Goal: Information Seeking & Learning: Understand process/instructions

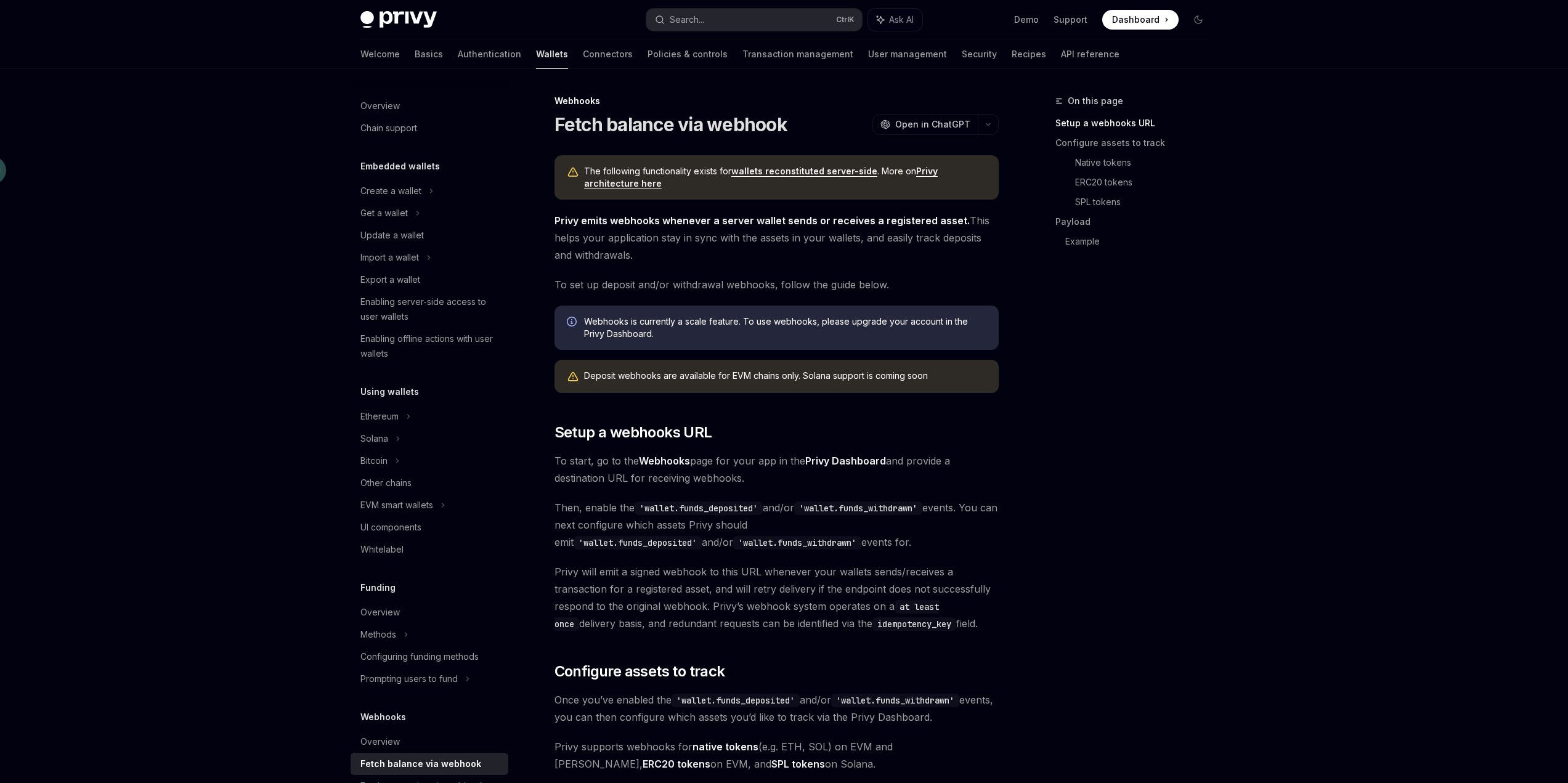
click at [778, 576] on span "Privy will emit a signed webhook to this URL whenever your wallets sends/receiv…" at bounding box center [776, 598] width 444 height 69
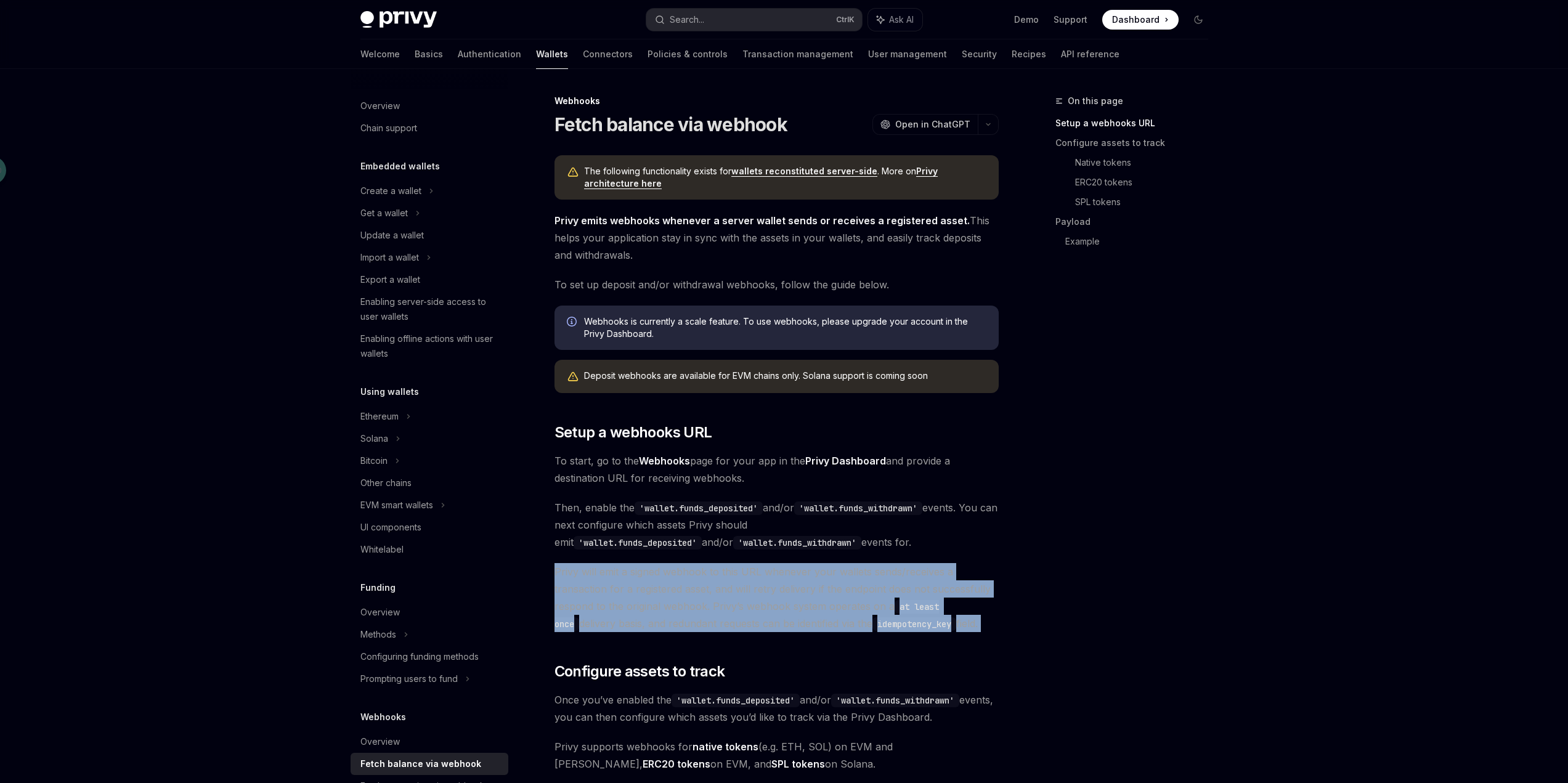
click at [778, 576] on span "Privy will emit a signed webhook to this URL whenever your wallets sends/receiv…" at bounding box center [776, 598] width 444 height 69
click at [814, 615] on span "Privy will emit a signed webhook to this URL whenever your wallets sends/receiv…" at bounding box center [776, 598] width 444 height 69
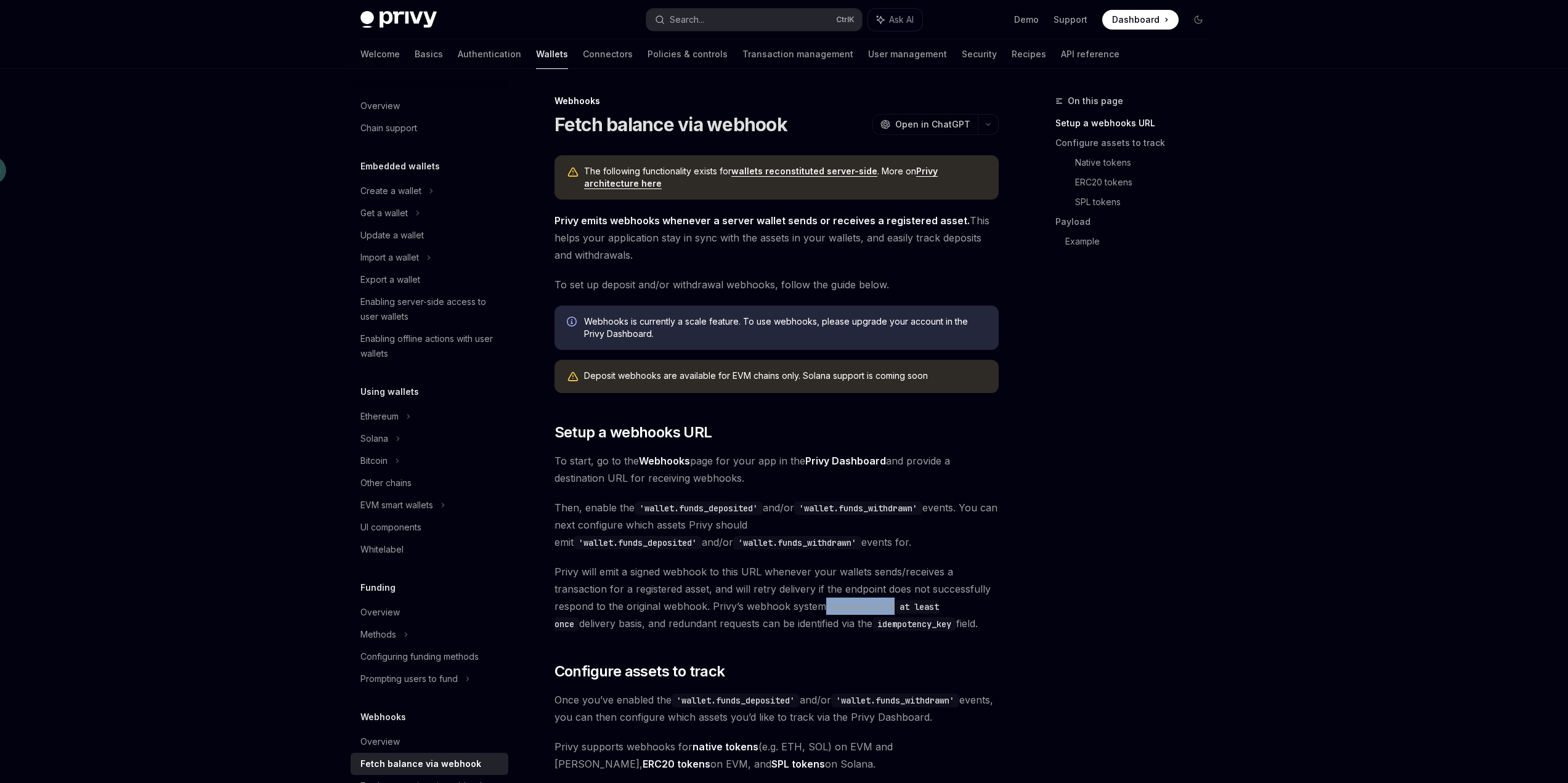
drag, startPoint x: 889, startPoint y: 606, endPoint x: 821, endPoint y: 607, distance: 68.0
click at [821, 607] on span "Privy will emit a signed webhook to this URL whenever your wallets sends/receiv…" at bounding box center [776, 598] width 444 height 69
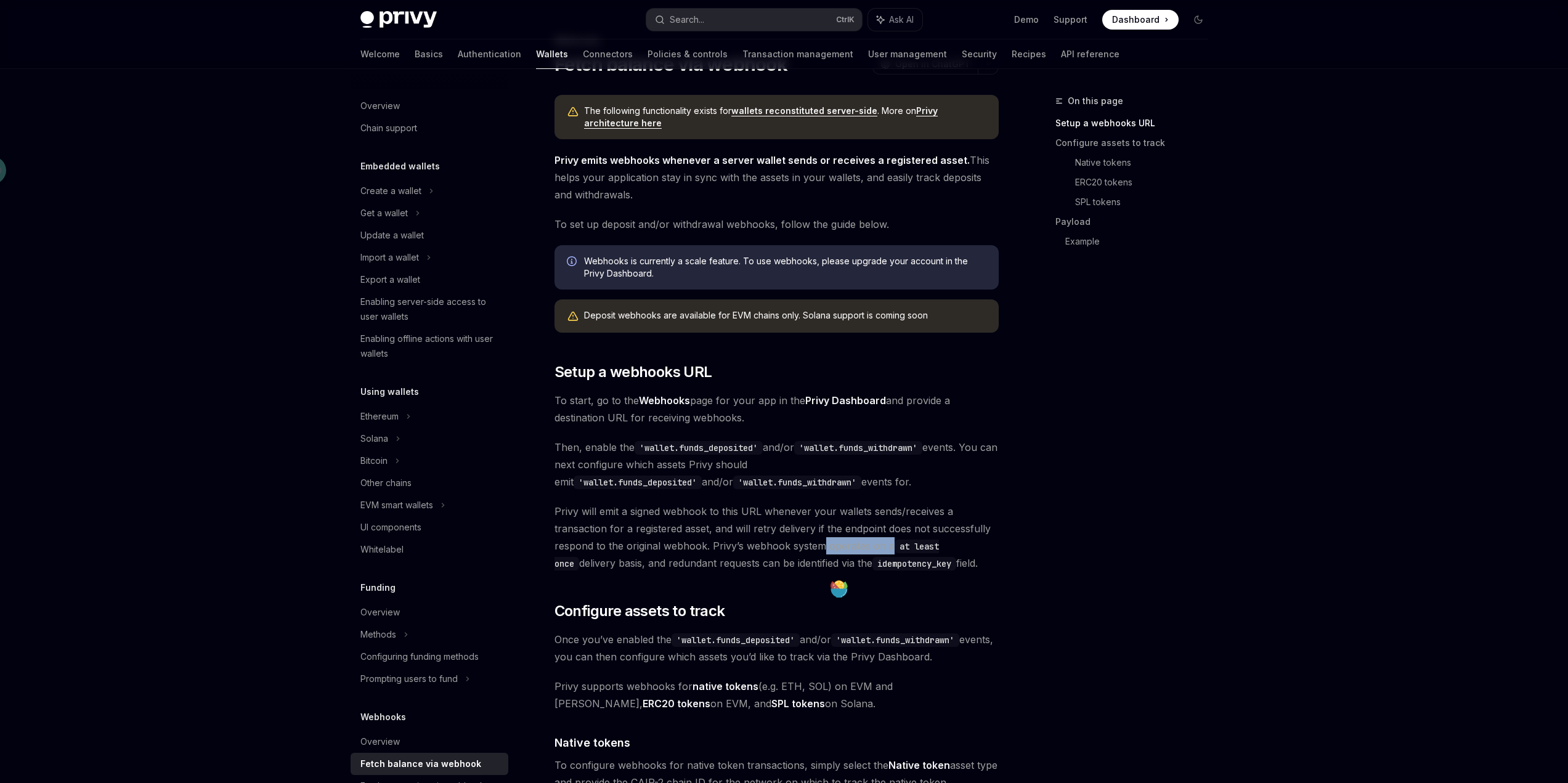
scroll to position [62, 0]
drag, startPoint x: 907, startPoint y: 640, endPoint x: 857, endPoint y: 643, distance: 50.1
click at [857, 643] on code "'wallet.funds_withdrawn'" at bounding box center [895, 638] width 128 height 13
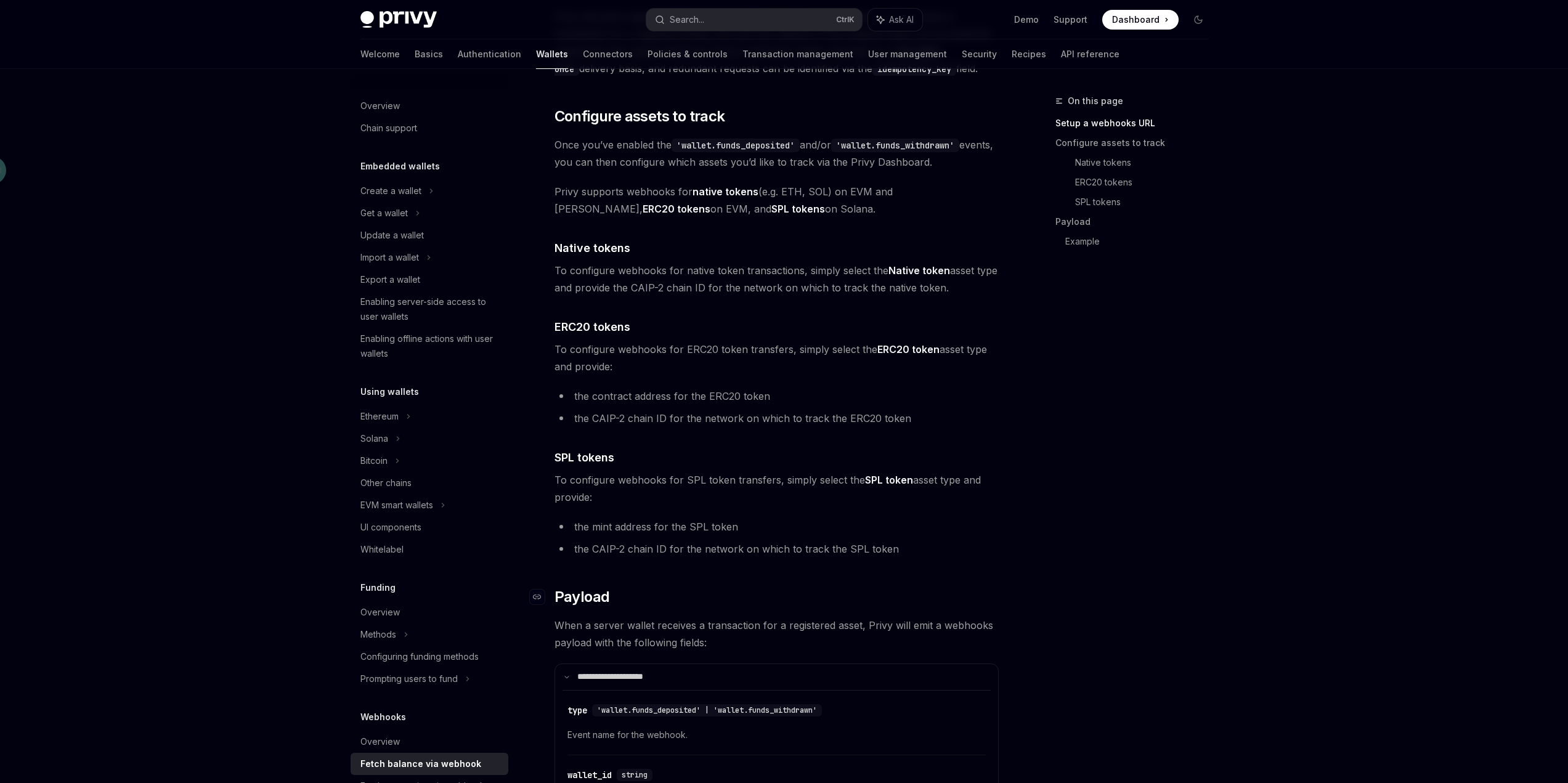
scroll to position [554, 0]
click at [612, 623] on span "When a server wallet receives a transaction for a registered asset, Privy will …" at bounding box center [776, 634] width 444 height 34
click at [611, 623] on span "When a server wallet receives a transaction for a registered asset, Privy will …" at bounding box center [776, 634] width 444 height 34
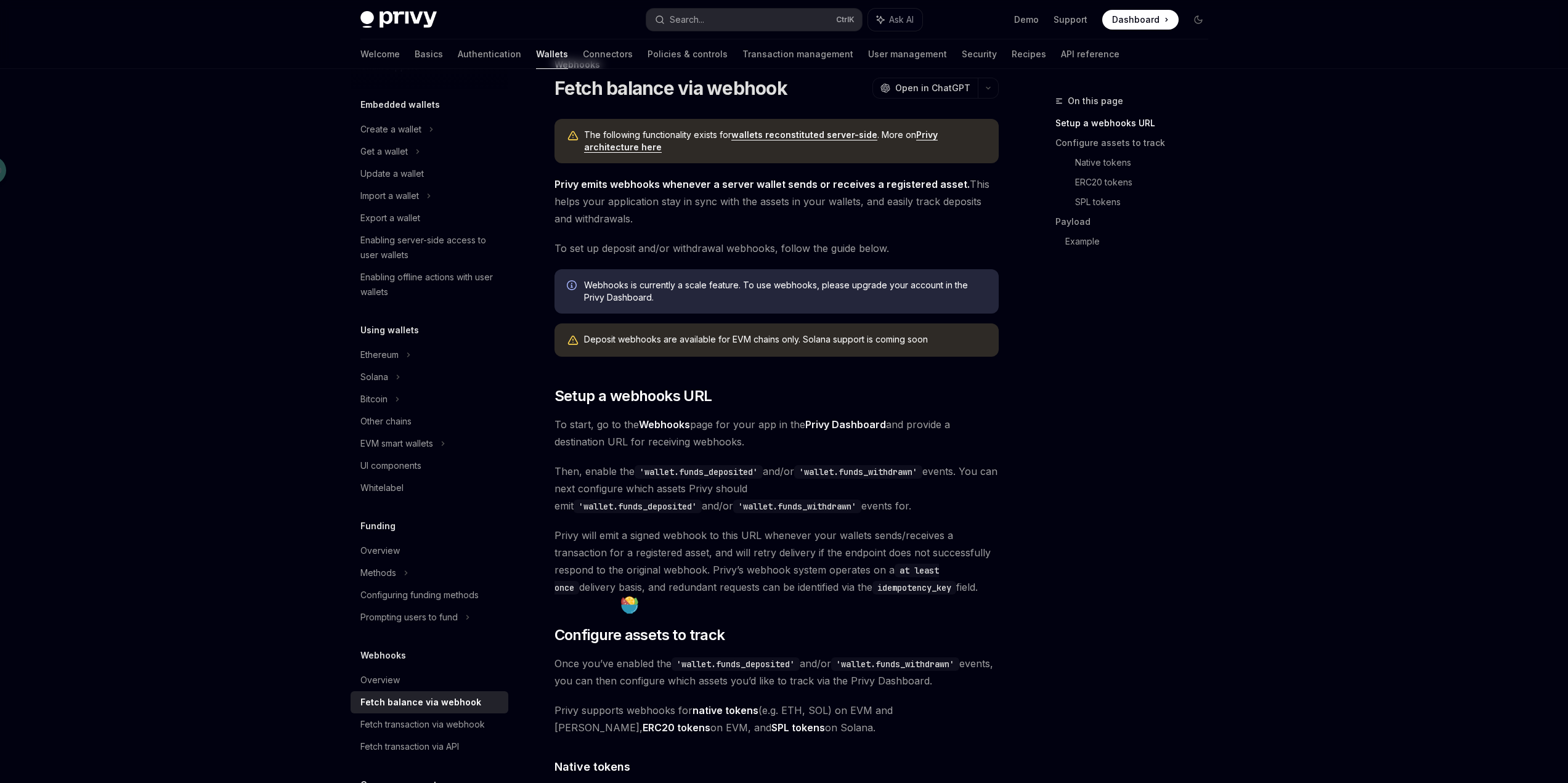
scroll to position [0, 0]
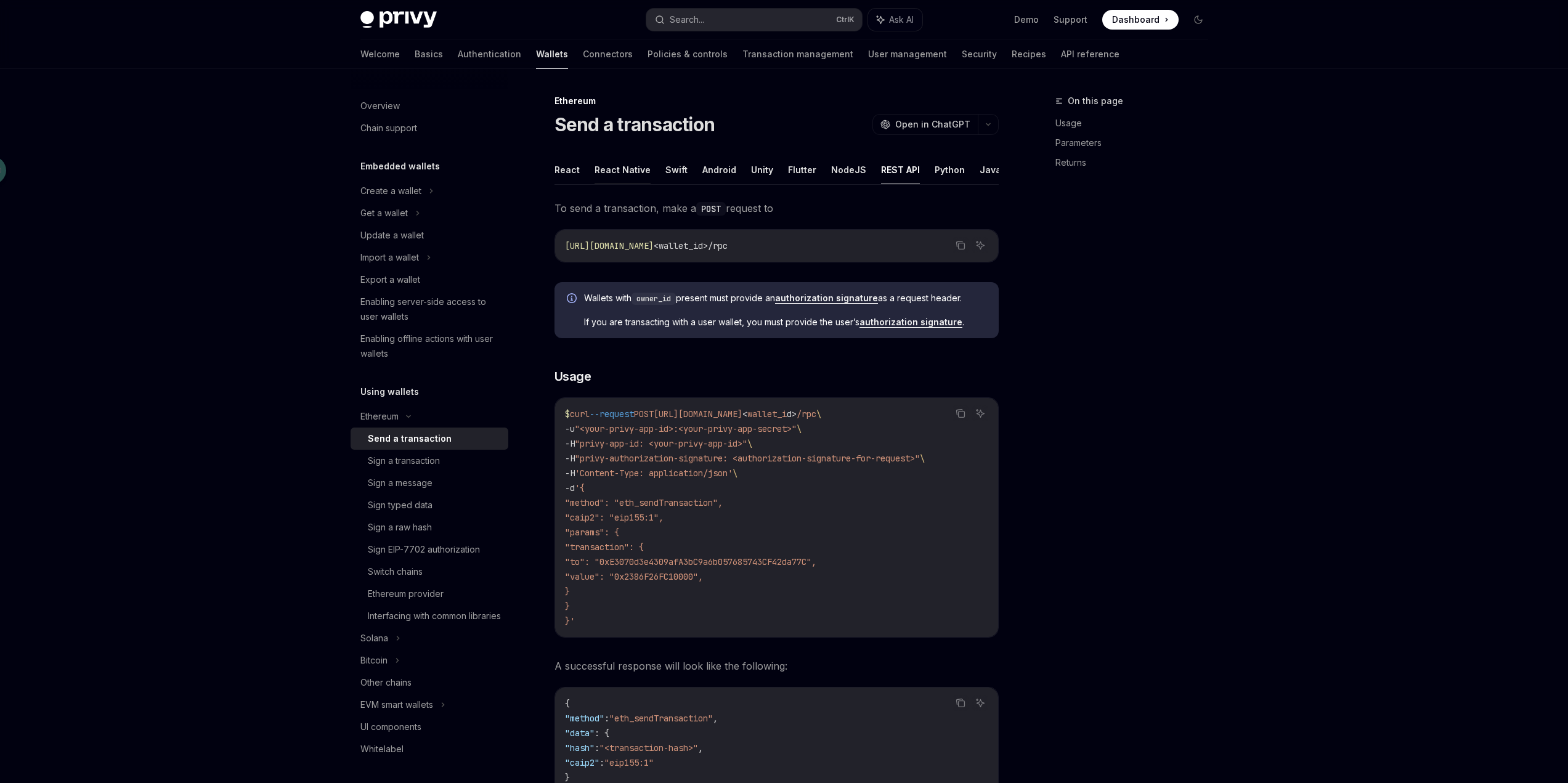
click at [594, 176] on button "React Native" at bounding box center [622, 169] width 56 height 29
type textarea "*"
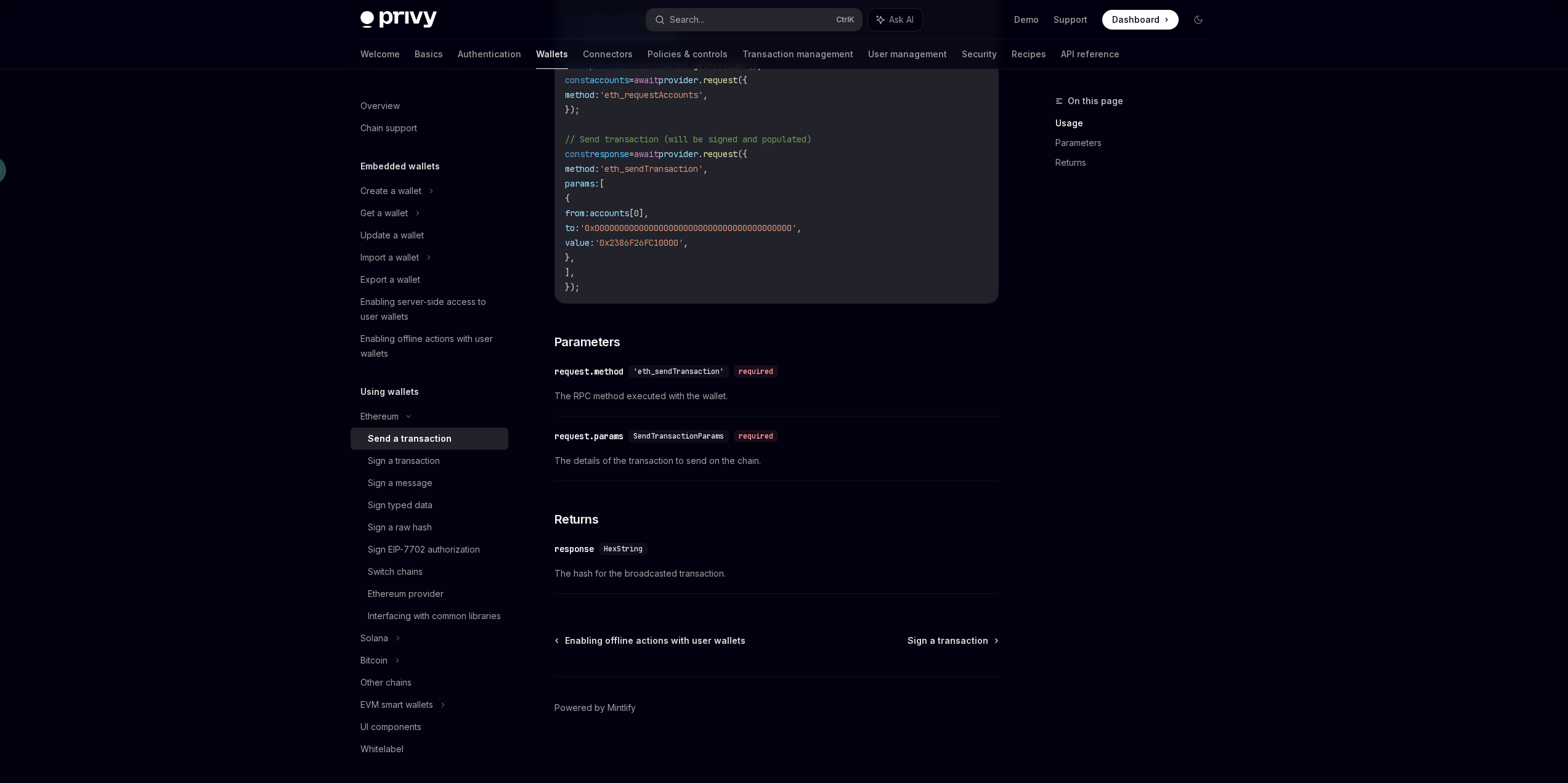
scroll to position [369, 0]
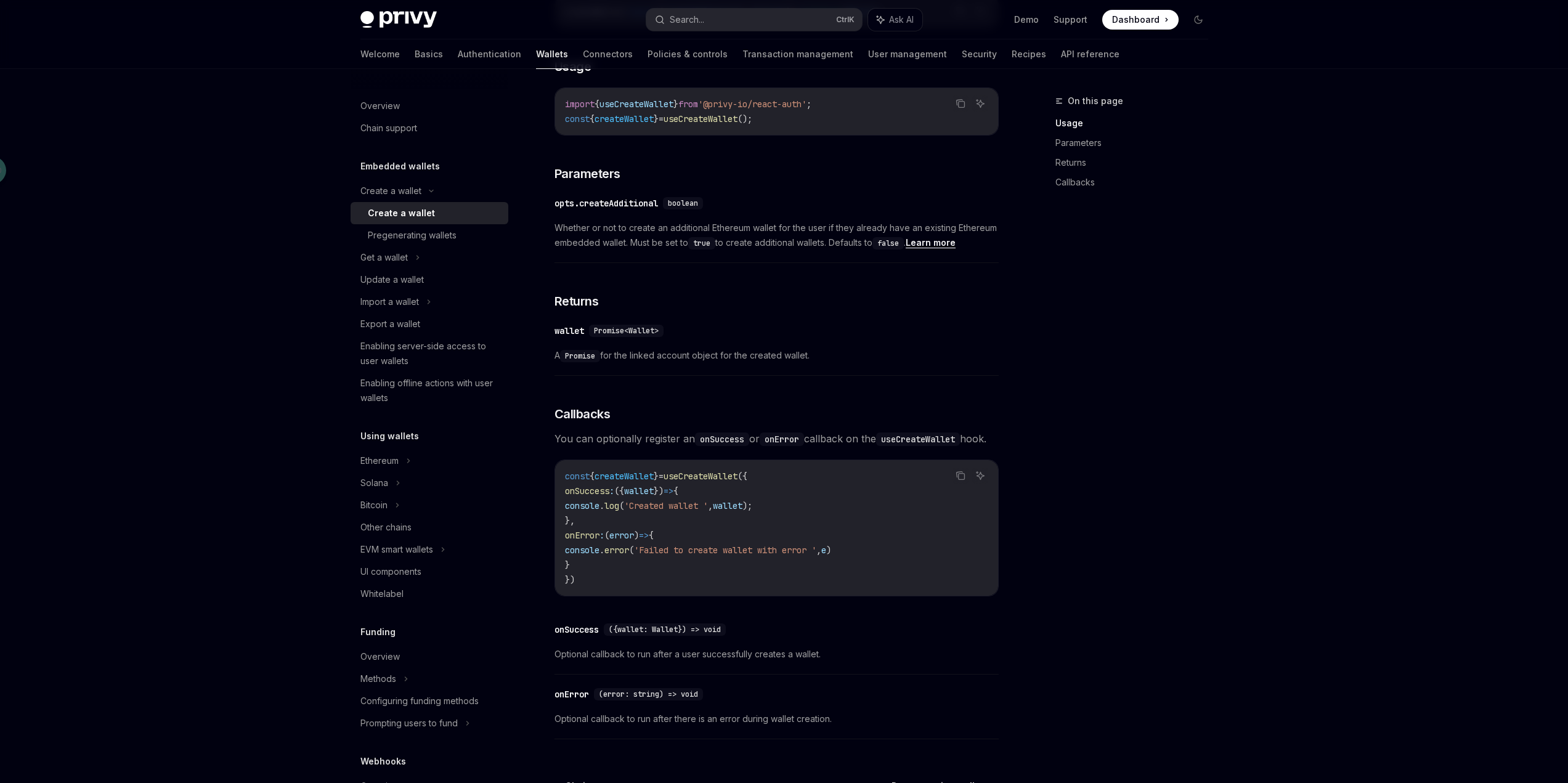
scroll to position [690, 0]
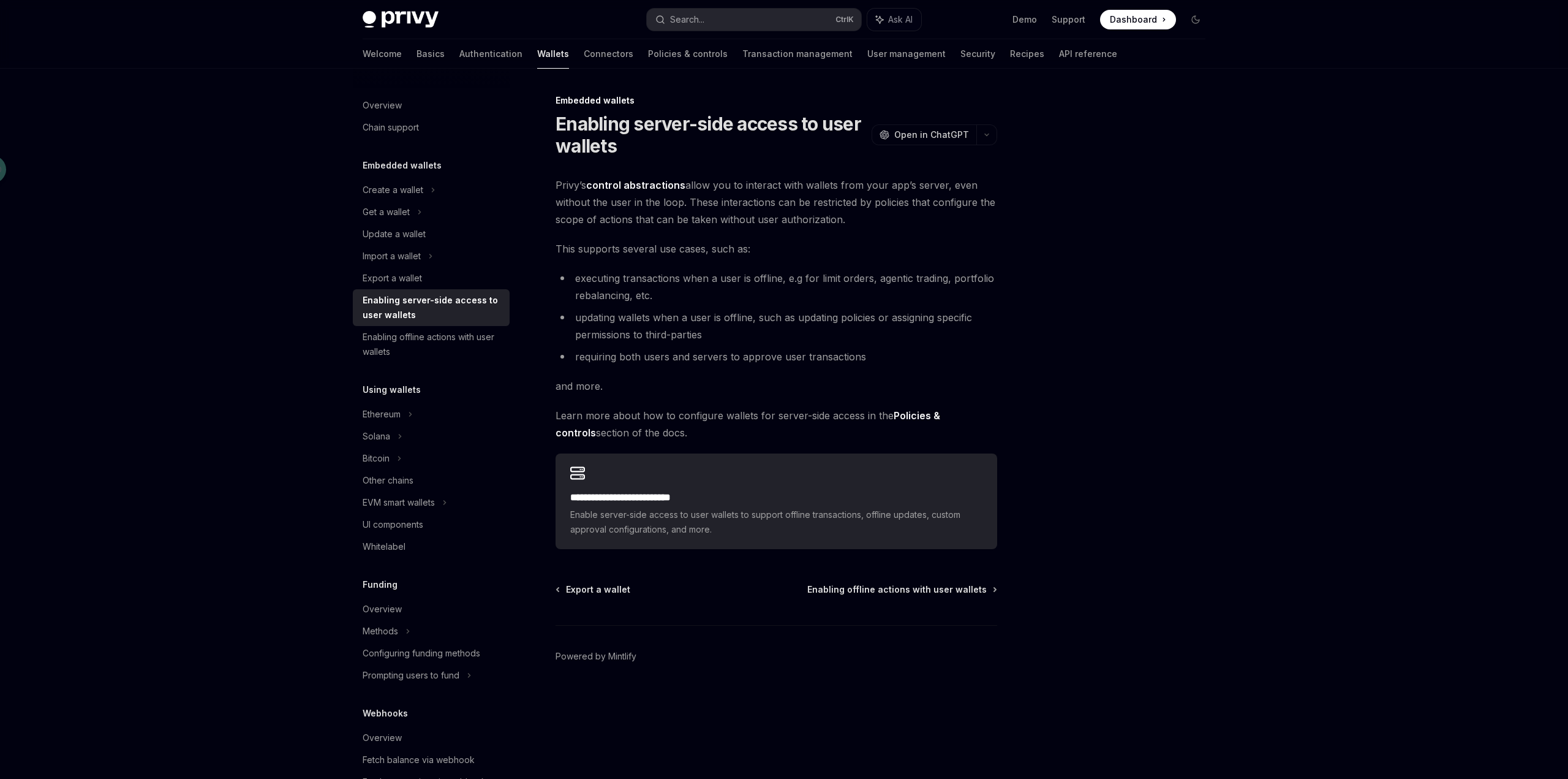
drag, startPoint x: 719, startPoint y: 202, endPoint x: 889, endPoint y: 212, distance: 170.3
click at [889, 212] on span "Privy’s control abstractions allow you to interact with wallets from your app’s…" at bounding box center [776, 203] width 441 height 52
click at [889, 238] on div "**********" at bounding box center [776, 363] width 441 height 372
drag, startPoint x: 623, startPoint y: 248, endPoint x: 761, endPoint y: 242, distance: 138.1
click at [761, 242] on span "This supports several use cases, such as:" at bounding box center [776, 249] width 441 height 17
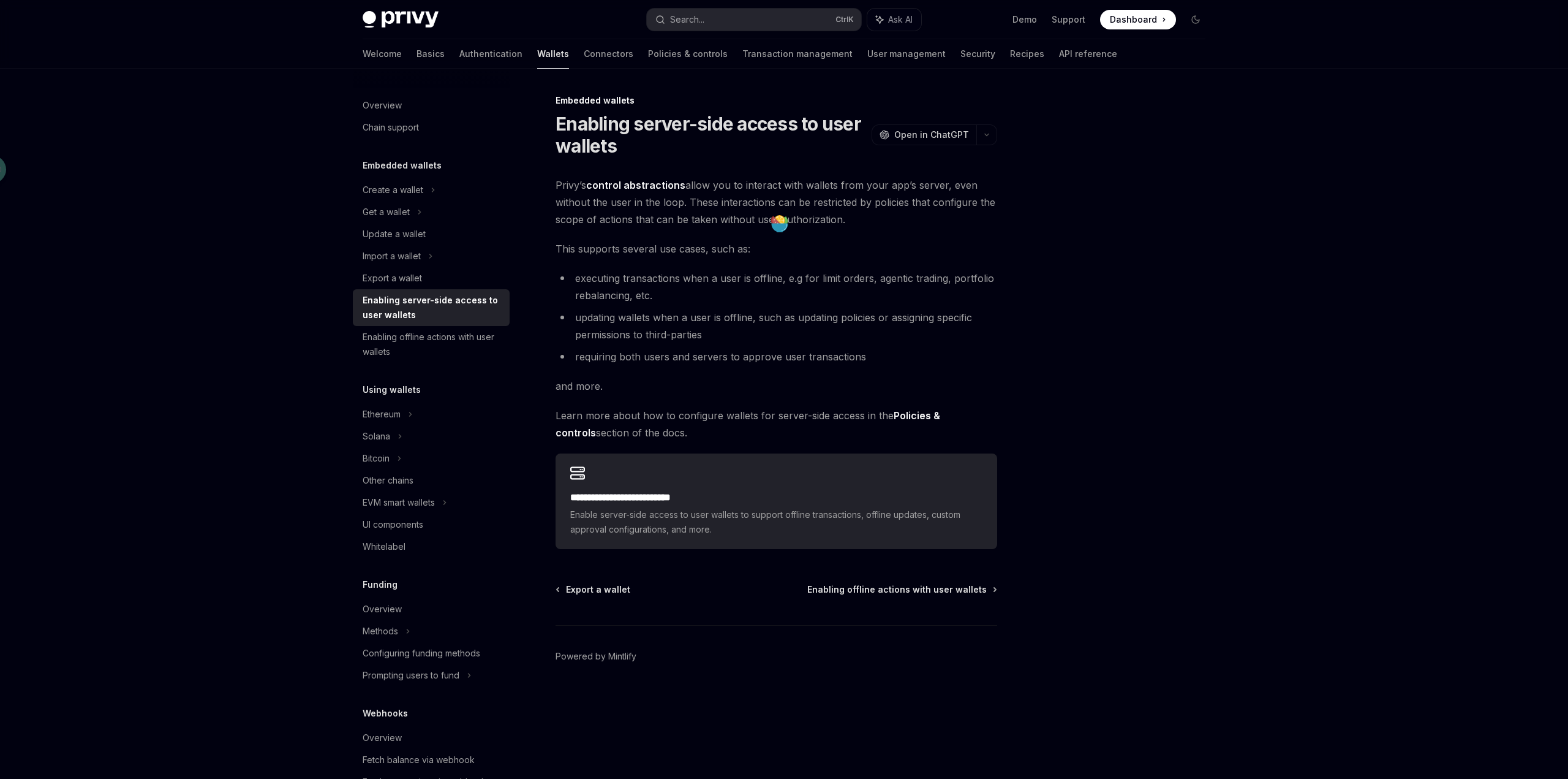
click at [747, 265] on div "**********" at bounding box center [776, 363] width 441 height 372
drag, startPoint x: 624, startPoint y: 316, endPoint x: 721, endPoint y: 316, distance: 97.0
click at [721, 316] on li "updating wallets when a user is offline, such as updating policies or assigning…" at bounding box center [776, 326] width 441 height 34
click at [710, 336] on li "updating wallets when a user is offline, such as updating policies or assigning…" at bounding box center [776, 326] width 441 height 34
drag, startPoint x: 891, startPoint y: 319, endPoint x: 966, endPoint y: 326, distance: 75.3
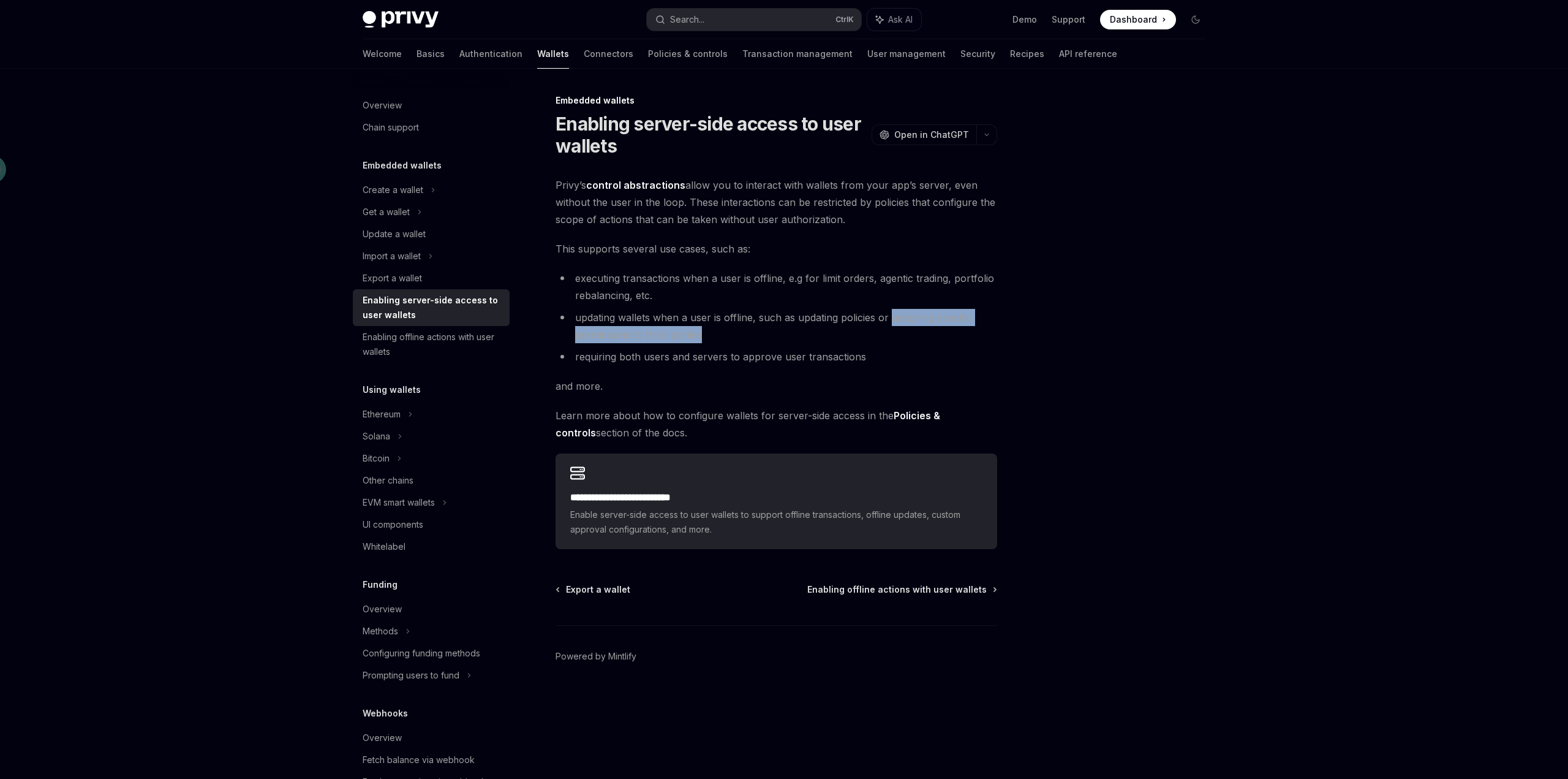
click at [966, 326] on li "updating wallets when a user is offline, such as updating policies or assigning…" at bounding box center [776, 326] width 441 height 34
click at [752, 333] on li "updating wallets when a user is offline, such as updating policies or assigning…" at bounding box center [776, 326] width 441 height 34
drag, startPoint x: 642, startPoint y: 358, endPoint x: 887, endPoint y: 361, distance: 245.0
click at [887, 361] on li "requiring both users and servers to approve user transactions" at bounding box center [776, 356] width 441 height 17
click at [791, 365] on div "**********" at bounding box center [776, 363] width 441 height 372
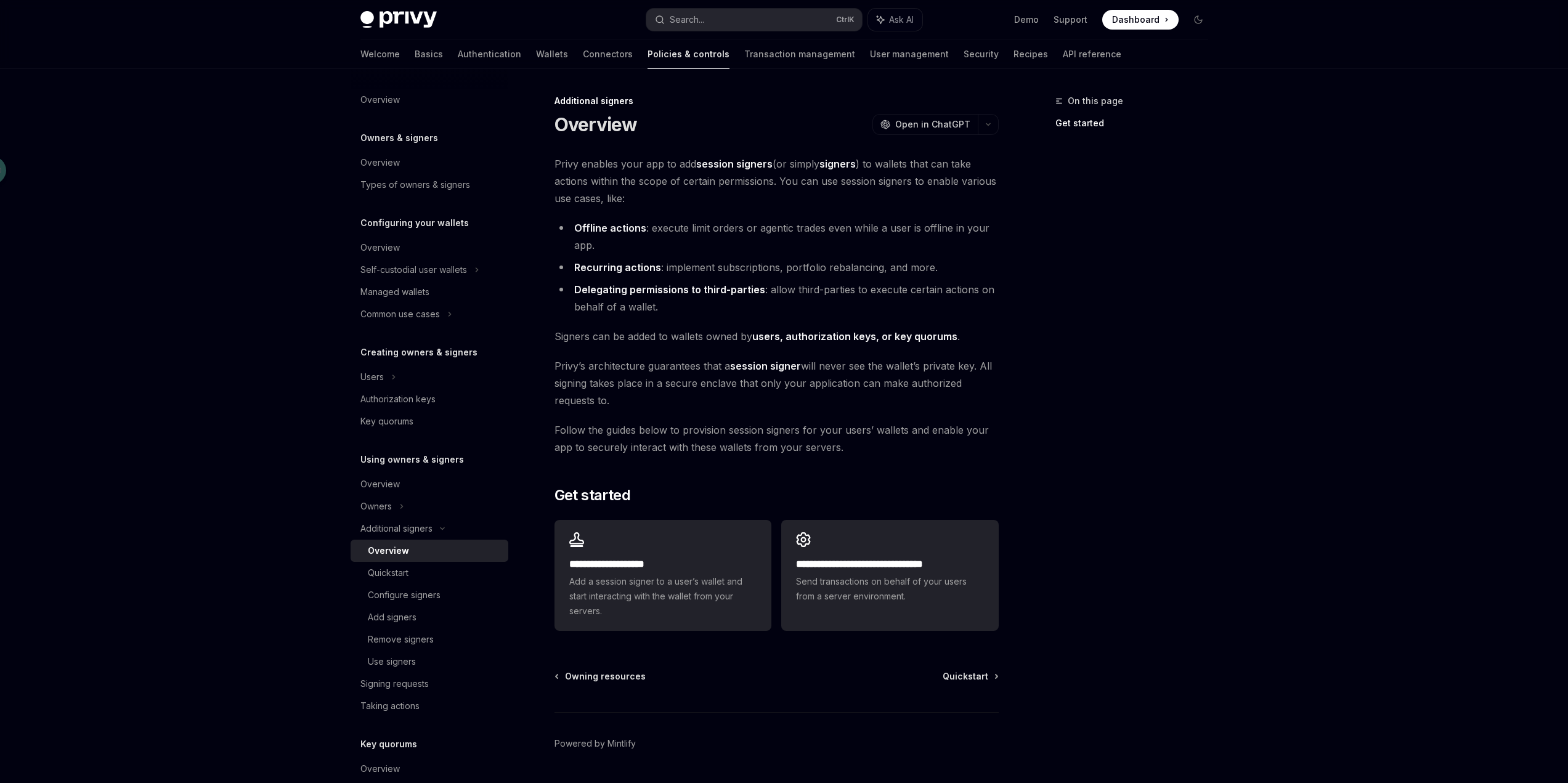
click at [1214, 155] on div "On this page Get started" at bounding box center [1124, 437] width 188 height 689
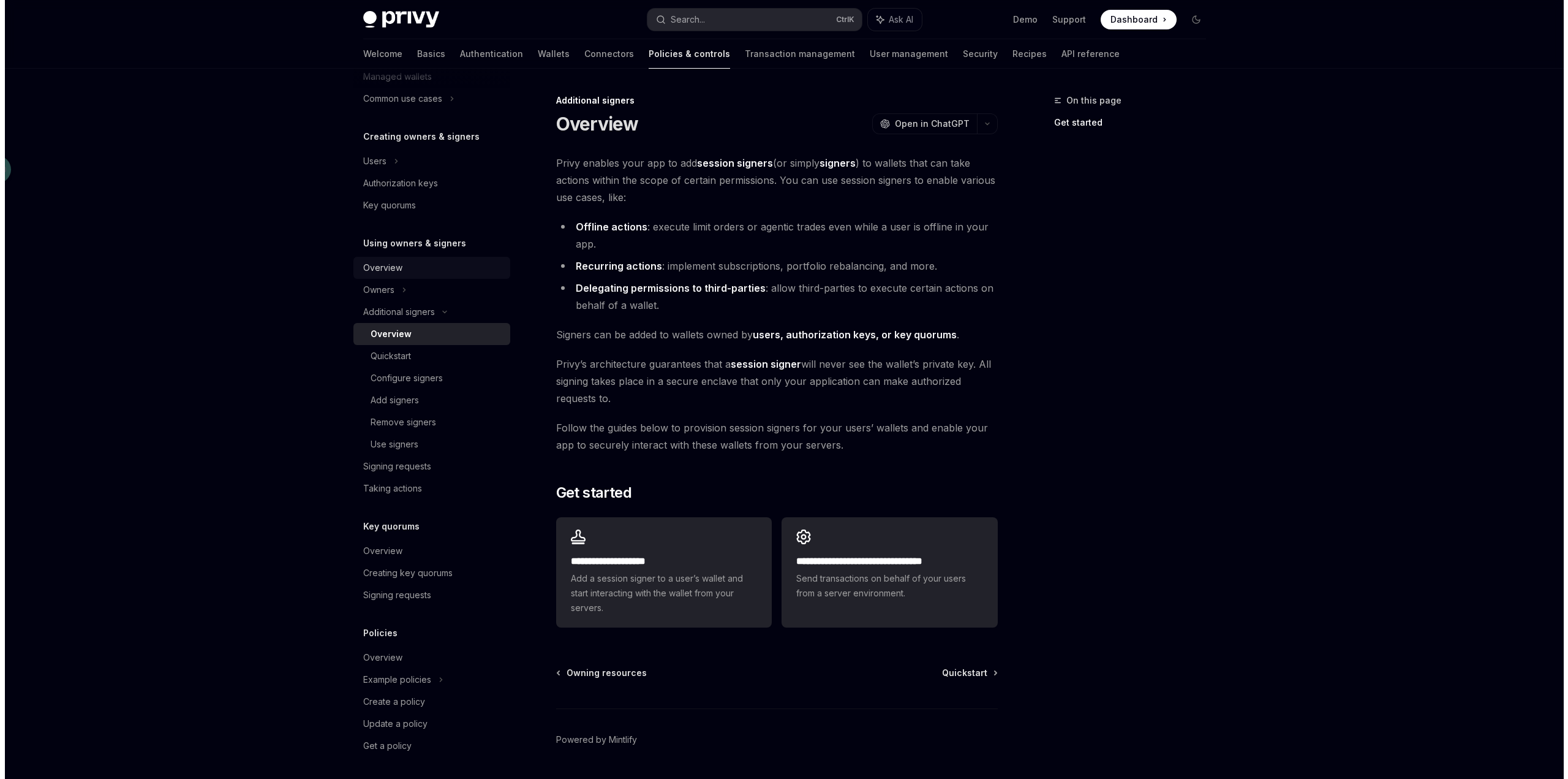
scroll to position [217, 0]
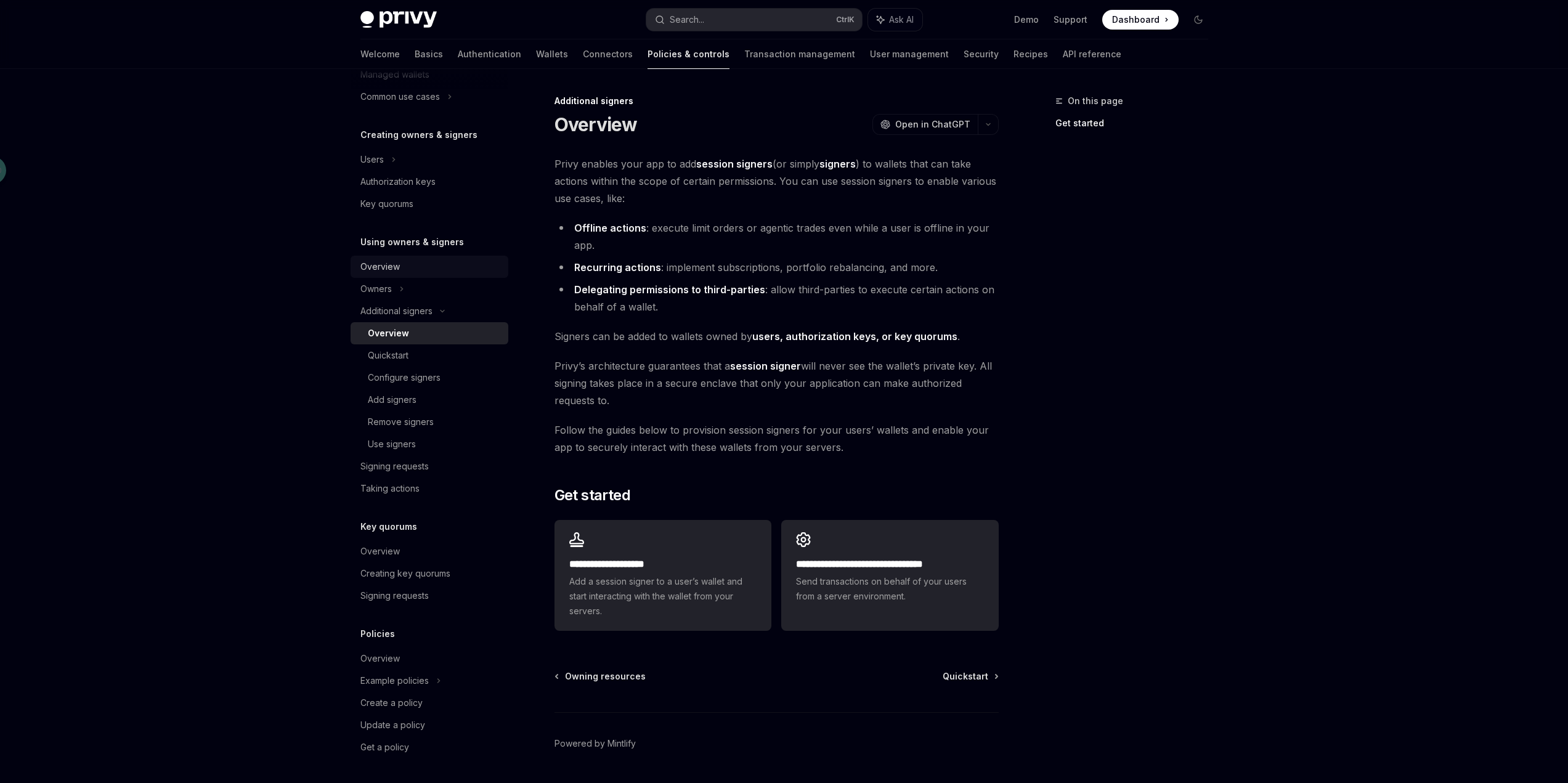
click at [404, 270] on div "Overview" at bounding box center [431, 266] width 141 height 15
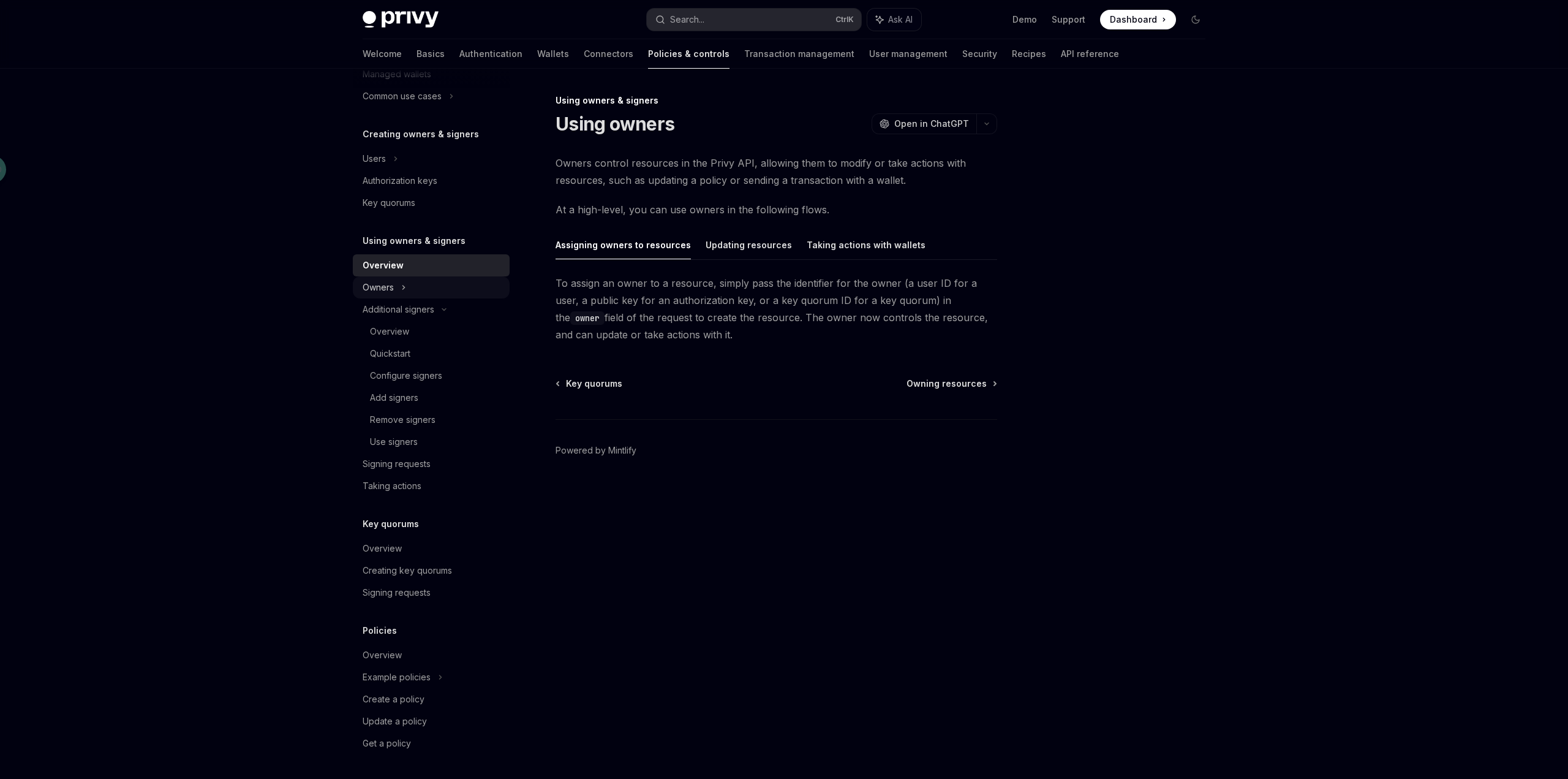
click at [476, 59] on icon at bounding box center [478, 52] width 5 height 15
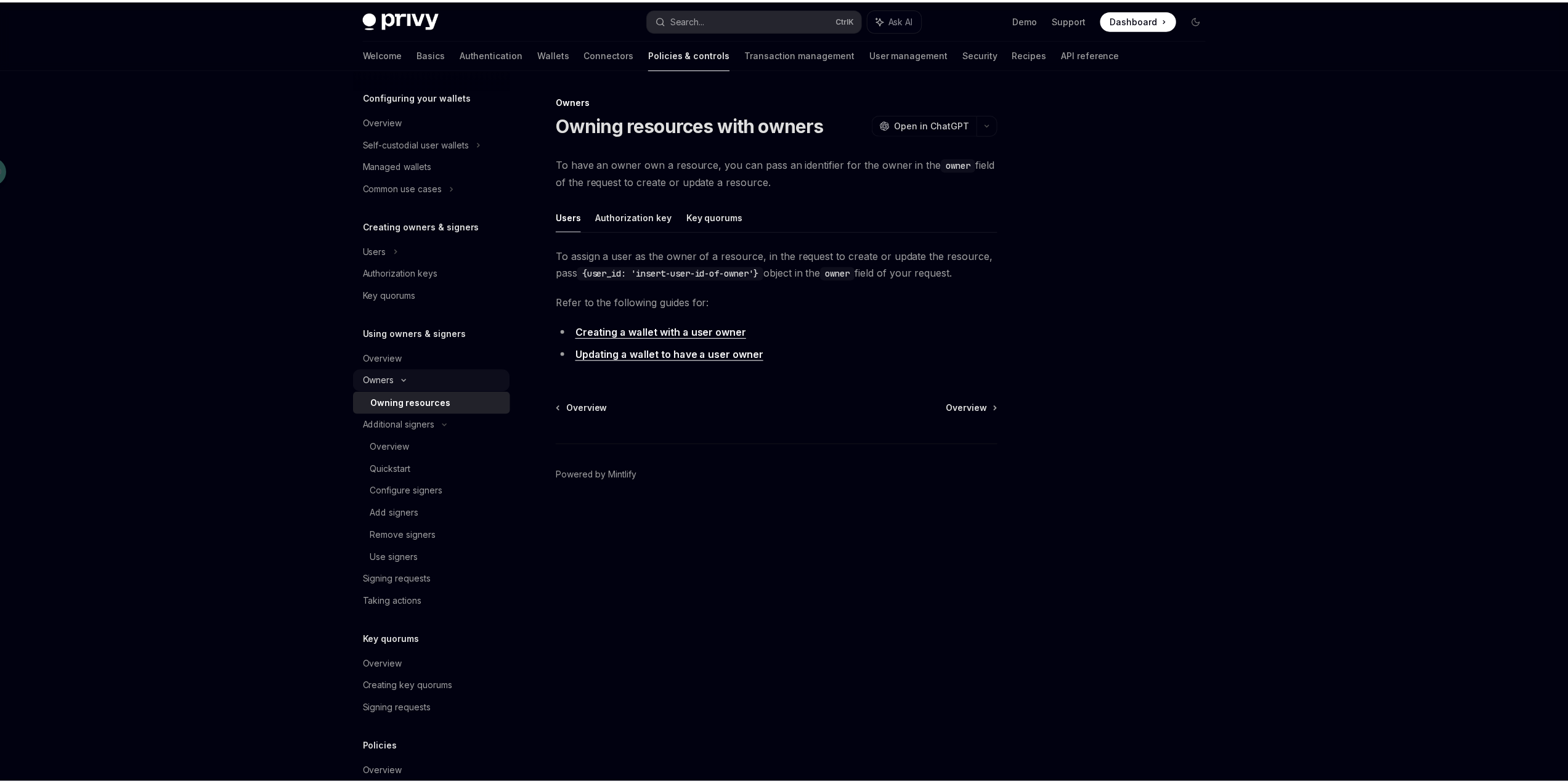
scroll to position [239, 0]
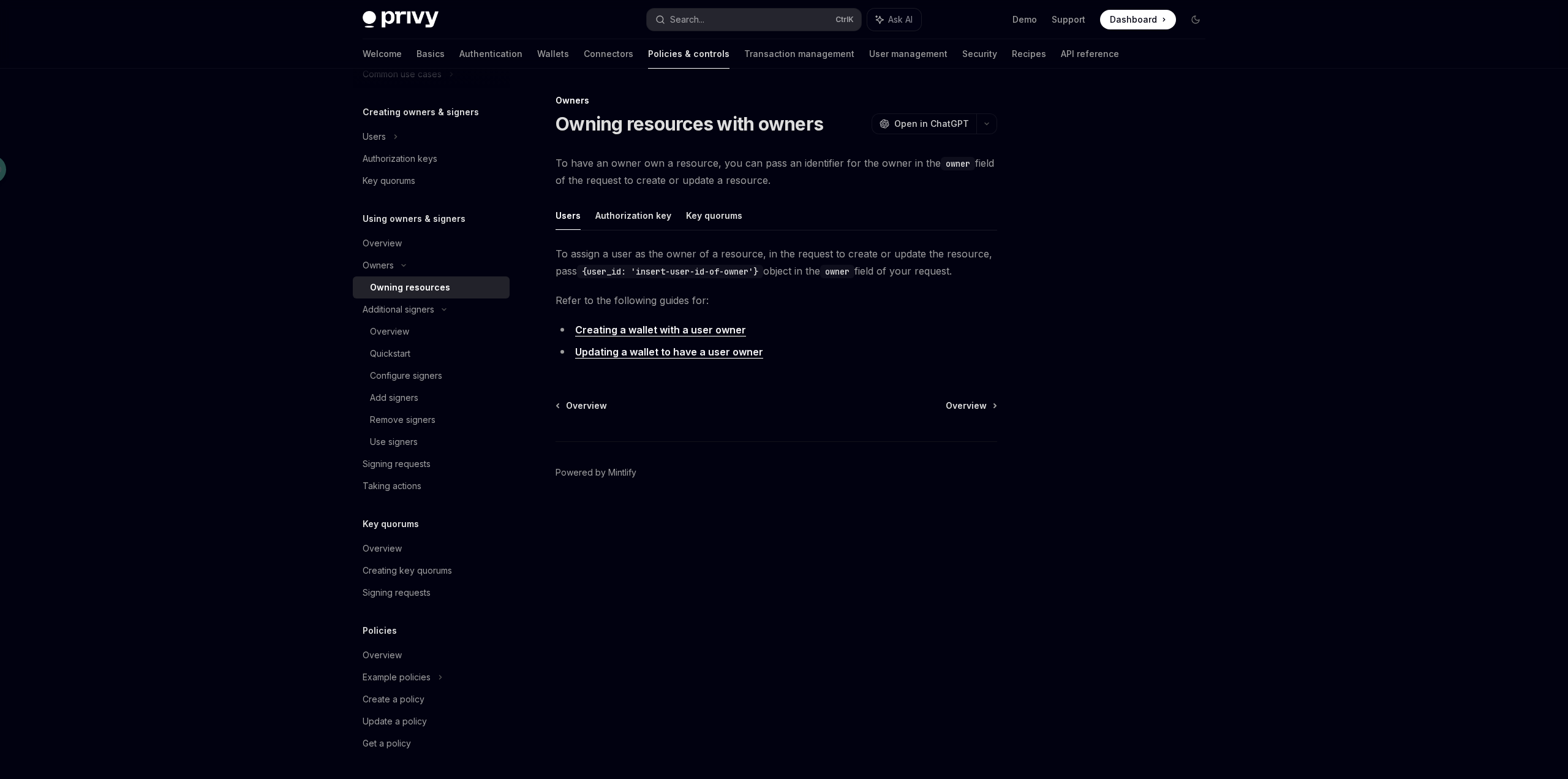
click at [875, 324] on li "Creating a wallet with a user owner" at bounding box center [776, 330] width 441 height 17
click at [423, 37] on div "Example policies" at bounding box center [416, 29] width 106 height 15
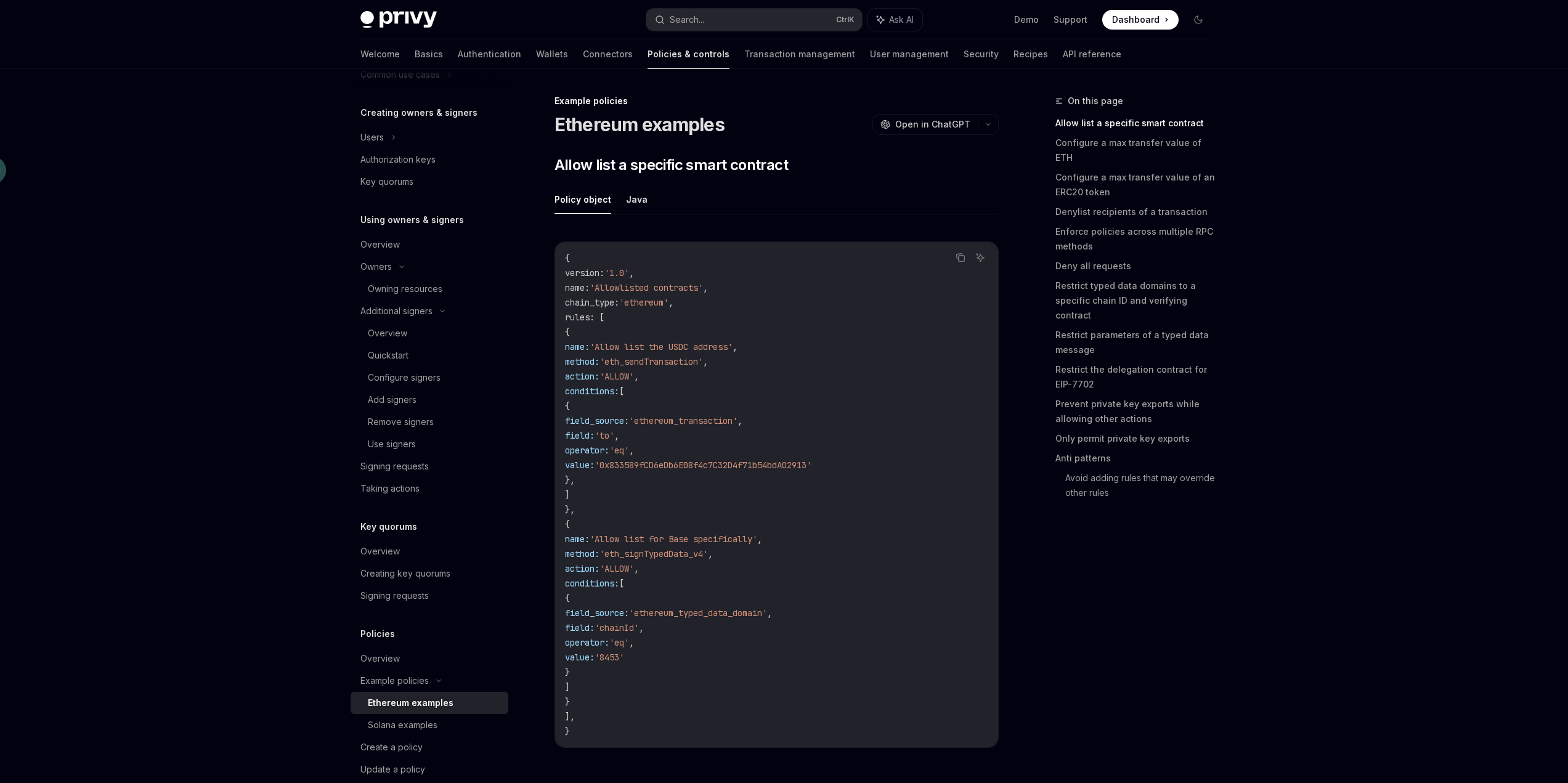
click at [703, 357] on span "'eth_sendTransaction'" at bounding box center [651, 362] width 103 height 11
click at [634, 374] on span "'ALLOW'" at bounding box center [616, 376] width 34 height 11
click at [738, 419] on span "'ethereum_transaction'" at bounding box center [683, 421] width 108 height 11
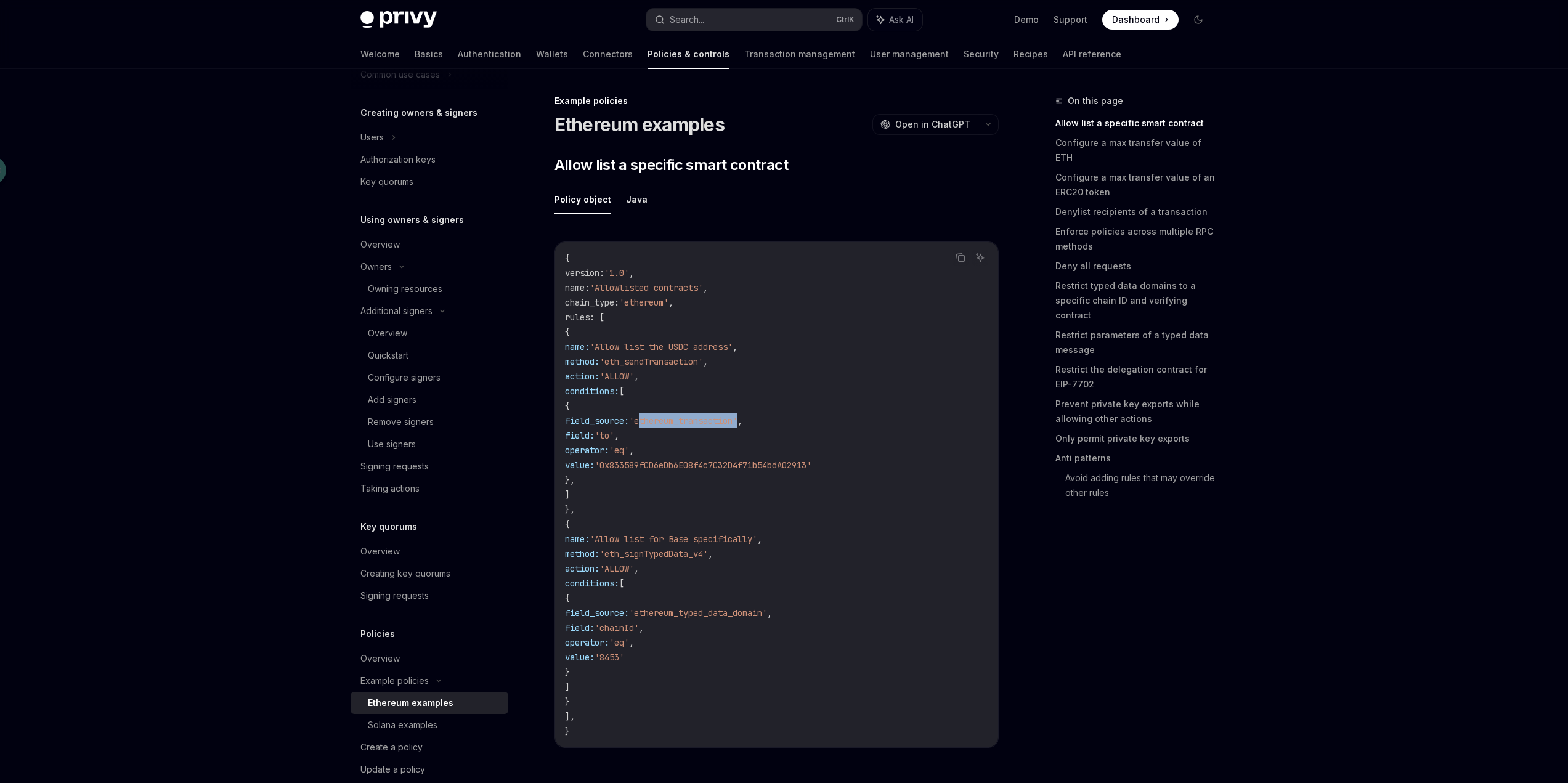
click at [738, 419] on span "'ethereum_transaction'" at bounding box center [683, 421] width 108 height 11
click at [614, 440] on span "'to'" at bounding box center [604, 435] width 20 height 11
click at [629, 452] on span "'eq'" at bounding box center [619, 450] width 20 height 11
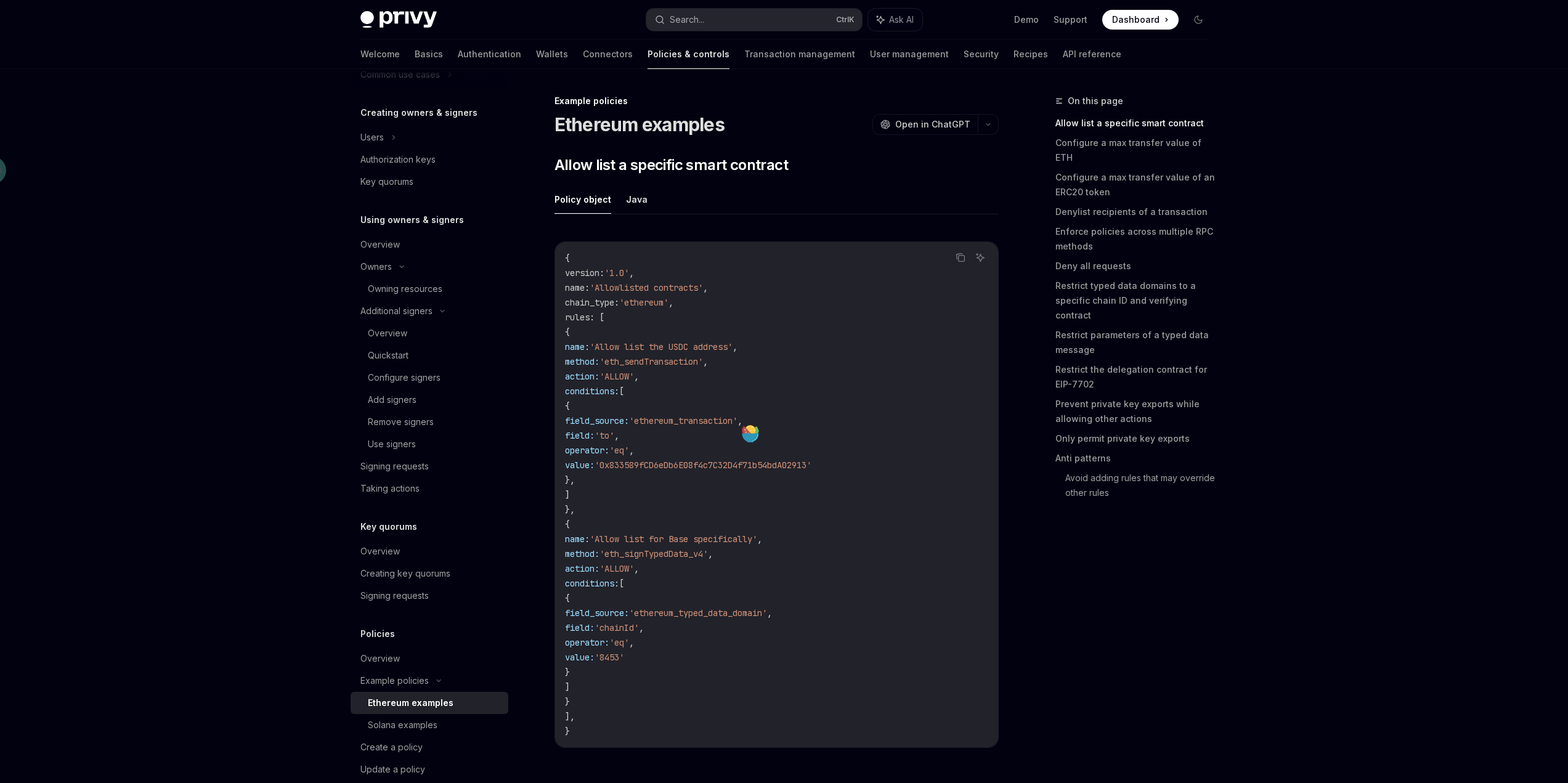
click at [764, 464] on span "'0x833589fCD6eDb6E08f4c7C32D4f71b54bdA02913'" at bounding box center [703, 465] width 217 height 11
click at [632, 198] on button "Java" at bounding box center [636, 199] width 22 height 29
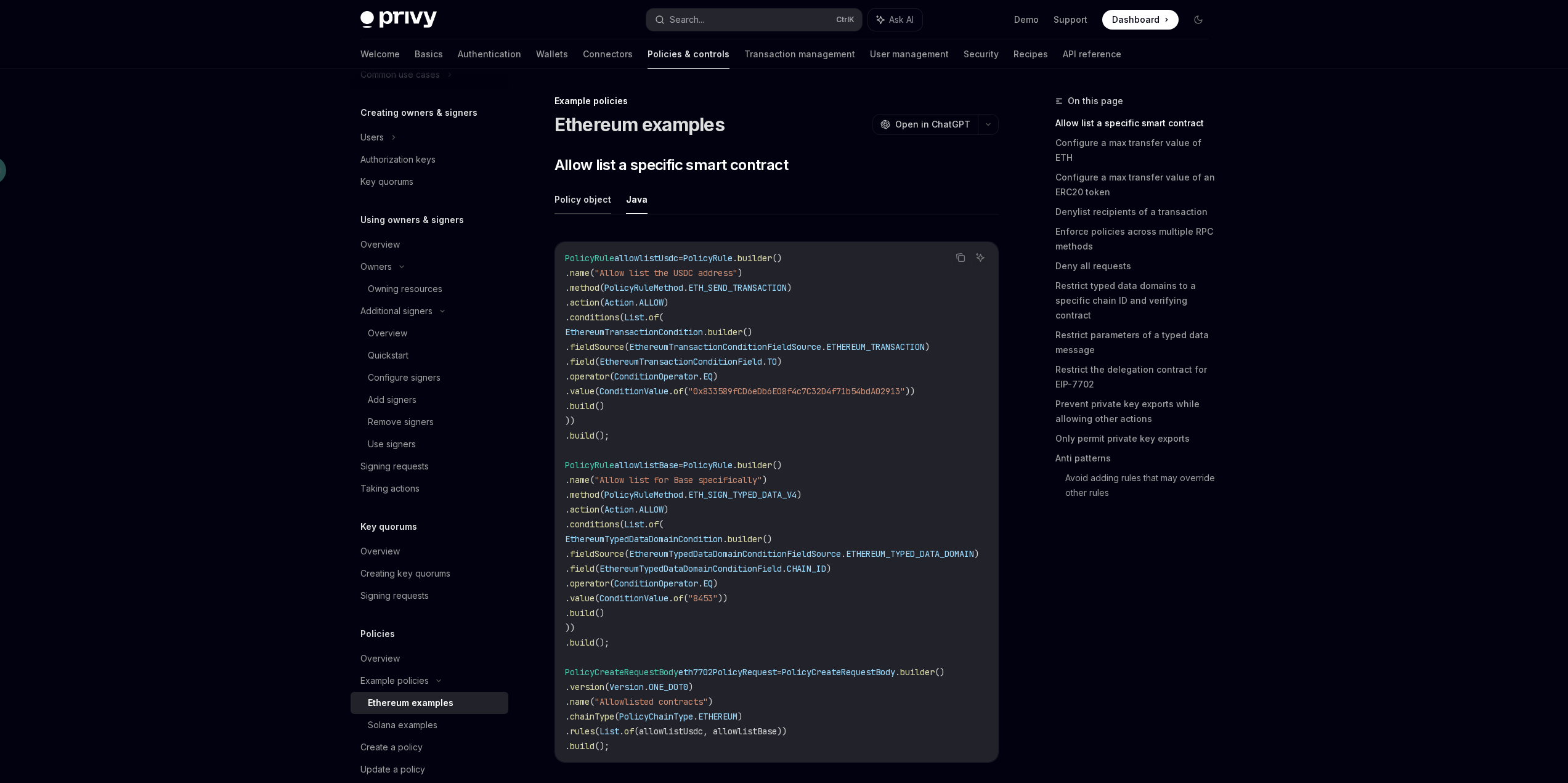
click at [594, 204] on button "Policy object" at bounding box center [582, 199] width 57 height 29
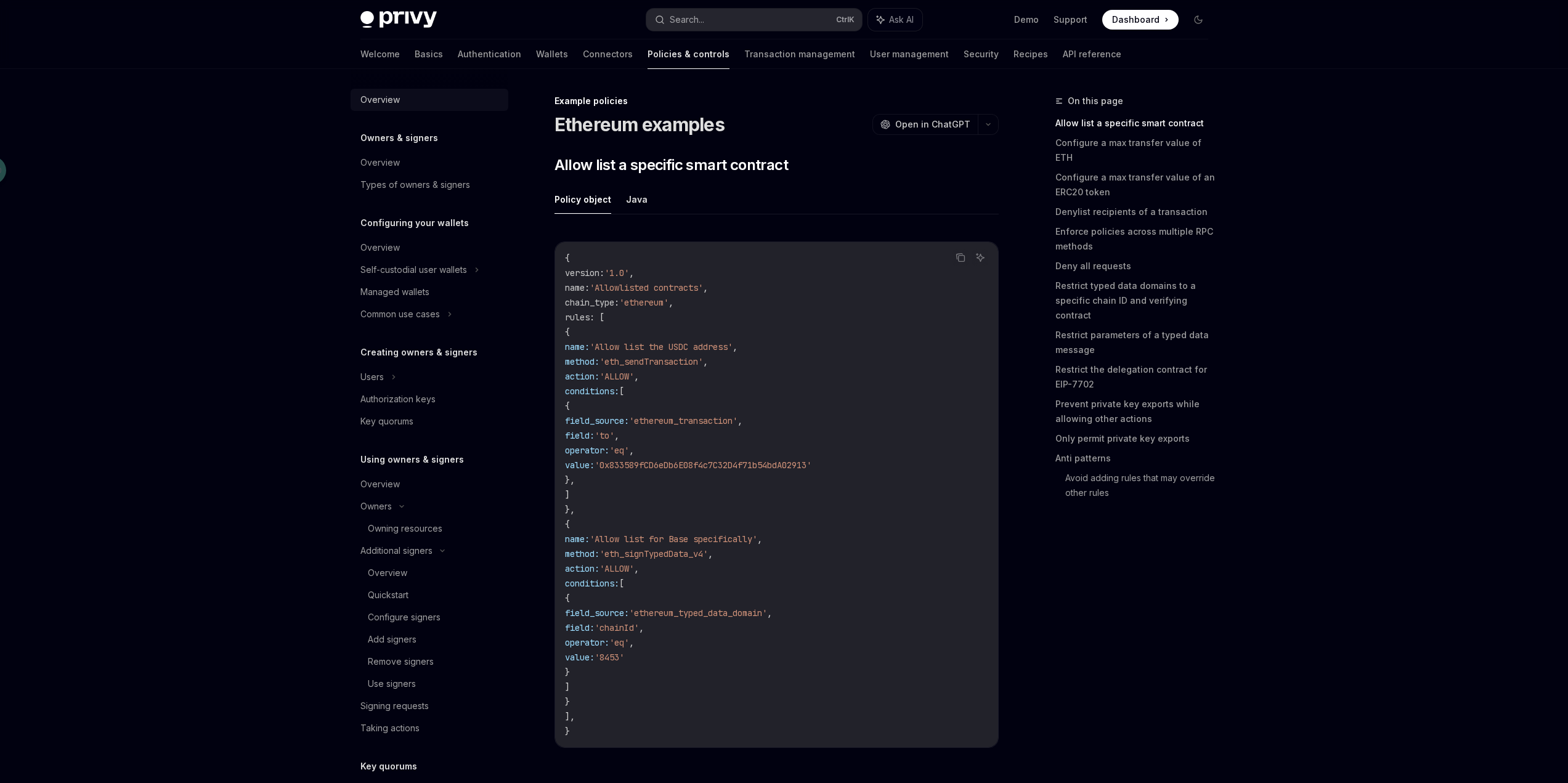
click at [396, 103] on div "Overview" at bounding box center [380, 100] width 39 height 15
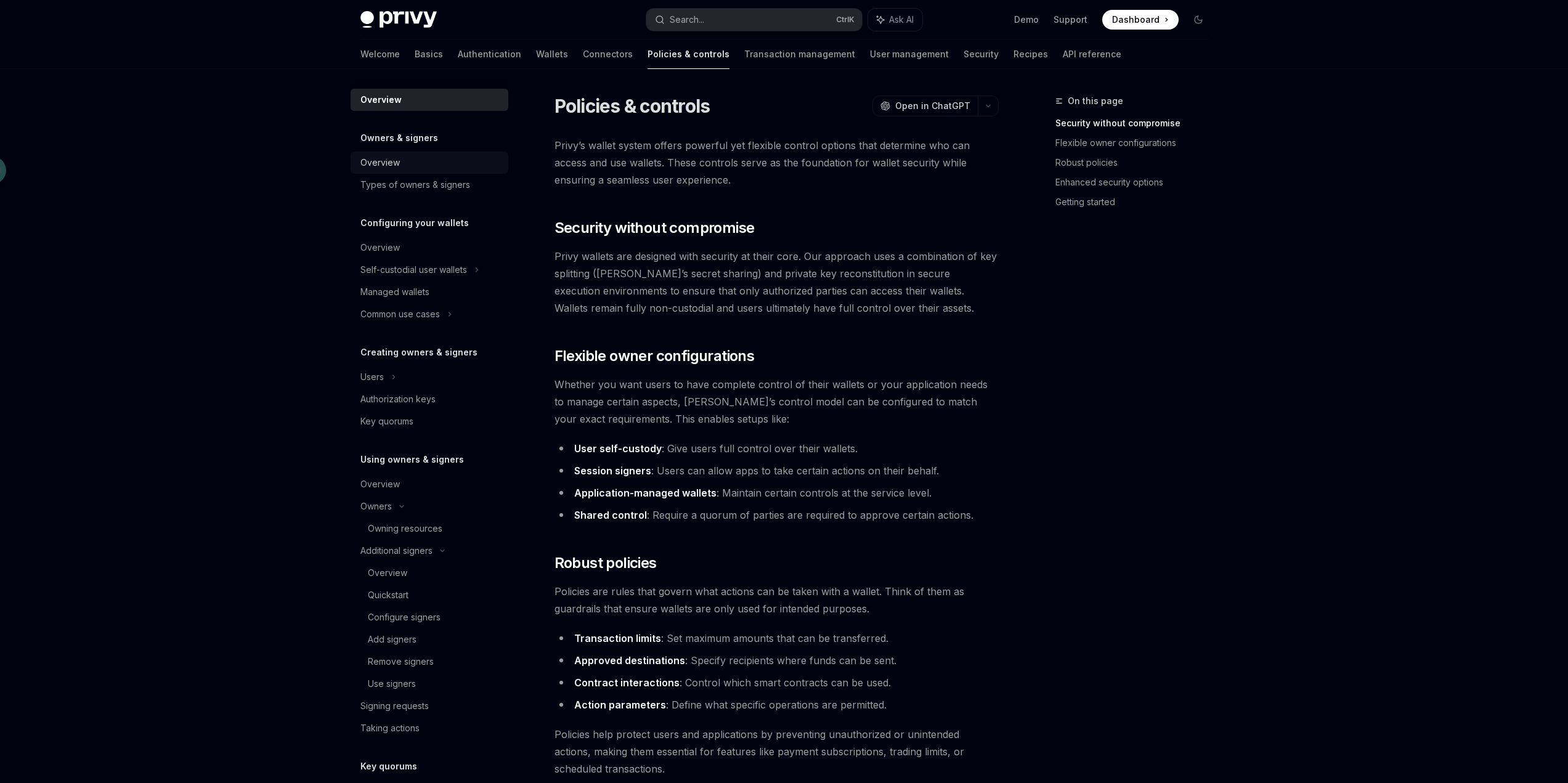
click at [393, 163] on div "Overview" at bounding box center [380, 162] width 39 height 15
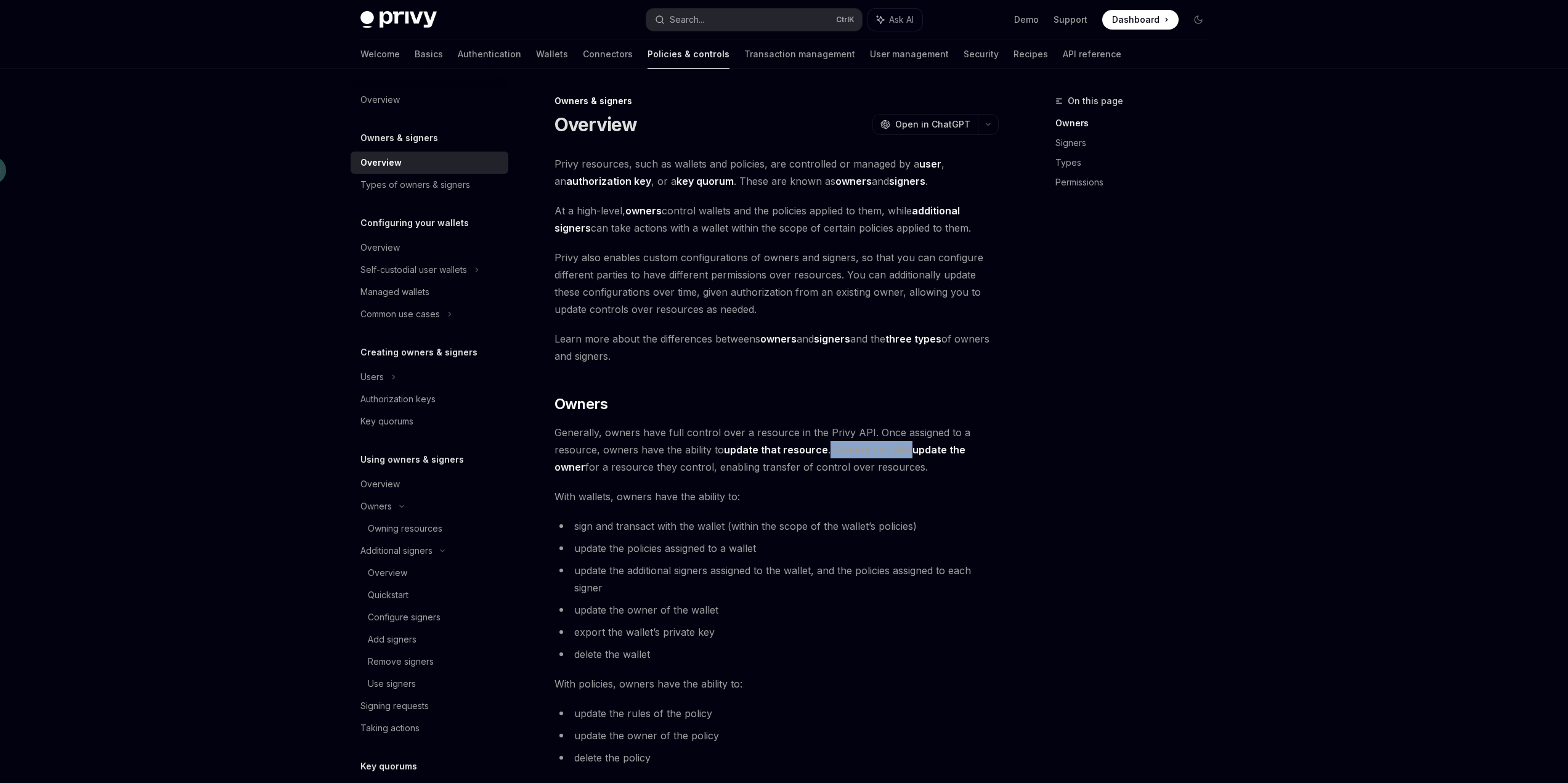
drag, startPoint x: 906, startPoint y: 450, endPoint x: 824, endPoint y: 446, distance: 82.1
click at [824, 446] on span "Generally, owners have full control over a resource in the Privy API. Once assi…" at bounding box center [776, 449] width 444 height 52
click at [797, 479] on div "Privy resources, such as wallets and policies, are controlled or managed by a u…" at bounding box center [776, 765] width 444 height 1219
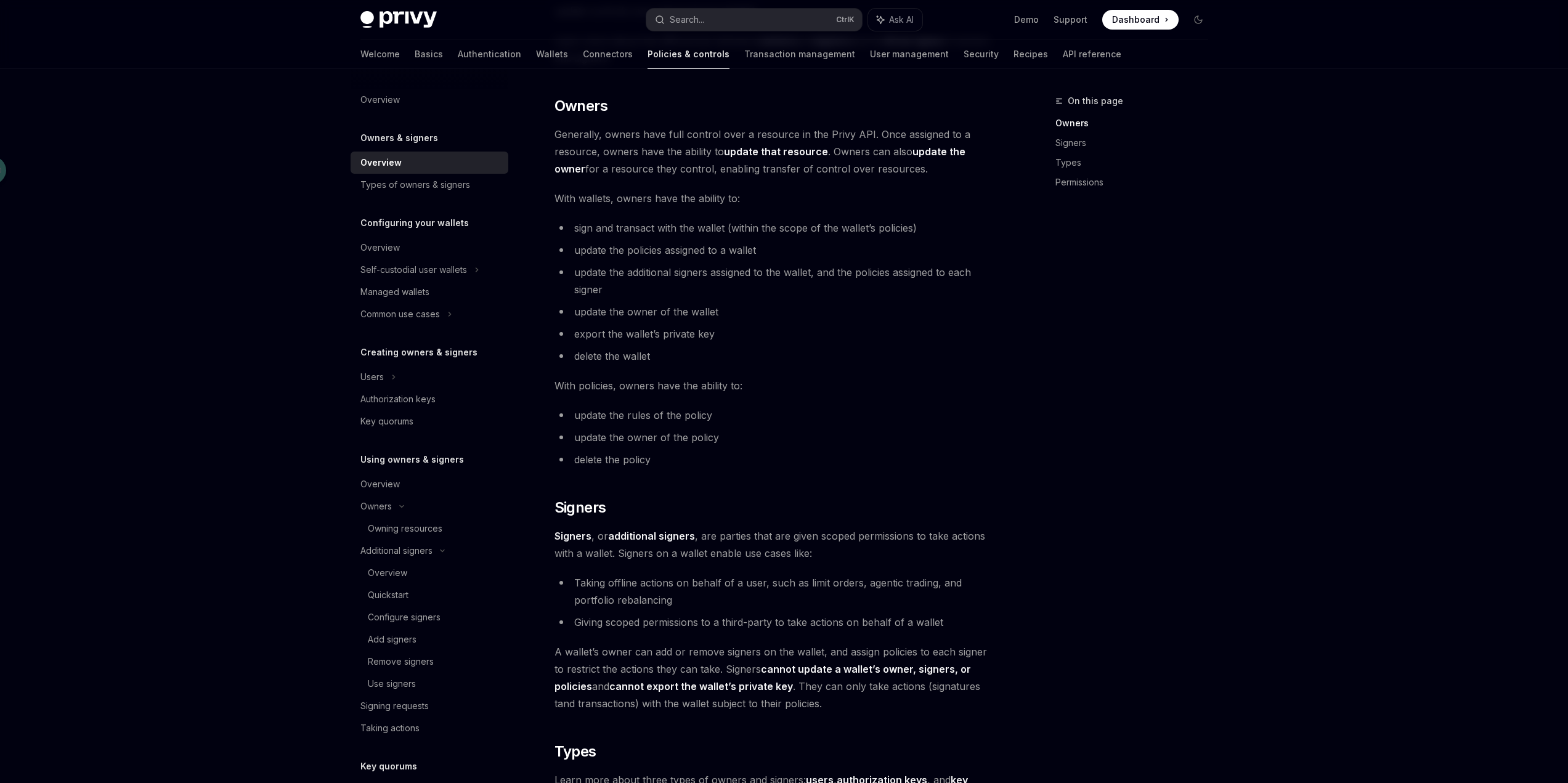
scroll to position [308, 0]
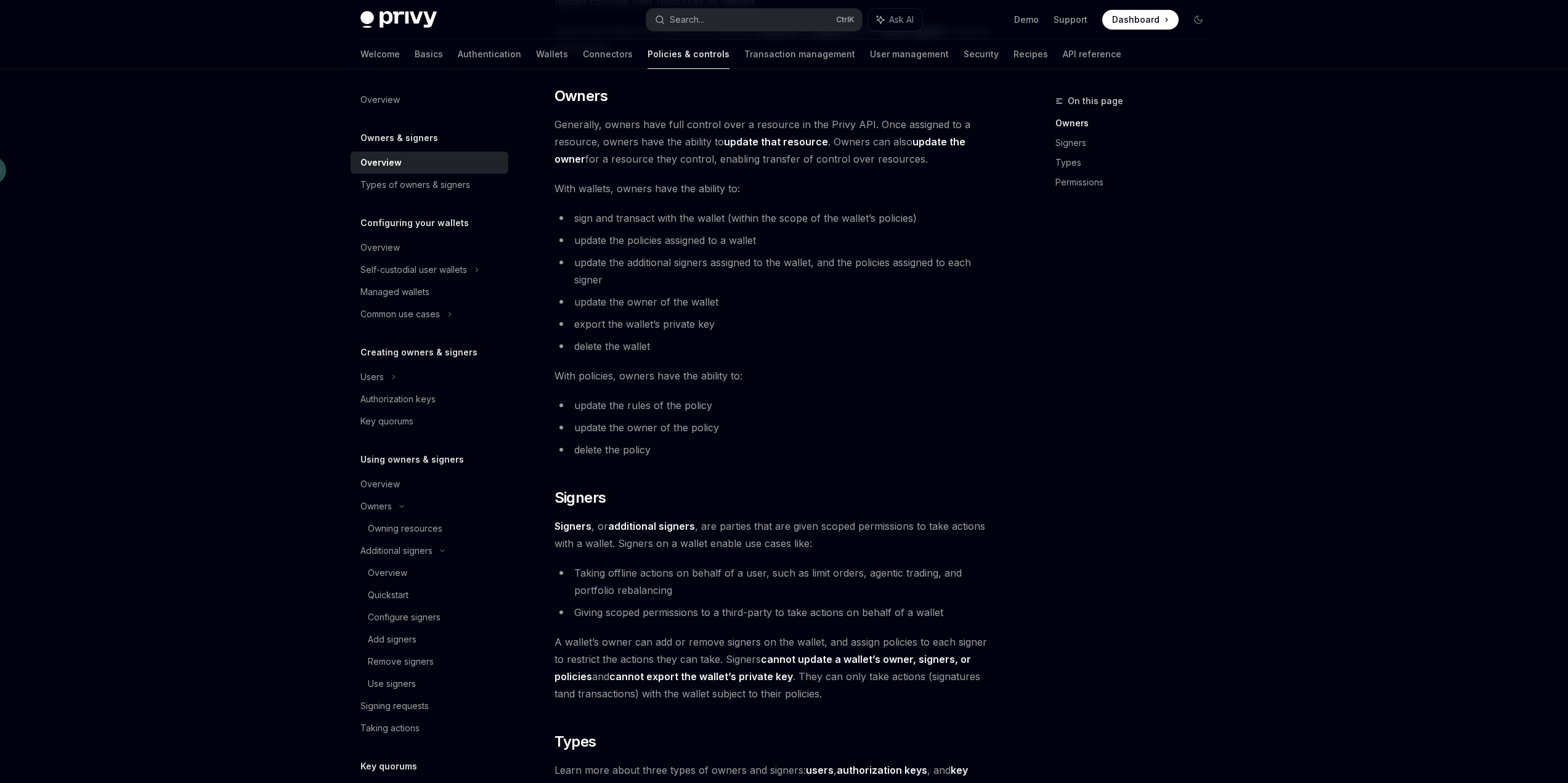
click at [891, 574] on li "Taking offline actions on behalf of a user, such as limit orders, agentic tradi…" at bounding box center [776, 581] width 444 height 34
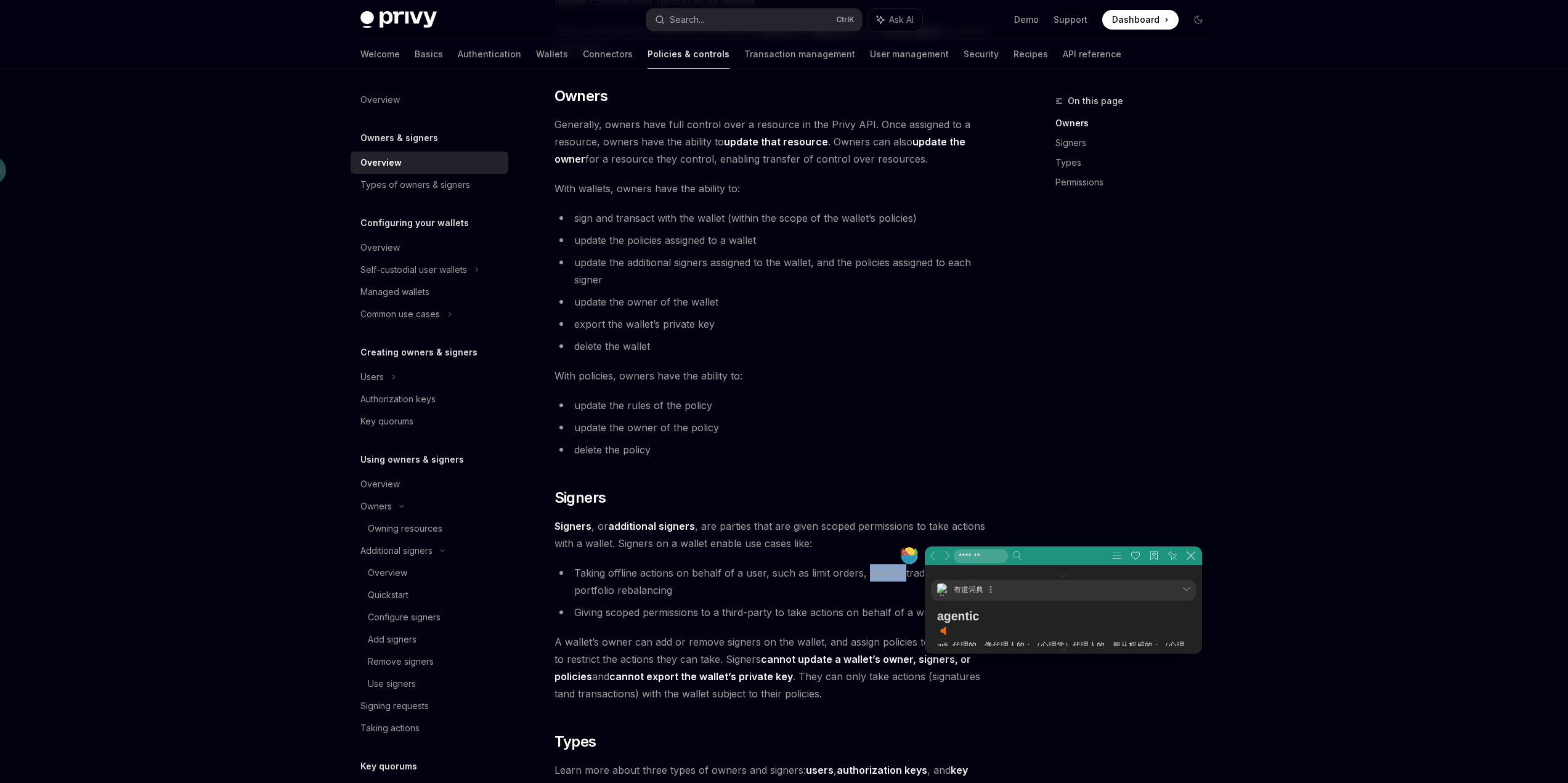
scroll to position [9, 372]
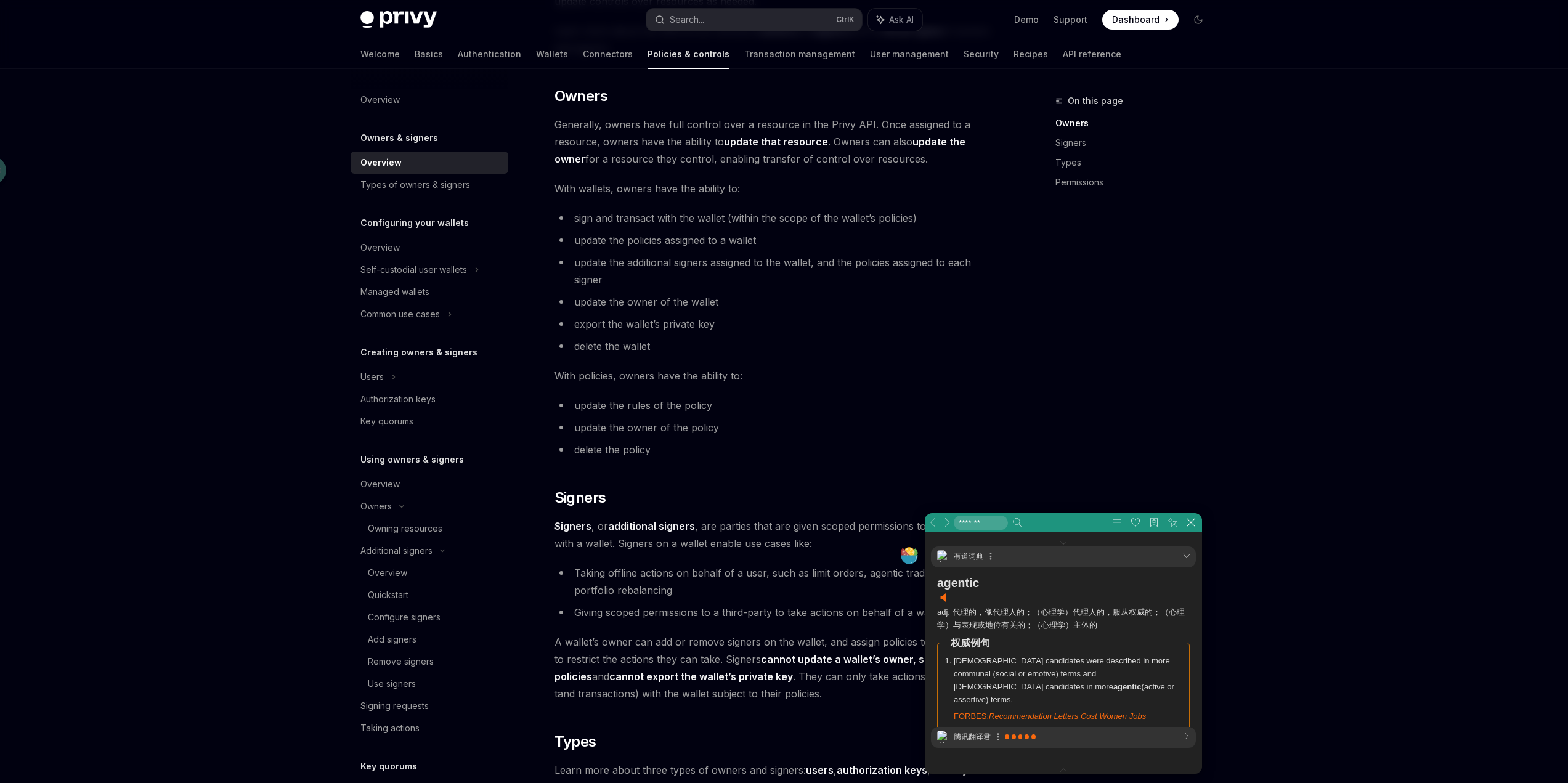
click at [836, 548] on span "Signers , or additional signers , are parties that are given scoped permissions…" at bounding box center [776, 534] width 444 height 34
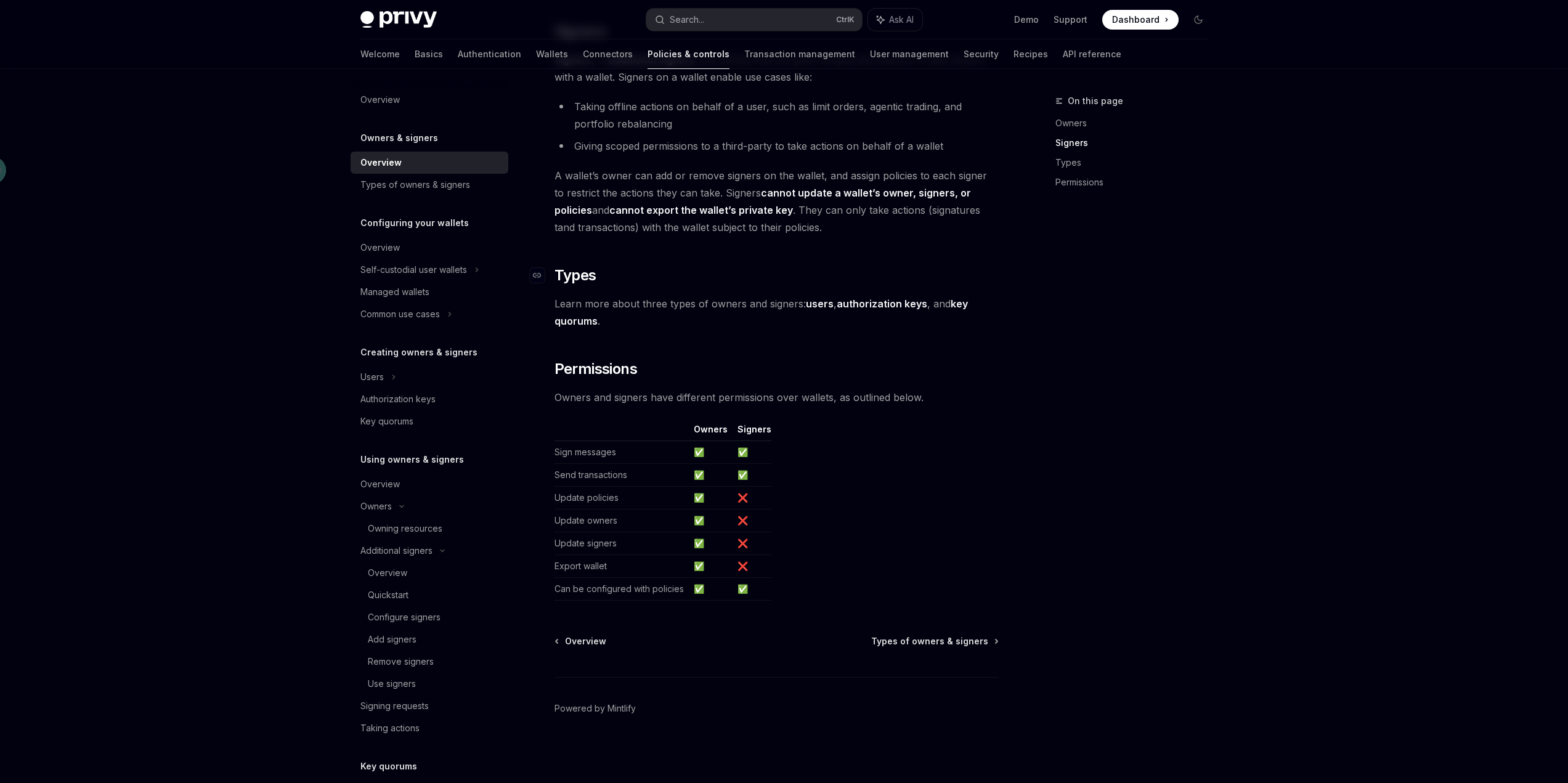
scroll to position [775, 0]
click at [429, 183] on div "Types of owners & signers" at bounding box center [415, 185] width 110 height 15
type textarea "*"
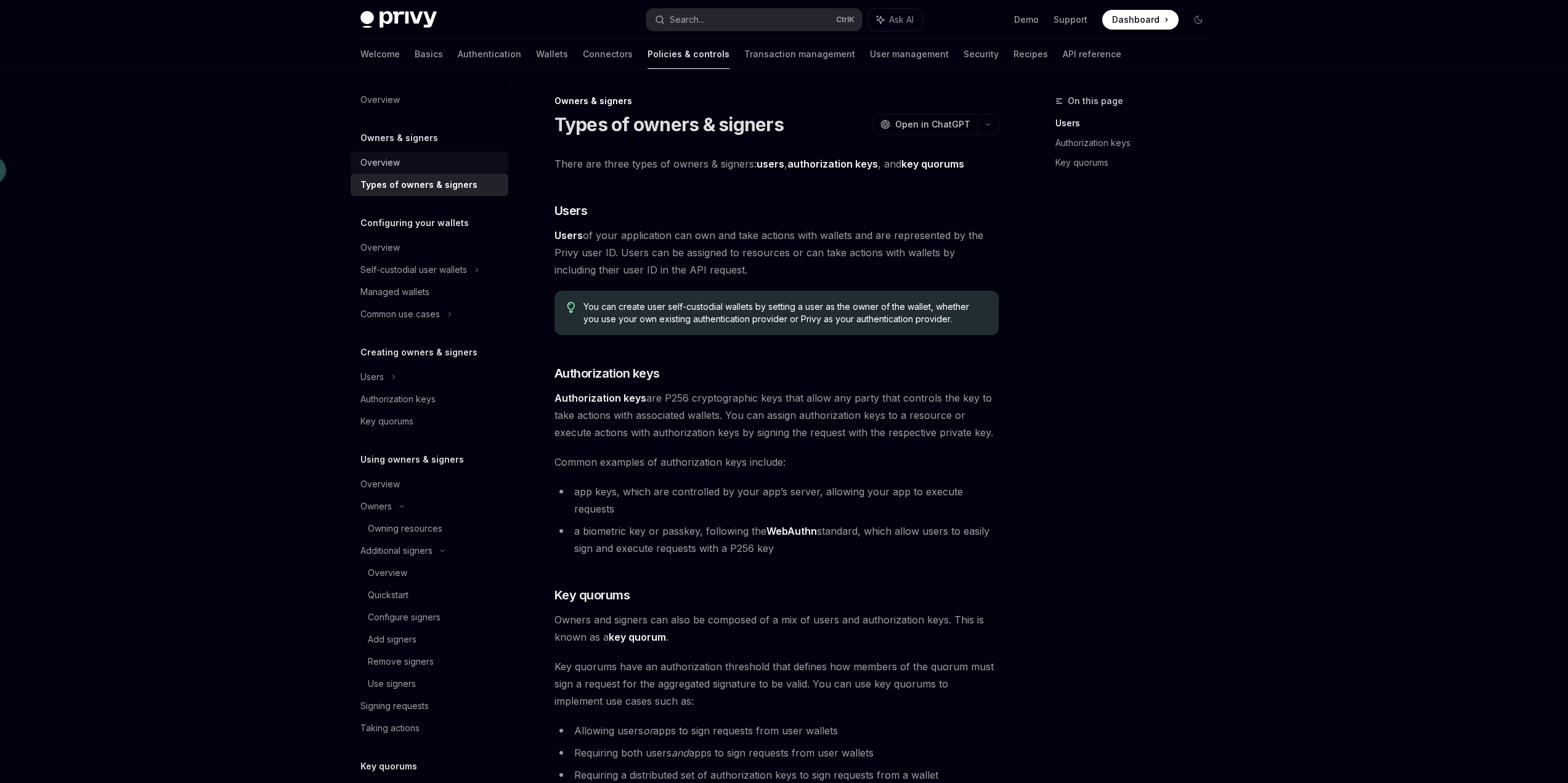
click at [431, 166] on div "Overview" at bounding box center [431, 162] width 141 height 15
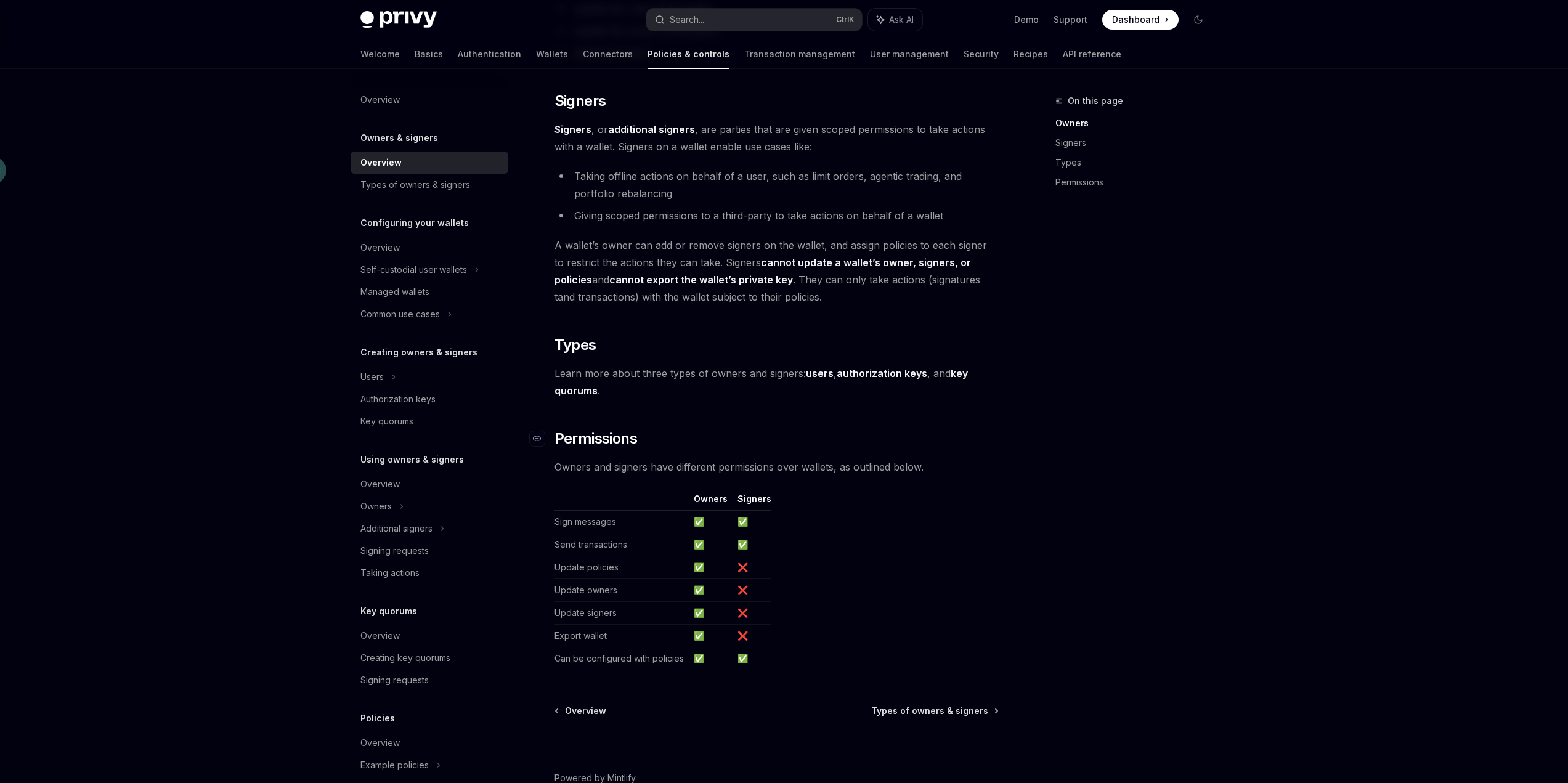
scroll to position [739, 0]
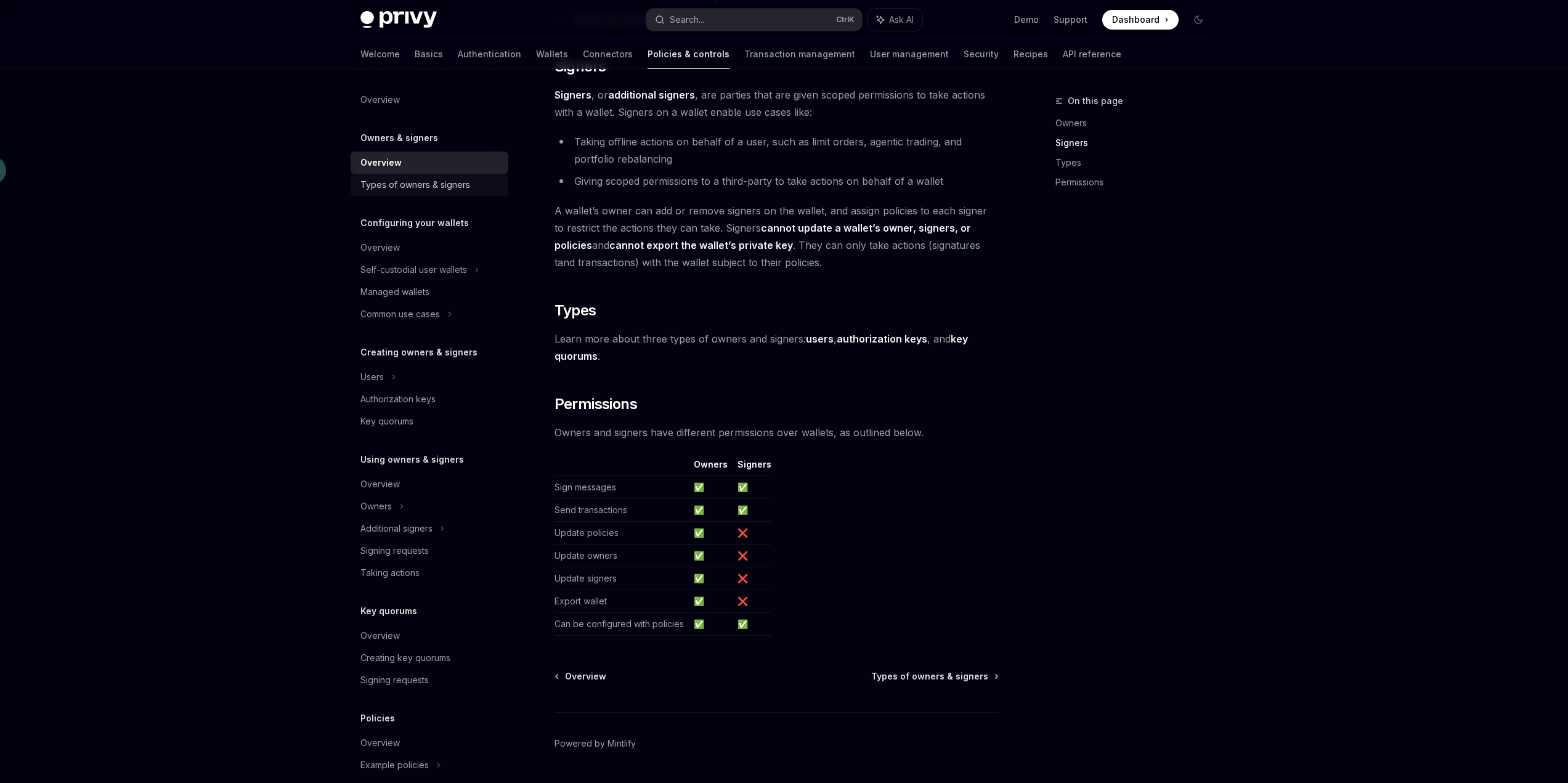
click at [384, 183] on div "Types of owners & signers" at bounding box center [415, 185] width 110 height 15
type textarea "*"
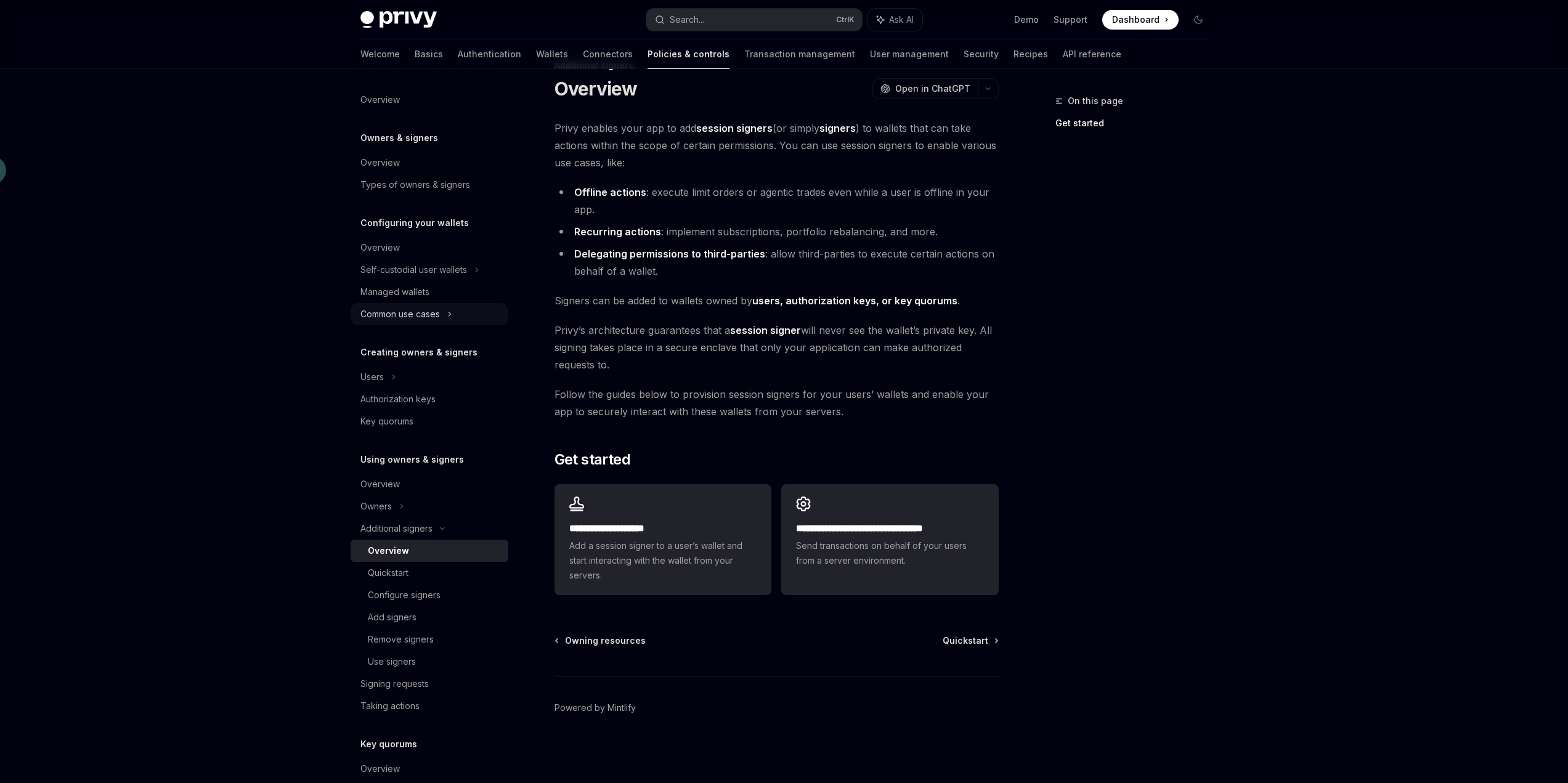
click at [438, 317] on div "Common use cases" at bounding box center [429, 314] width 158 height 22
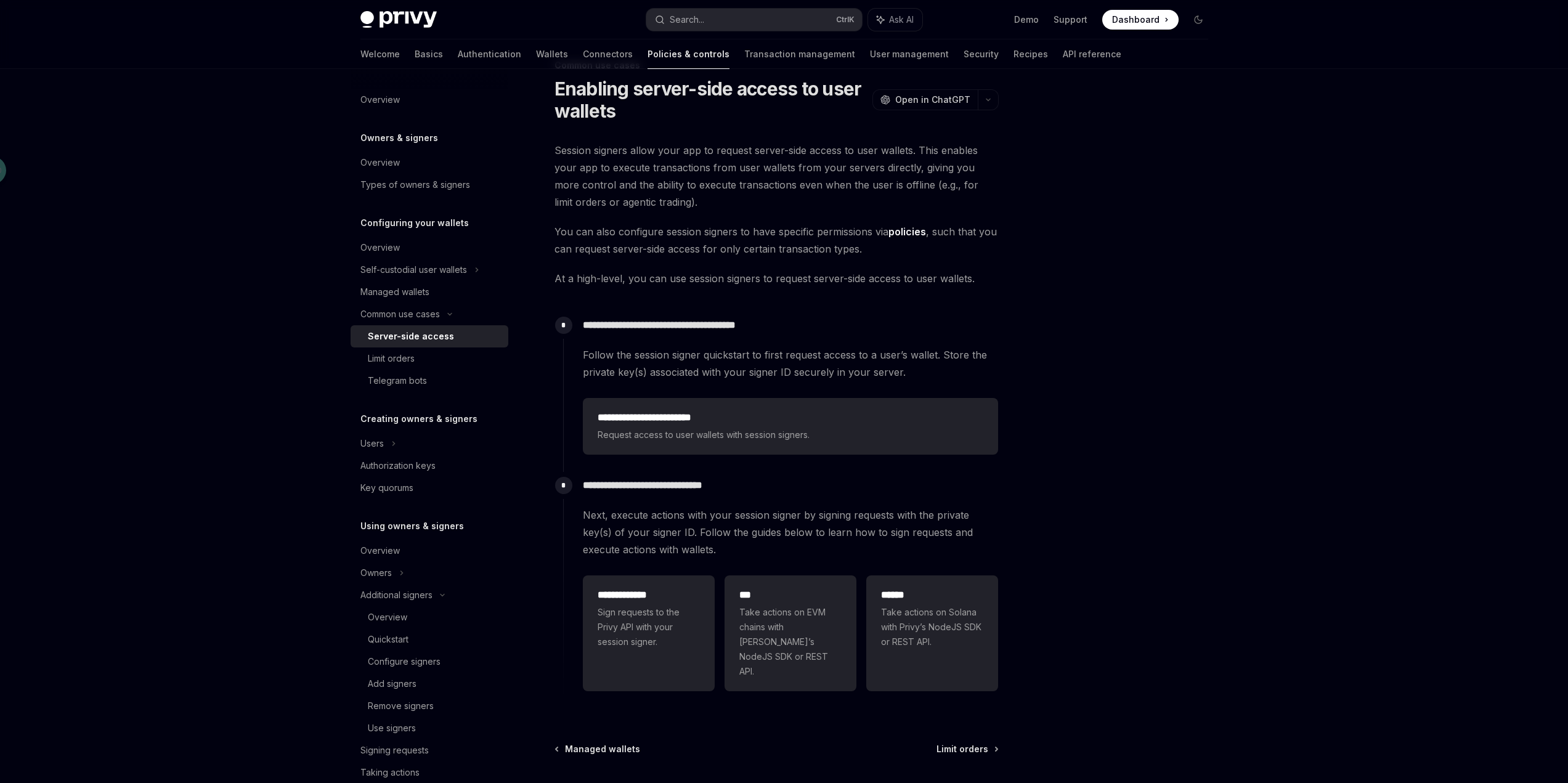
click at [442, 341] on div "Server-side access" at bounding box center [411, 336] width 86 height 15
type textarea "*"
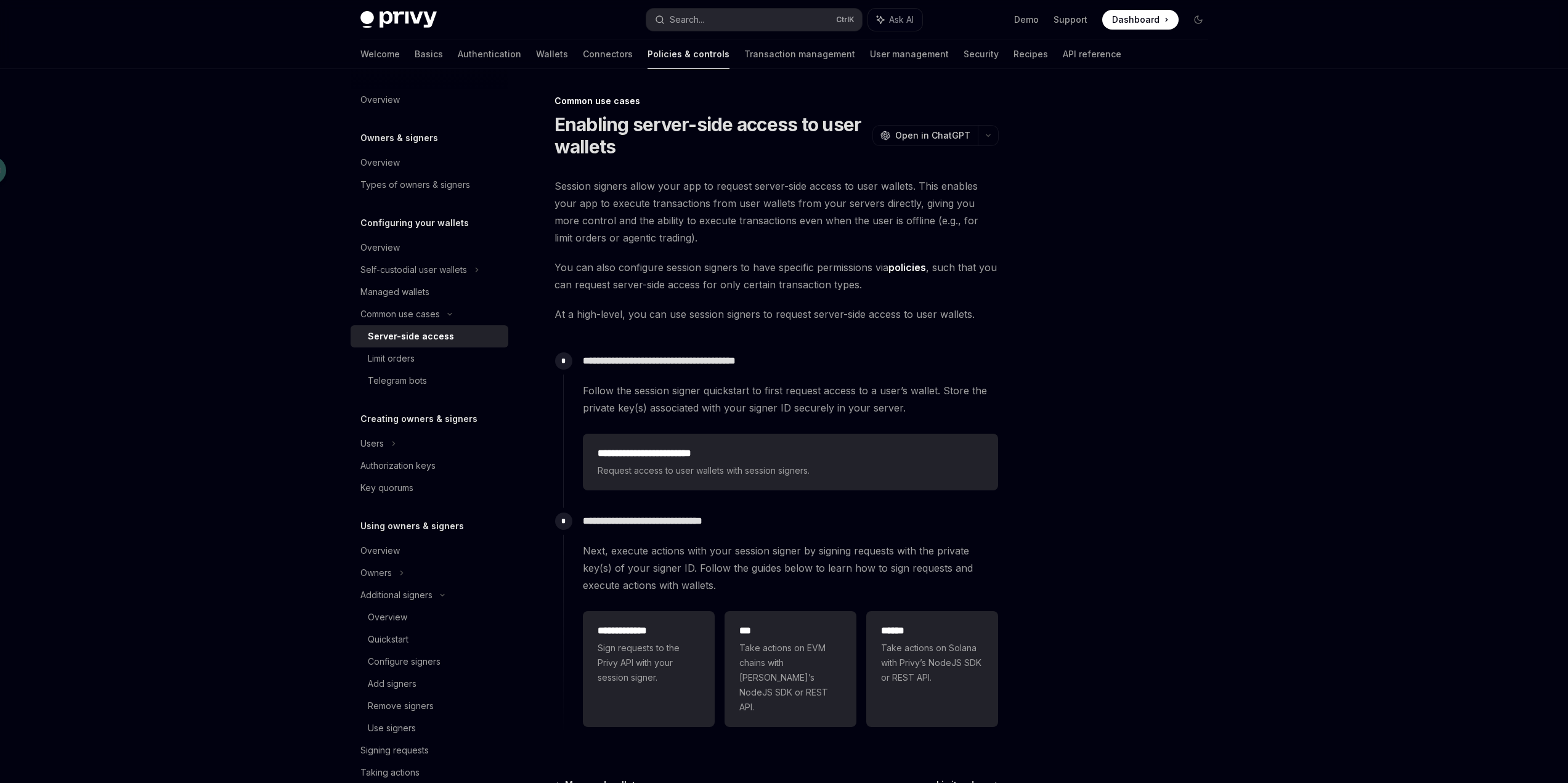
click at [1080, 268] on div at bounding box center [1124, 437] width 188 height 689
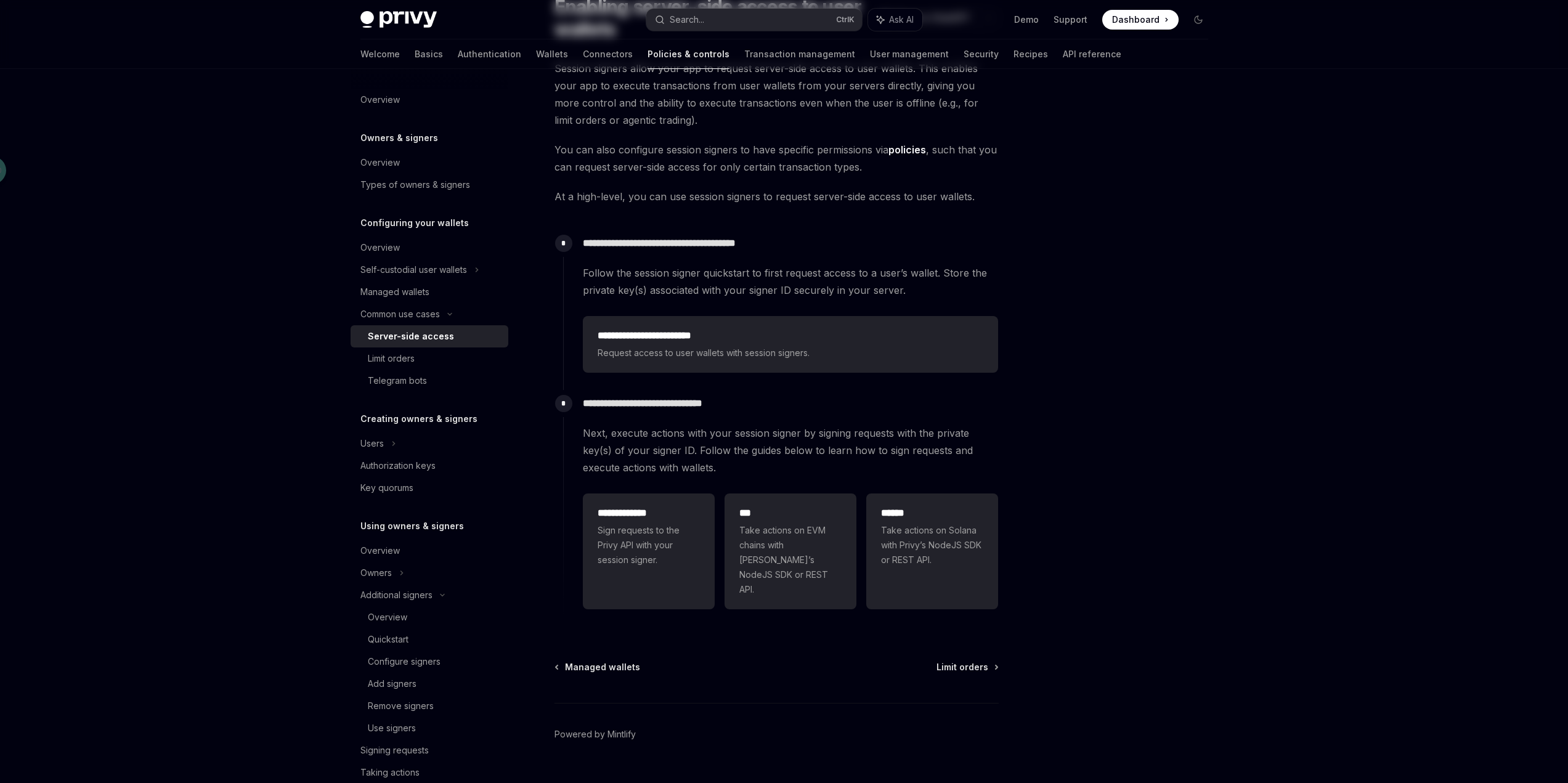
scroll to position [123, 0]
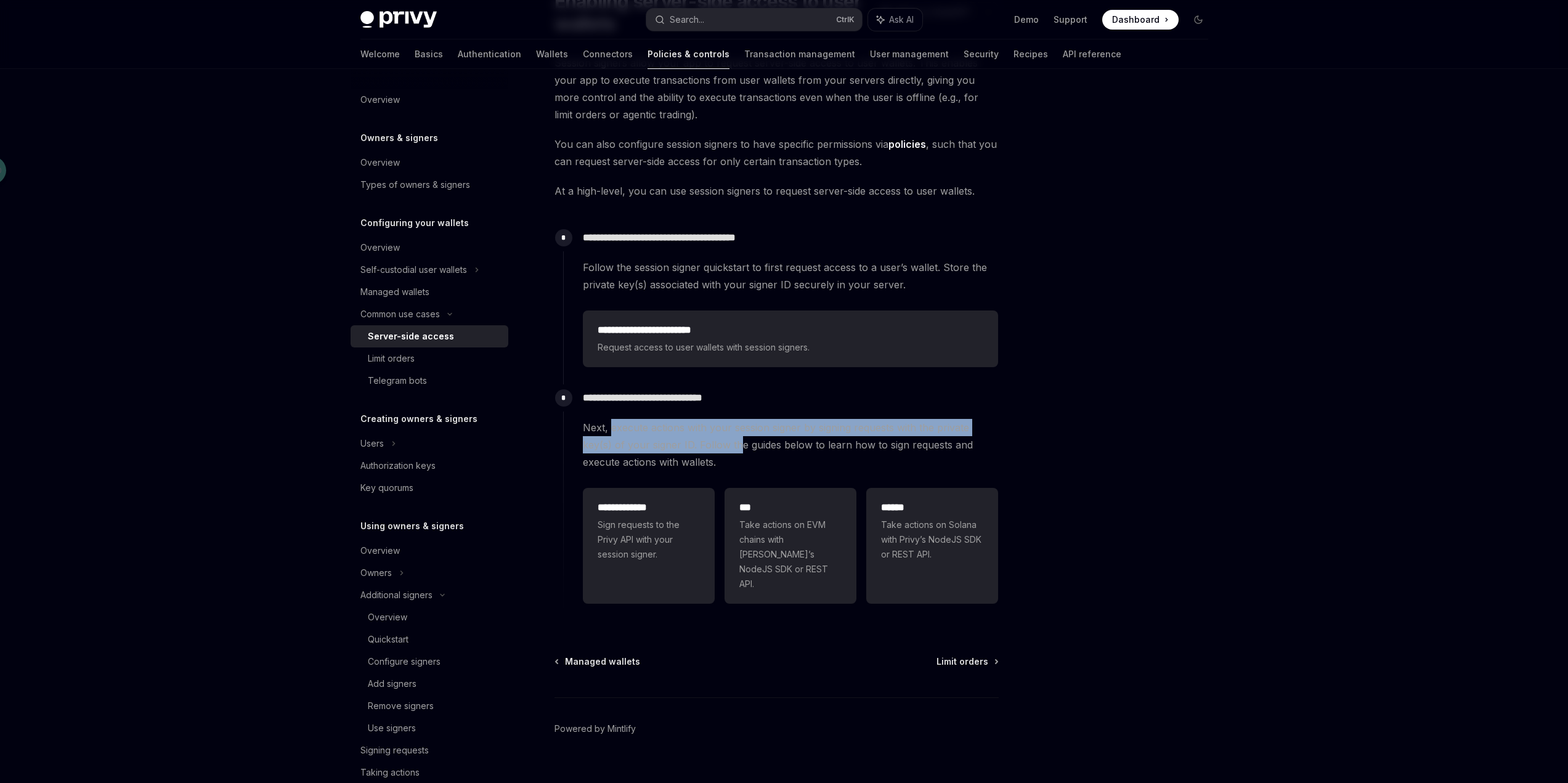
drag, startPoint x: 608, startPoint y: 426, endPoint x: 736, endPoint y: 445, distance: 129.4
click at [736, 445] on span "Next, execute actions with your session signer by signing requests with the pri…" at bounding box center [790, 445] width 415 height 52
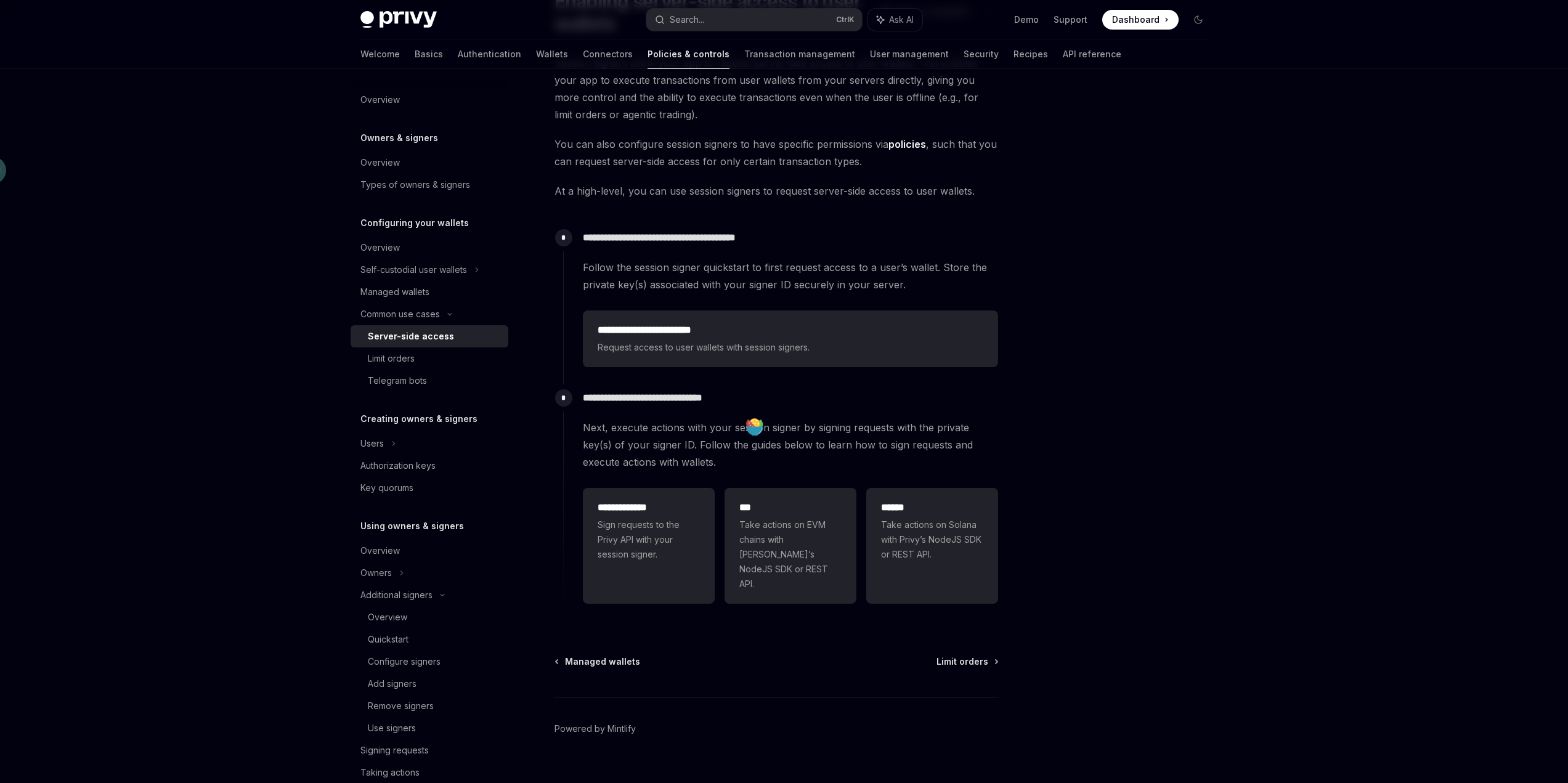
click at [729, 463] on span "Next, execute actions with your session signer by signing requests with the pri…" at bounding box center [790, 445] width 415 height 52
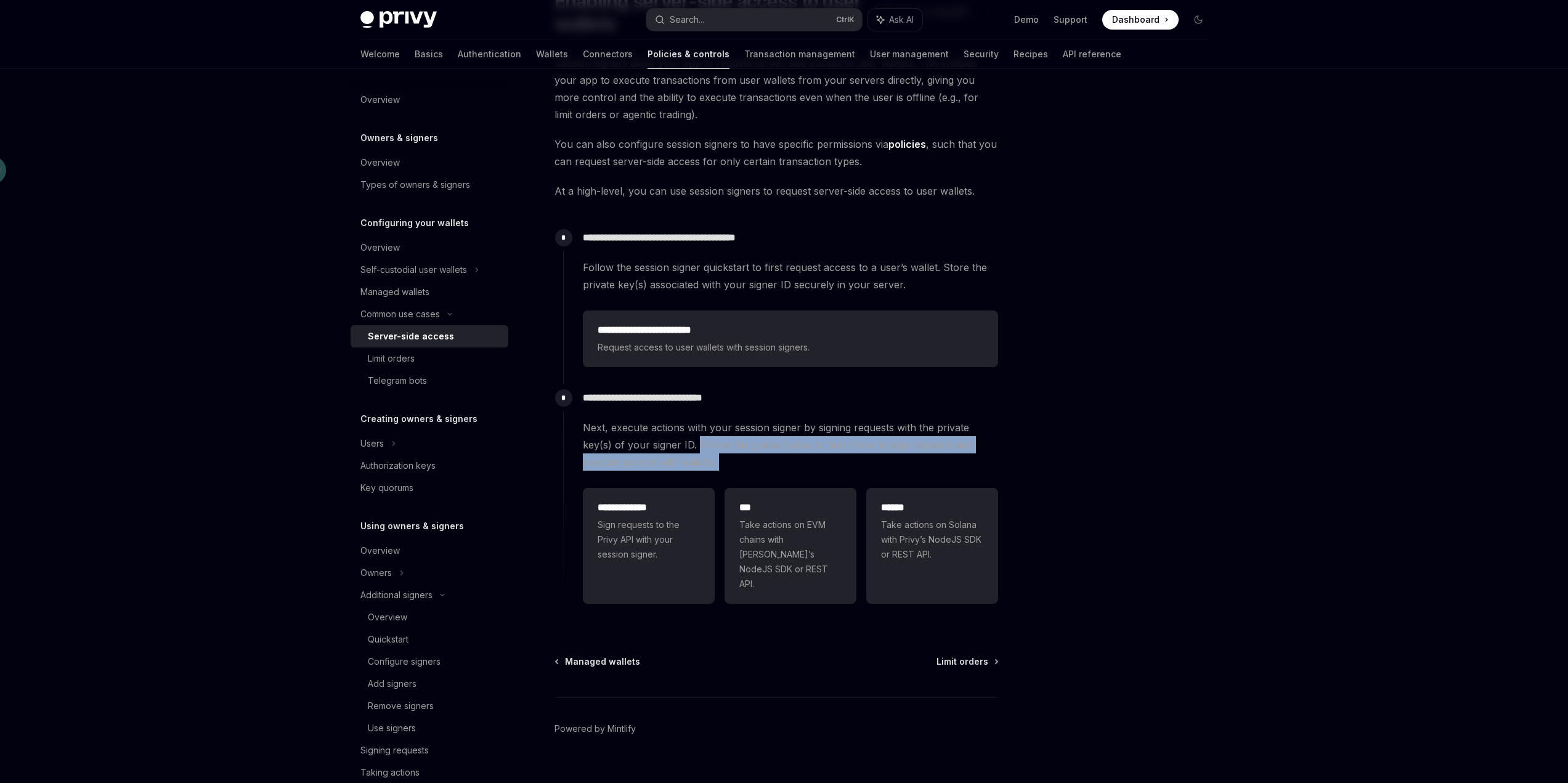
drag, startPoint x: 729, startPoint y: 462, endPoint x: 698, endPoint y: 442, distance: 36.9
click at [698, 442] on span "Next, execute actions with your session signer by signing requests with the pri…" at bounding box center [790, 445] width 415 height 52
click at [769, 456] on span "Next, execute actions with your session signer by signing requests with the pri…" at bounding box center [790, 445] width 415 height 52
drag, startPoint x: 781, startPoint y: 443, endPoint x: 996, endPoint y: 453, distance: 215.2
click at [996, 453] on span "Next, execute actions with your session signer by signing requests with the pri…" at bounding box center [790, 445] width 415 height 52
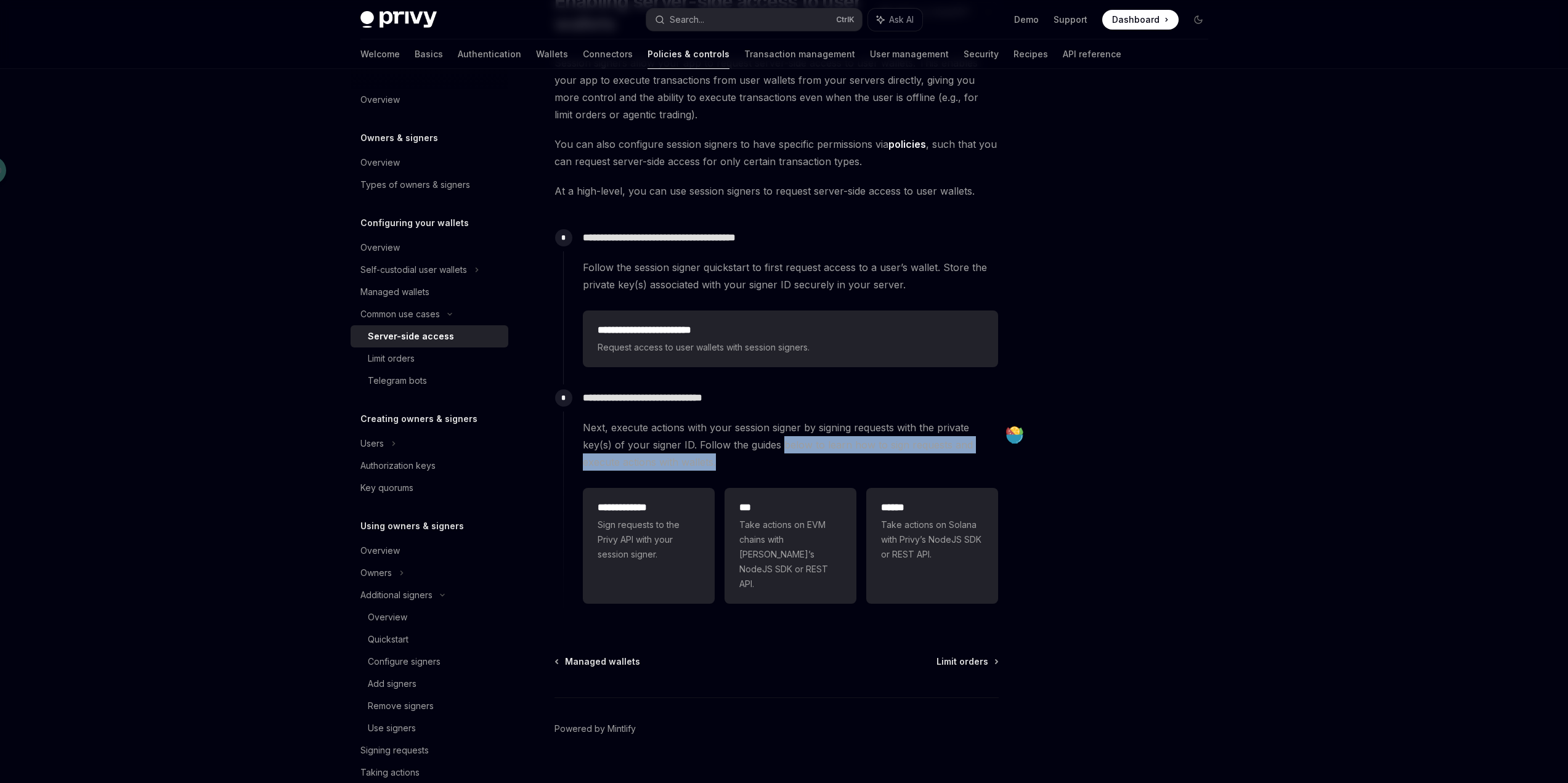
click at [804, 458] on span "Next, execute actions with your session signer by signing requests with the pri…" at bounding box center [790, 445] width 415 height 52
click at [1153, 267] on div at bounding box center [1124, 437] width 188 height 689
click at [1157, 333] on div at bounding box center [1124, 437] width 188 height 689
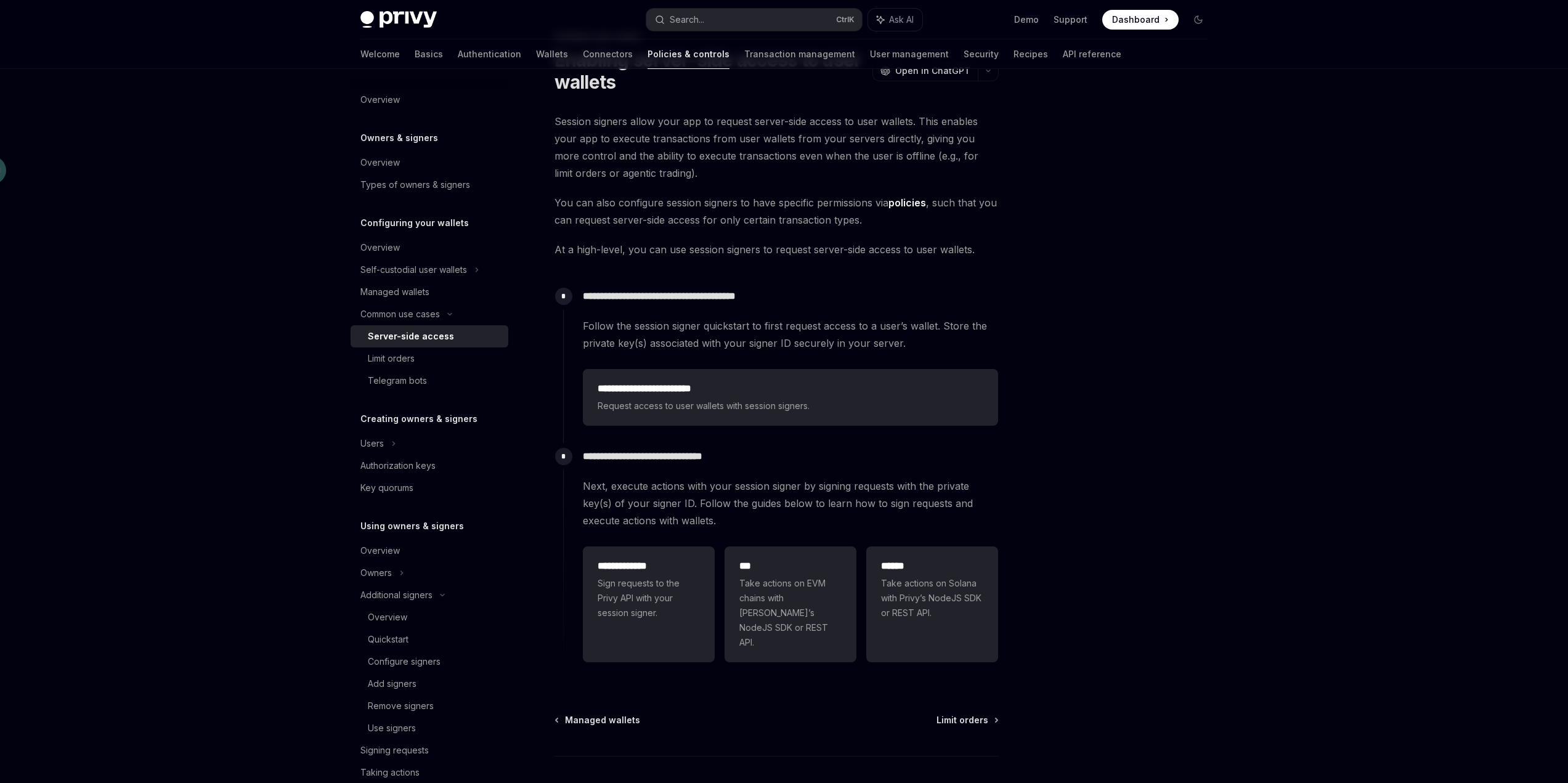
scroll to position [0, 0]
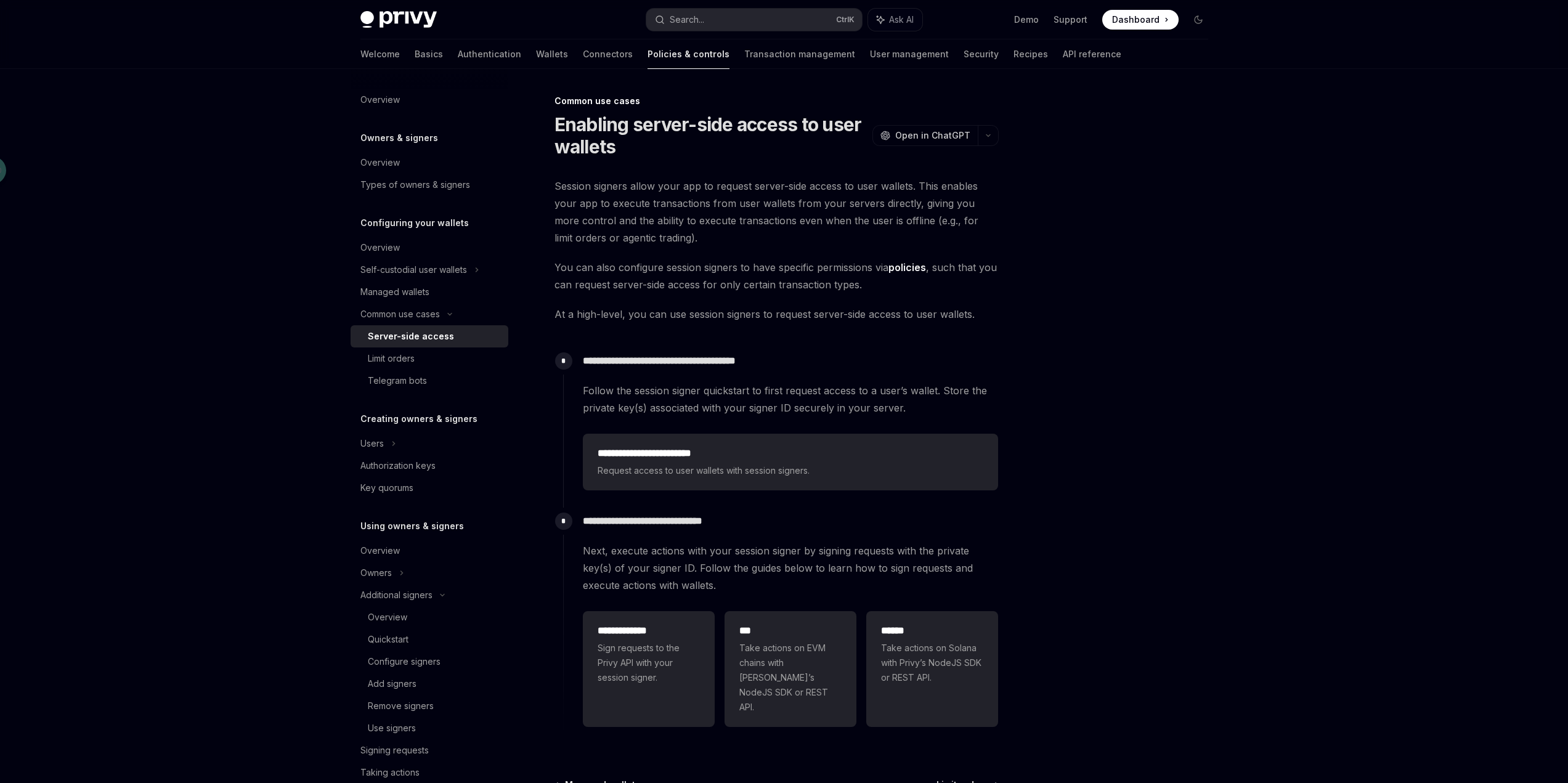
click at [194, 341] on div "**********" at bounding box center [784, 463] width 1568 height 927
drag, startPoint x: 634, startPoint y: 123, endPoint x: 795, endPoint y: 122, distance: 161.0
click at [795, 122] on h1 "Enabling server-side access to user wallets" at bounding box center [710, 135] width 313 height 44
copy h1 "server-side access"
click at [677, 163] on div "**********" at bounding box center [661, 510] width 680 height 834
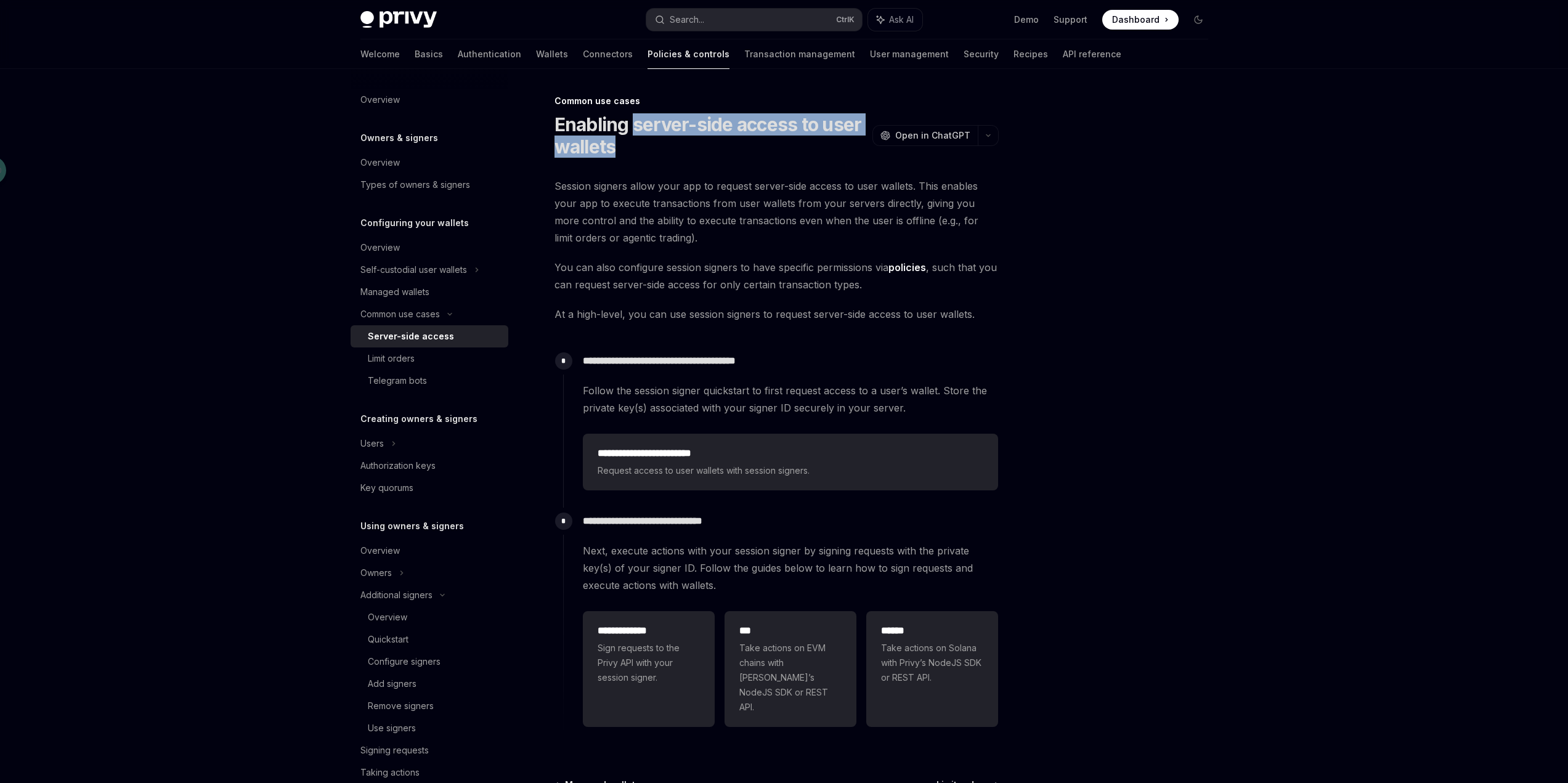
drag, startPoint x: 634, startPoint y: 122, endPoint x: 639, endPoint y: 146, distance: 24.5
click at [639, 146] on h1 "Enabling server-side access to user wallets" at bounding box center [710, 135] width 313 height 44
copy h1 "server-side access to user wallets"
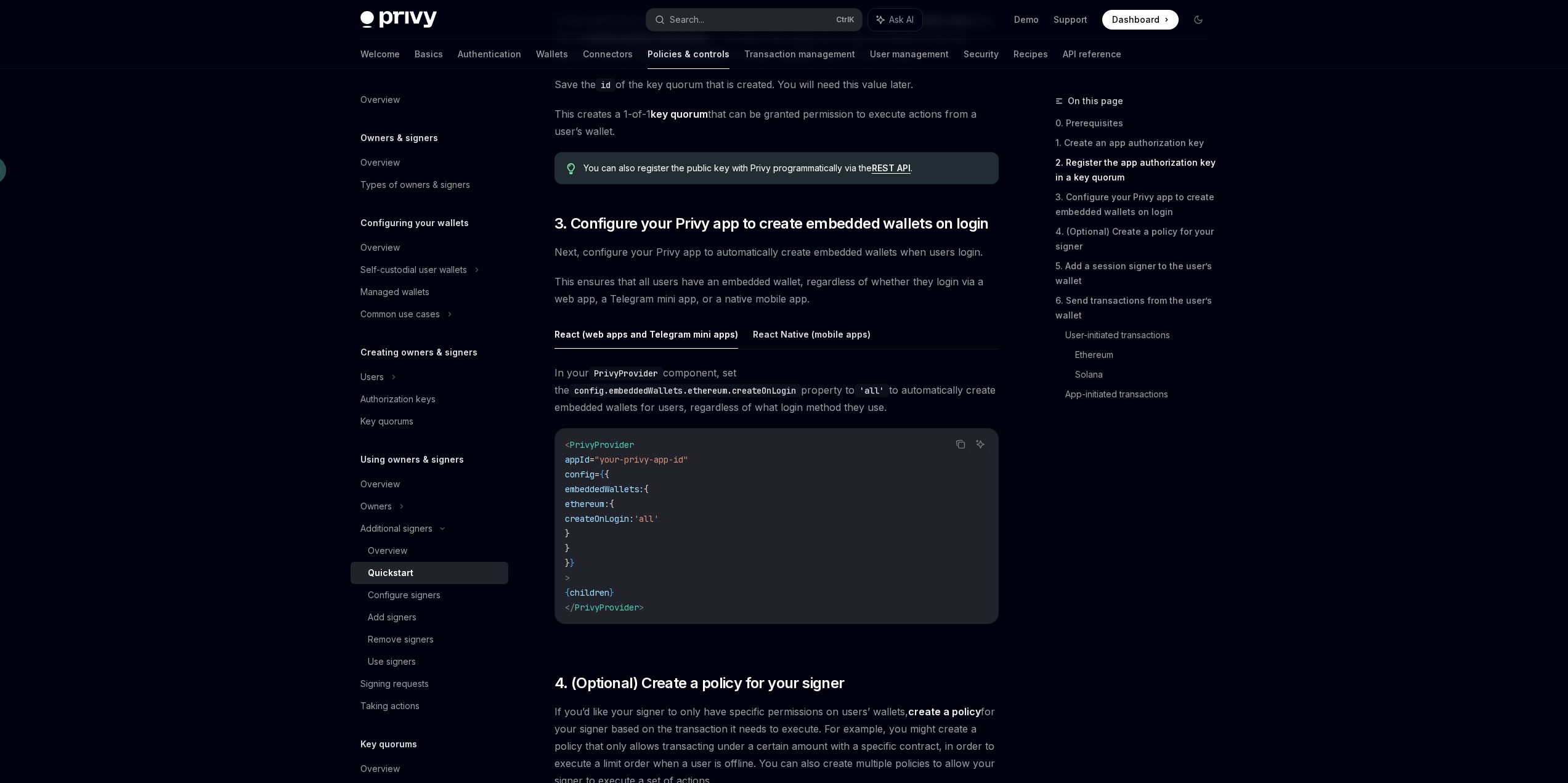
scroll to position [1047, 0]
click at [830, 341] on button "React Native (mobile apps)" at bounding box center [811, 333] width 117 height 29
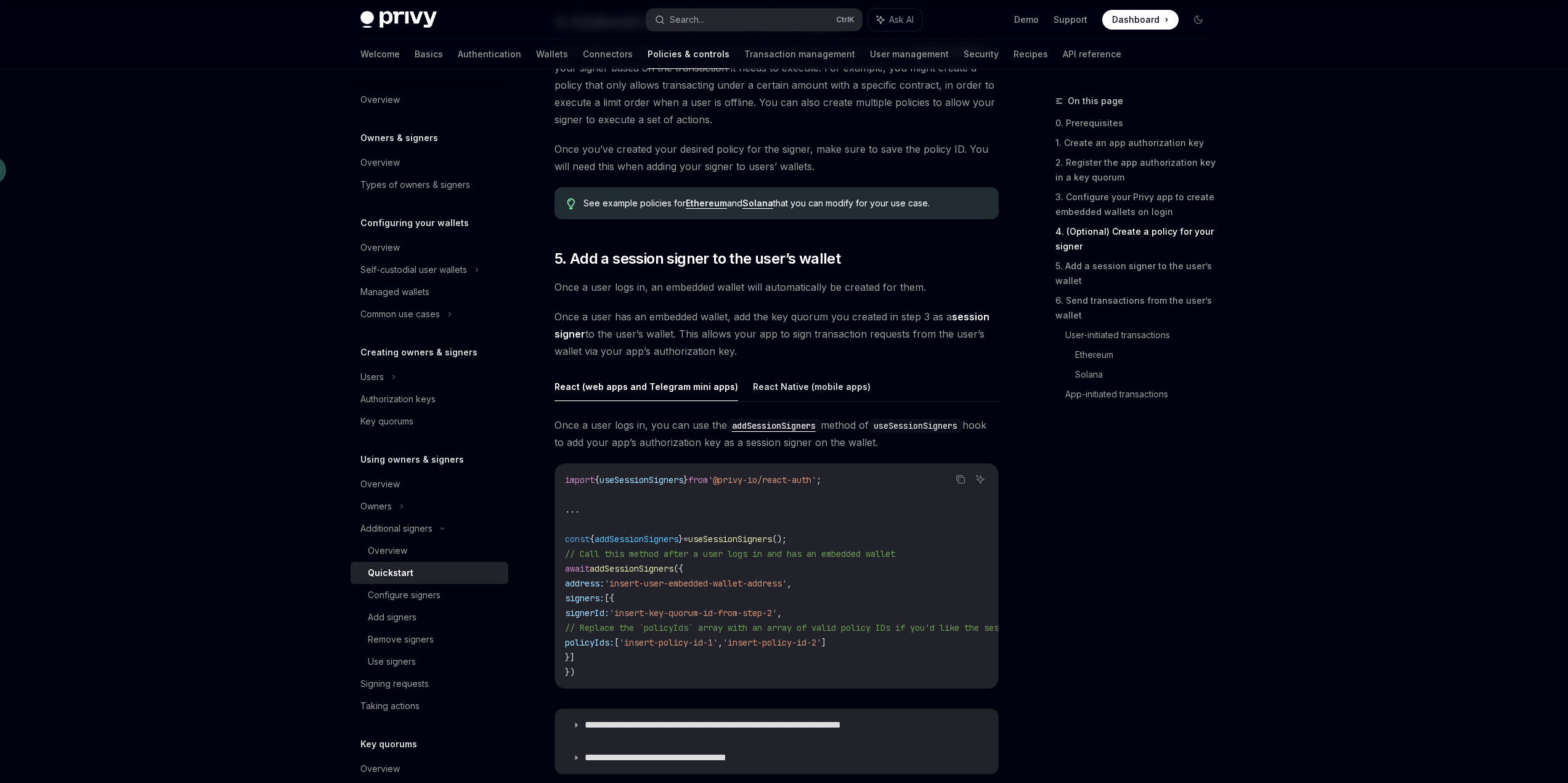
scroll to position [1724, 0]
click at [1087, 506] on div "On this page 0. Prerequisites 1. Create an app authorization key 2. Register th…" at bounding box center [1124, 437] width 188 height 689
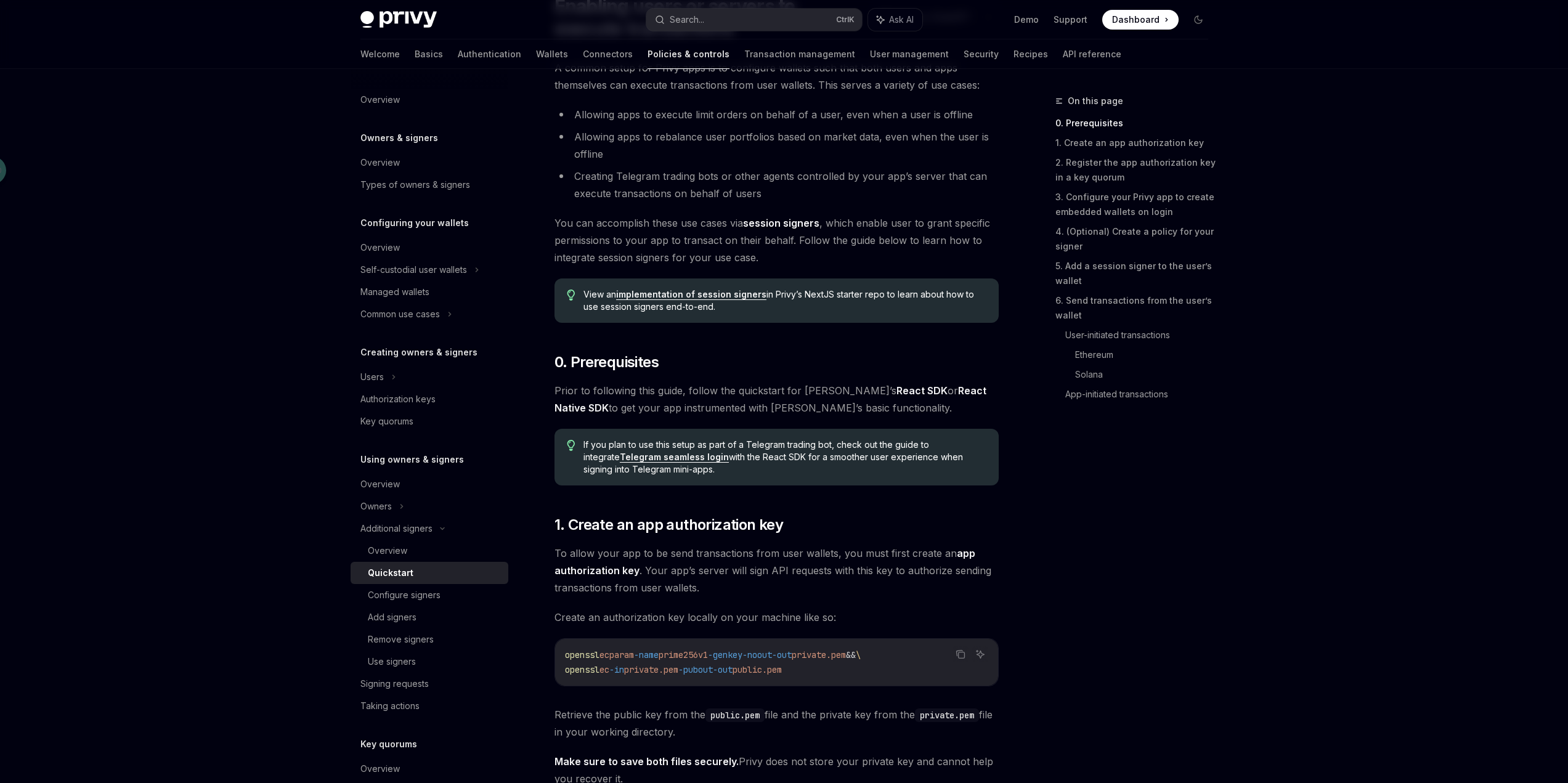
scroll to position [123, 0]
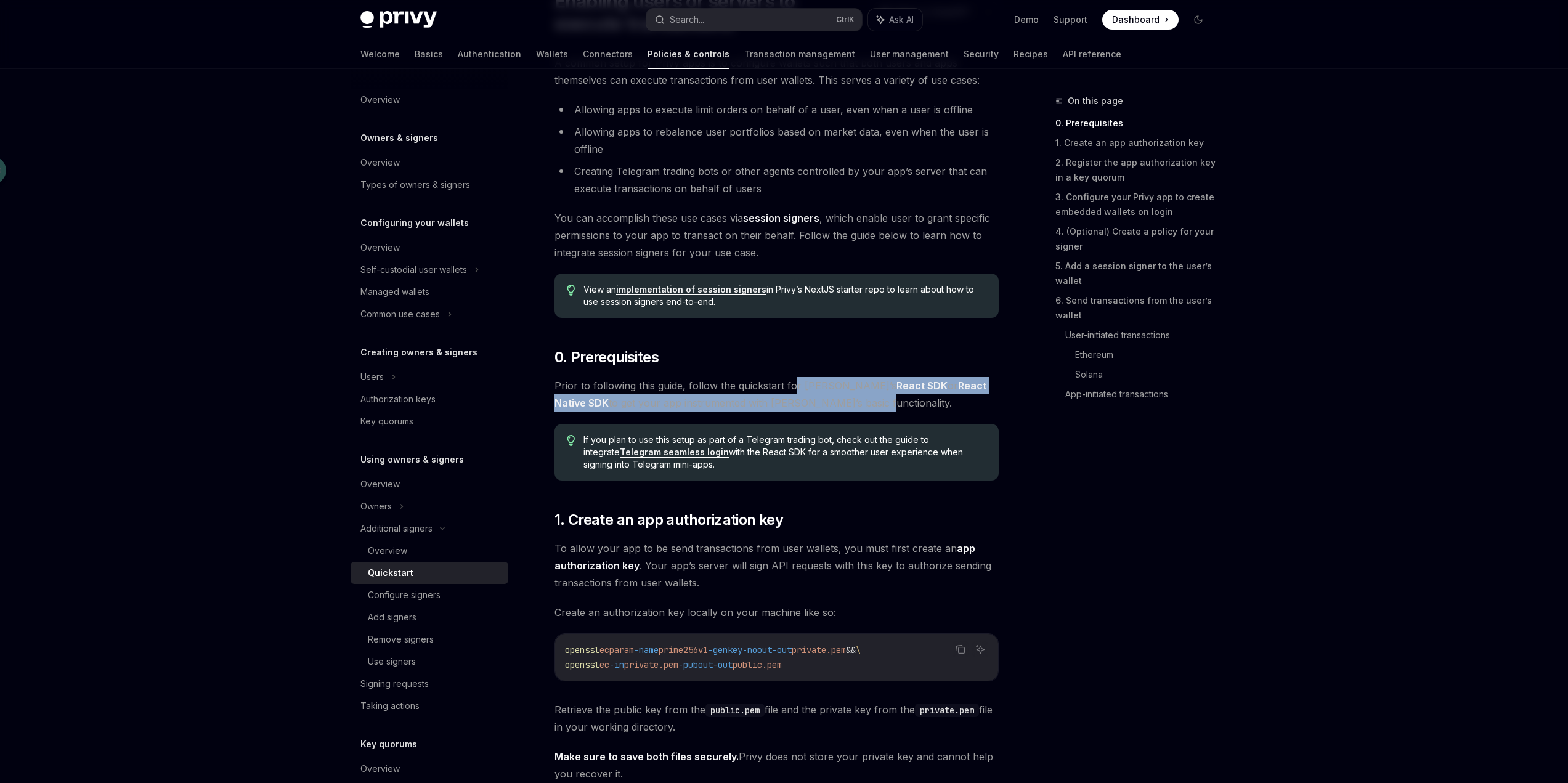
drag, startPoint x: 792, startPoint y: 386, endPoint x: 799, endPoint y: 400, distance: 15.7
click at [799, 400] on span "Prior to following this guide, follow the quickstart for Privy’s React SDK or R…" at bounding box center [776, 394] width 444 height 34
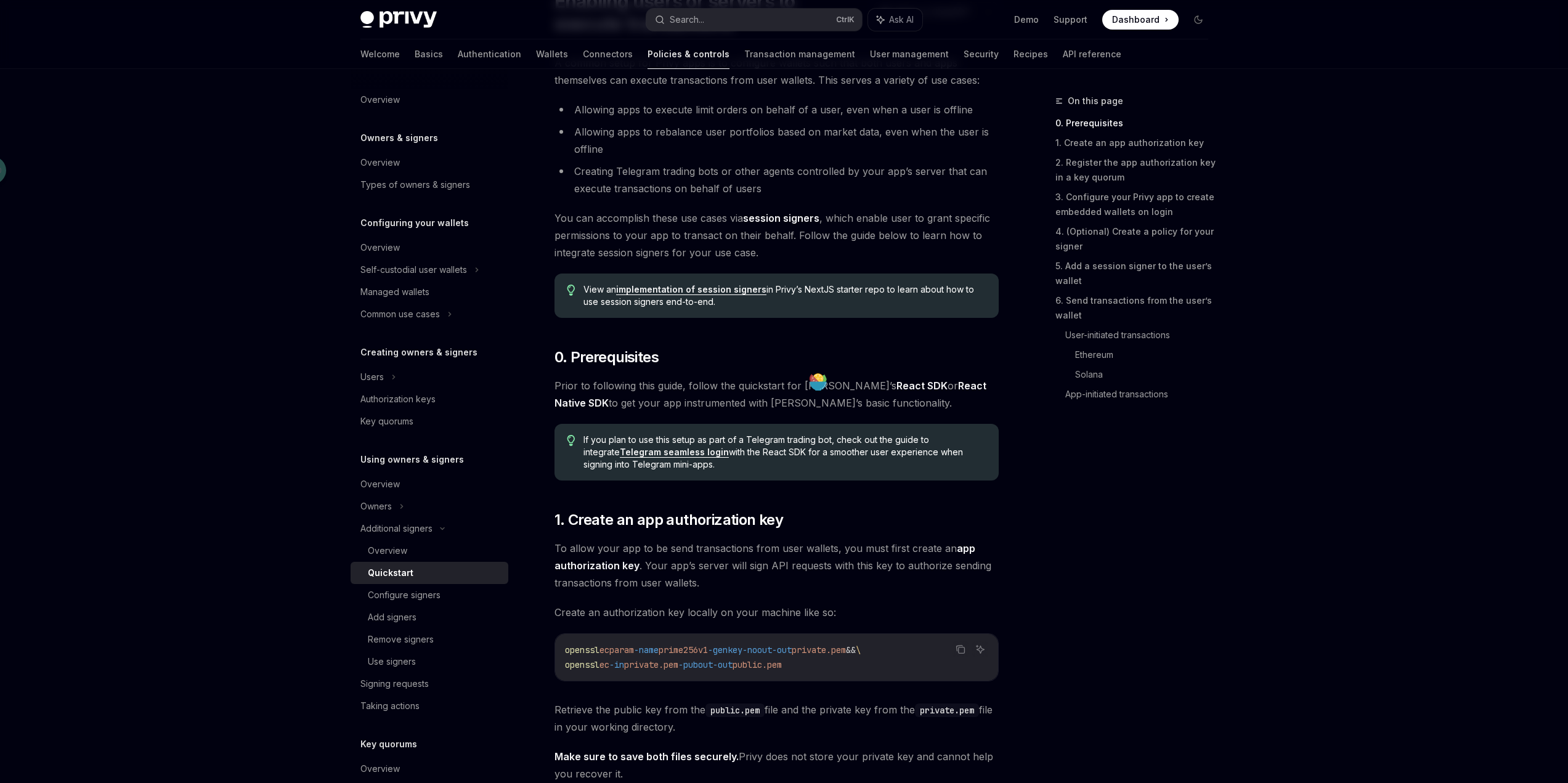
click at [829, 407] on span "Prior to following this guide, follow the quickstart for Privy’s React SDK or R…" at bounding box center [776, 394] width 444 height 34
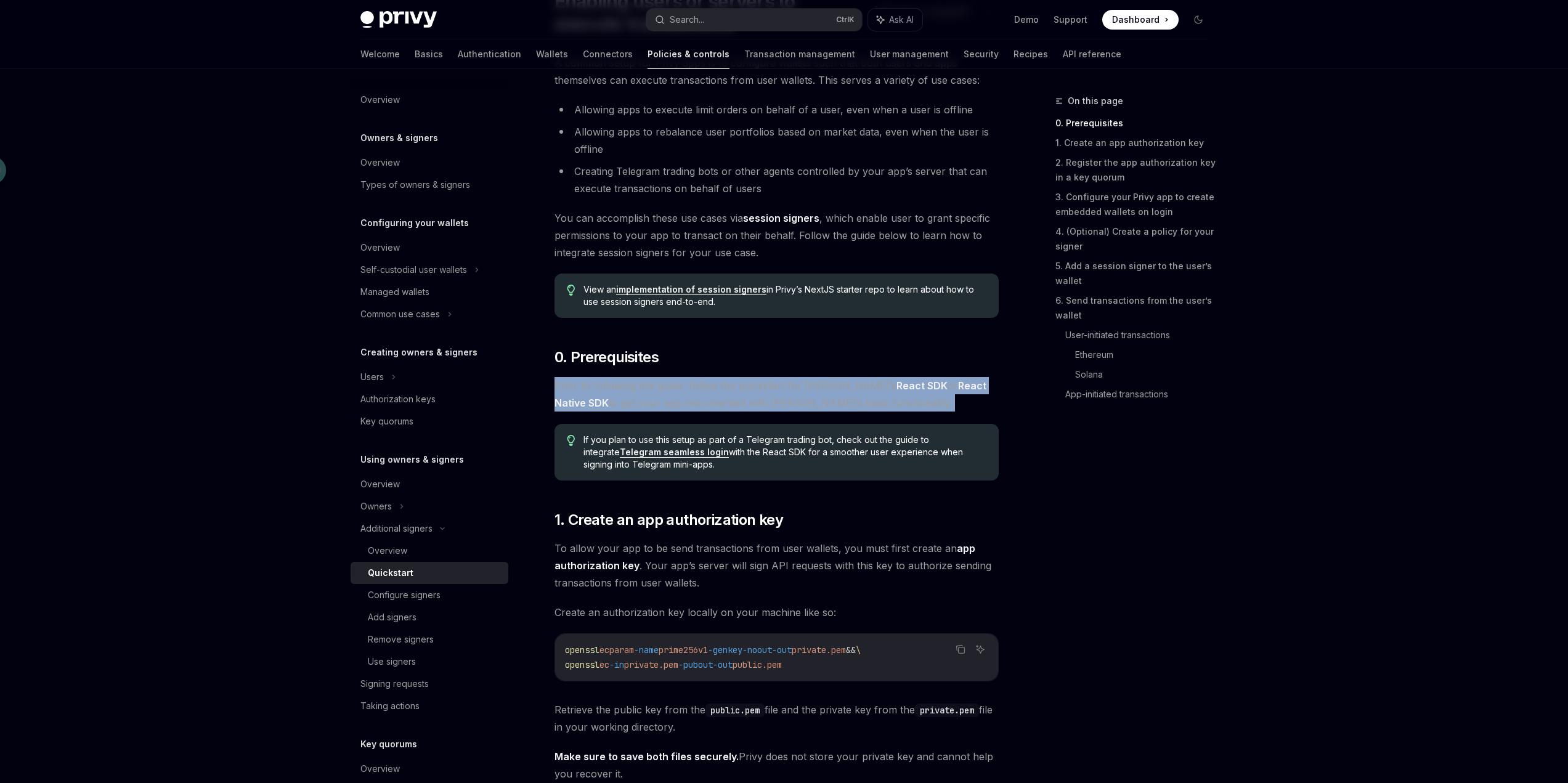
drag, startPoint x: 812, startPoint y: 402, endPoint x: 548, endPoint y: 378, distance: 265.1
click at [747, 396] on span "Prior to following this guide, follow the quickstart for Privy’s React SDK or R…" at bounding box center [776, 394] width 444 height 34
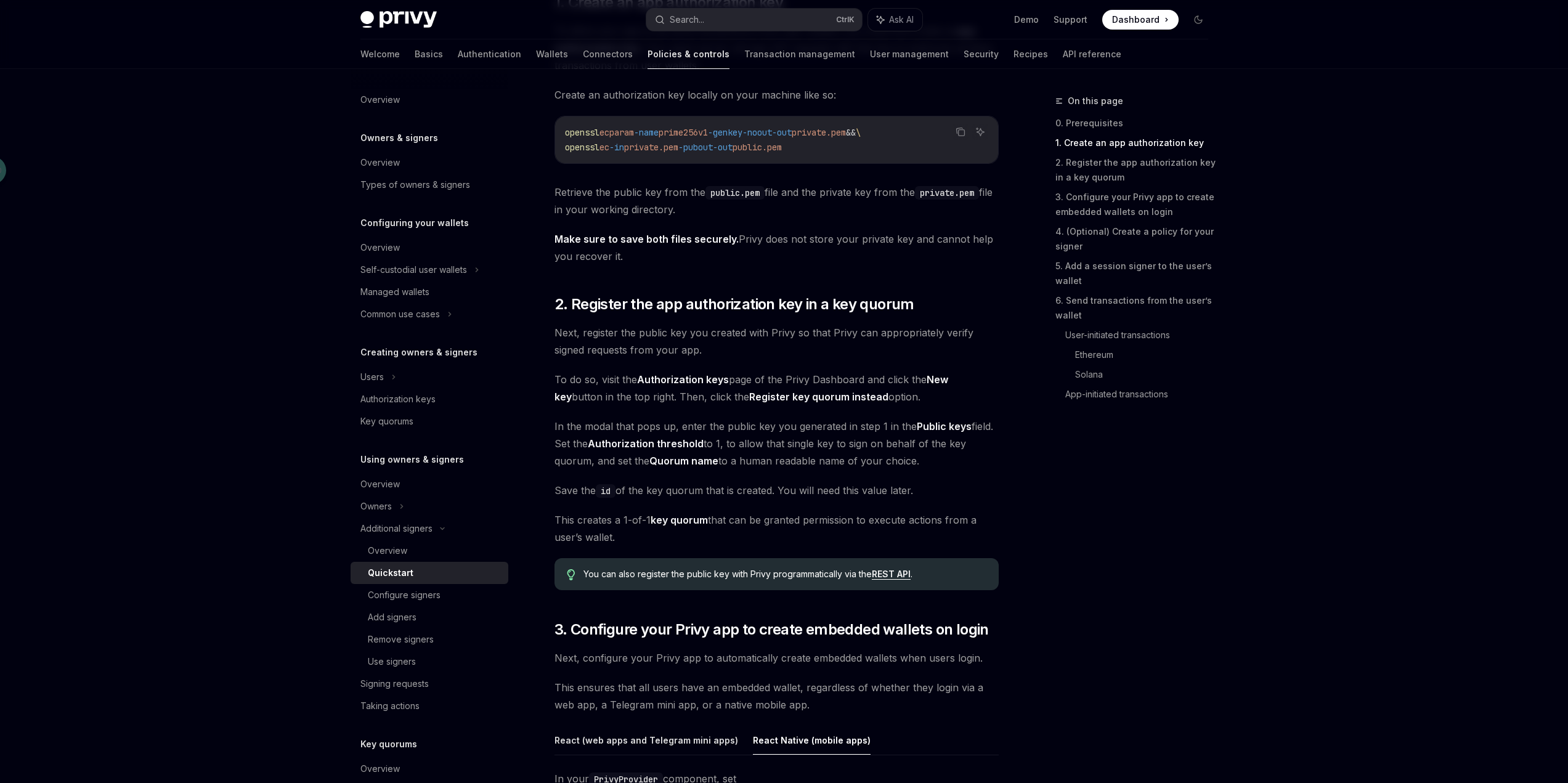
scroll to position [678, 0]
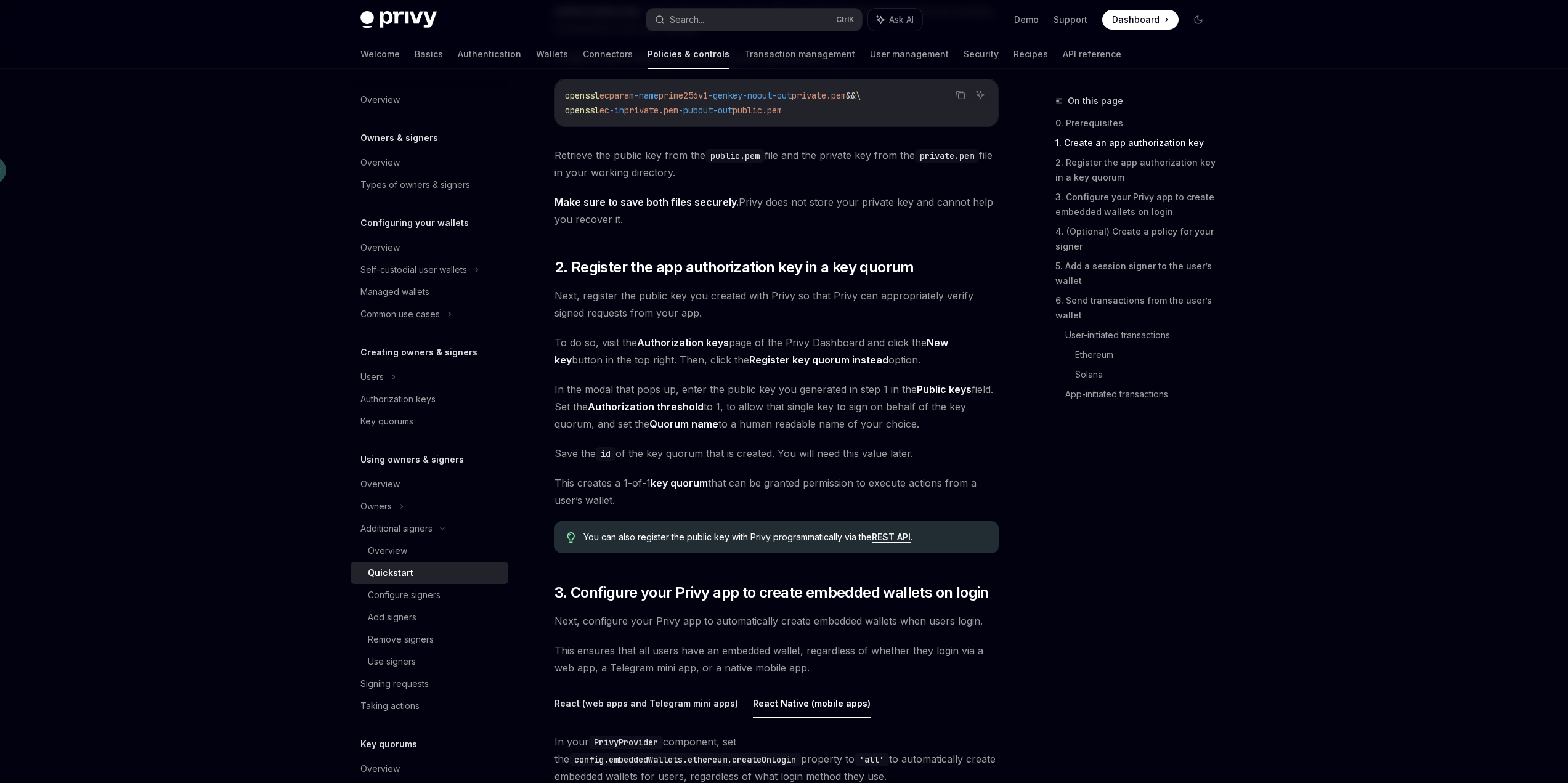
click at [851, 312] on span "Next, register the public key you created with Privy so that Privy can appropri…" at bounding box center [776, 304] width 444 height 34
click at [684, 295] on span "Next, register the public key you created with Privy so that Privy can appropri…" at bounding box center [776, 304] width 444 height 34
click at [733, 317] on span "Next, register the public key you created with Privy so that Privy can appropri…" at bounding box center [776, 304] width 444 height 34
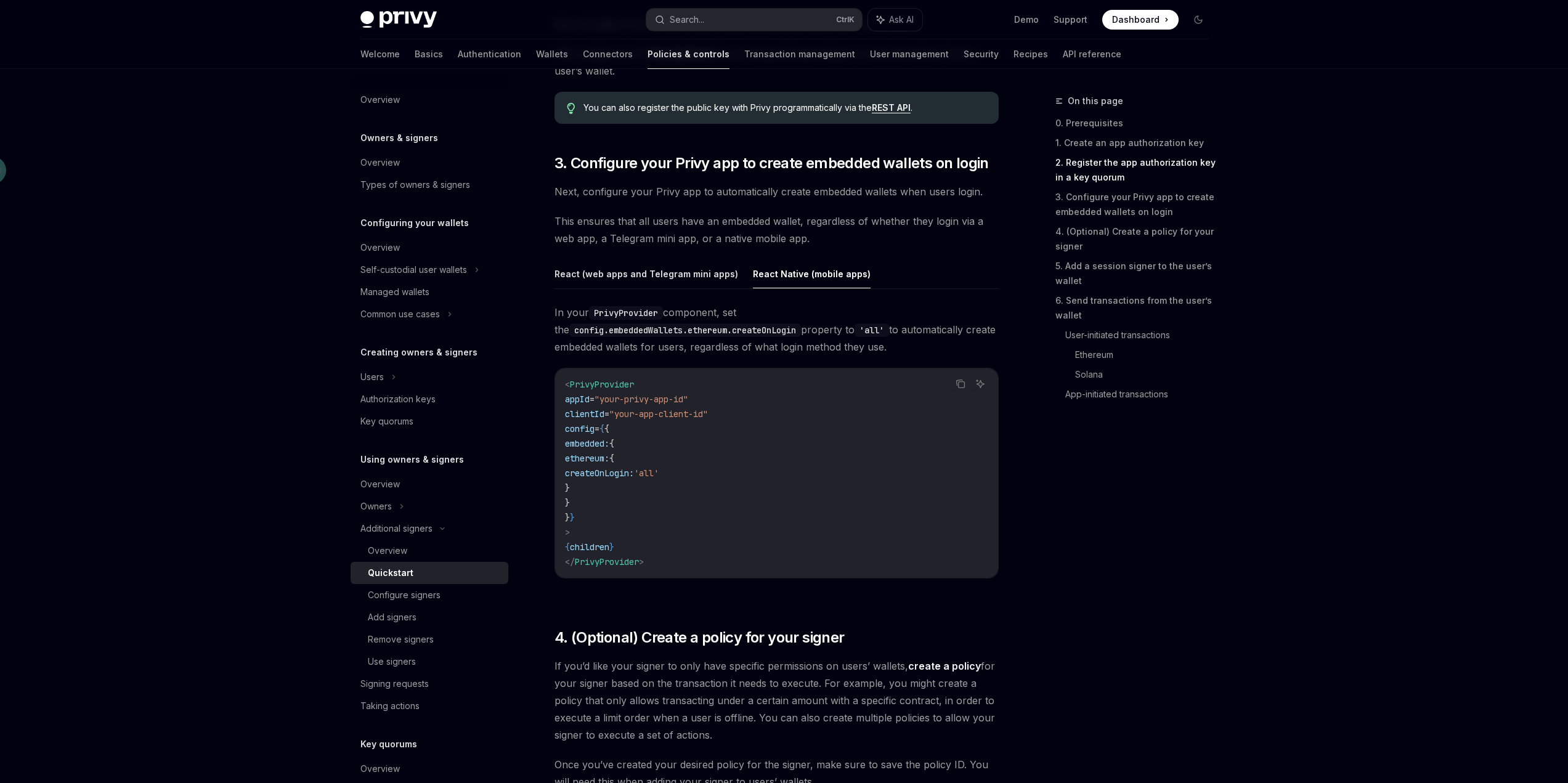
scroll to position [1109, 0]
click at [1166, 235] on link "4. (Optional) Create a policy for your signer" at bounding box center [1137, 239] width 163 height 34
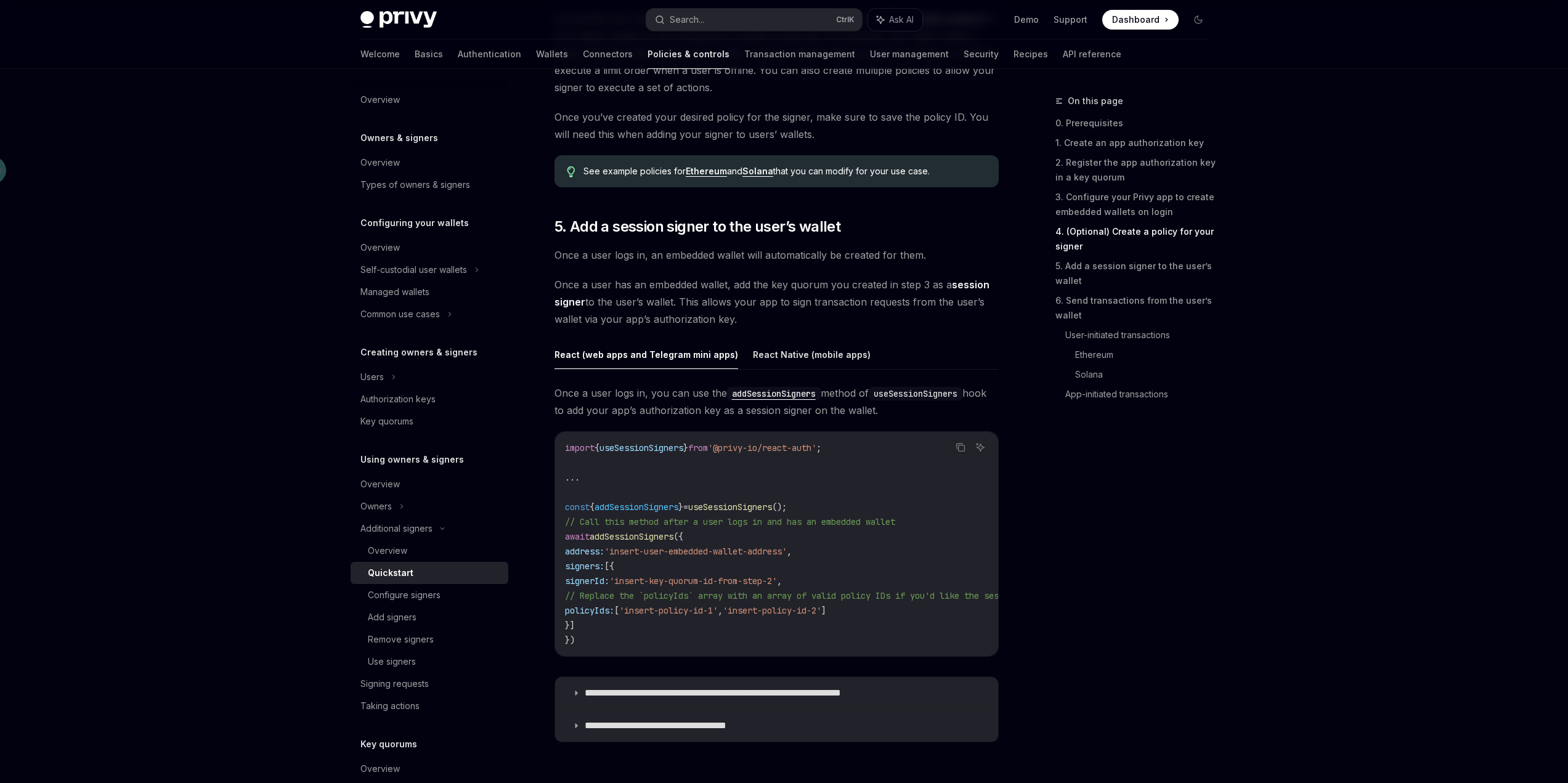
scroll to position [1764, 0]
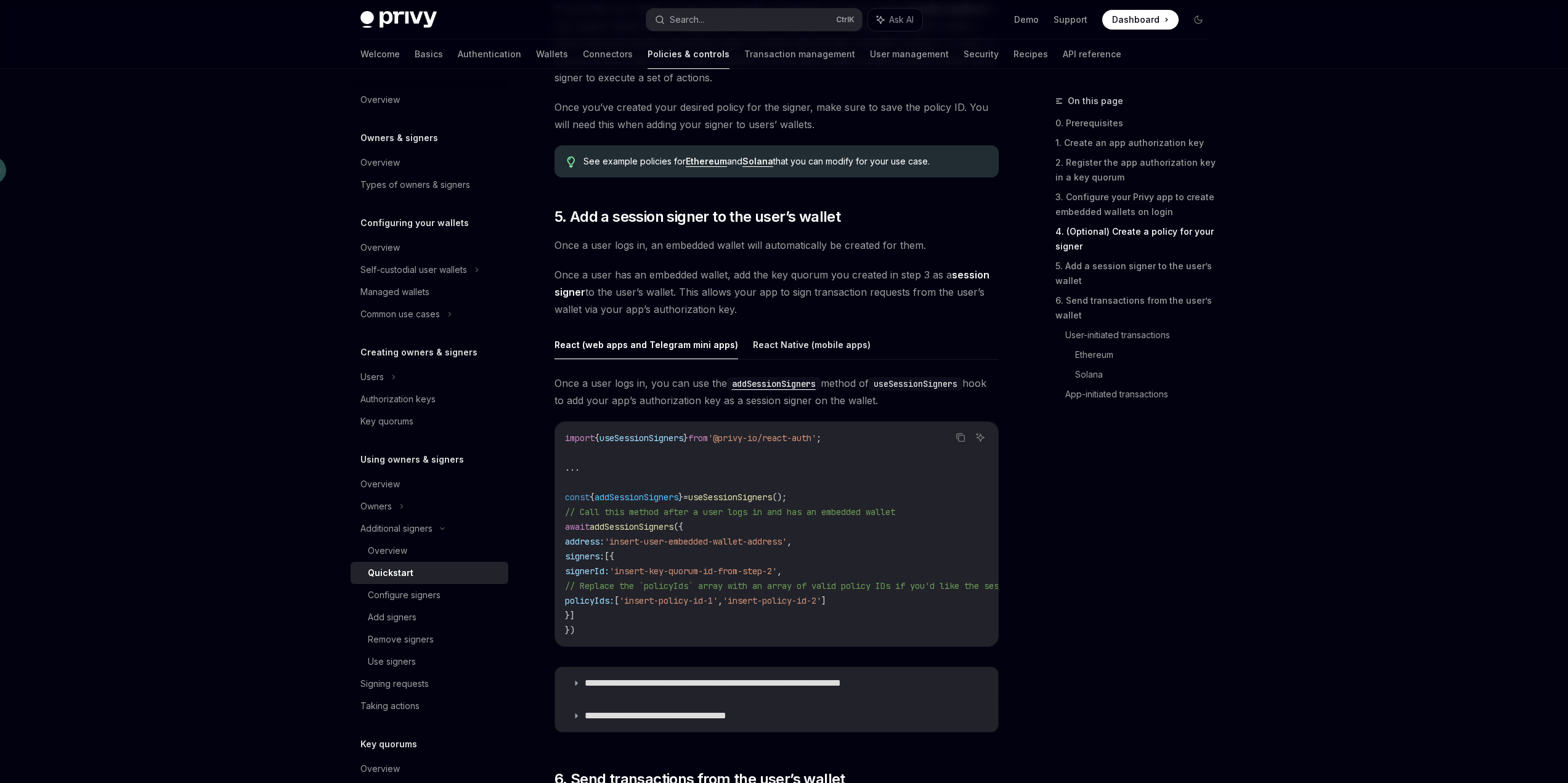
drag, startPoint x: 827, startPoint y: 381, endPoint x: 908, endPoint y: 402, distance: 83.7
click at [908, 402] on span "Once a user logs in, you can use the addSessionSigners method of useSessionSign…" at bounding box center [776, 391] width 444 height 34
click at [993, 403] on span "Once a user logs in, you can use the addSessionSigners method of useSessionSign…" at bounding box center [776, 391] width 444 height 34
click at [820, 350] on button "React Native (mobile apps)" at bounding box center [811, 344] width 117 height 29
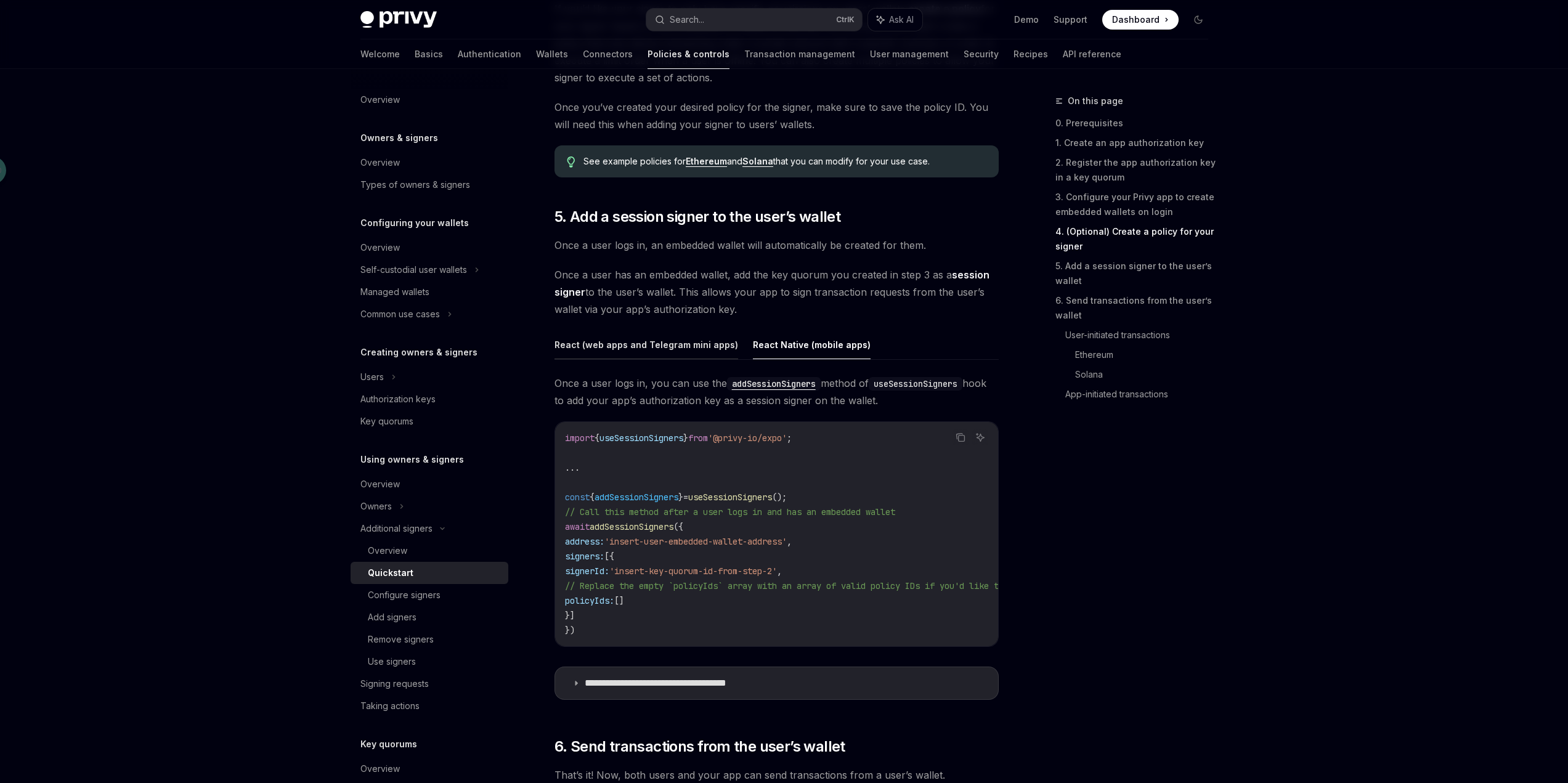
click at [681, 350] on button "React (web apps and Telegram mini apps)" at bounding box center [646, 344] width 183 height 29
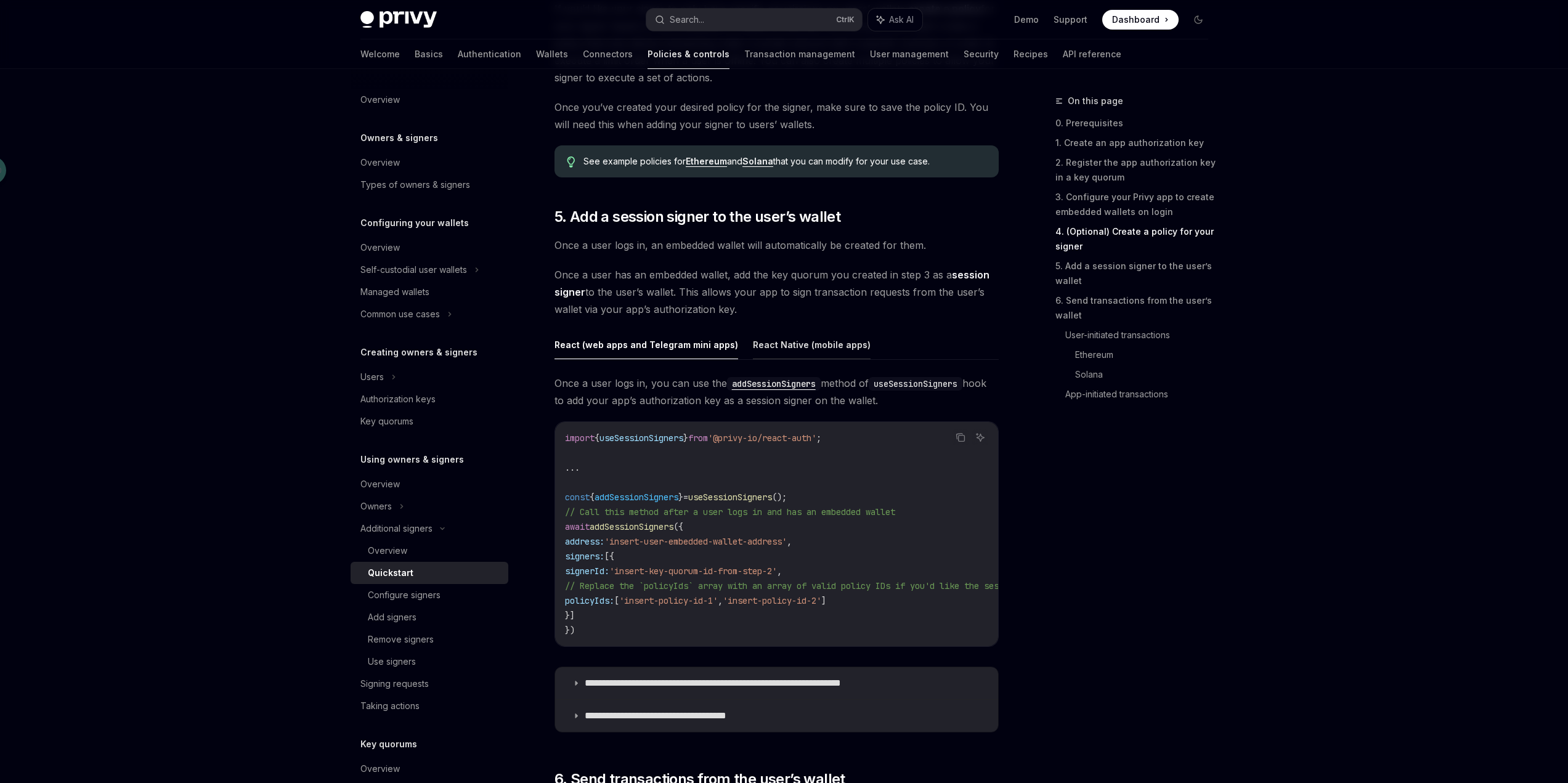
click at [790, 349] on button "React Native (mobile apps)" at bounding box center [811, 344] width 117 height 29
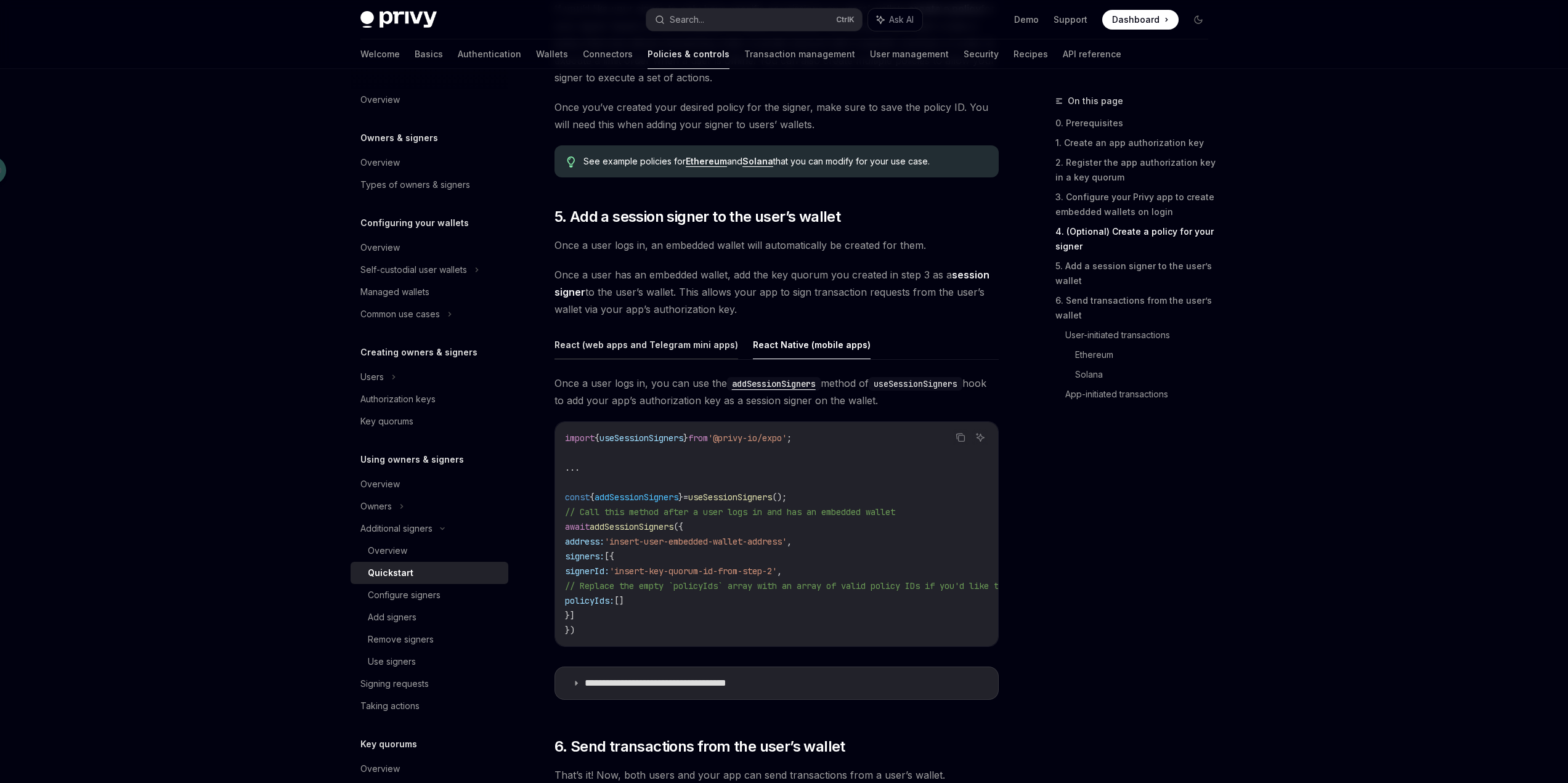
click at [703, 346] on button "React (web apps and Telegram mini apps)" at bounding box center [646, 344] width 183 height 29
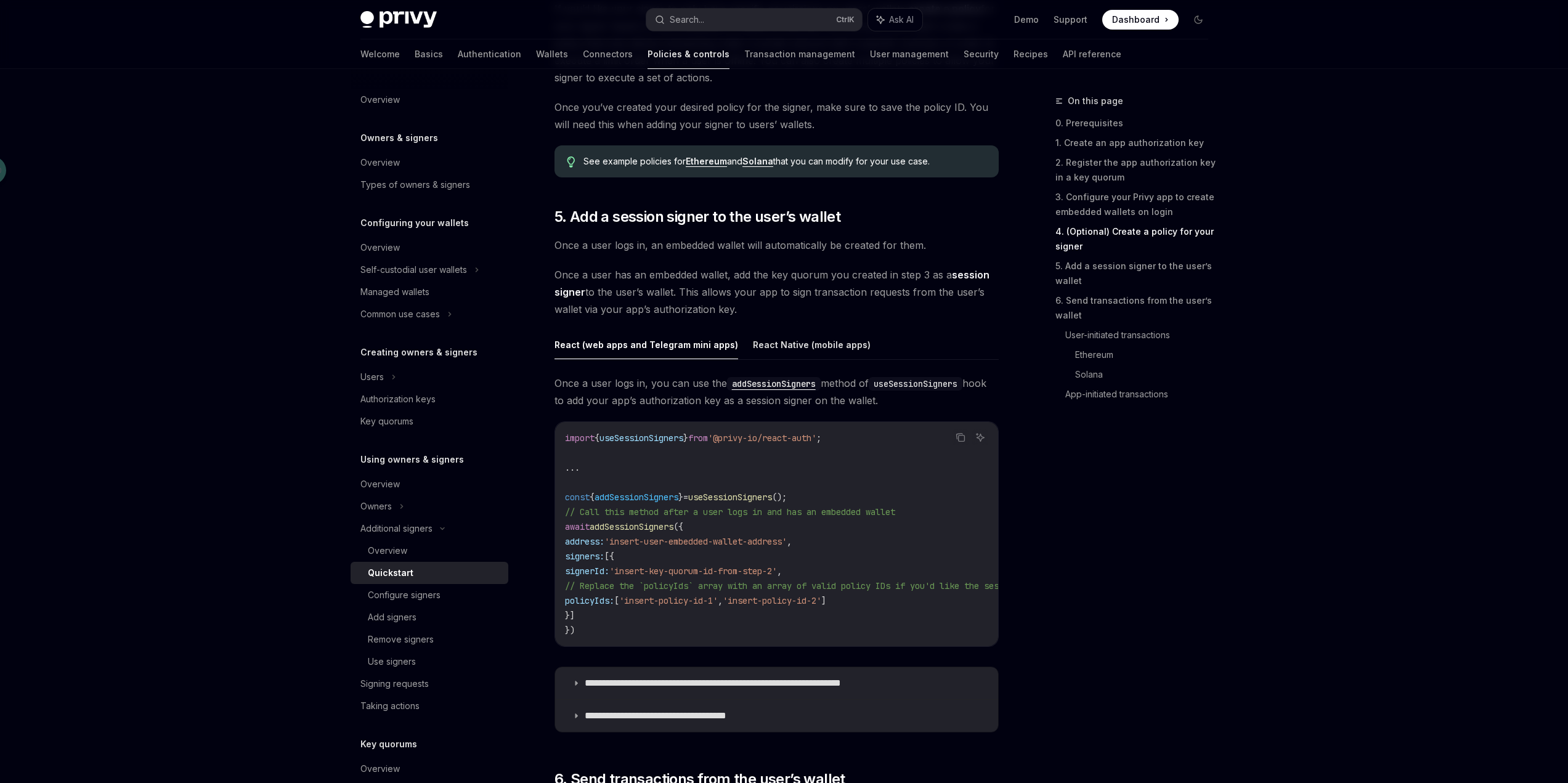
click at [797, 378] on code "addSessionSigners" at bounding box center [773, 383] width 93 height 13
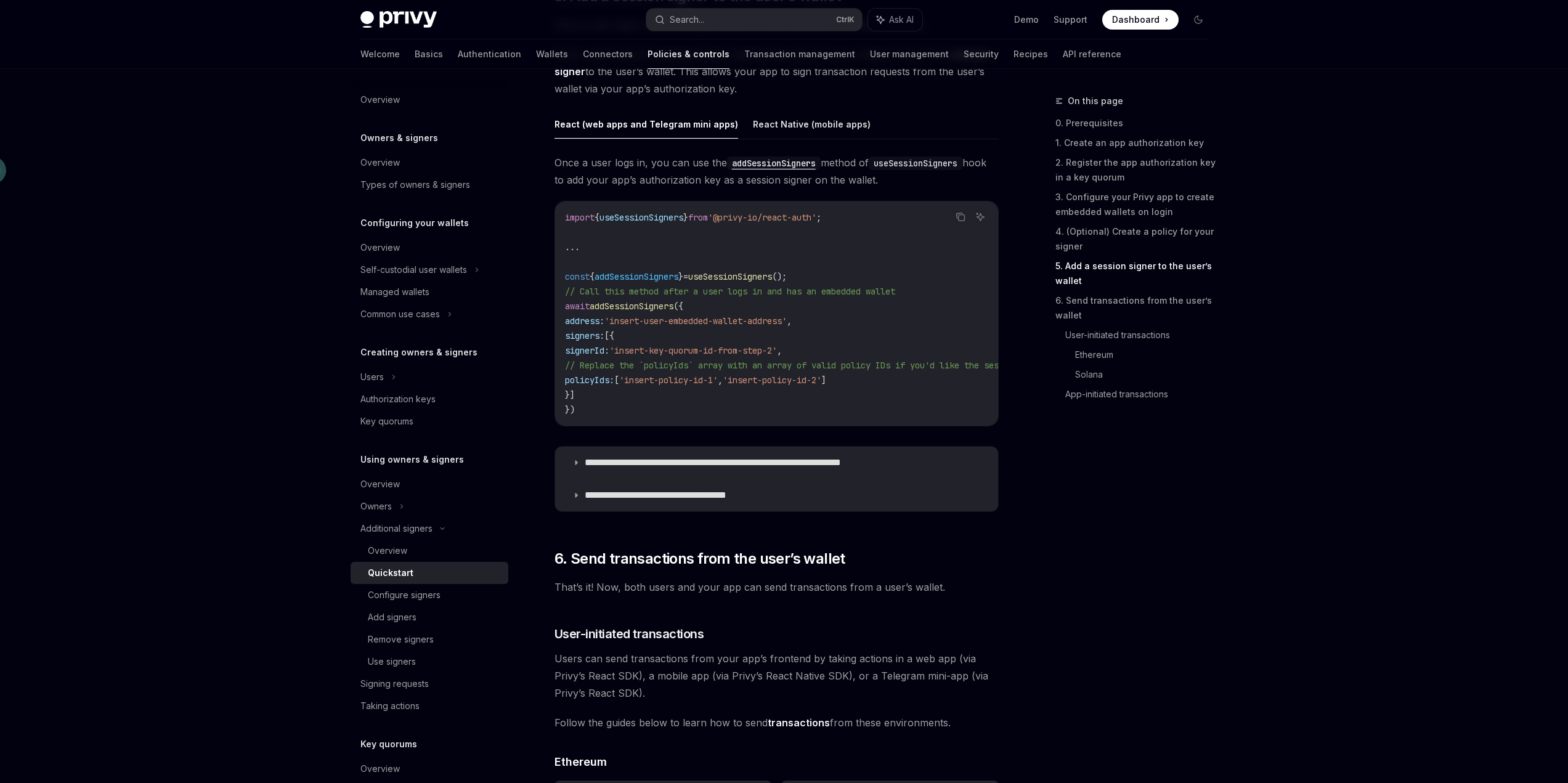
scroll to position [1998, 0]
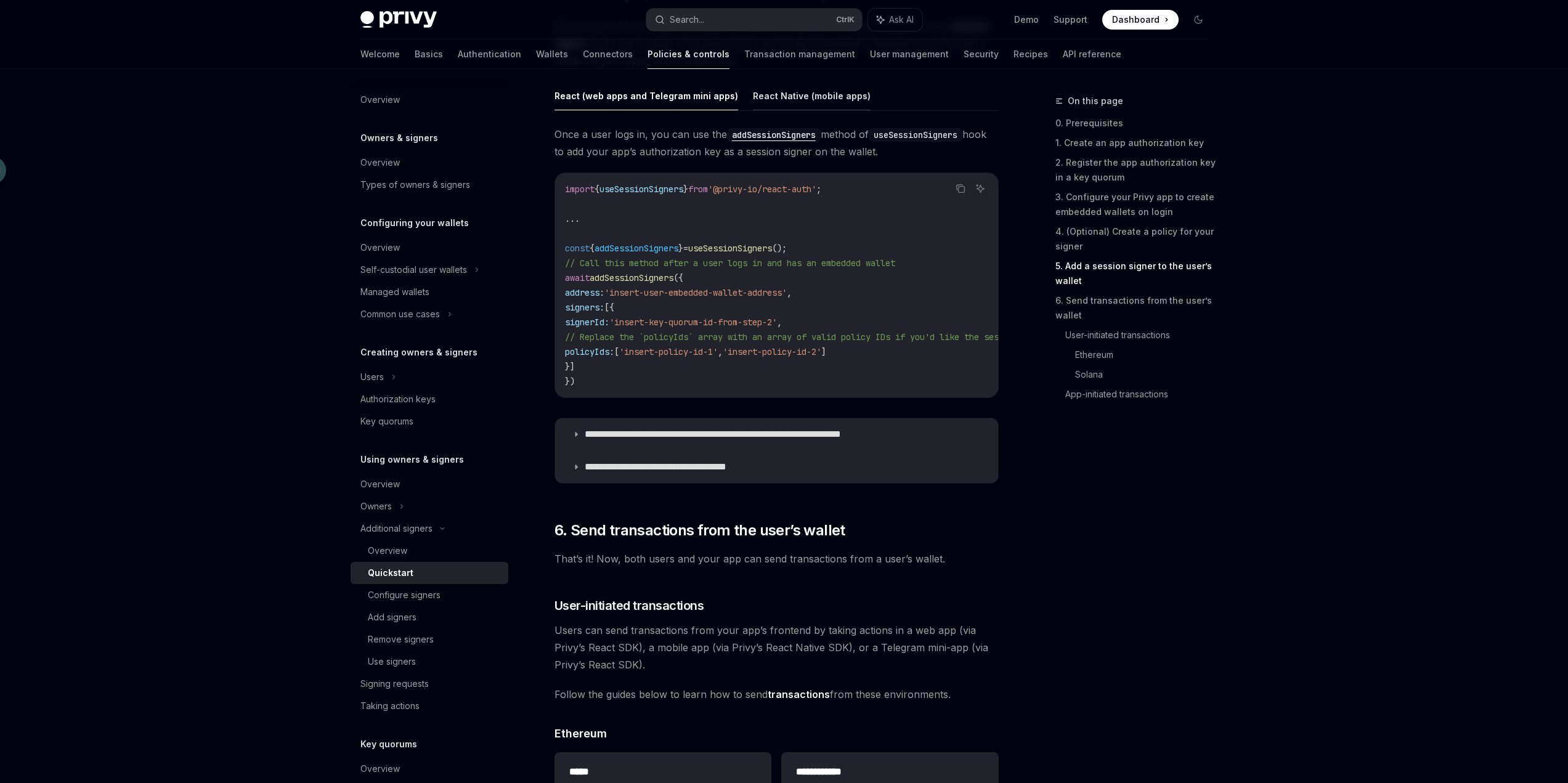
click at [784, 105] on button "React Native (mobile apps)" at bounding box center [811, 96] width 117 height 29
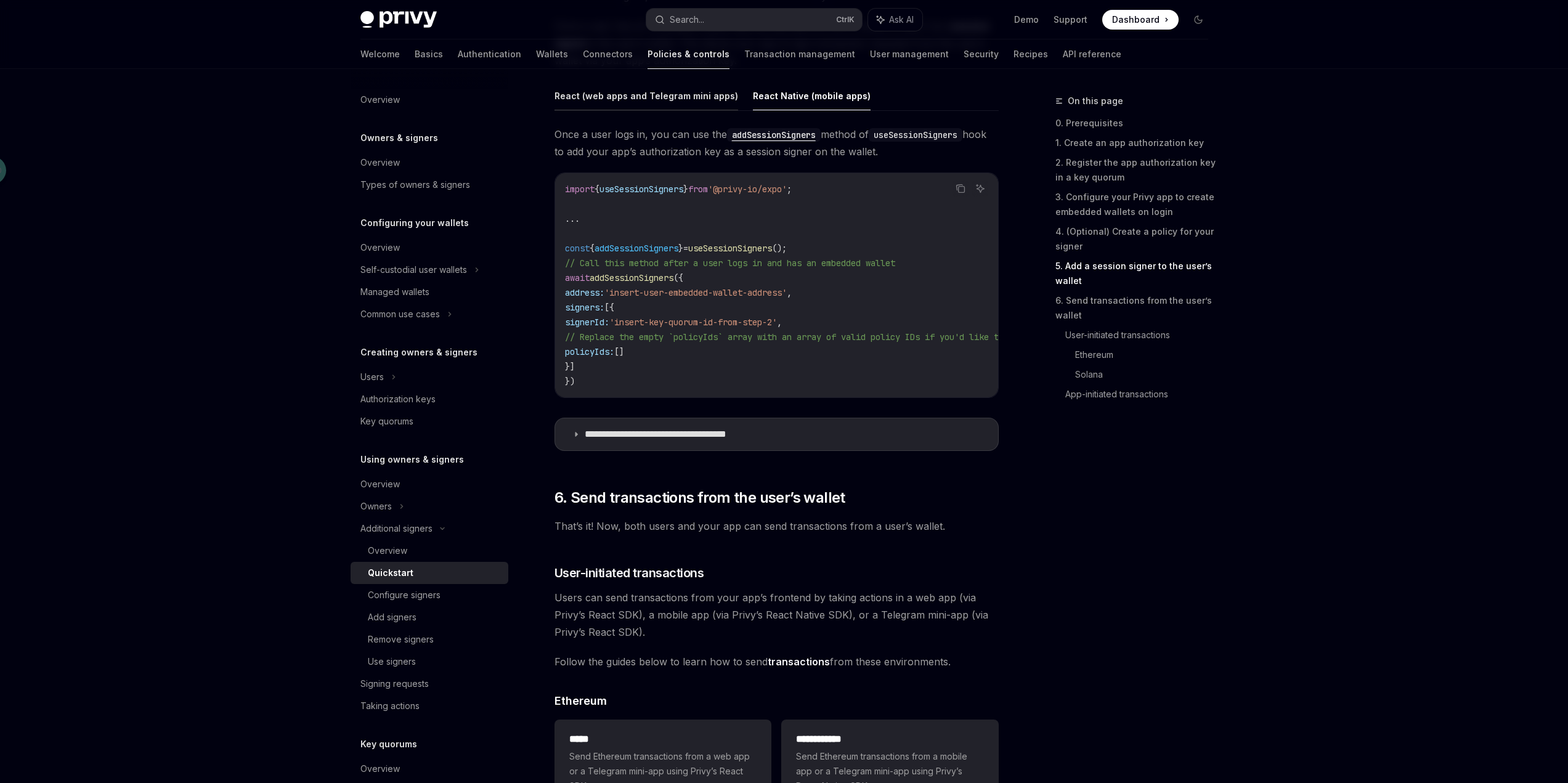
click at [705, 99] on button "React (web apps and Telegram mini apps)" at bounding box center [646, 96] width 183 height 29
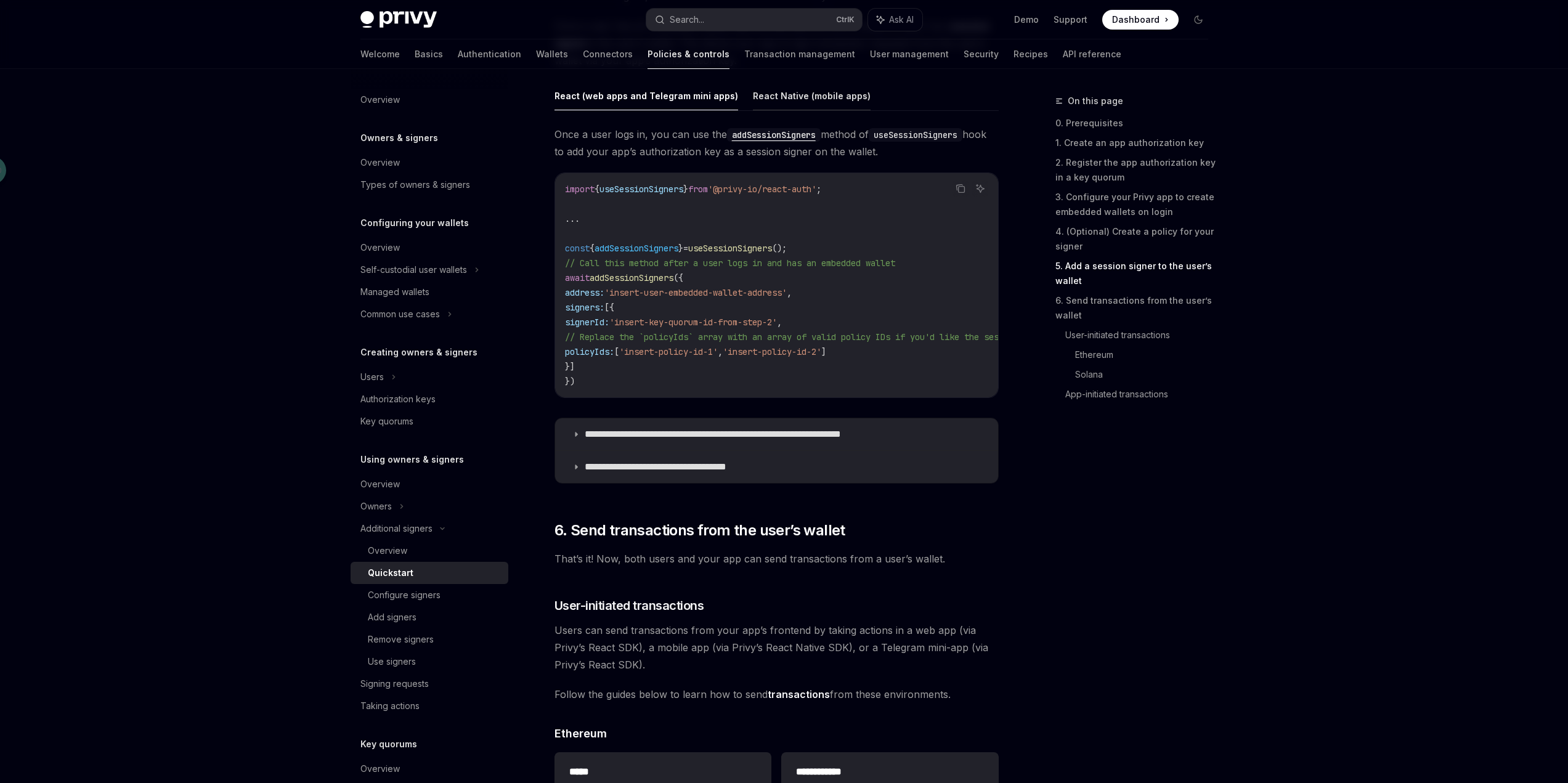
click at [764, 91] on button "React Native (mobile apps)" at bounding box center [811, 96] width 117 height 29
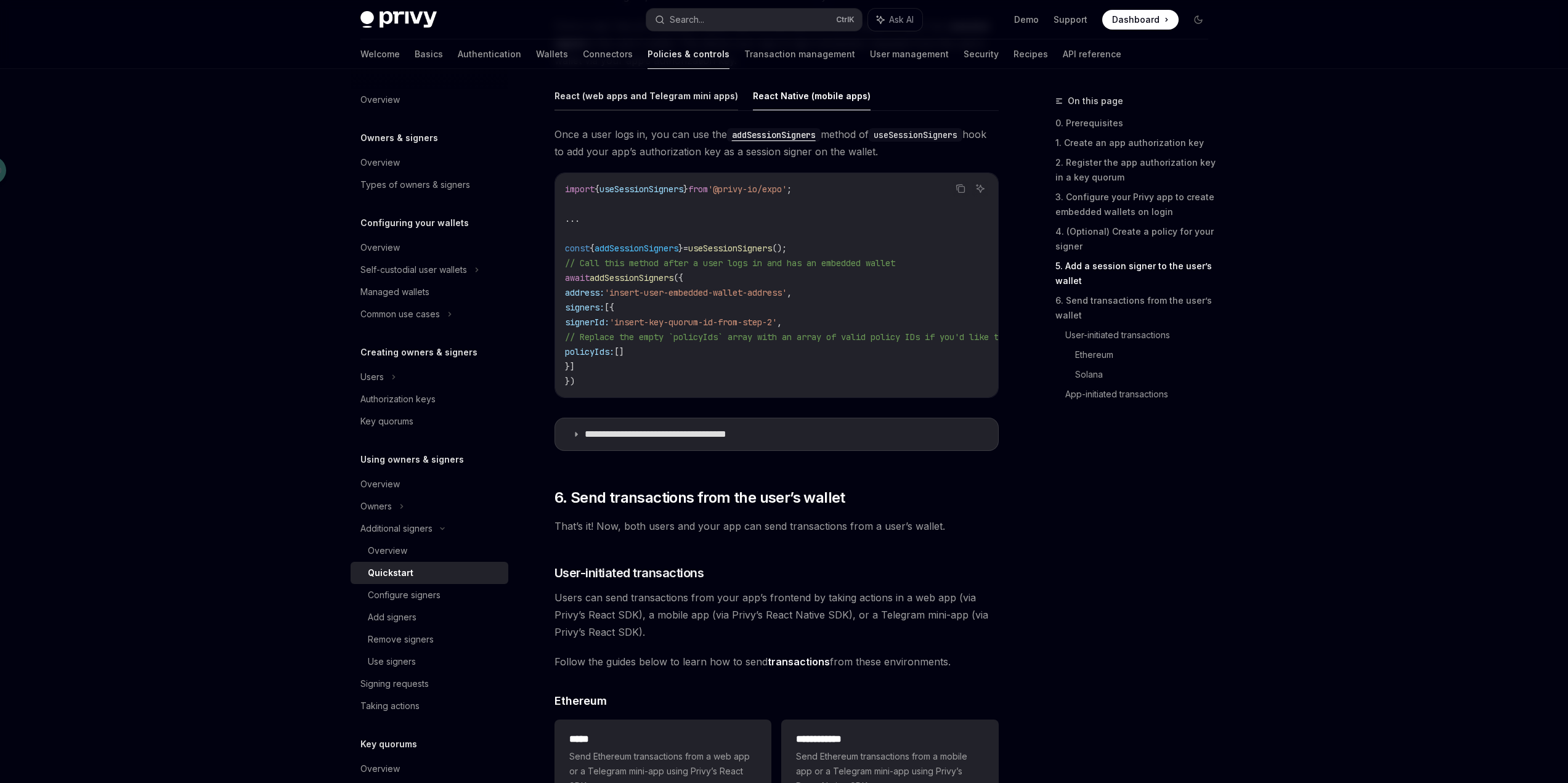
click at [688, 99] on button "React (web apps and Telegram mini apps)" at bounding box center [646, 96] width 183 height 29
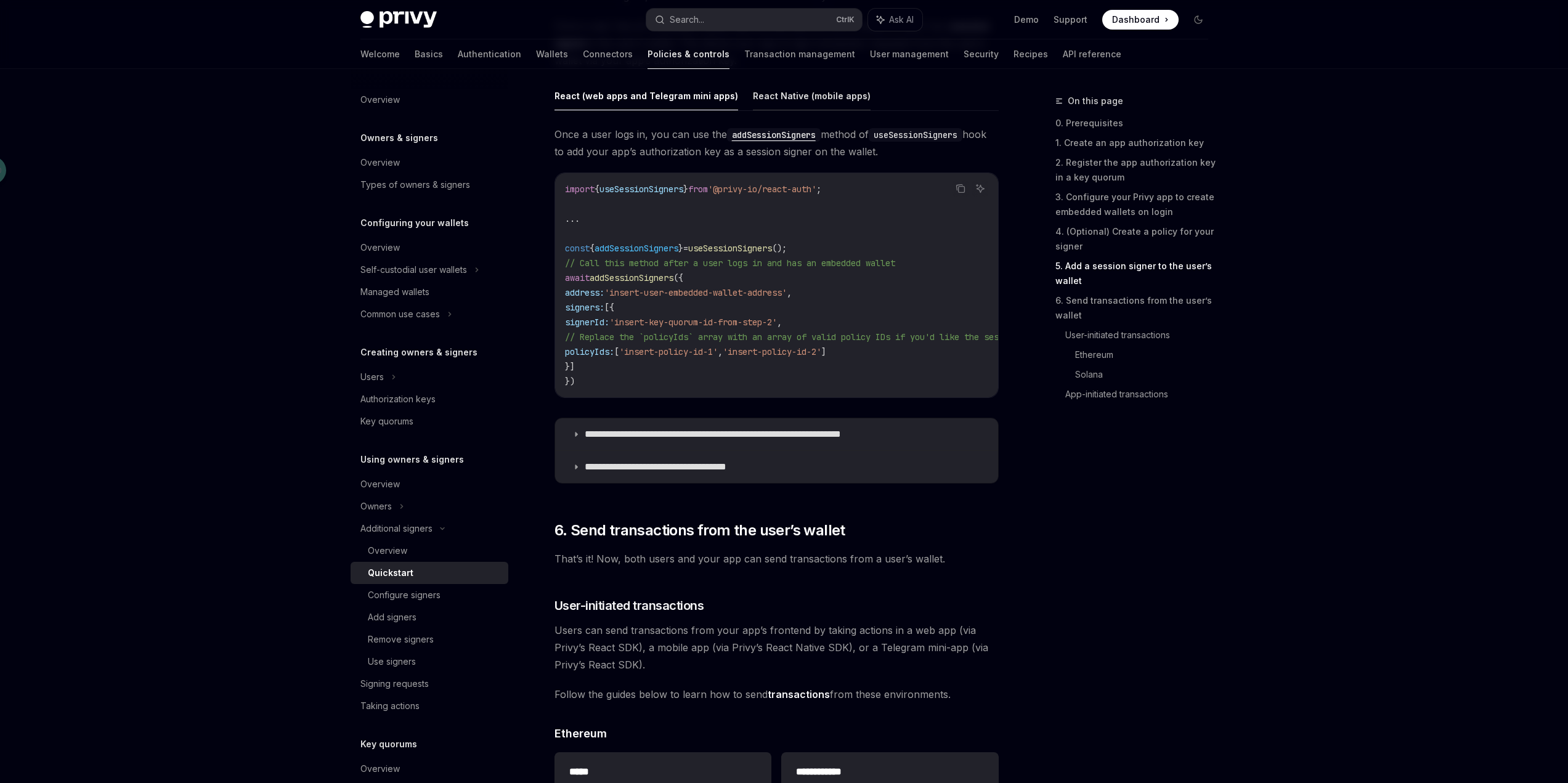
click at [773, 94] on button "React Native (mobile apps)" at bounding box center [811, 96] width 117 height 29
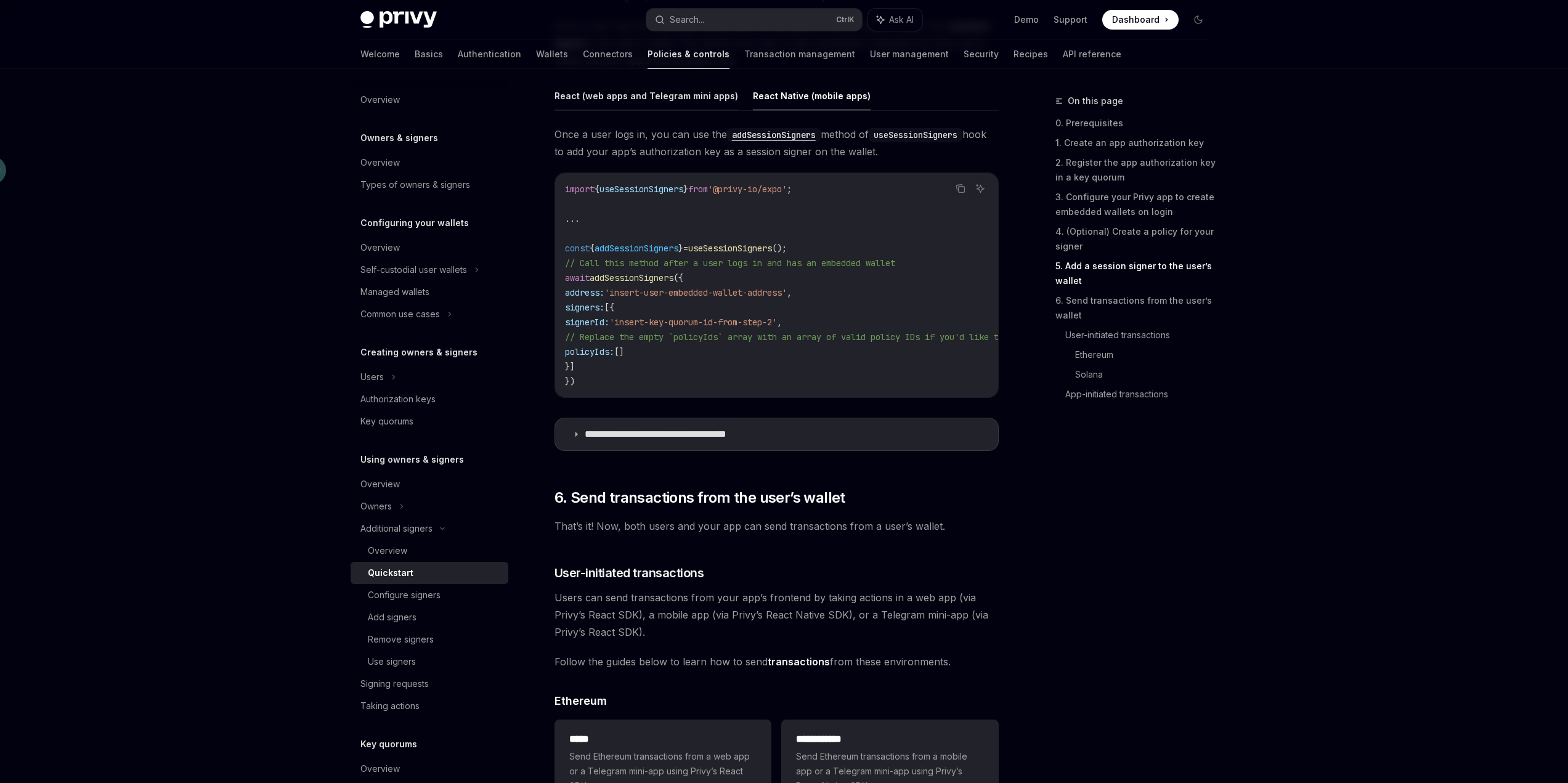
click at [674, 98] on button "React (web apps and Telegram mini apps)" at bounding box center [646, 96] width 183 height 29
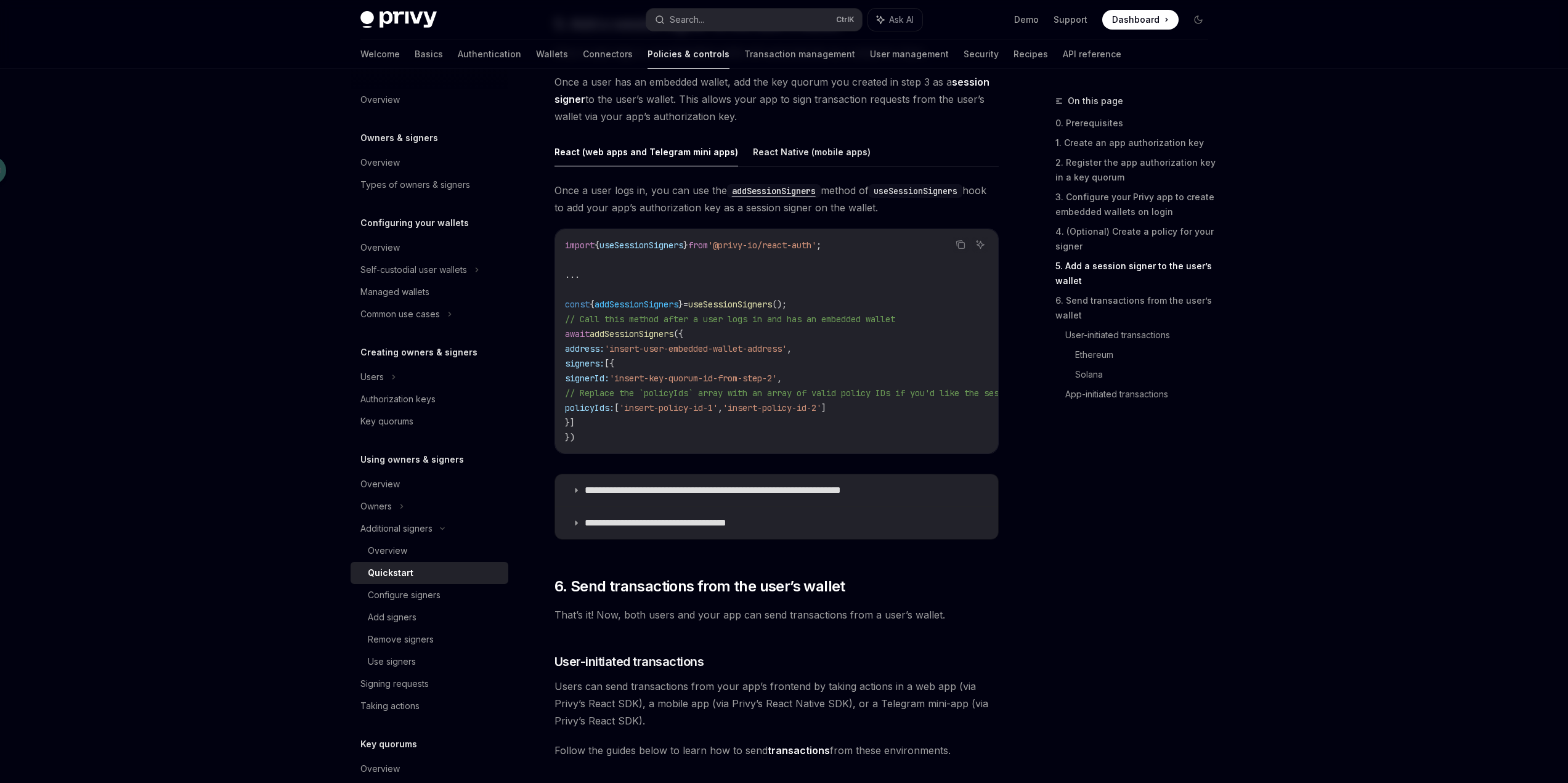
scroll to position [1936, 0]
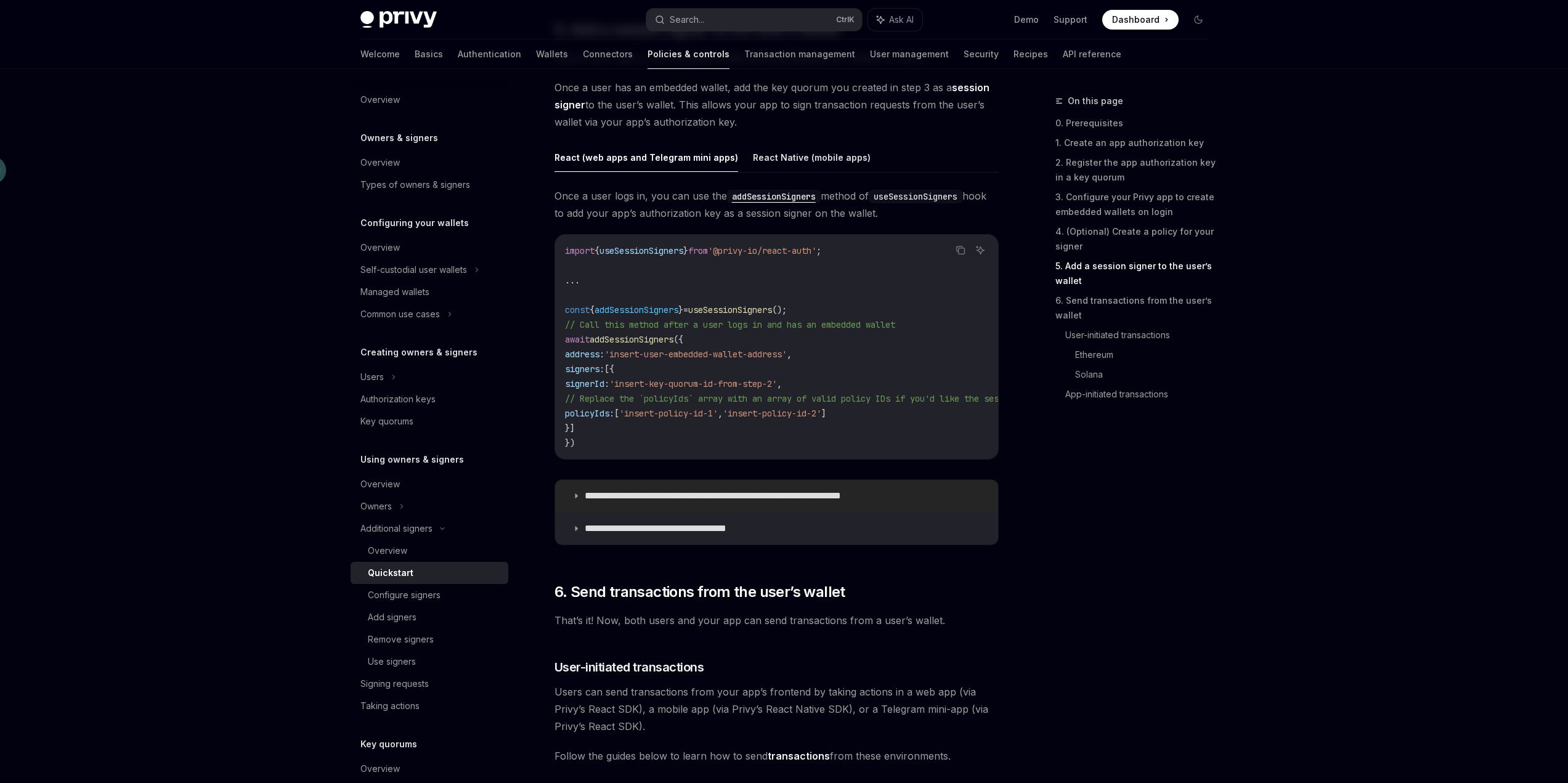
click at [575, 499] on icon at bounding box center [576, 496] width 8 height 8
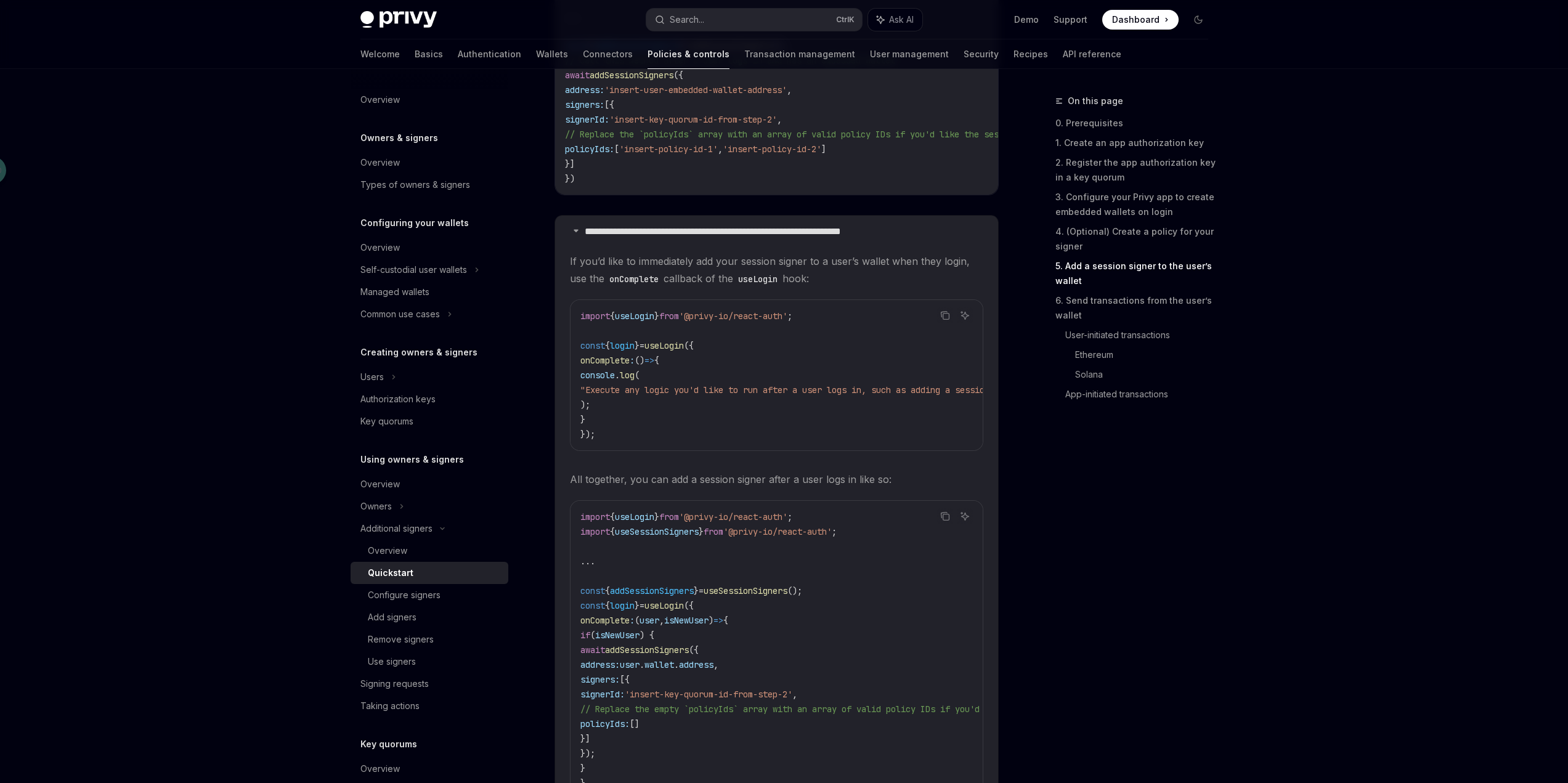
scroll to position [2183, 0]
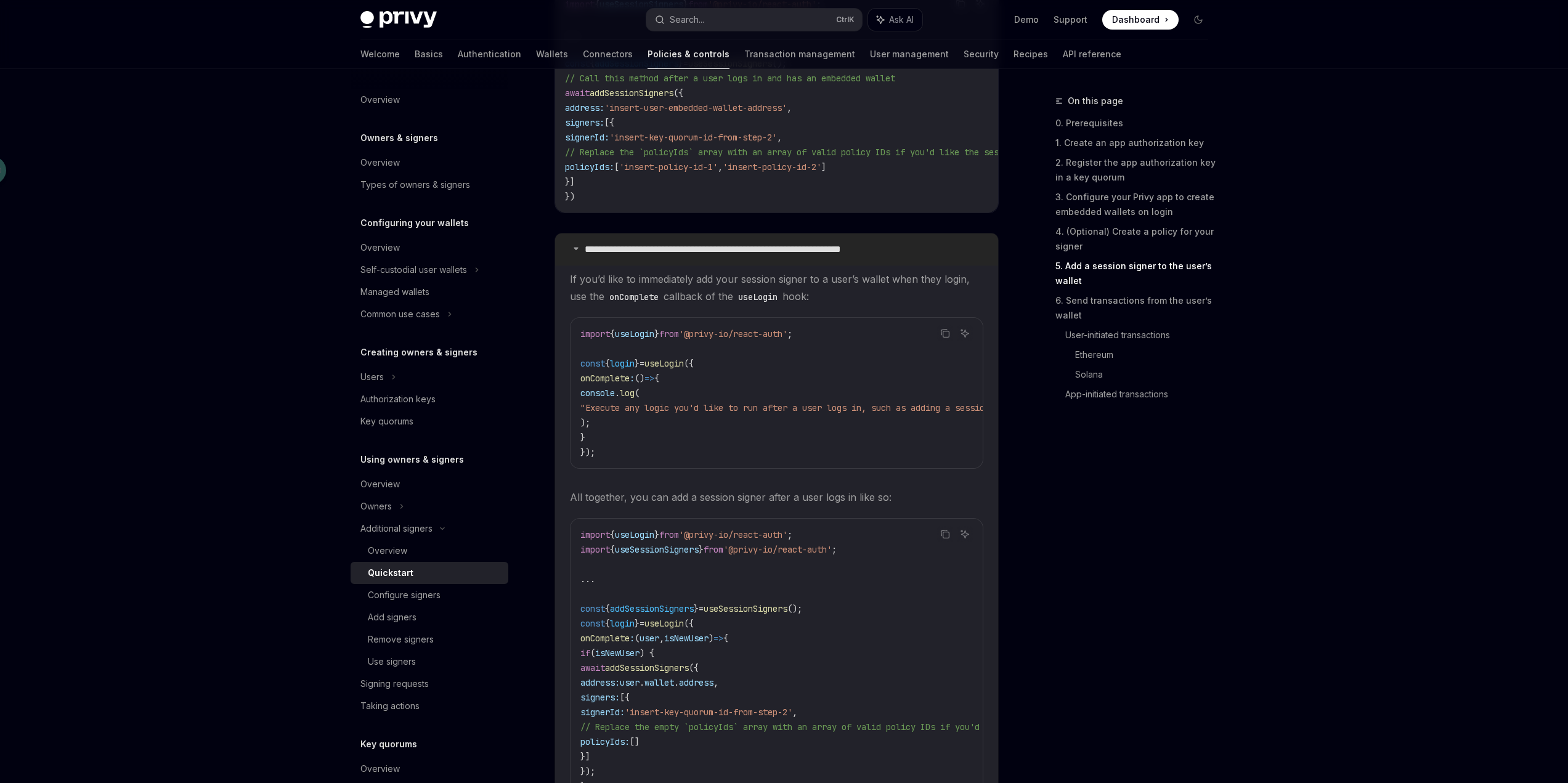
click at [573, 252] on icon at bounding box center [576, 248] width 8 height 8
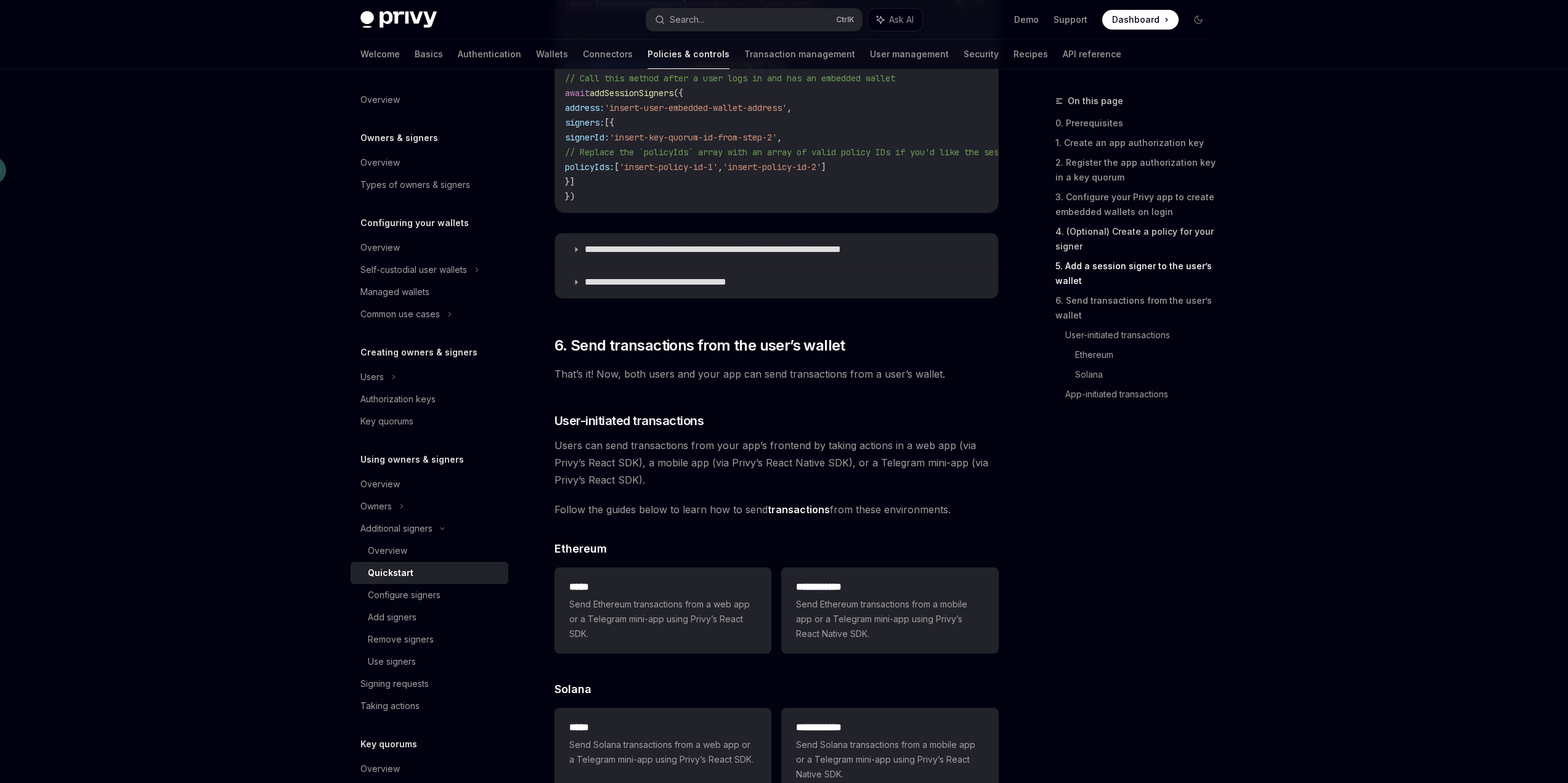
click at [1114, 232] on link "4. (Optional) Create a policy for your signer" at bounding box center [1137, 239] width 163 height 34
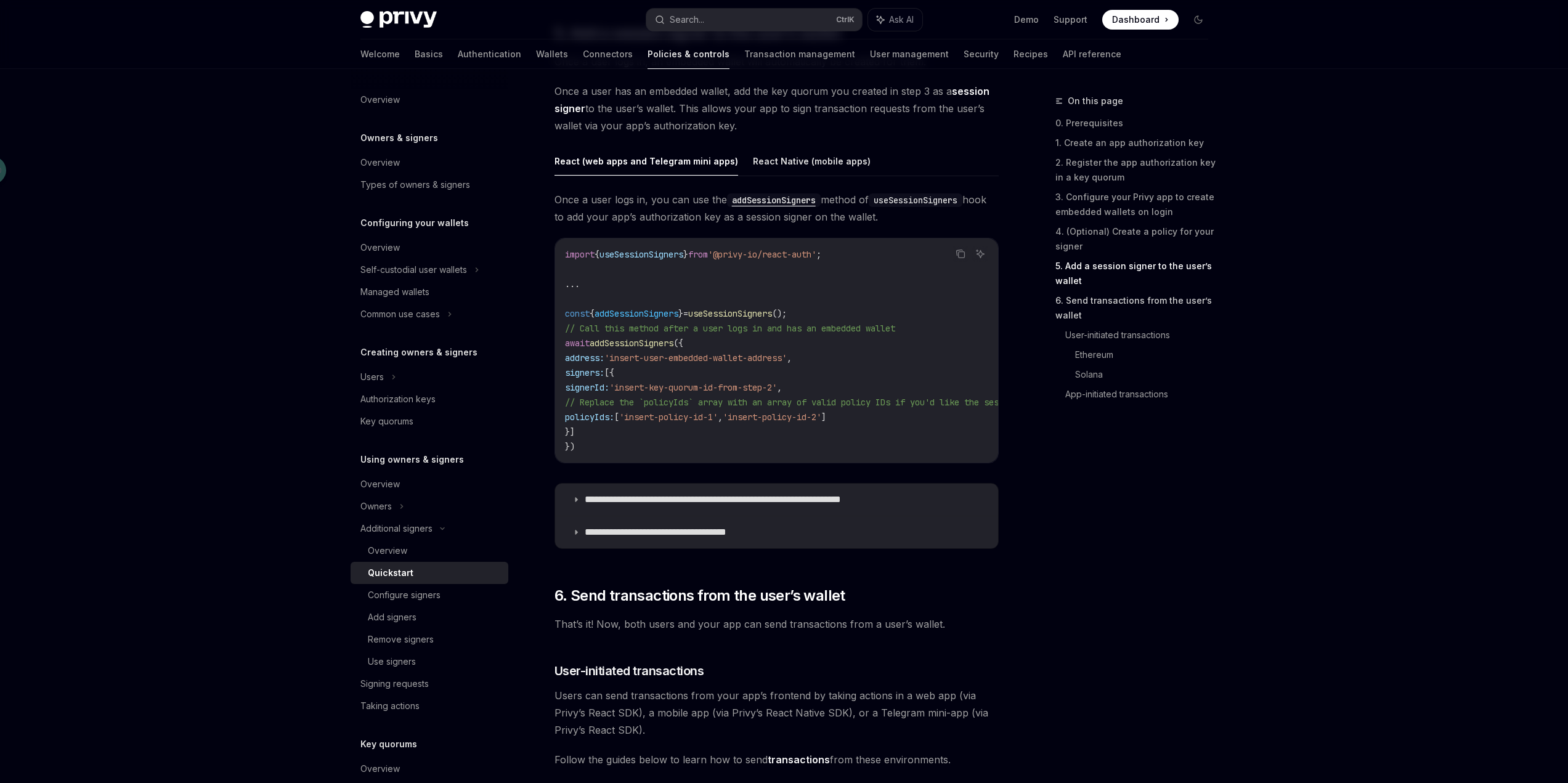
scroll to position [1934, 0]
click at [1125, 302] on link "6. Send transactions from the user’s wallet" at bounding box center [1137, 308] width 163 height 34
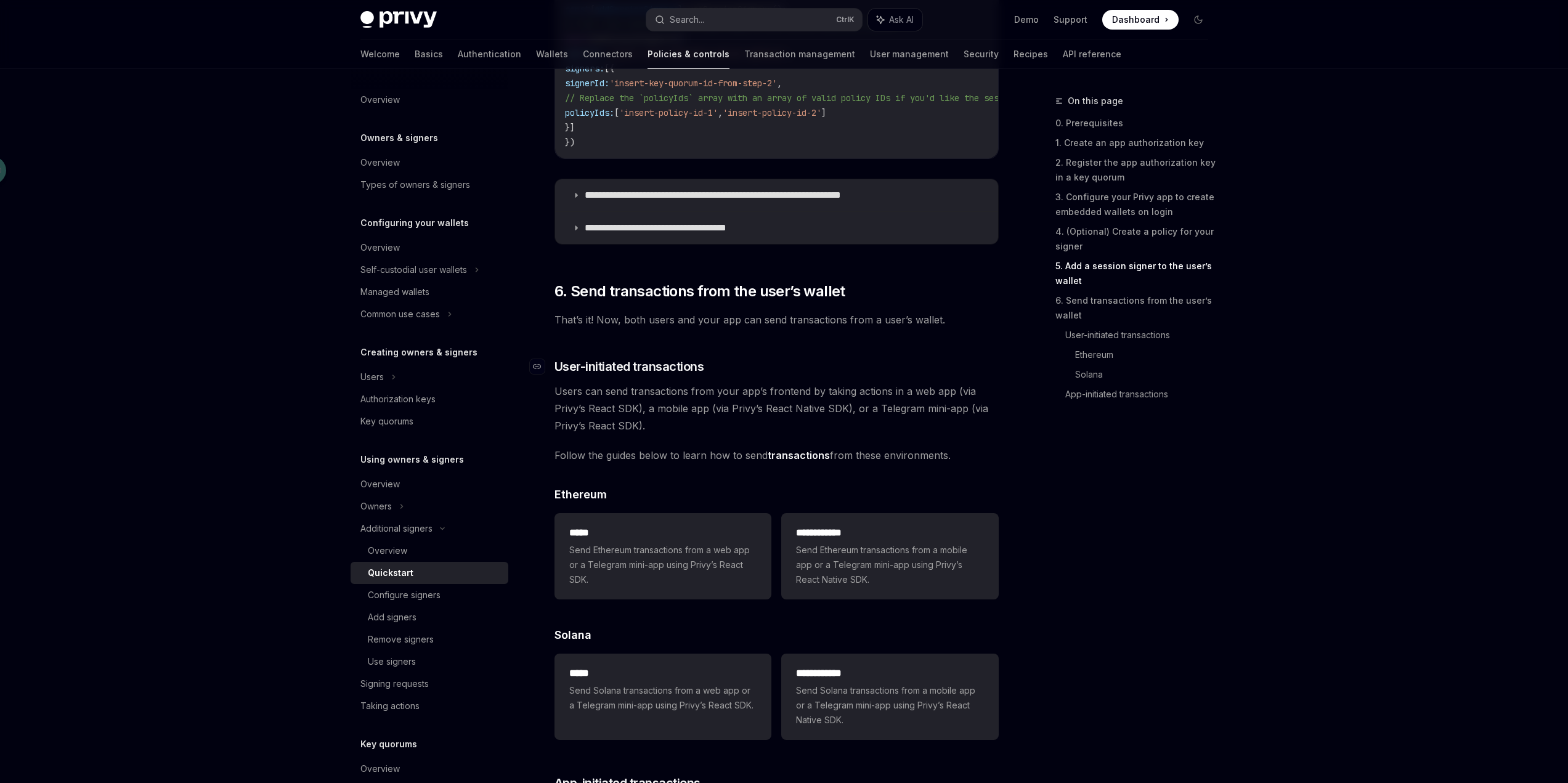
scroll to position [2245, 0]
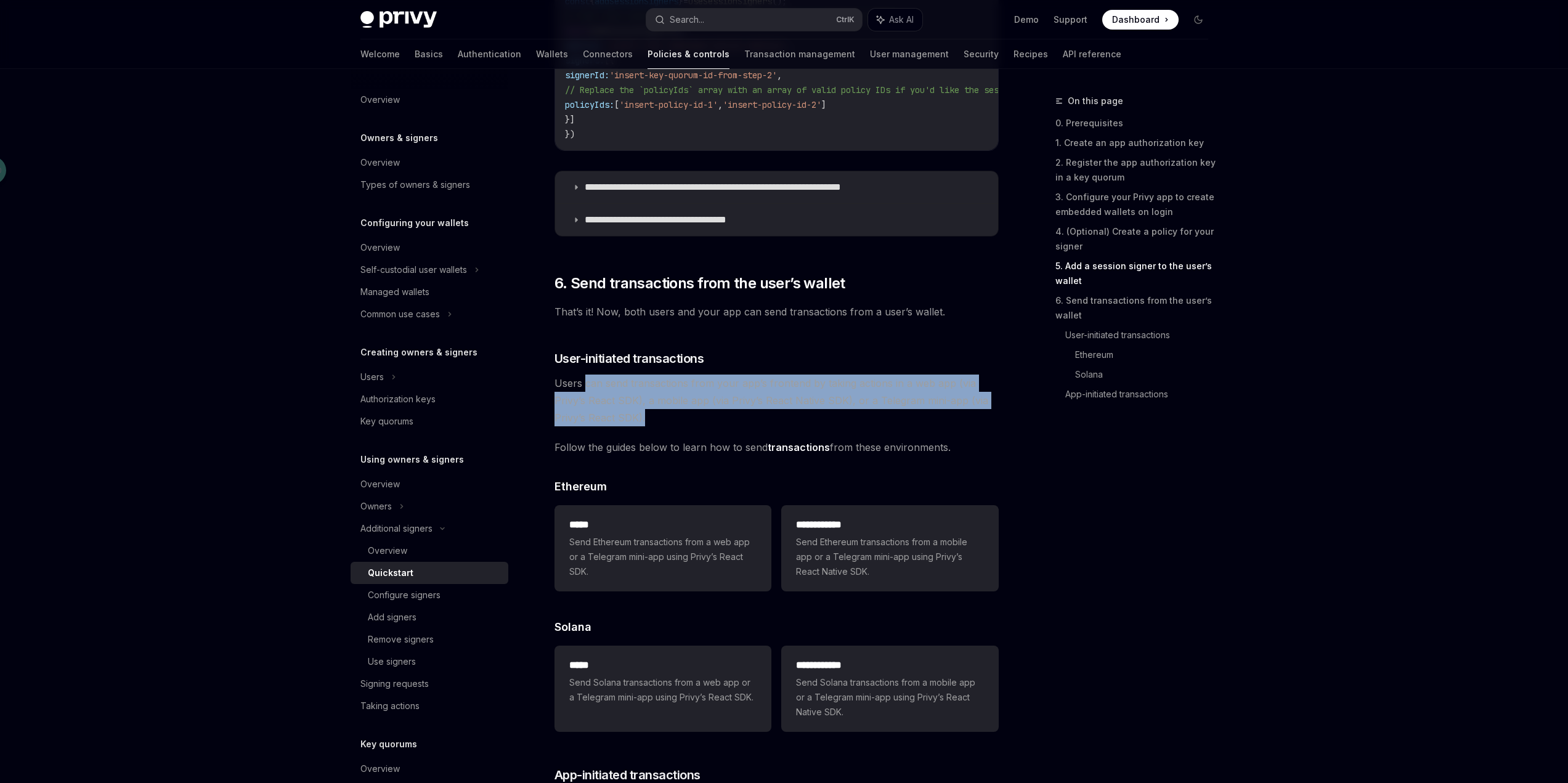
drag, startPoint x: 584, startPoint y: 386, endPoint x: 663, endPoint y: 422, distance: 86.8
click at [663, 422] on span "Users can send transactions from your app’s frontend by taking actions in a web…" at bounding box center [776, 400] width 444 height 52
click at [648, 400] on span "Users can send transactions from your app’s frontend by taking actions in a web…" at bounding box center [776, 400] width 444 height 52
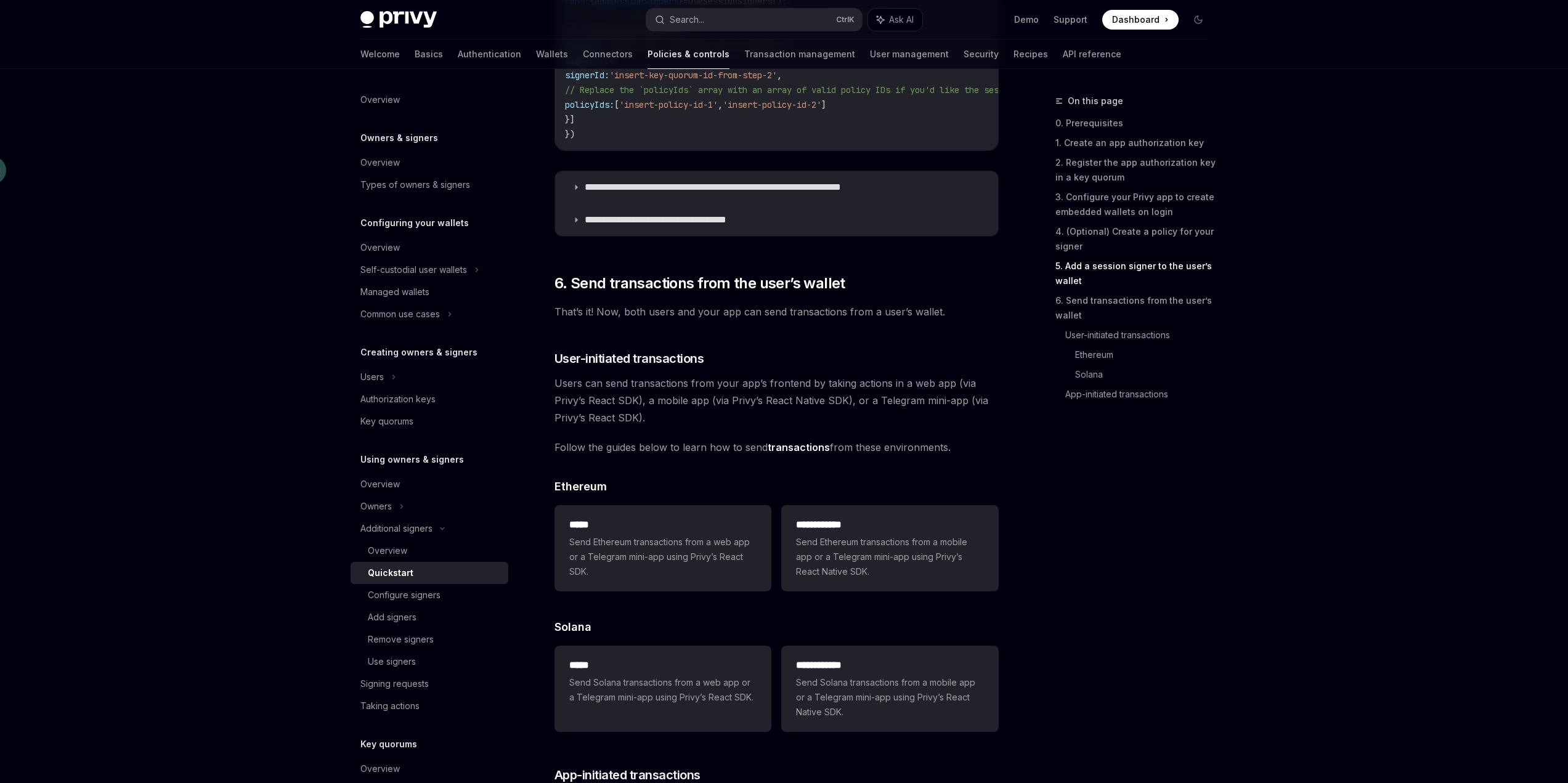
click at [1116, 236] on link "4. (Optional) Create a policy for your signer" at bounding box center [1137, 239] width 163 height 34
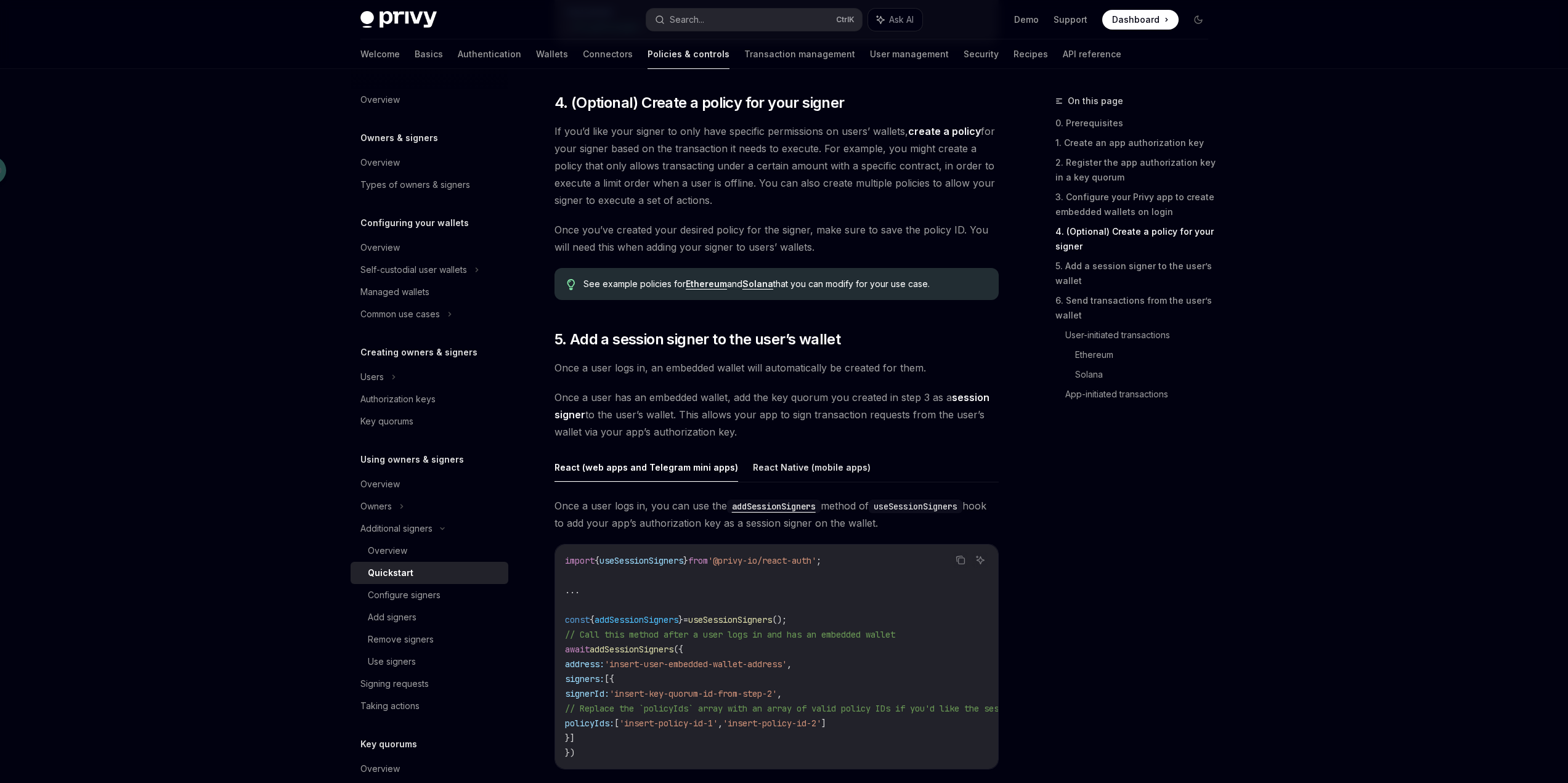
scroll to position [1626, 0]
click at [1141, 298] on link "6. Send transactions from the user’s wallet" at bounding box center [1137, 308] width 163 height 34
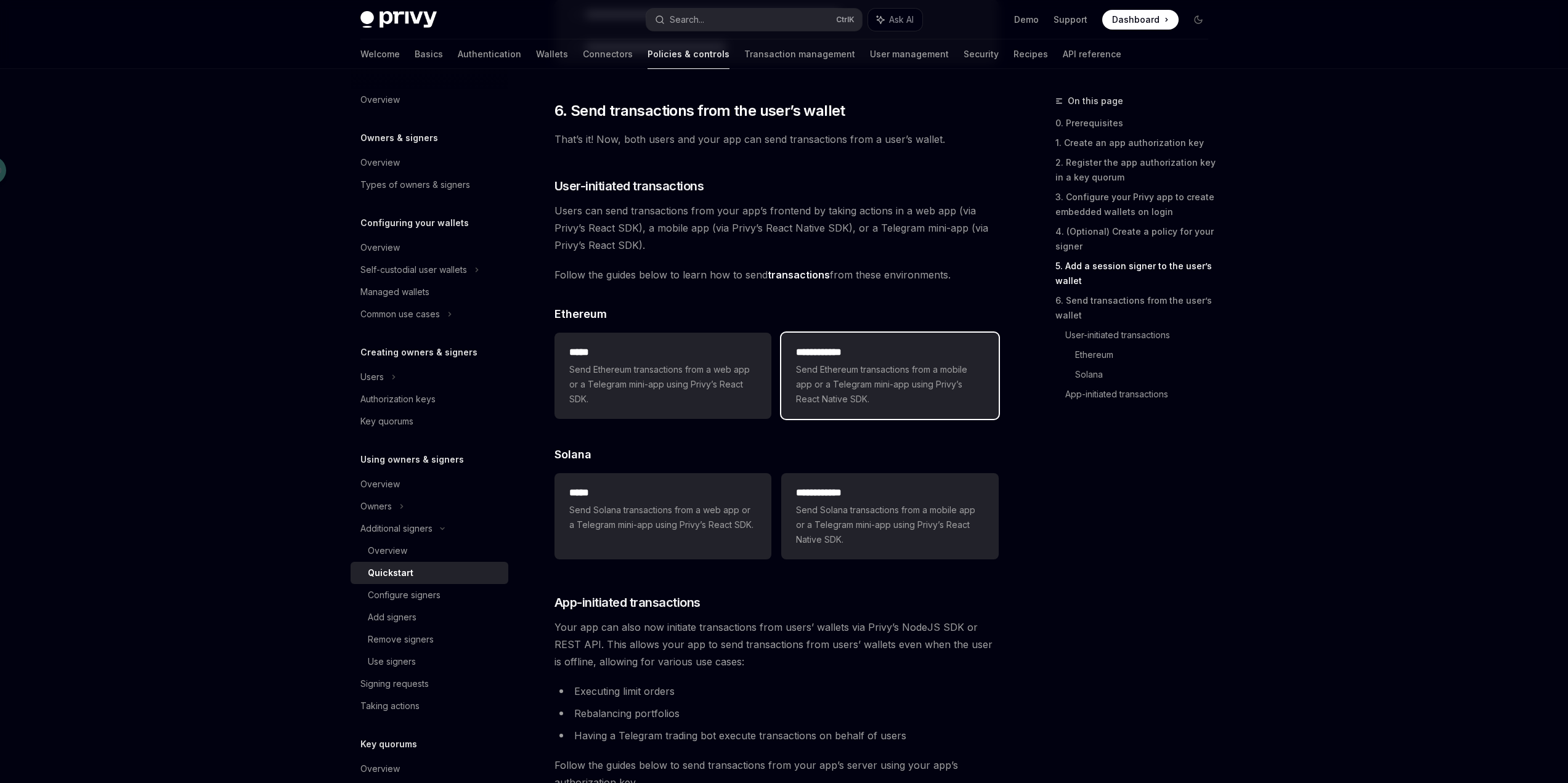
scroll to position [2430, 0]
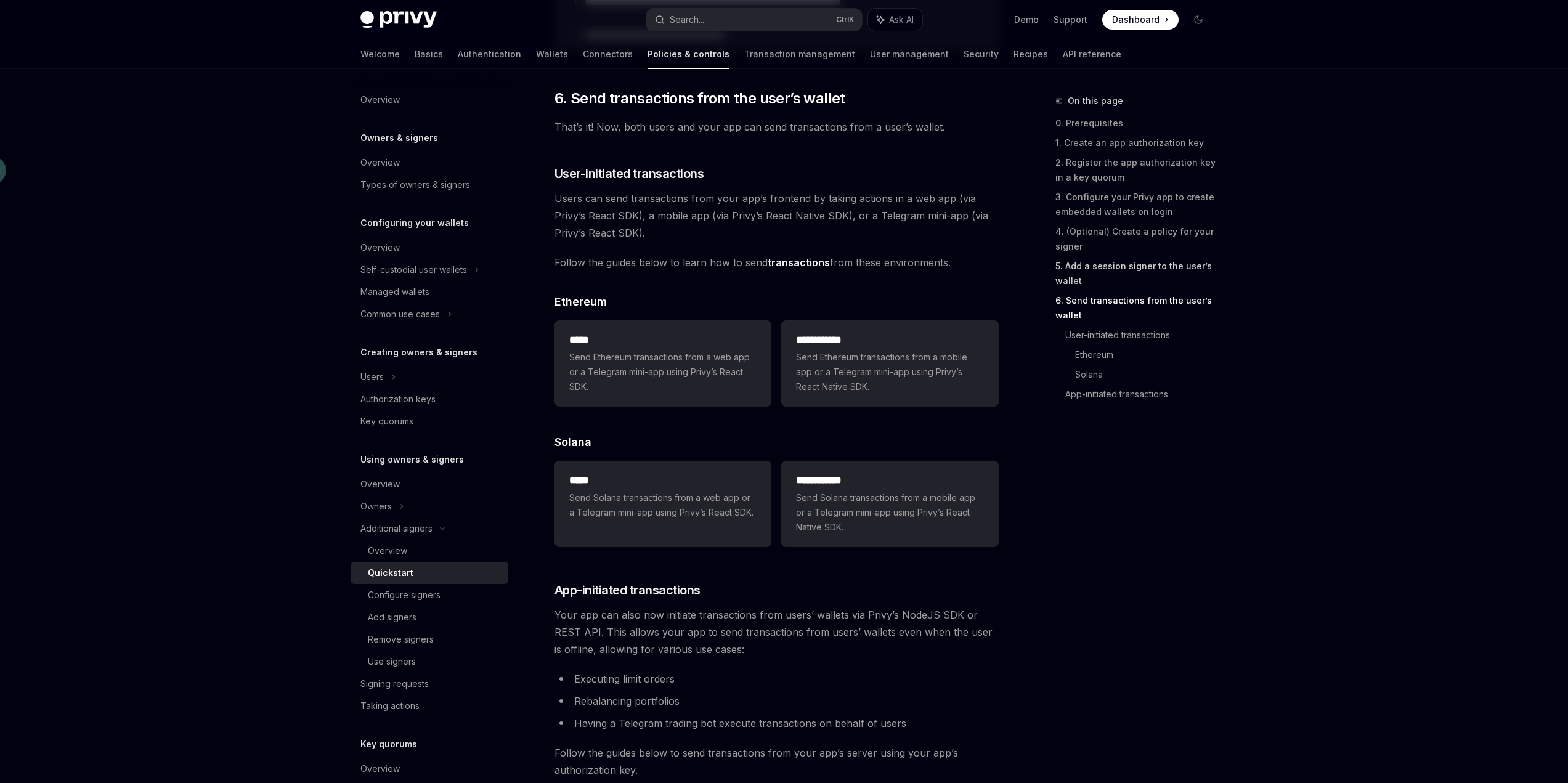
click at [1151, 272] on link "5. Add a session signer to the user’s wallet" at bounding box center [1137, 273] width 163 height 34
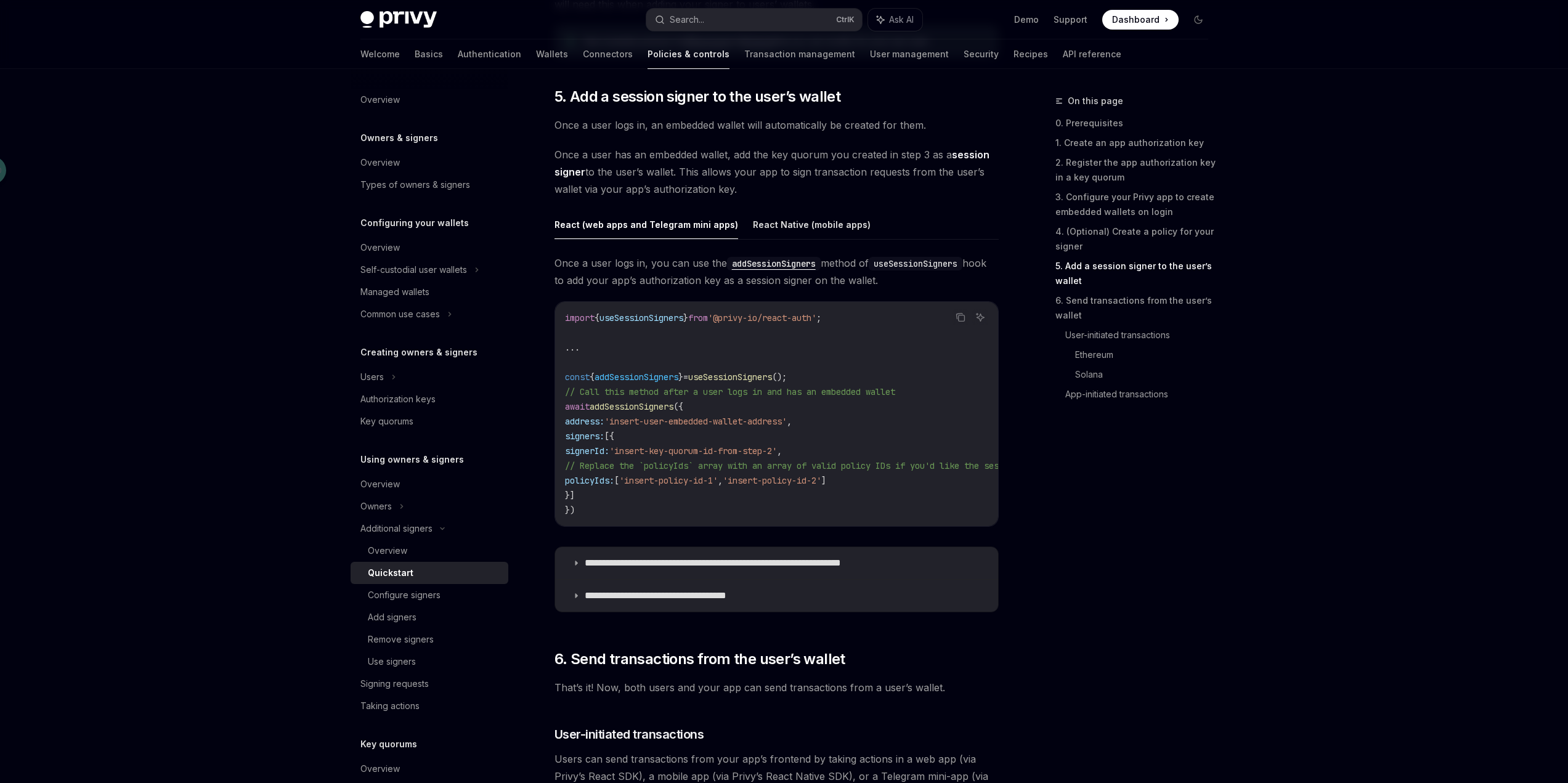
scroll to position [1862, 0]
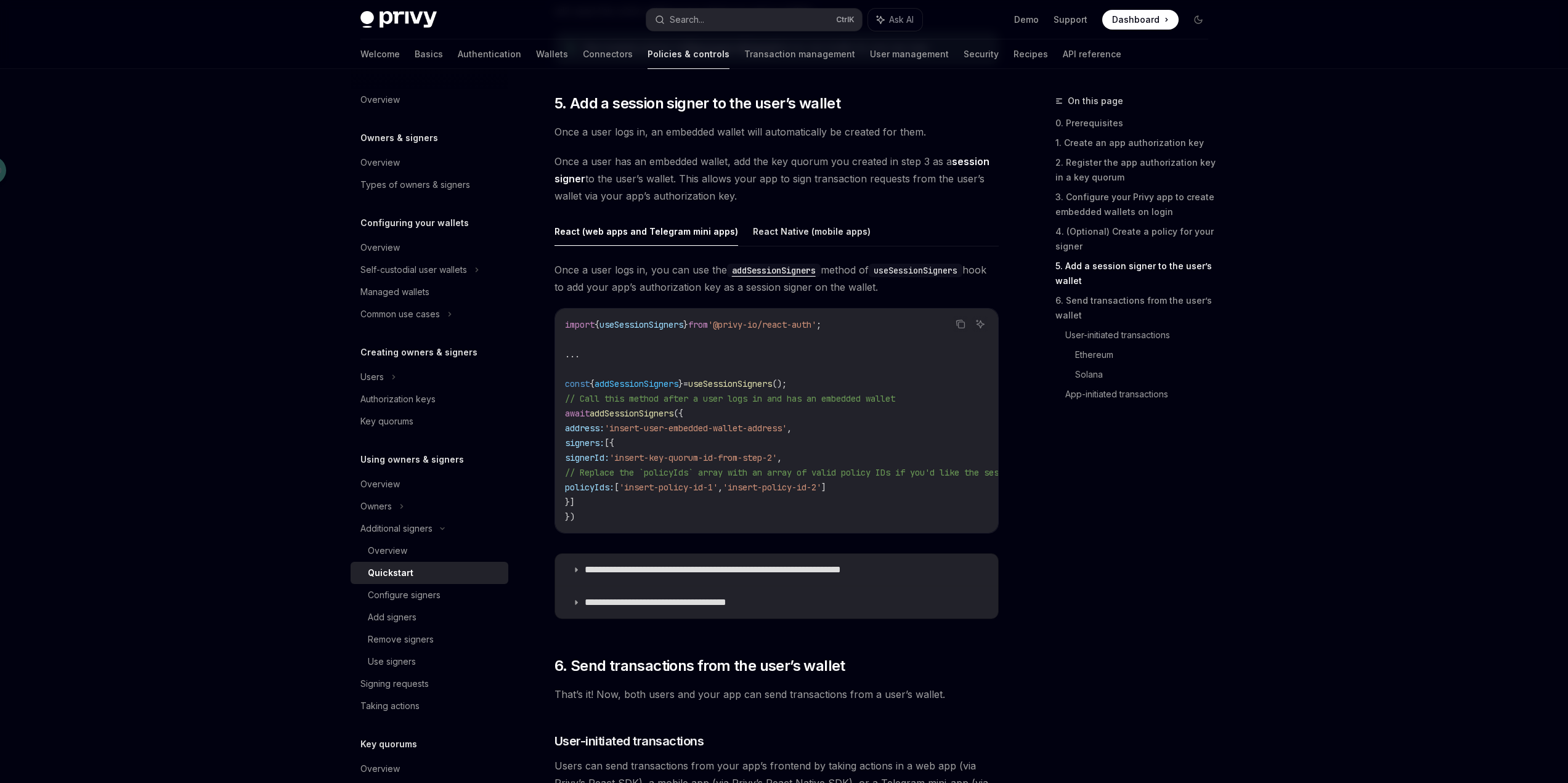
drag, startPoint x: 701, startPoint y: 428, endPoint x: 823, endPoint y: 428, distance: 122.0
click at [787, 428] on span "'insert-user-embedded-wallet-address'" at bounding box center [695, 428] width 183 height 11
click at [875, 435] on code "import { useSessionSigners } from '@privy-io/react-auth' ; ... const { addSessi…" at bounding box center [1220, 421] width 1311 height 207
click at [1147, 158] on link "2. Register the app authorization key in a key quorum" at bounding box center [1137, 169] width 163 height 34
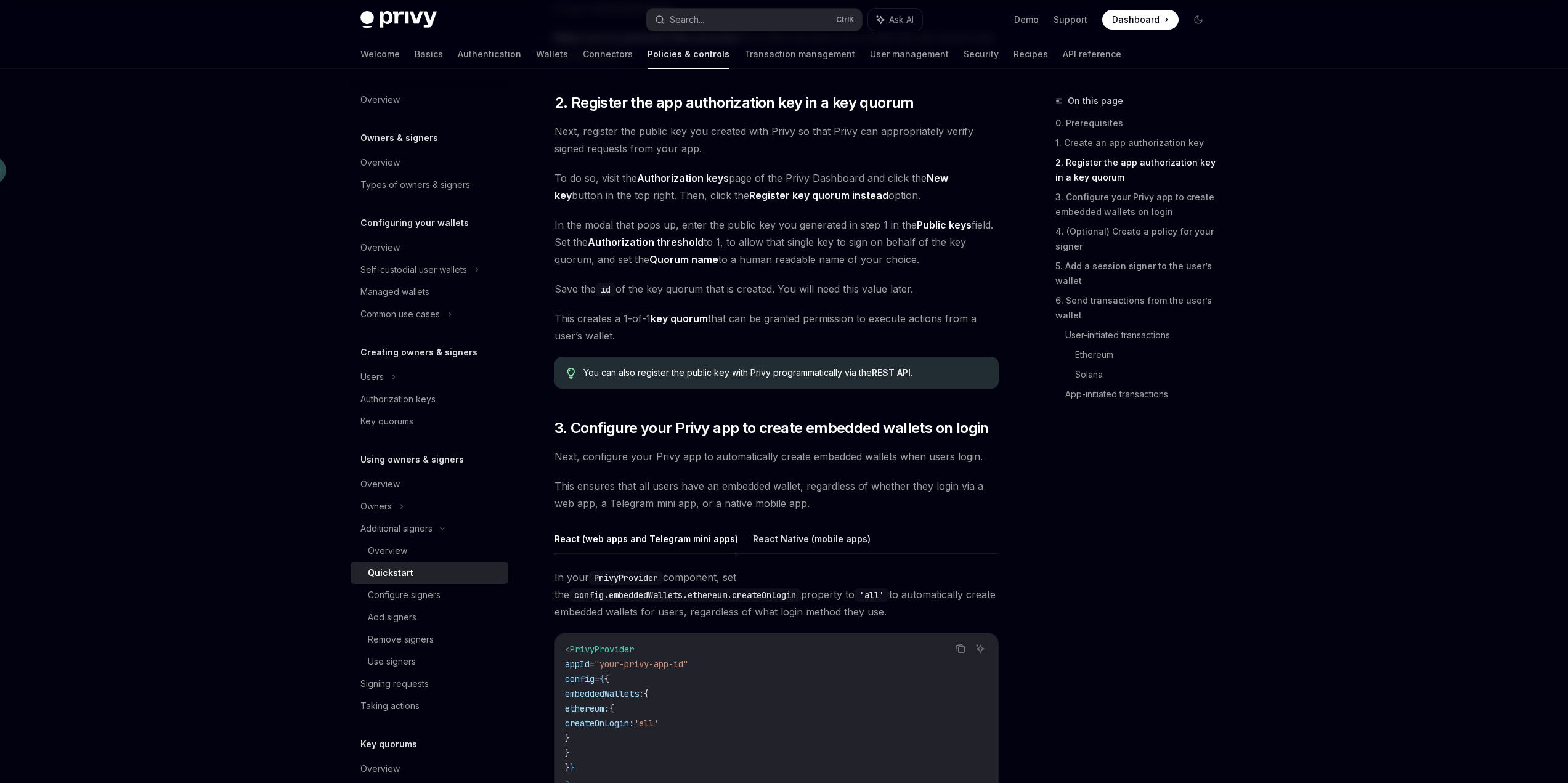
scroll to position [841, 0]
click at [1106, 298] on link "6. Send transactions from the user’s wallet" at bounding box center [1137, 308] width 163 height 34
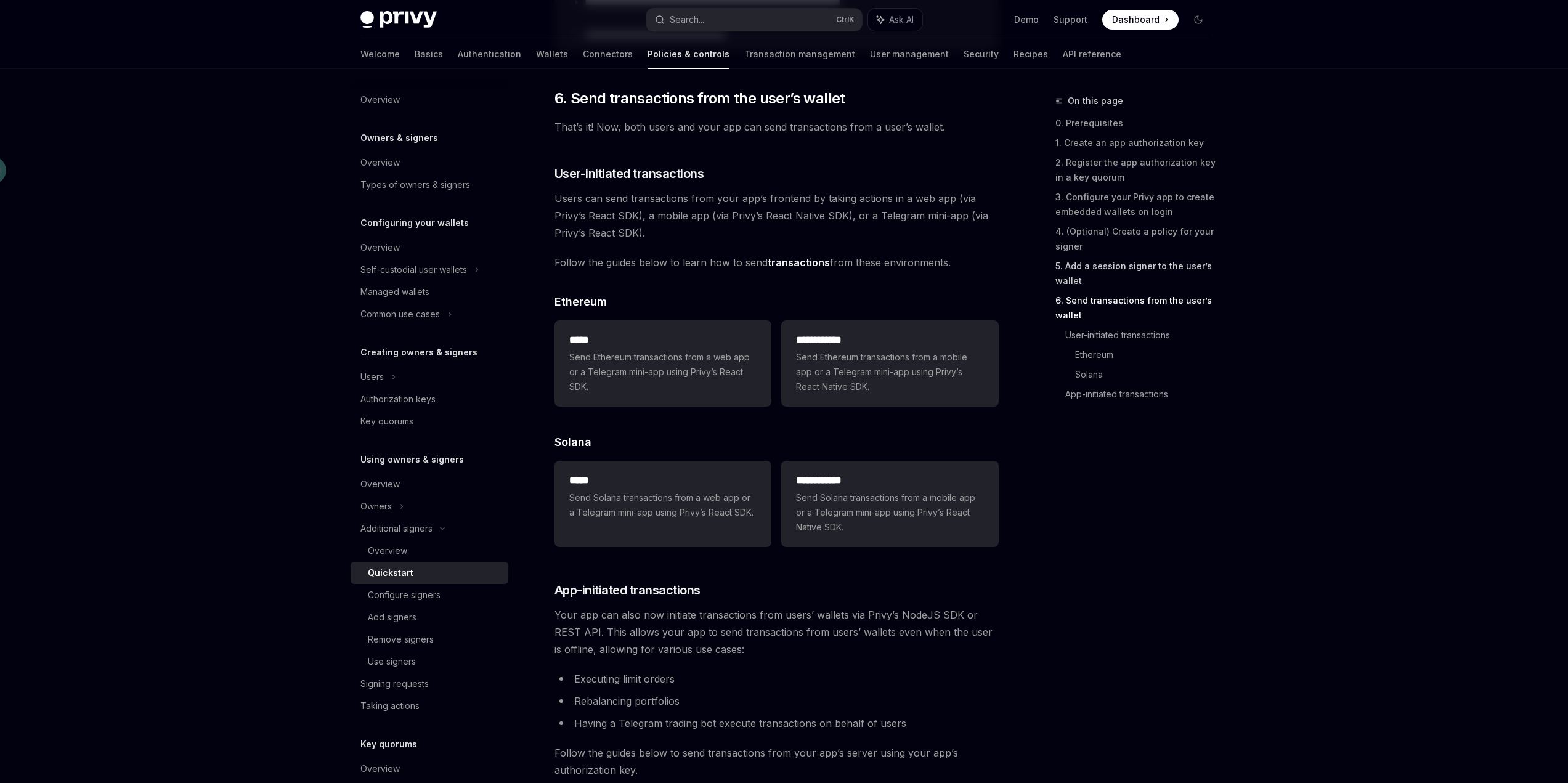
click at [1113, 268] on link "5. Add a session signer to the user’s wallet" at bounding box center [1137, 273] width 163 height 34
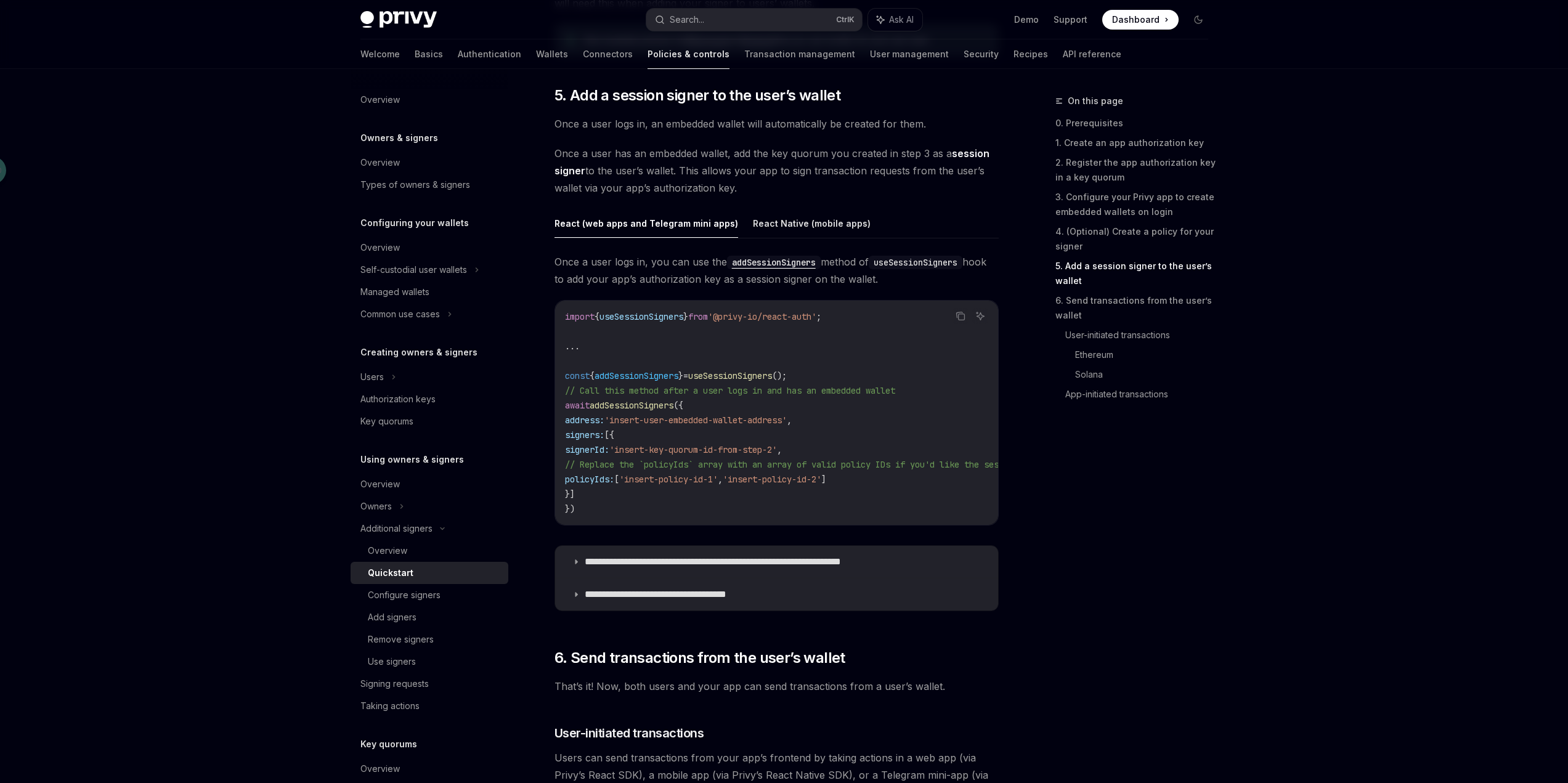
scroll to position [1862, 0]
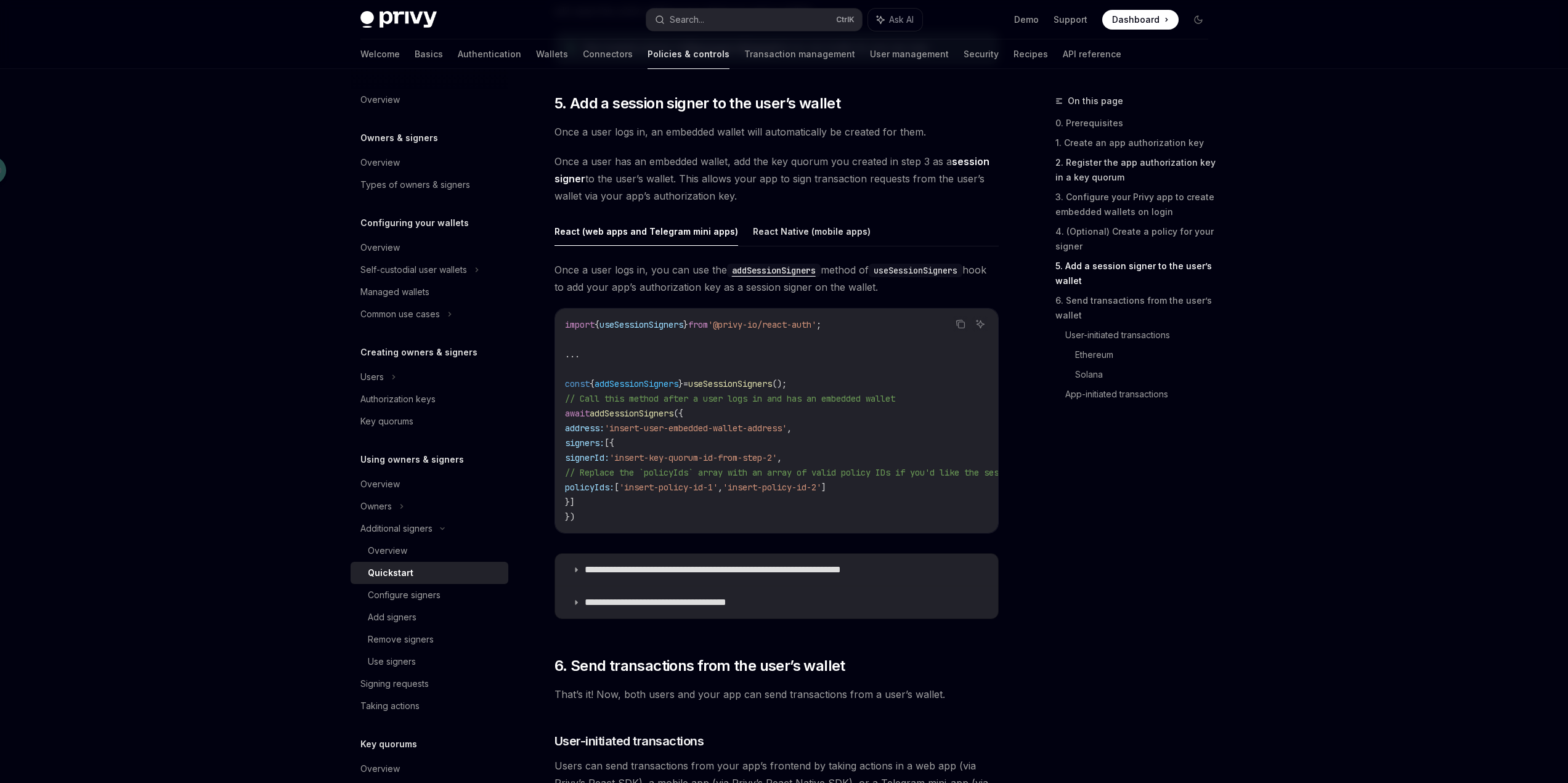
click at [1127, 165] on link "2. Register the app authorization key in a key quorum" at bounding box center [1137, 169] width 163 height 34
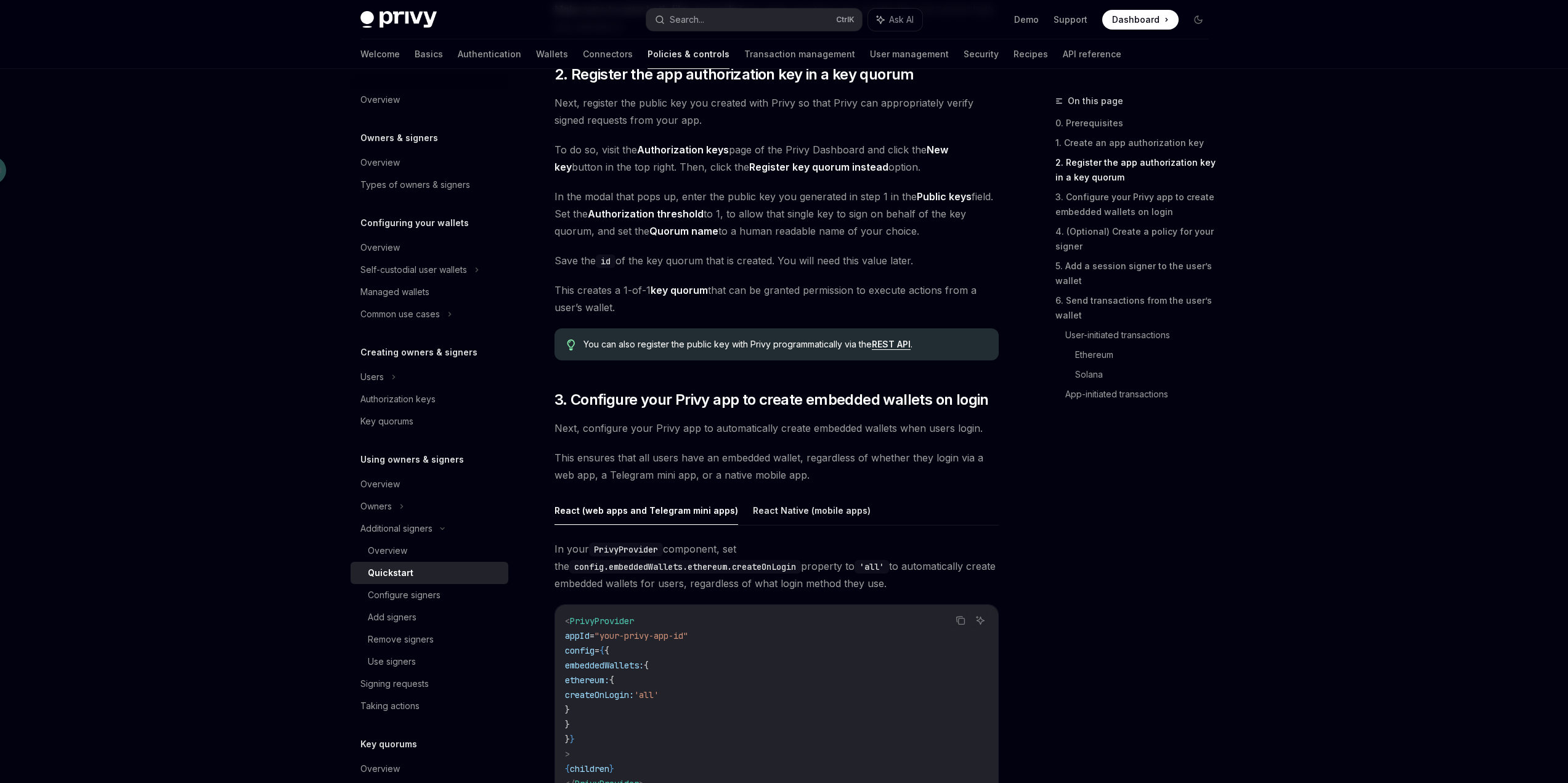
scroll to position [841, 0]
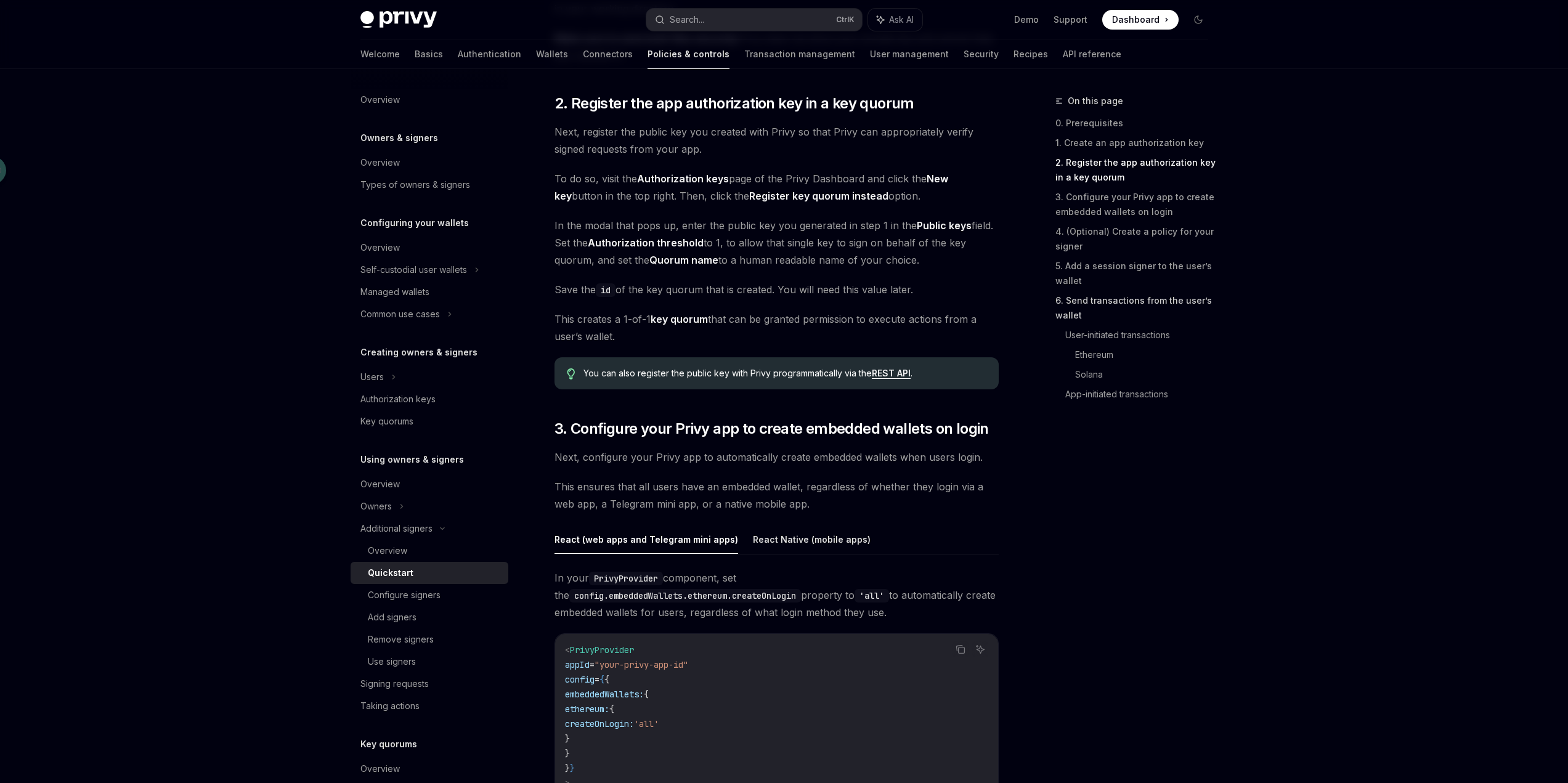
click at [1111, 302] on link "6. Send transactions from the user’s wallet" at bounding box center [1137, 308] width 163 height 34
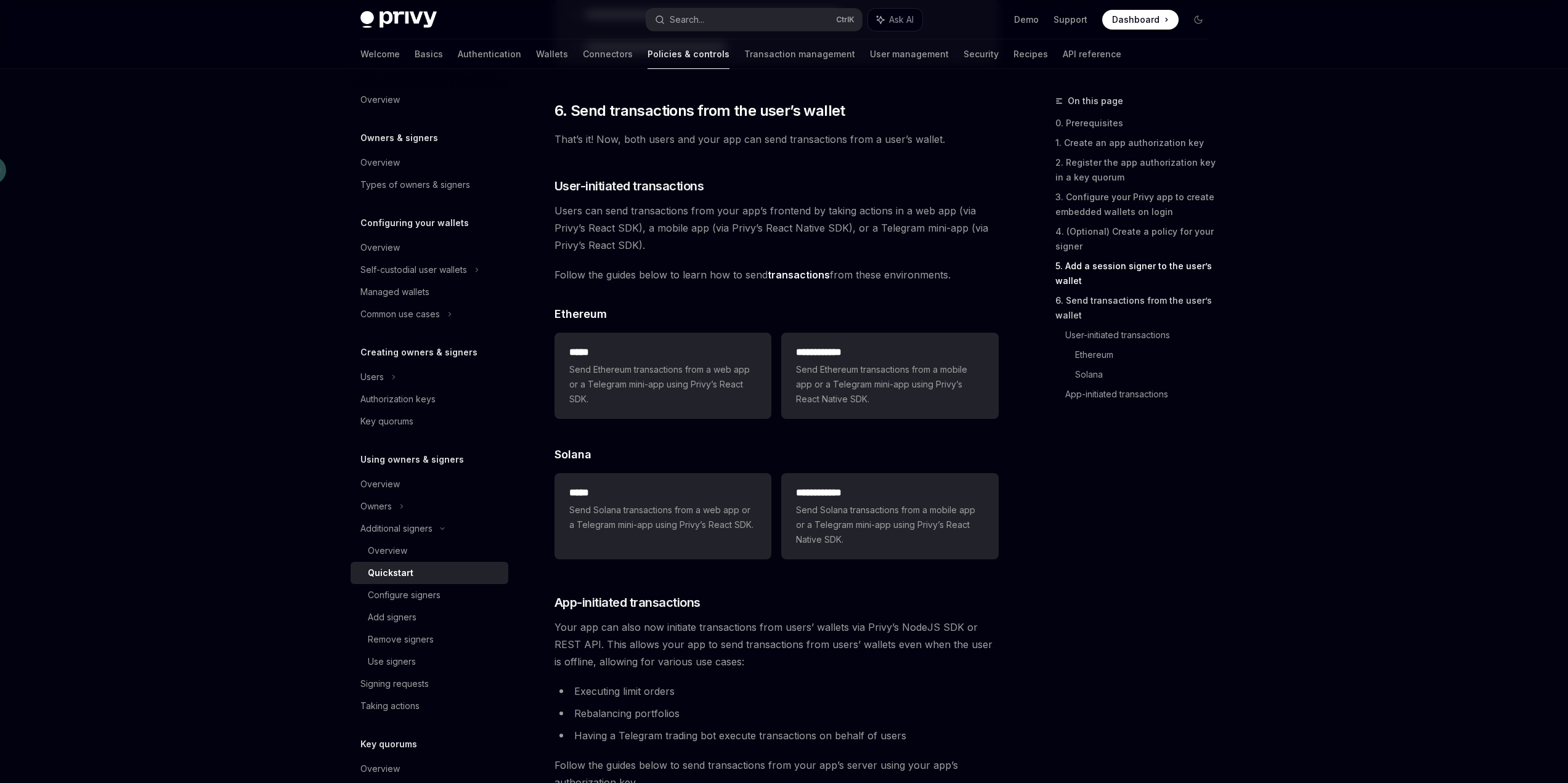
scroll to position [2430, 0]
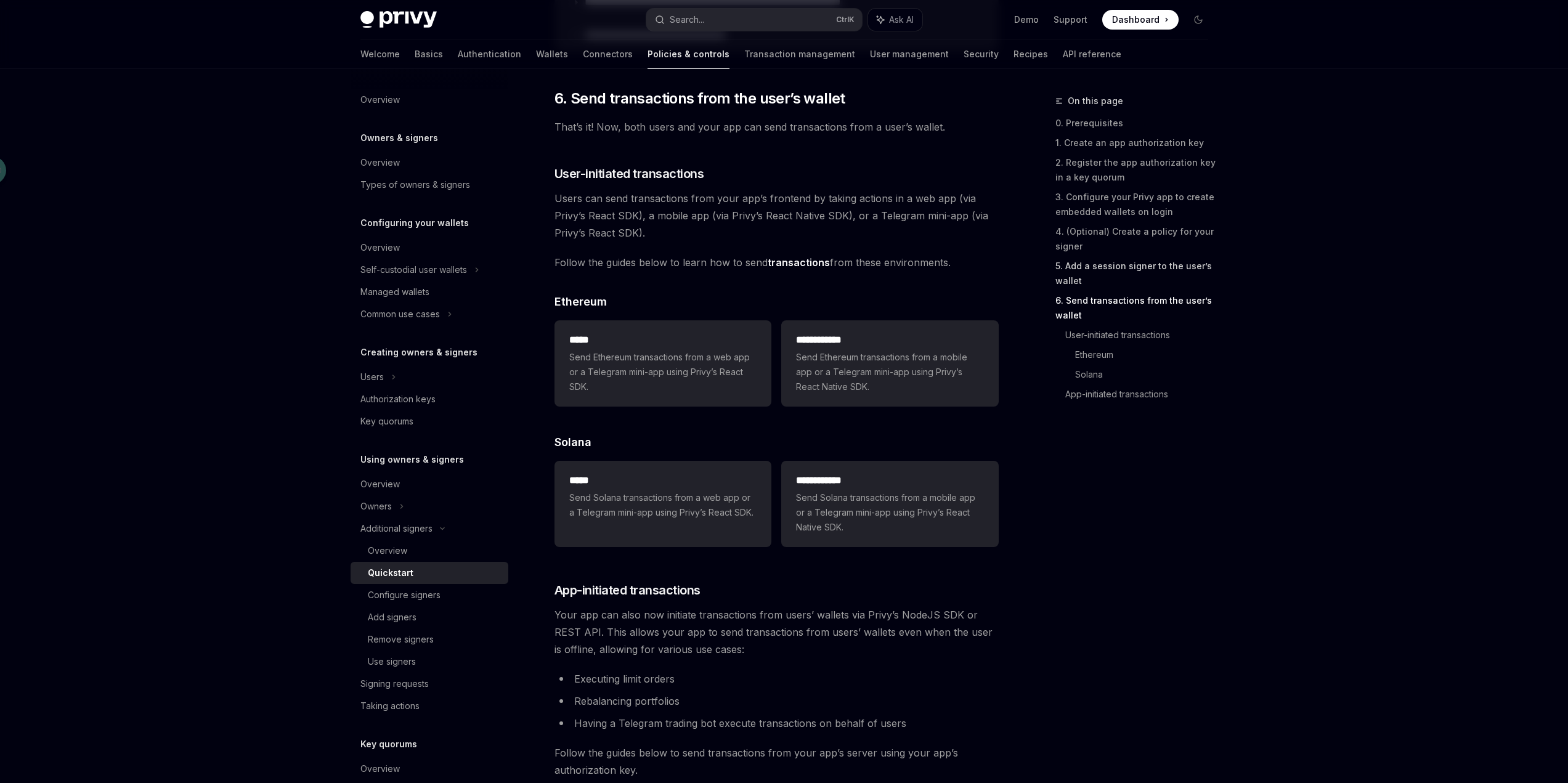
click at [1116, 268] on link "5. Add a session signer to the user’s wallet" at bounding box center [1137, 273] width 163 height 34
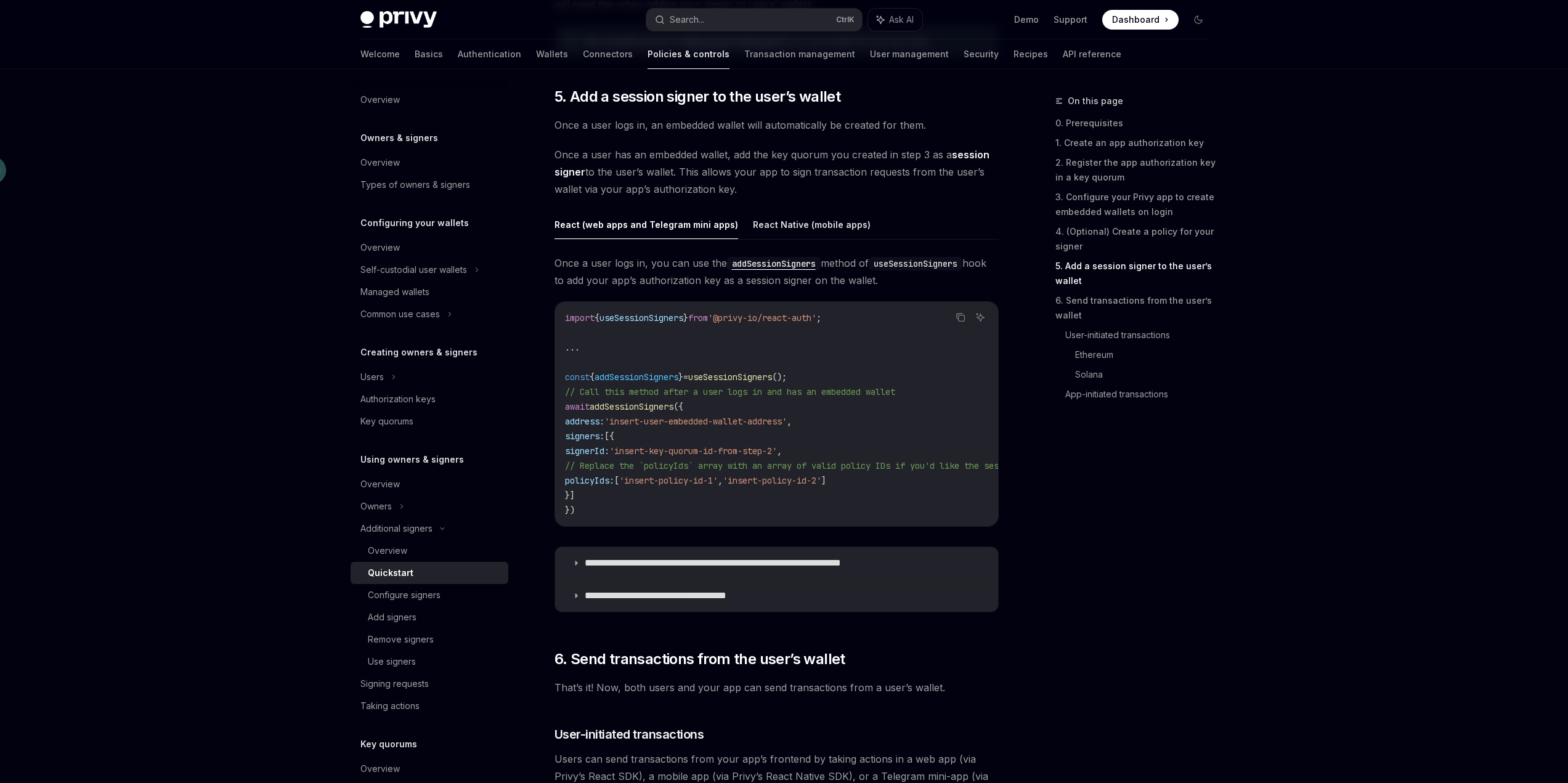
scroll to position [1862, 0]
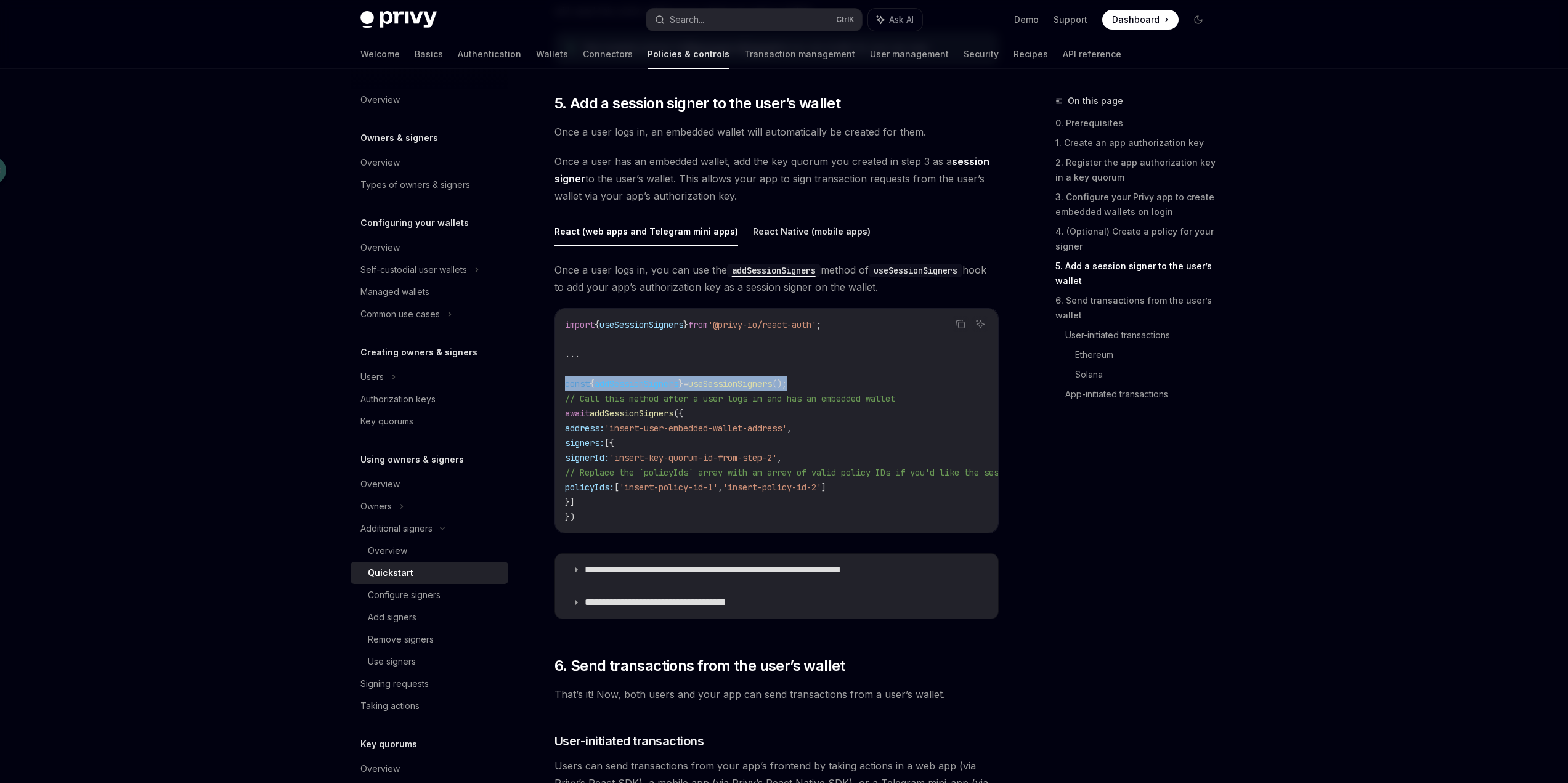
drag, startPoint x: 813, startPoint y: 386, endPoint x: 566, endPoint y: 381, distance: 247.1
click at [566, 381] on span "const { addSessionSigners } = useSessionSigners ();" at bounding box center [676, 383] width 222 height 11
drag, startPoint x: 664, startPoint y: 455, endPoint x: 830, endPoint y: 458, distance: 166.0
click at [777, 458] on span "'insert-key-quorum-id-from-step-2'" at bounding box center [693, 458] width 168 height 11
click at [1114, 336] on link "User-initiated transactions" at bounding box center [1141, 335] width 152 height 20
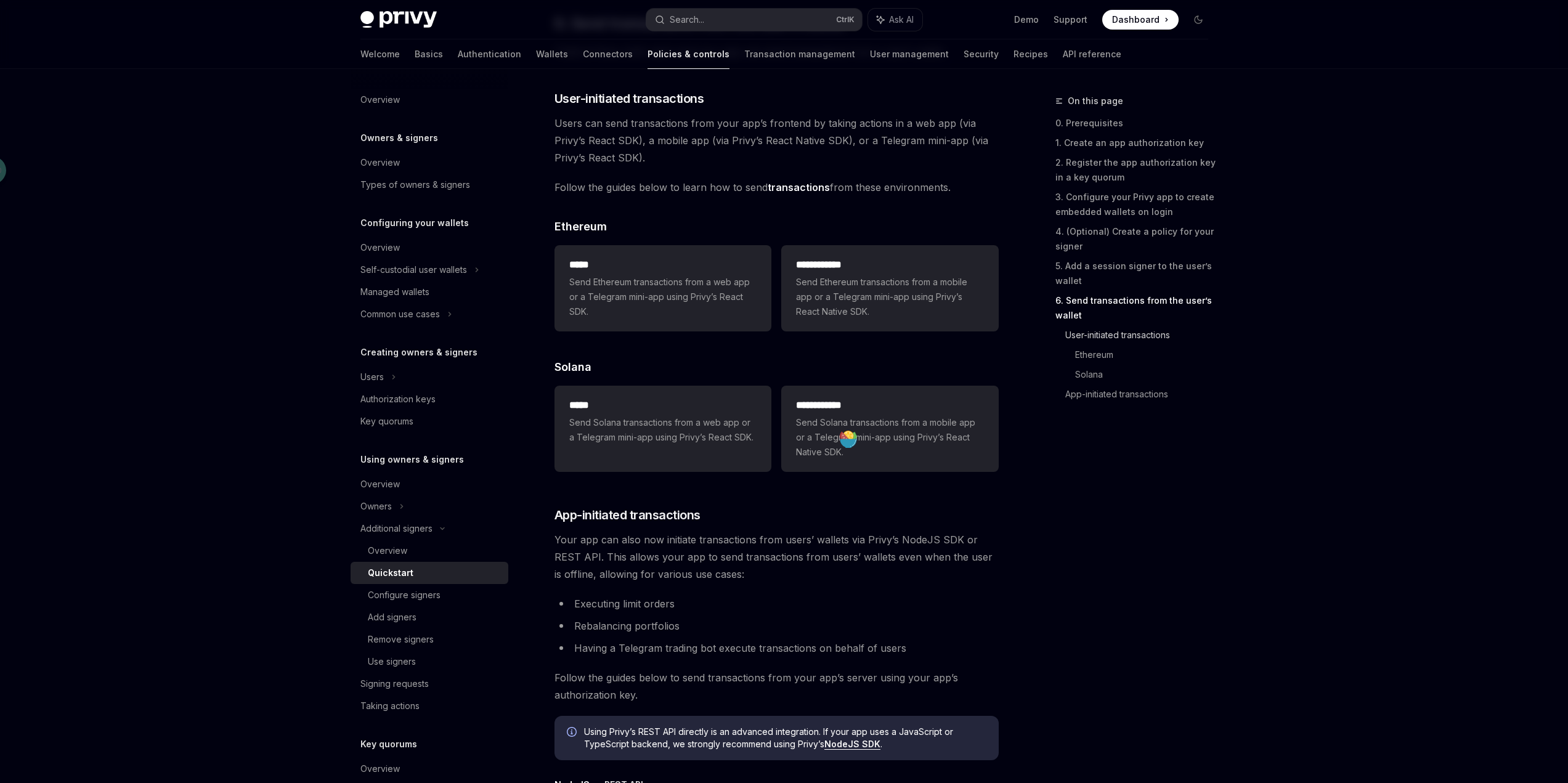
scroll to position [2506, 0]
click at [674, 310] on span "Send Ethereum transactions from a web app or a Telegram mini-app using Privy’s …" at bounding box center [662, 295] width 188 height 44
type textarea "*"
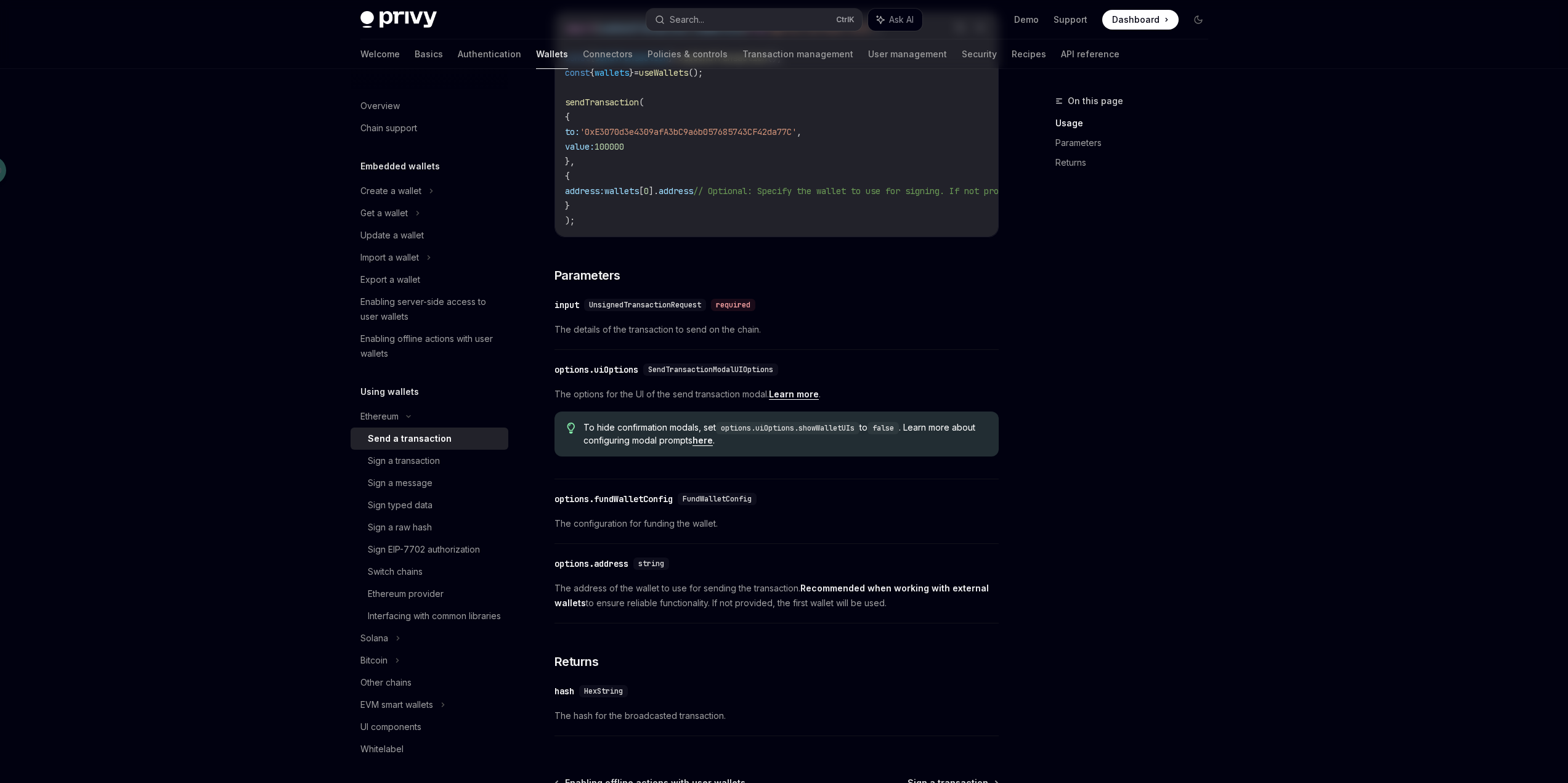
scroll to position [431, 0]
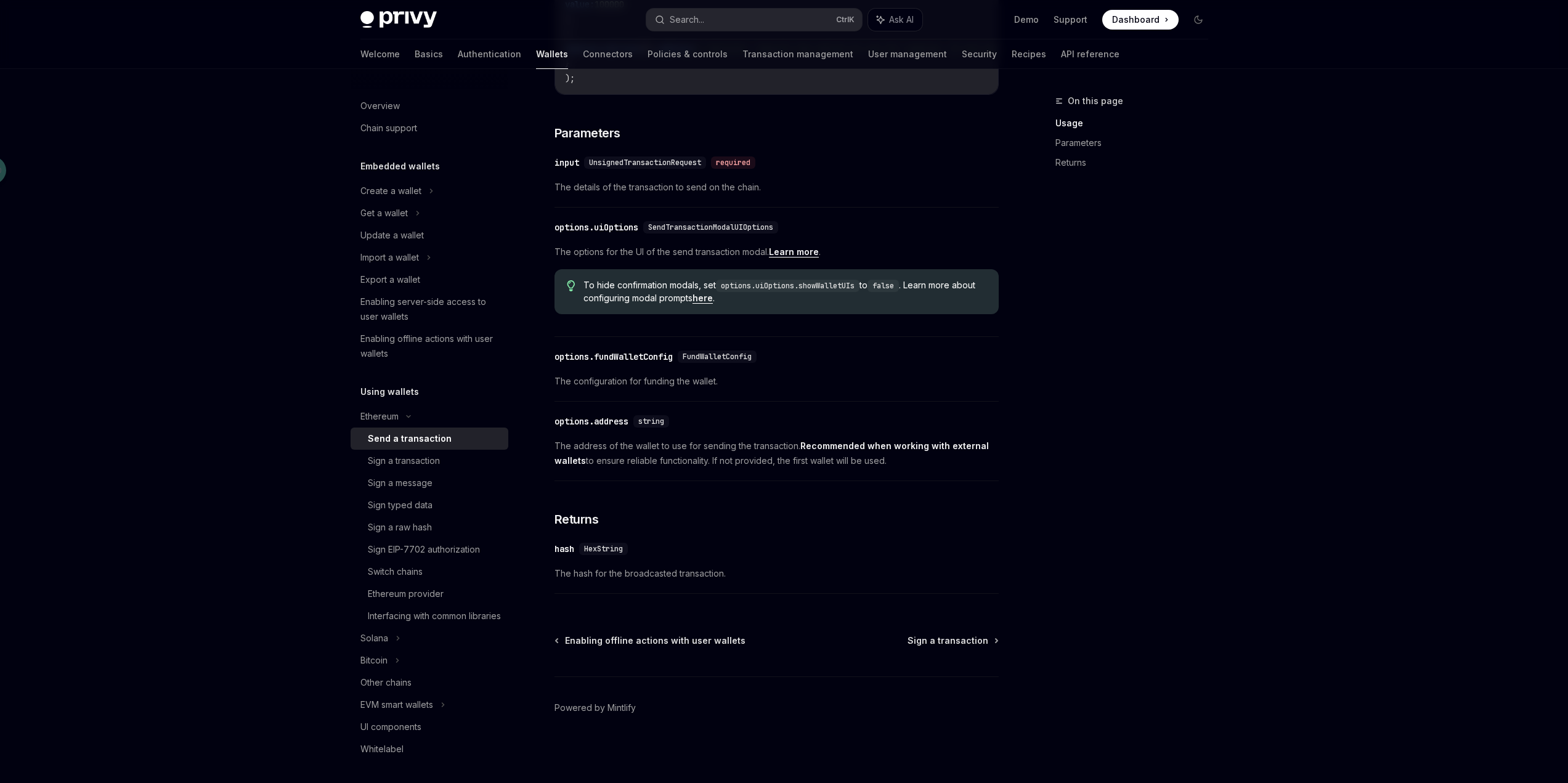
scroll to position [479, 0]
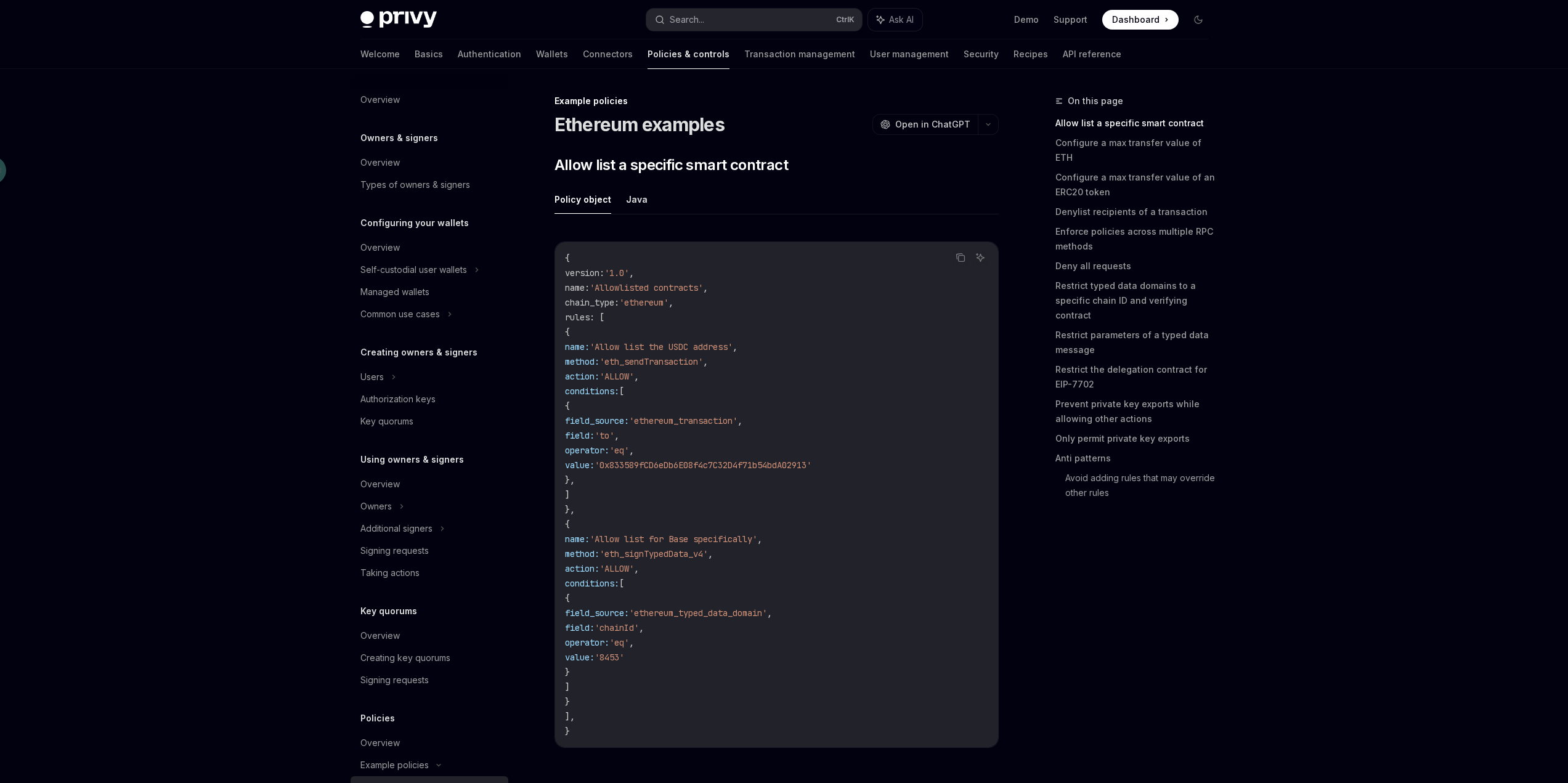
scroll to position [129, 0]
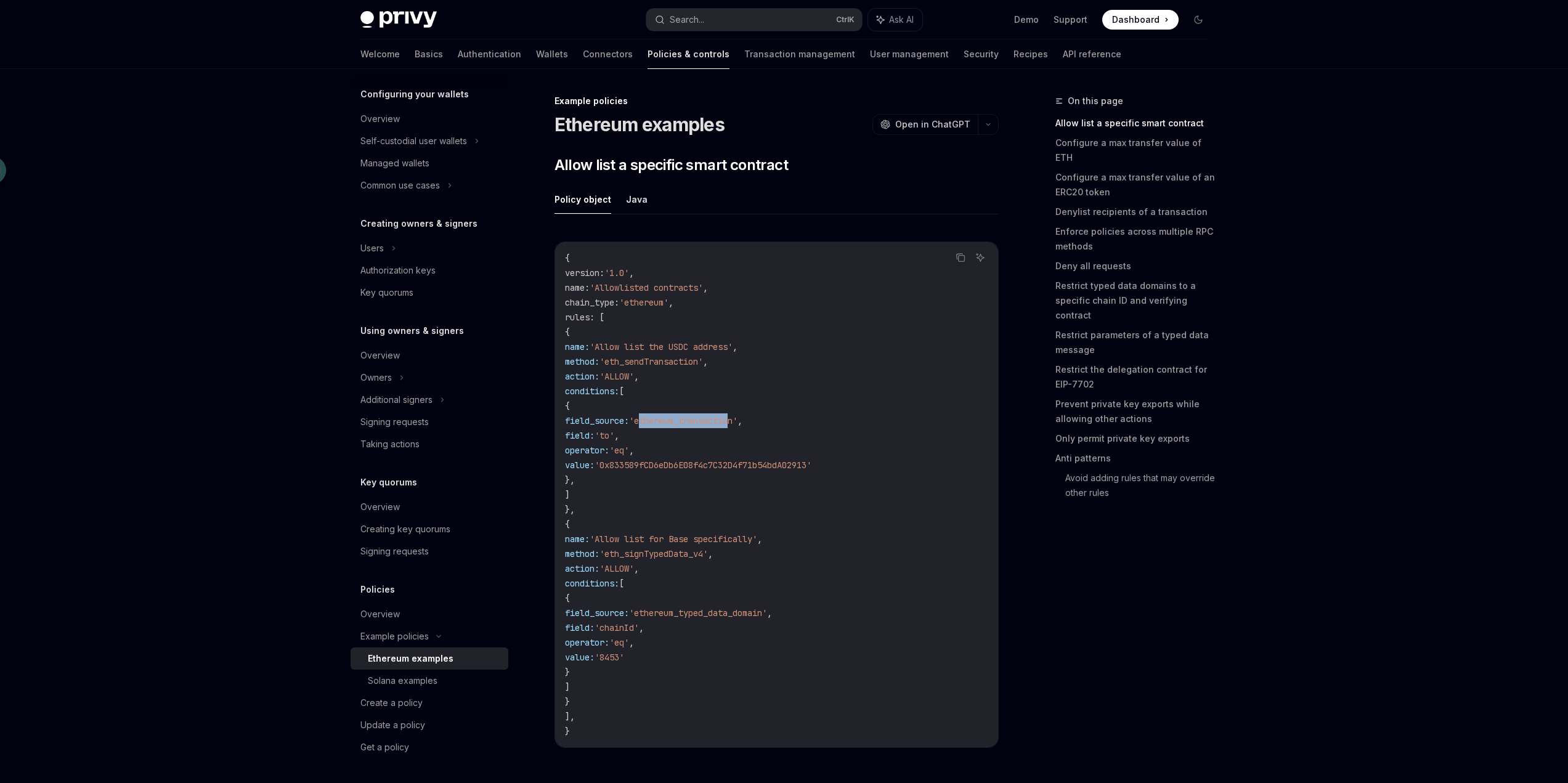
drag, startPoint x: 745, startPoint y: 419, endPoint x: 837, endPoint y: 421, distance: 92.0
click at [738, 421] on span "'ethereum_transaction'" at bounding box center [683, 421] width 108 height 11
click at [821, 448] on code "{ version : '1.0' , name : 'Allowlisted contracts' , chain_type : 'ethereum' , …" at bounding box center [776, 494] width 423 height 488
click at [1161, 168] on link "Configure a max transfer value of an ERC20 token" at bounding box center [1137, 185] width 163 height 34
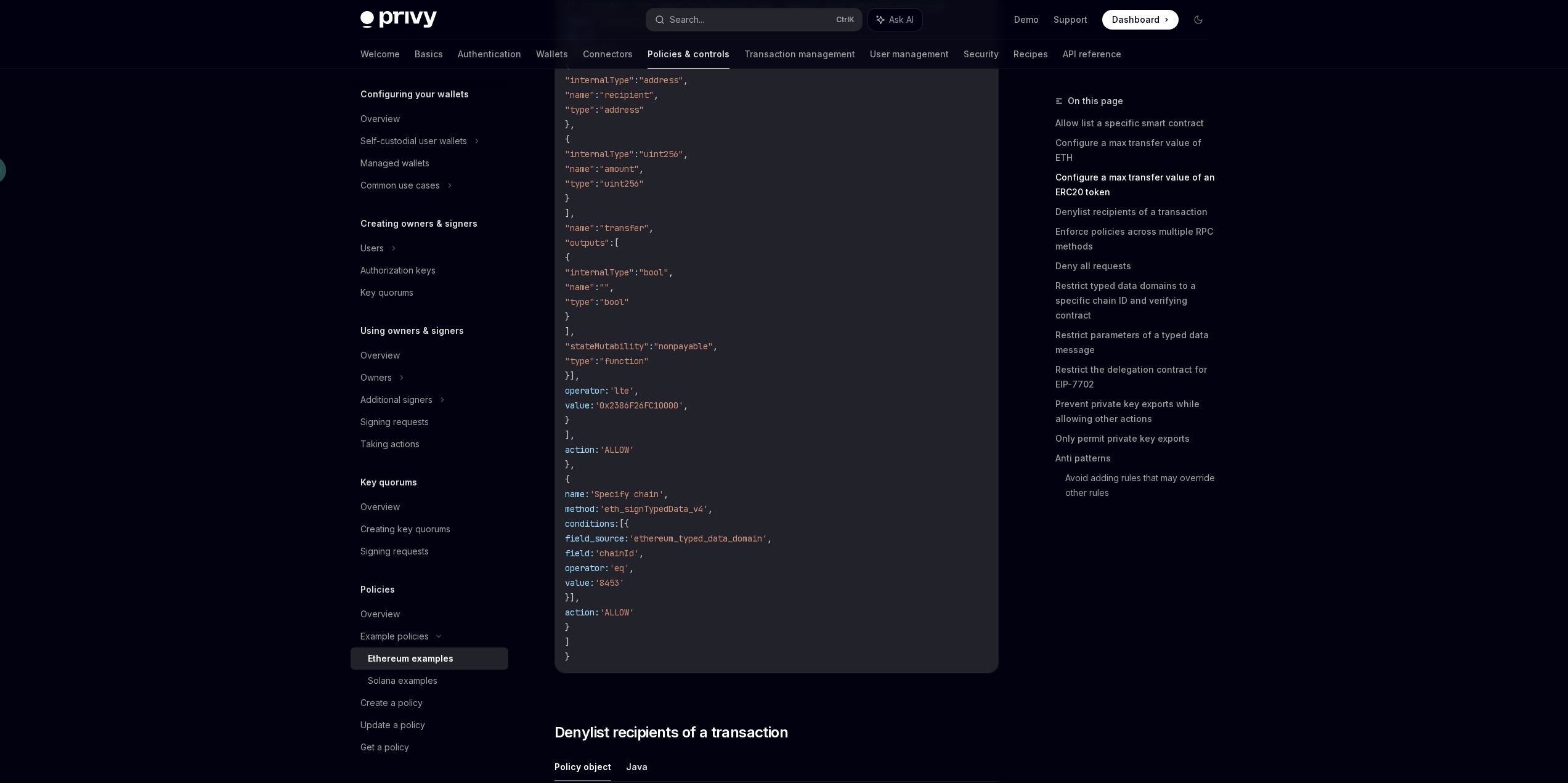
scroll to position [1554, 0]
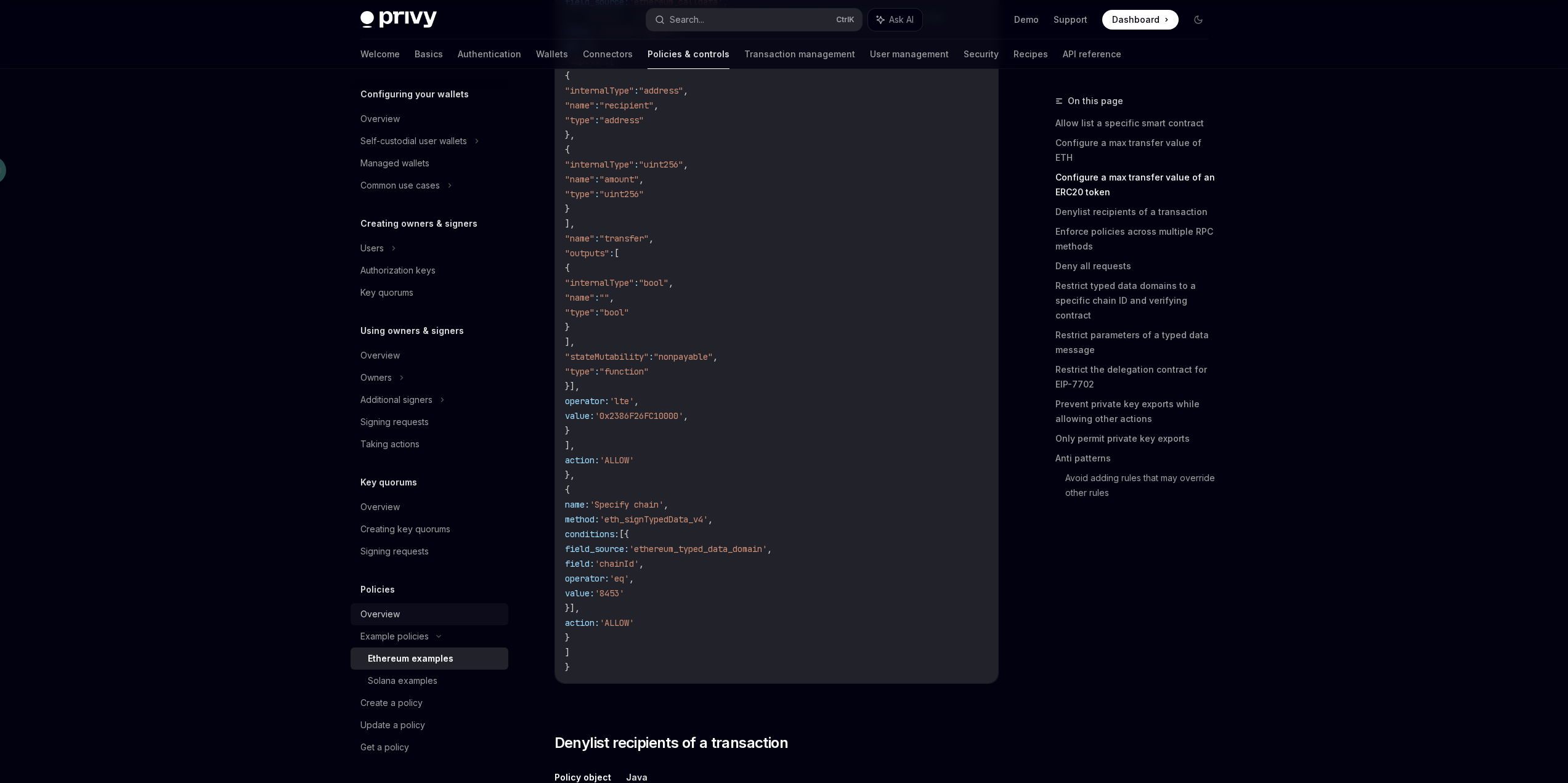
click at [437, 616] on div "Overview" at bounding box center [431, 614] width 141 height 15
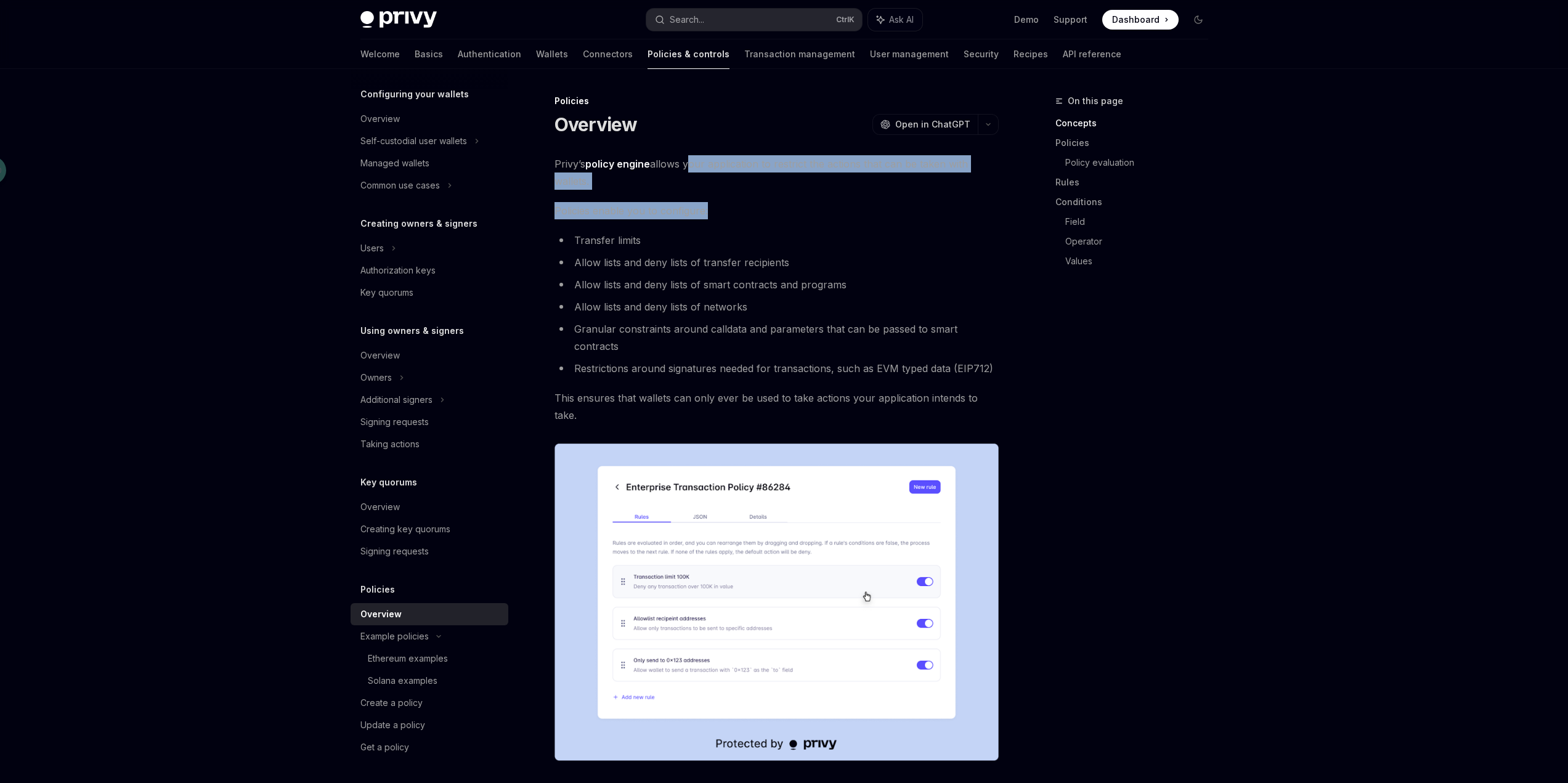
drag, startPoint x: 688, startPoint y: 166, endPoint x: 966, endPoint y: 194, distance: 279.4
click at [820, 217] on span "Policies enable you to configure:" at bounding box center [776, 211] width 444 height 18
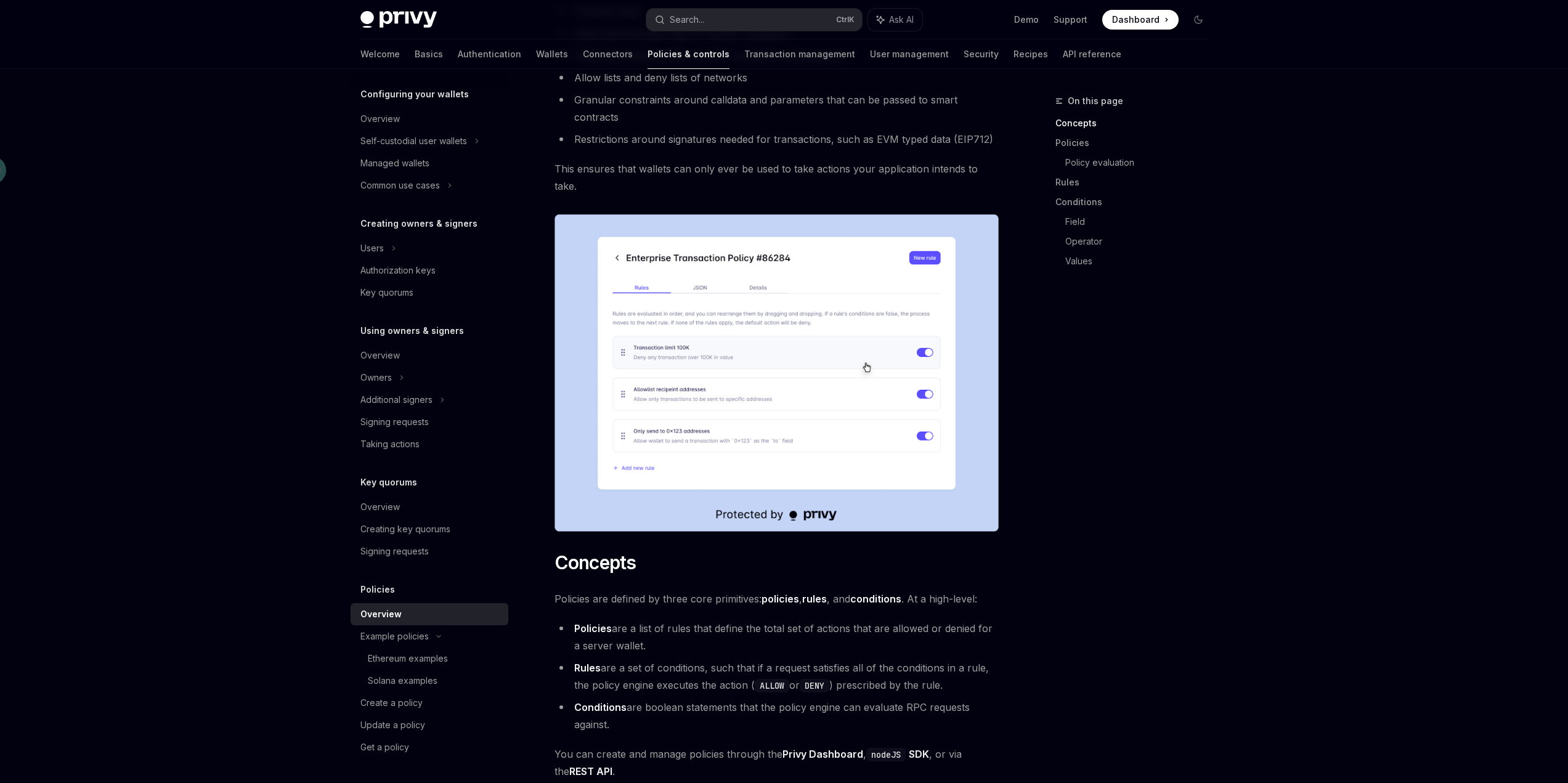
scroll to position [493, 0]
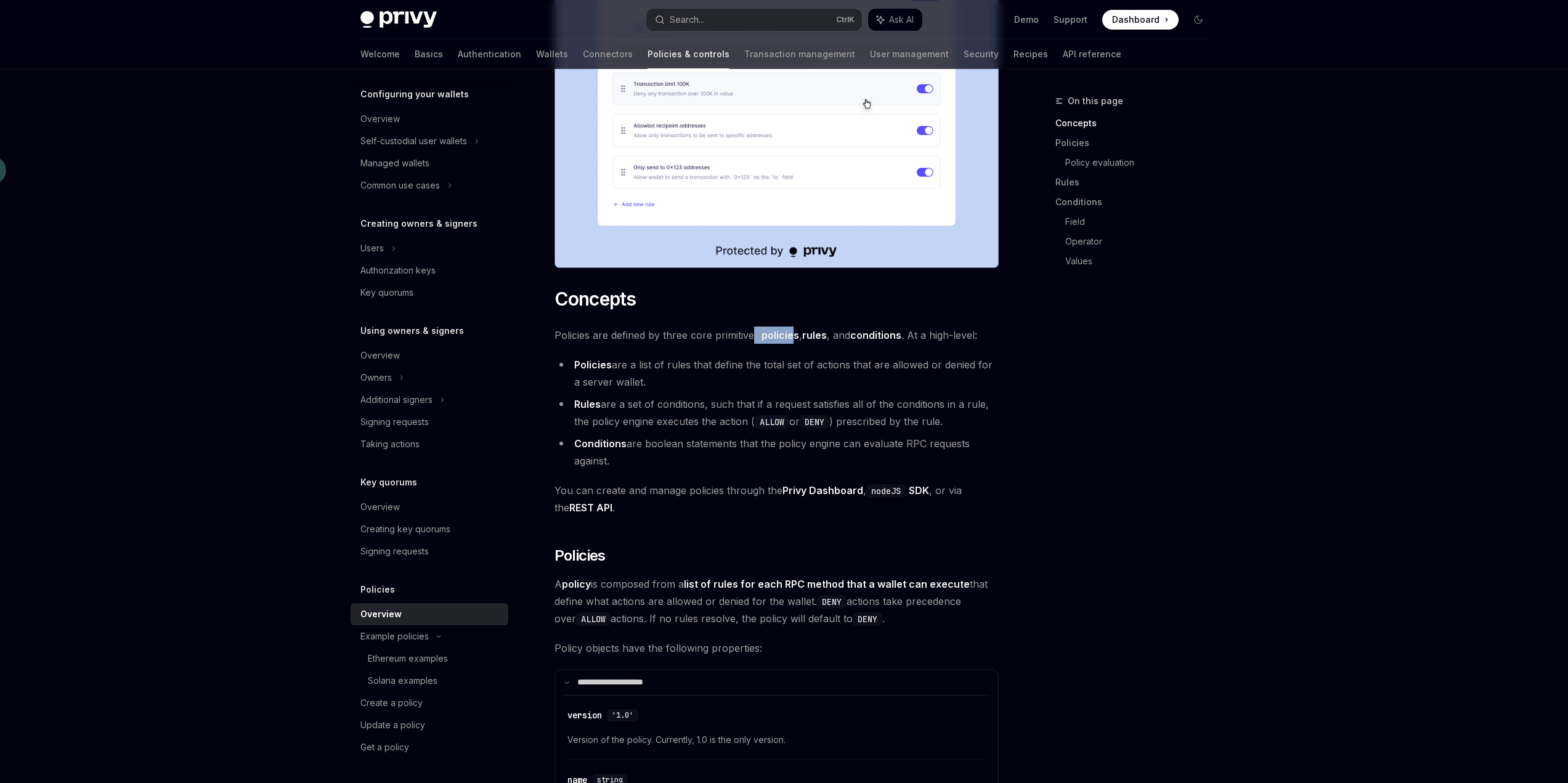
drag, startPoint x: 756, startPoint y: 303, endPoint x: 796, endPoint y: 297, distance: 40.4
click at [796, 327] on span "Policies are defined by three core primitives: policies , rules , and condition…" at bounding box center [776, 335] width 444 height 18
click at [790, 327] on span "Policies are defined by three core primitives: policies , rules , and condition…" at bounding box center [776, 335] width 444 height 18
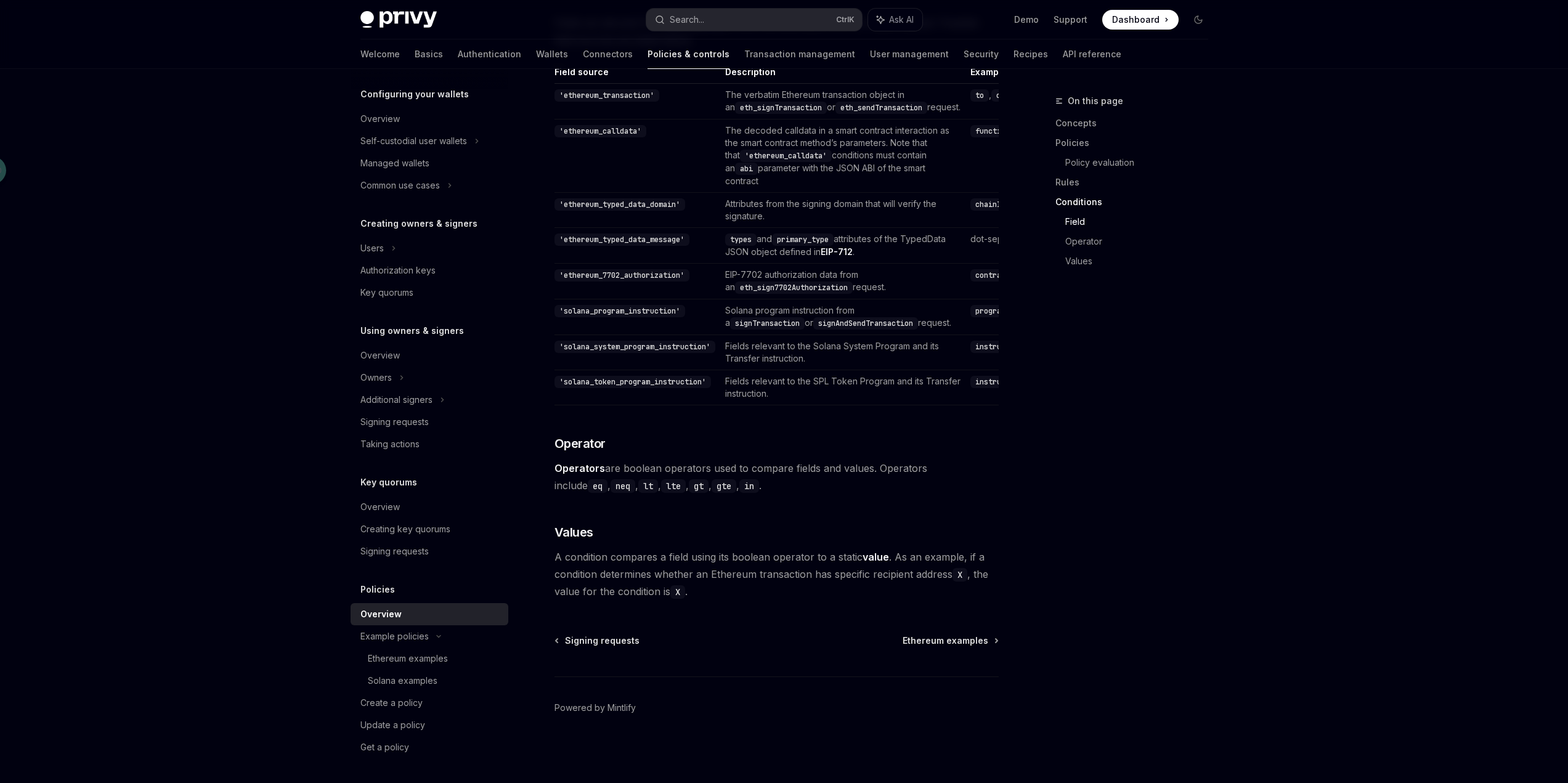
scroll to position [3425, 0]
click at [428, 709] on div "Create a policy" at bounding box center [431, 702] width 141 height 15
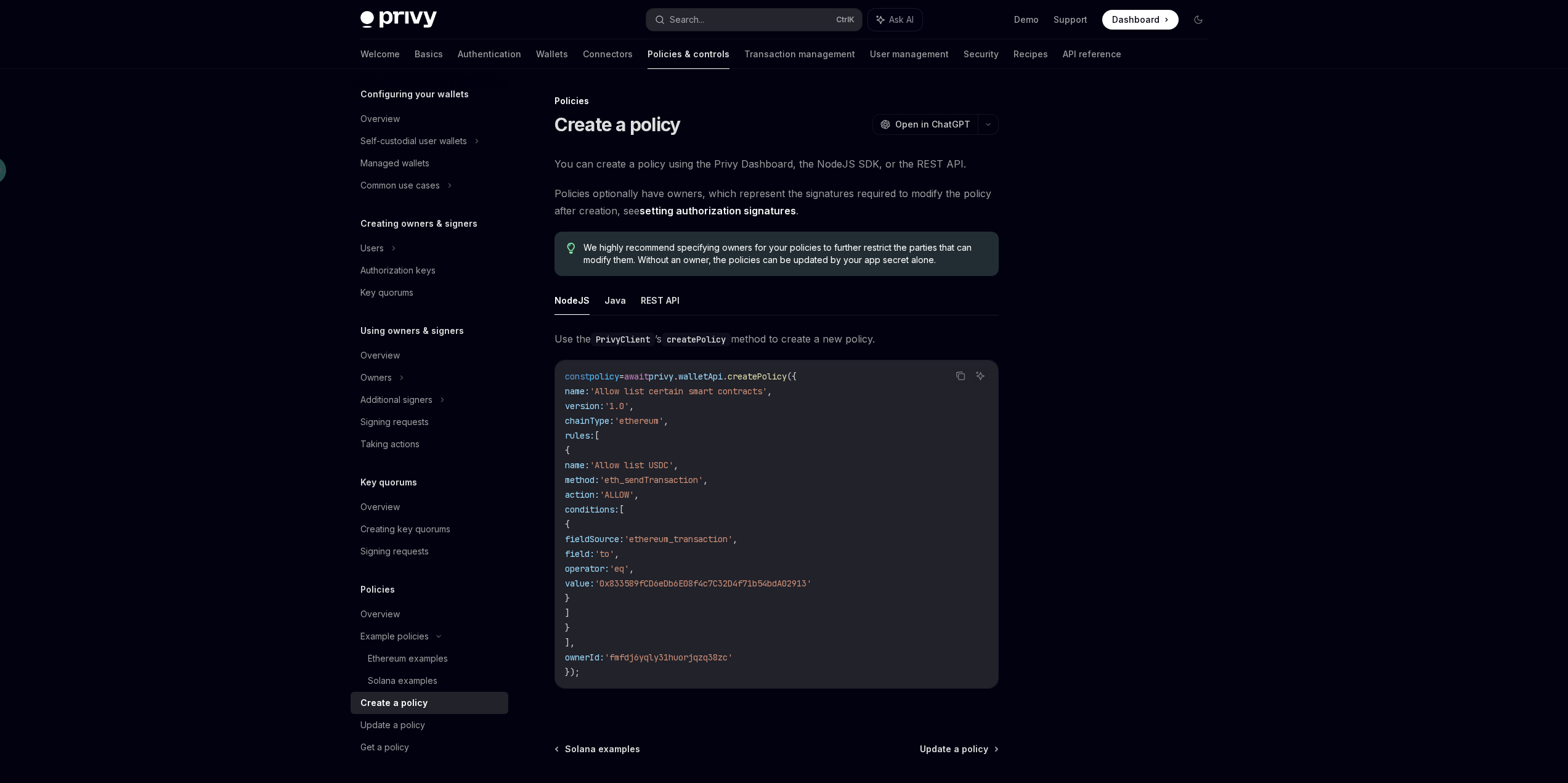
click at [589, 652] on span "ownerId:" at bounding box center [584, 657] width 39 height 11
click at [942, 579] on code "const policy = await privy . walletApi . createPolicy ({ name: 'Allow list cert…" at bounding box center [776, 524] width 423 height 310
click at [648, 294] on button "REST API" at bounding box center [660, 300] width 39 height 29
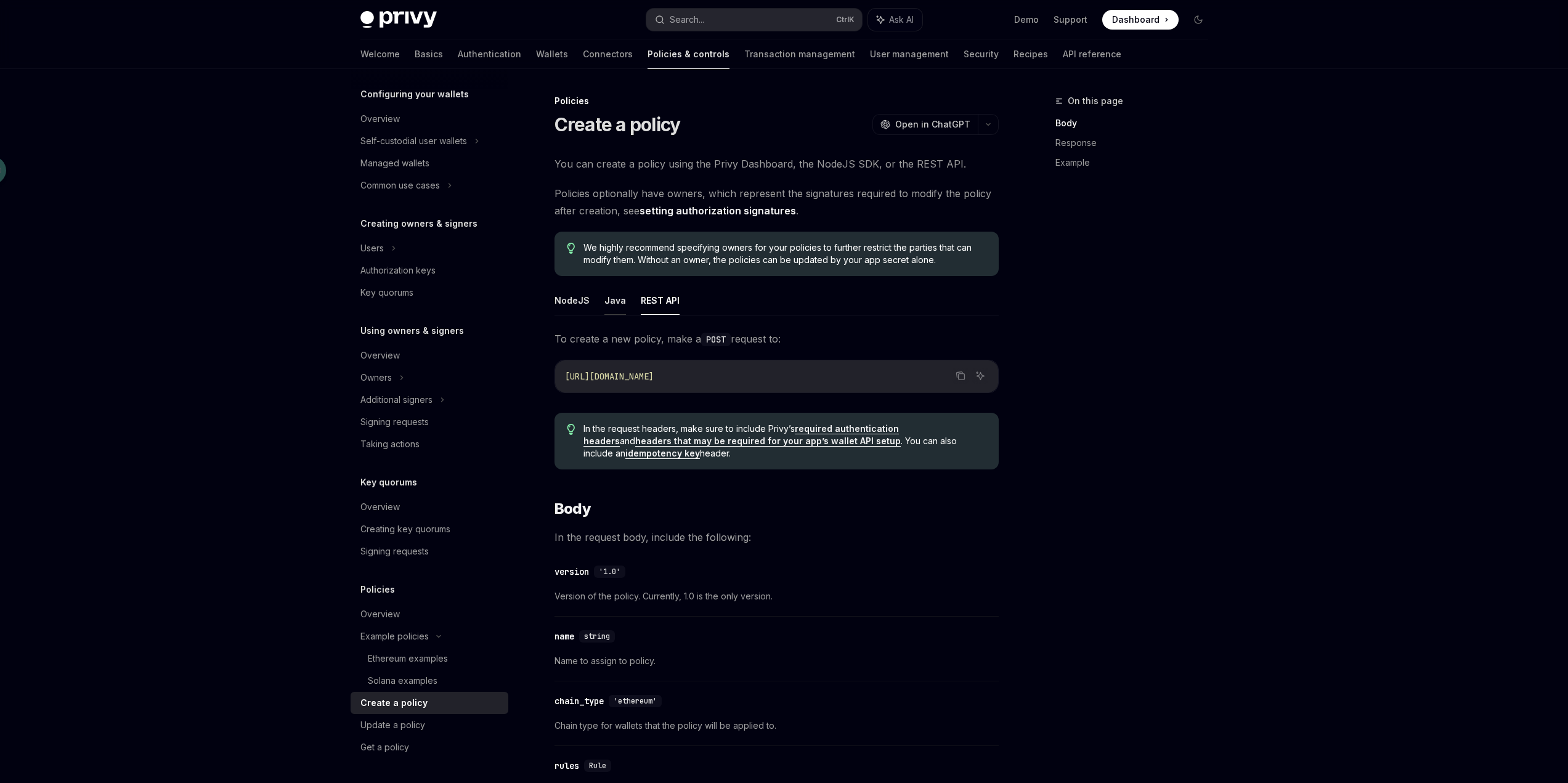
click at [608, 303] on button "Java" at bounding box center [615, 300] width 22 height 29
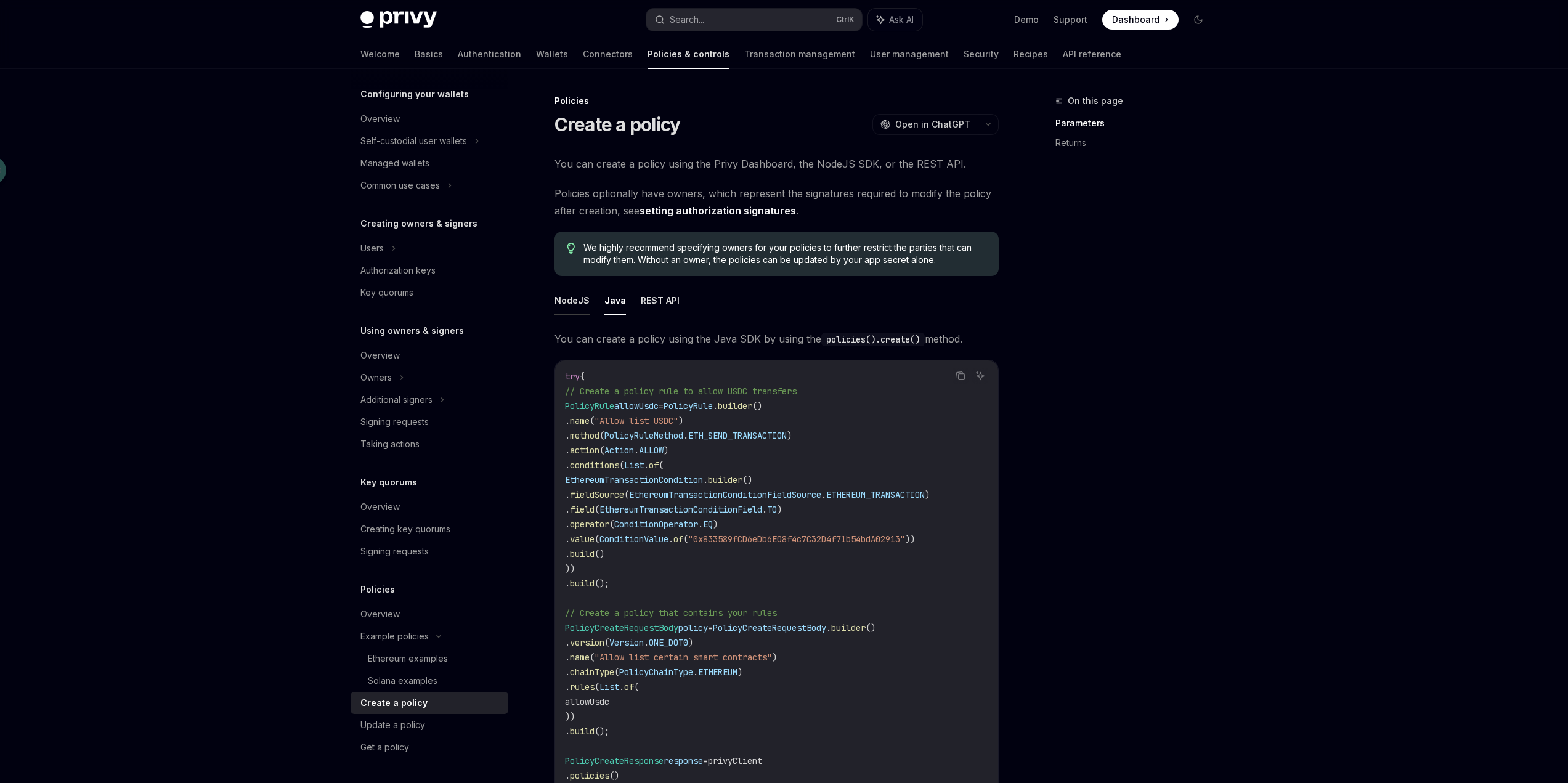
click at [578, 303] on button "NodeJS" at bounding box center [572, 300] width 35 height 29
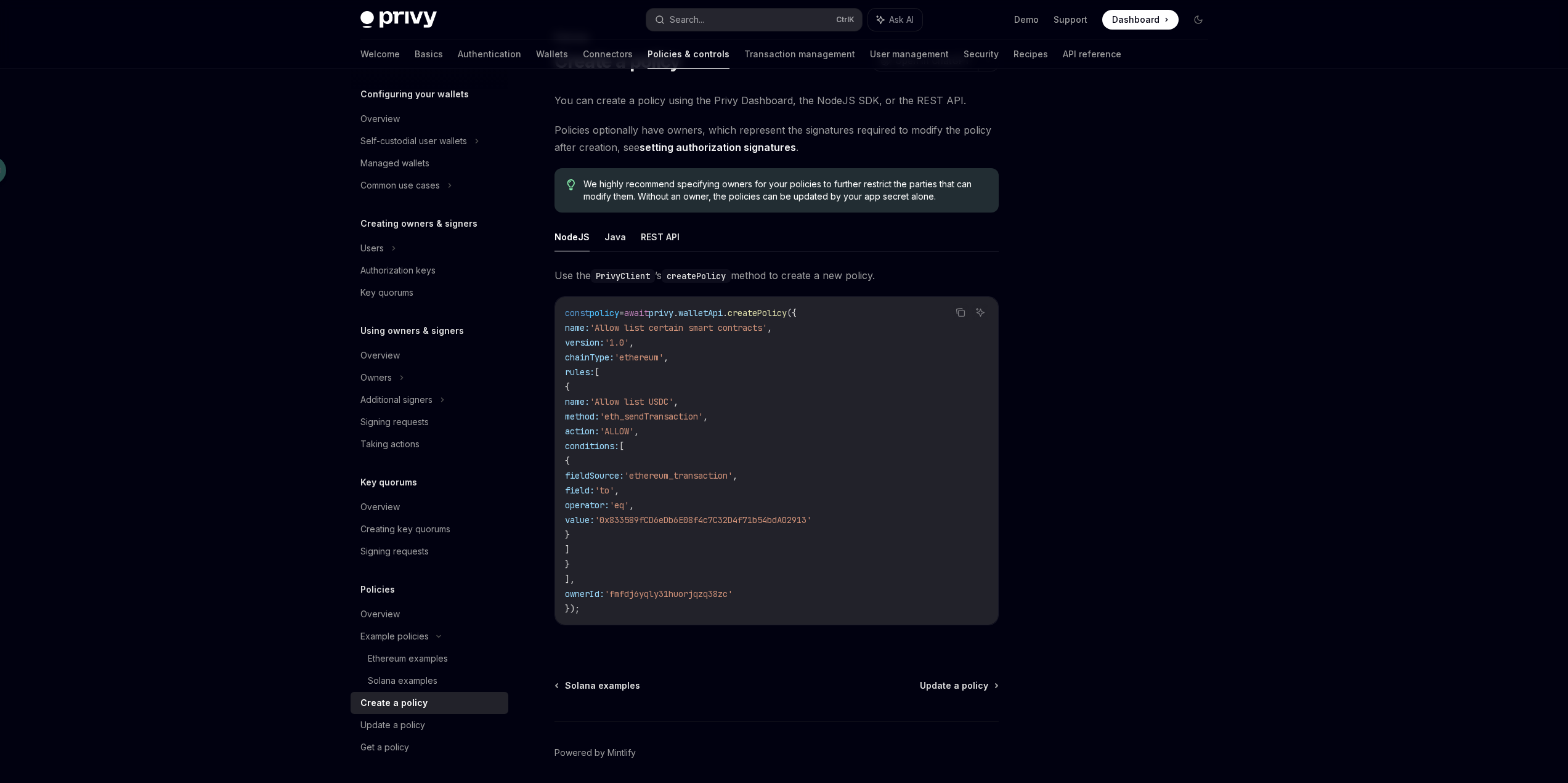
scroll to position [108, 0]
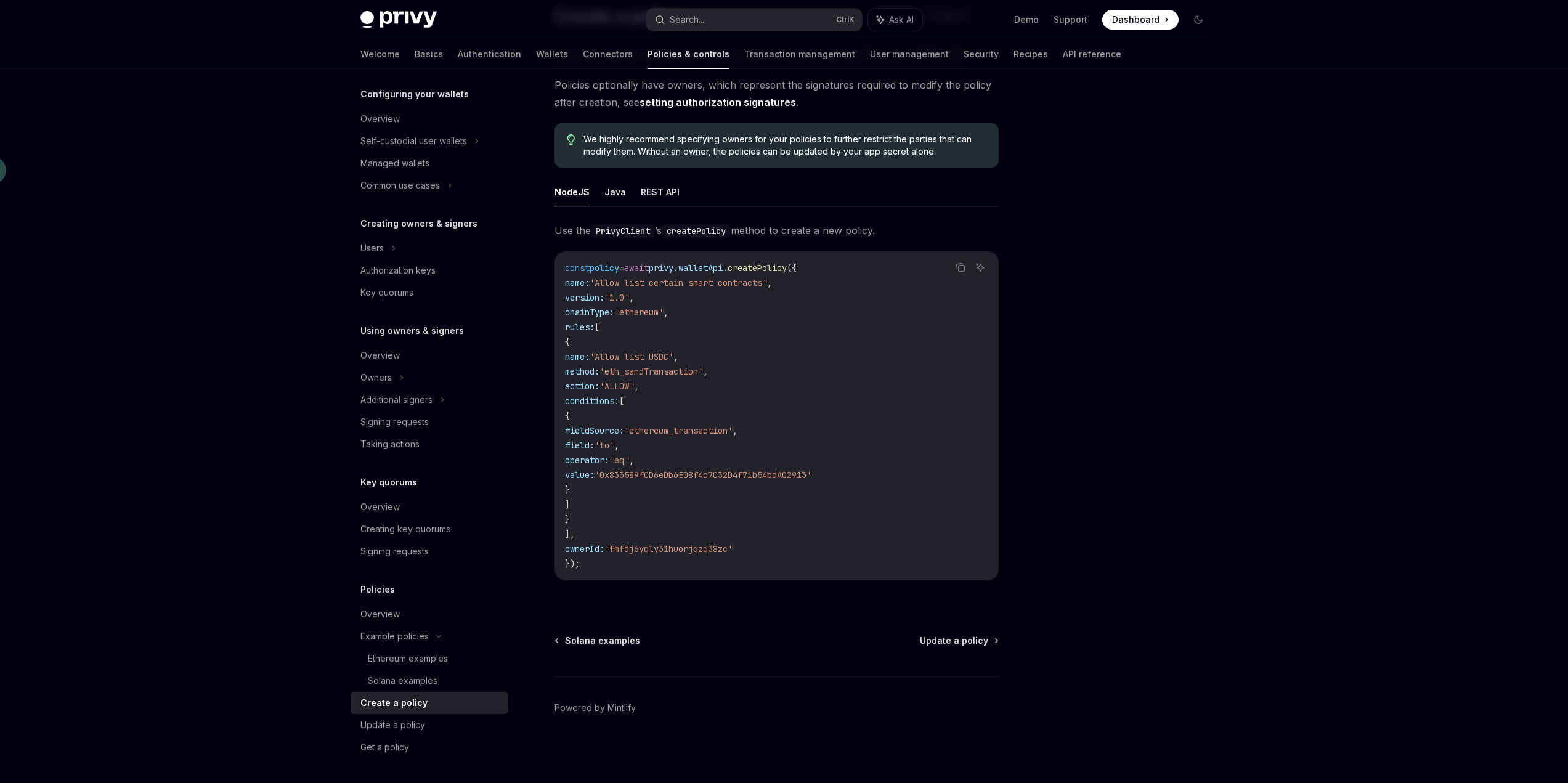
click at [1106, 468] on div at bounding box center [1124, 437] width 188 height 689
click at [1109, 469] on div at bounding box center [1124, 437] width 188 height 689
click at [389, 727] on div "Update a policy" at bounding box center [393, 725] width 65 height 15
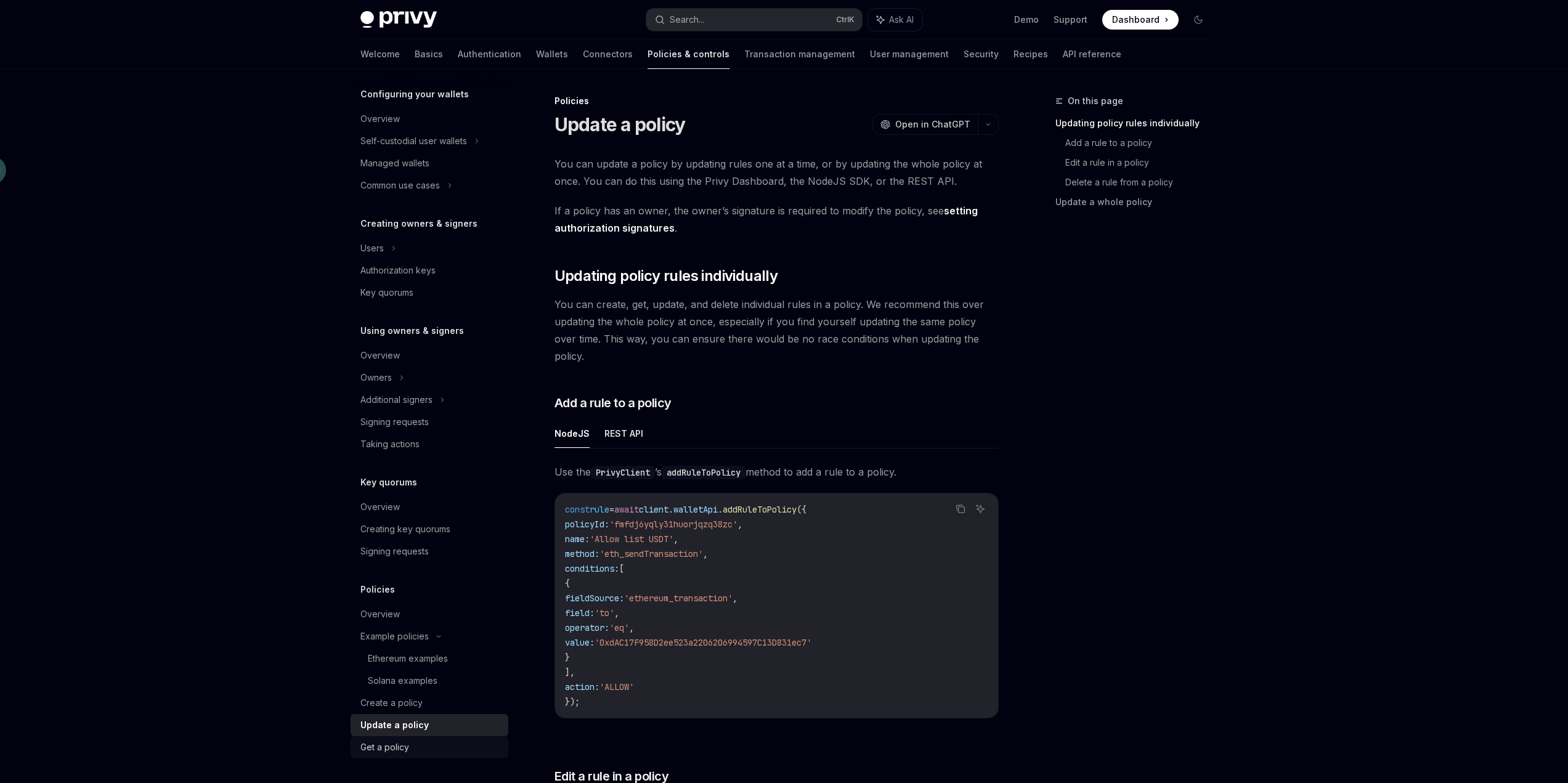
click at [397, 749] on div "Get a policy" at bounding box center [384, 746] width 48 height 15
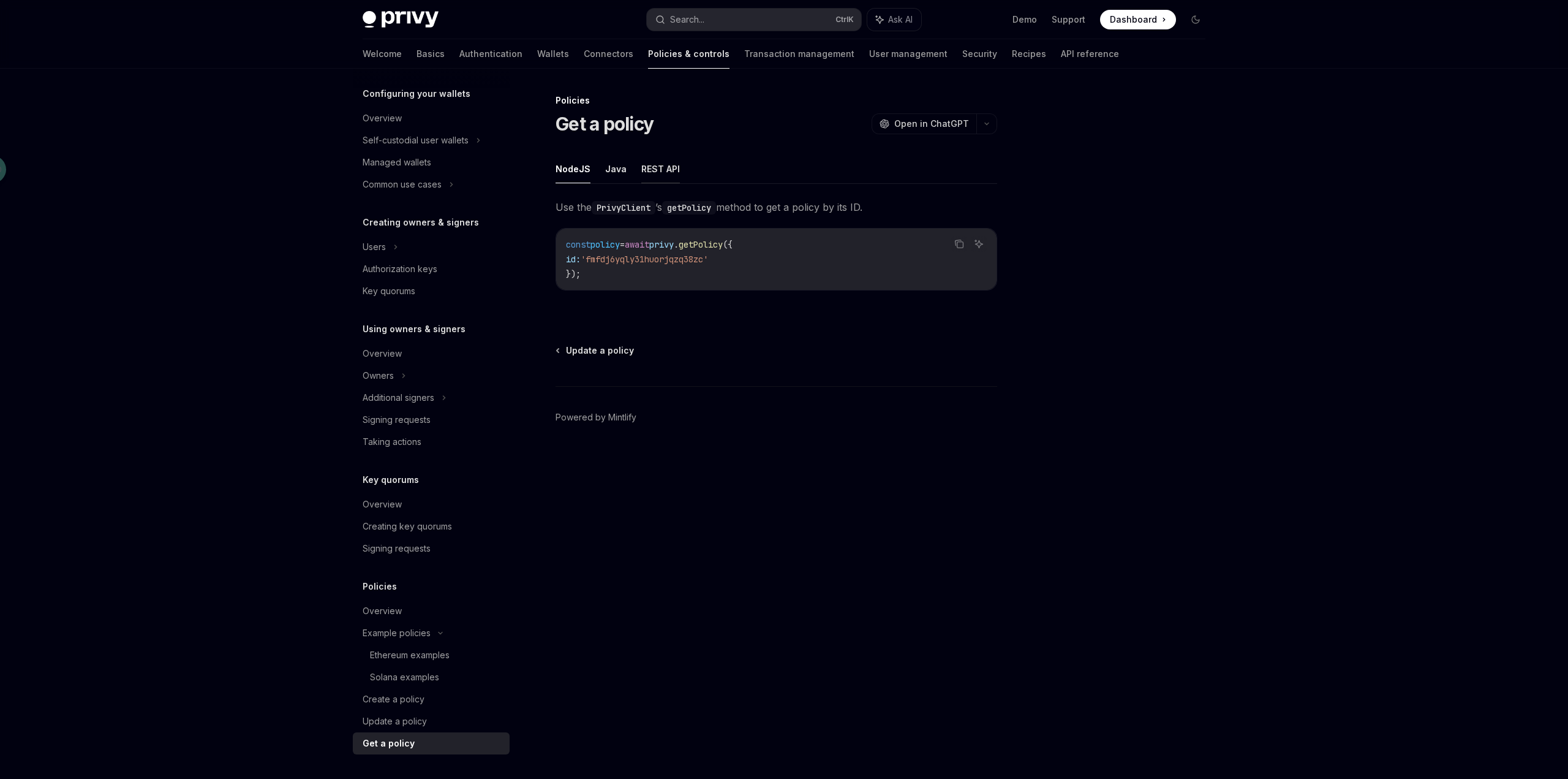
click at [663, 166] on button "REST API" at bounding box center [660, 168] width 38 height 29
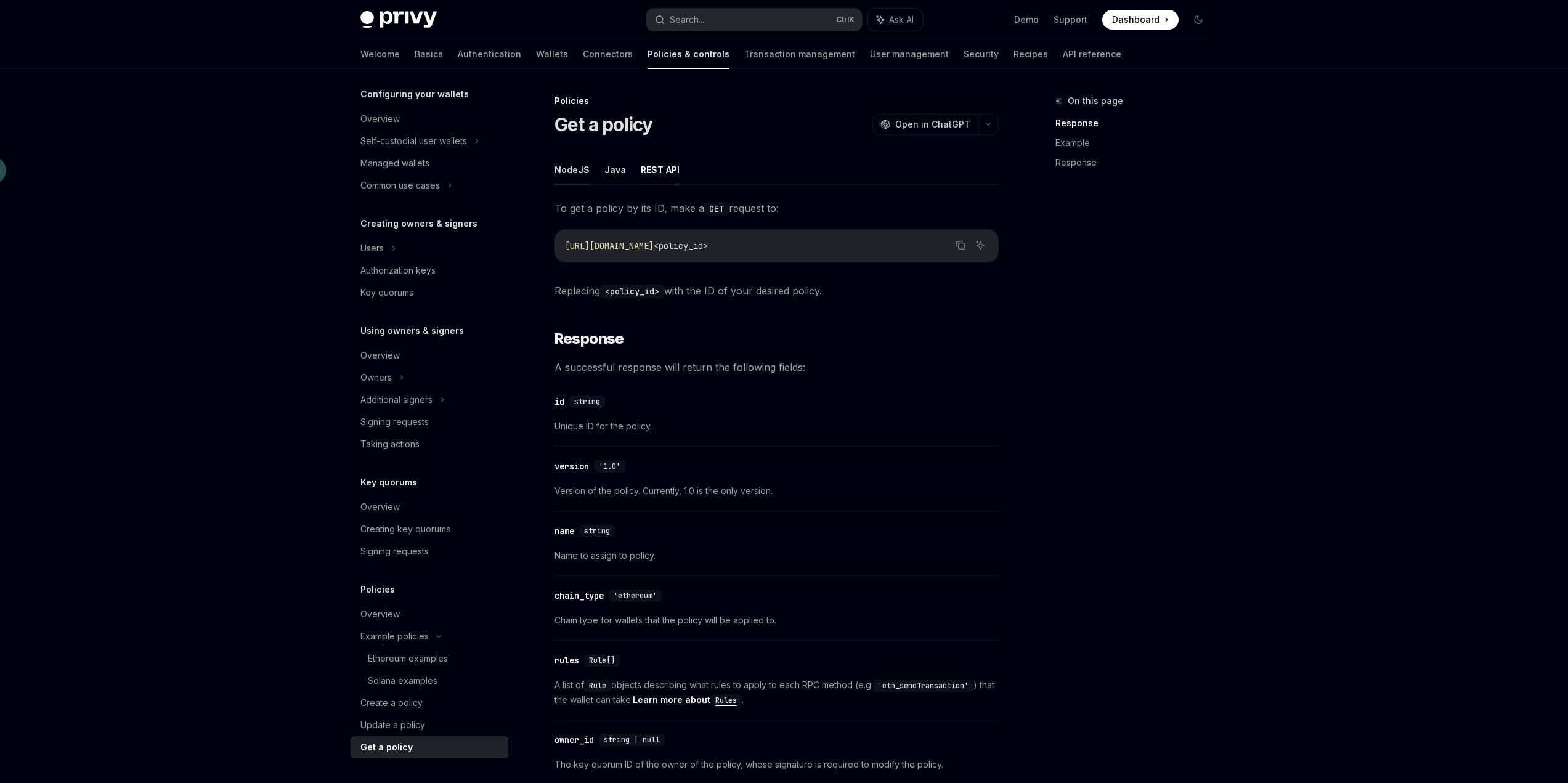
click at [572, 171] on button "NodeJS" at bounding box center [572, 169] width 35 height 29
type textarea "*"
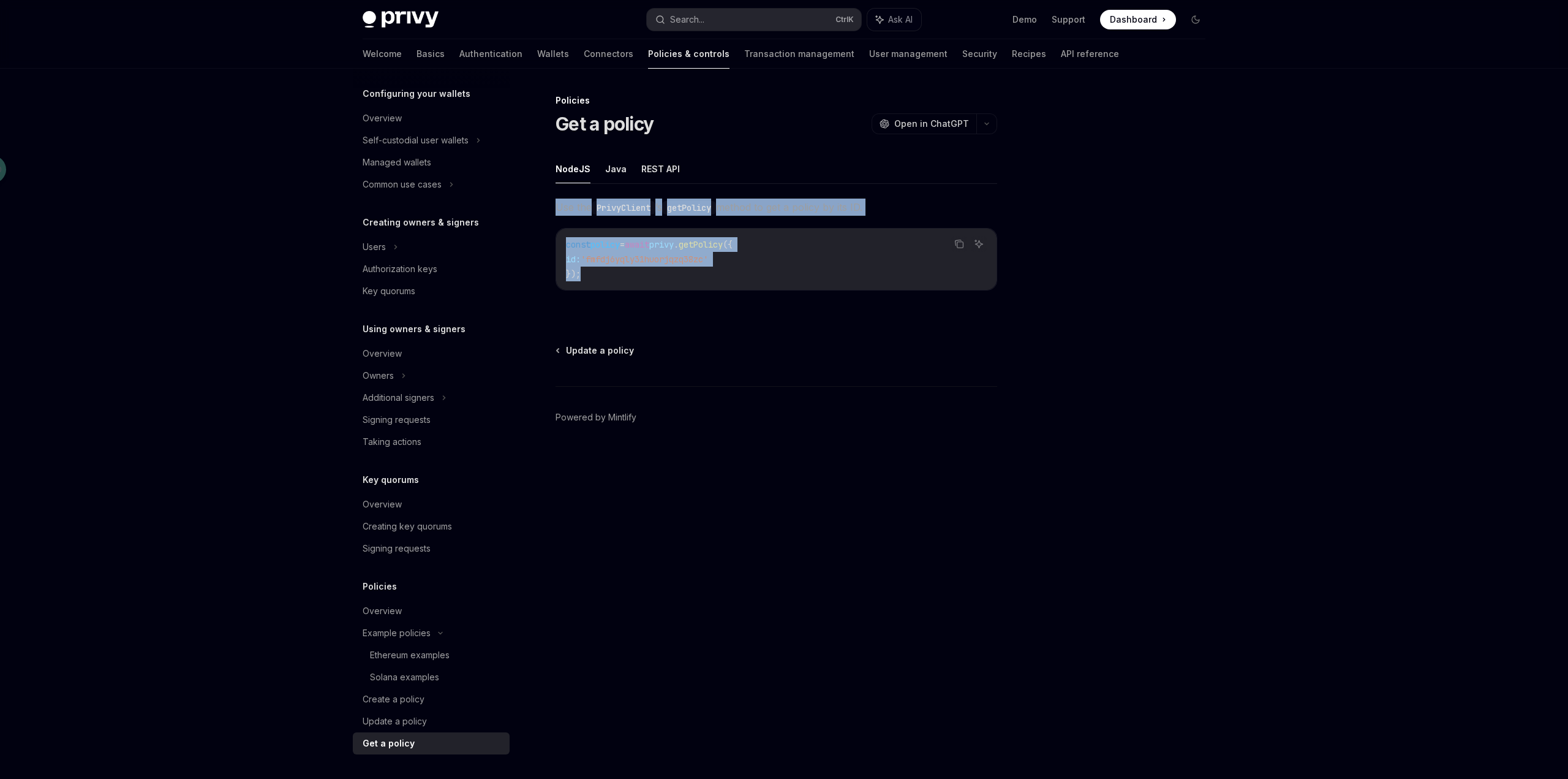
drag, startPoint x: 554, startPoint y: 205, endPoint x: 832, endPoint y: 271, distance: 285.7
click at [832, 271] on div "Policies Get a policy OpenAI Open in ChatGPT OpenAI Open in ChatGPT NodeJS Java…" at bounding box center [661, 435] width 676 height 685
click at [710, 285] on div "const policy = await privy . getPolicy ({ id: 'fmfdj6yqly31huorjqzq38zc' });" at bounding box center [776, 259] width 441 height 61
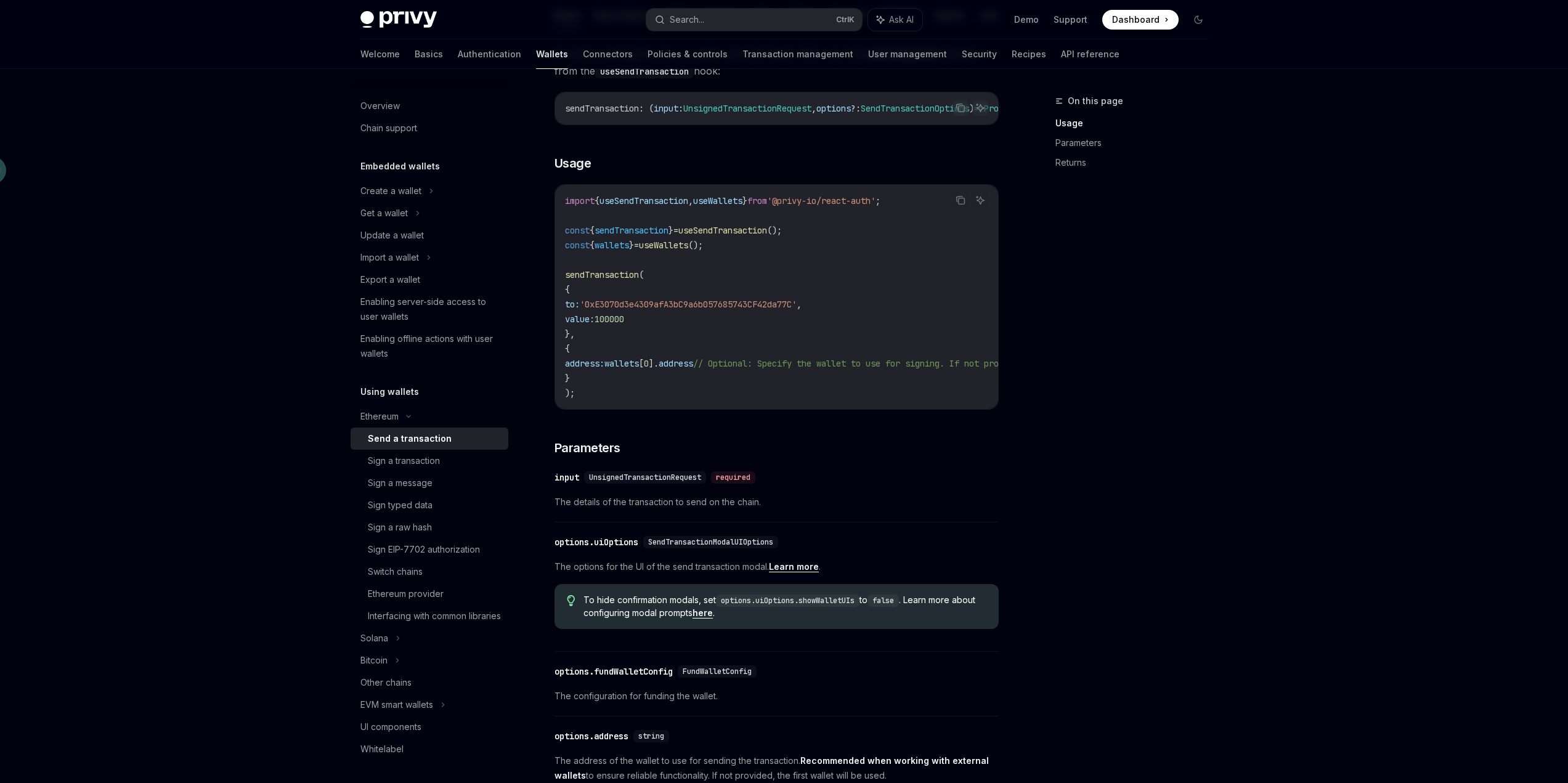
scroll to position [110, 0]
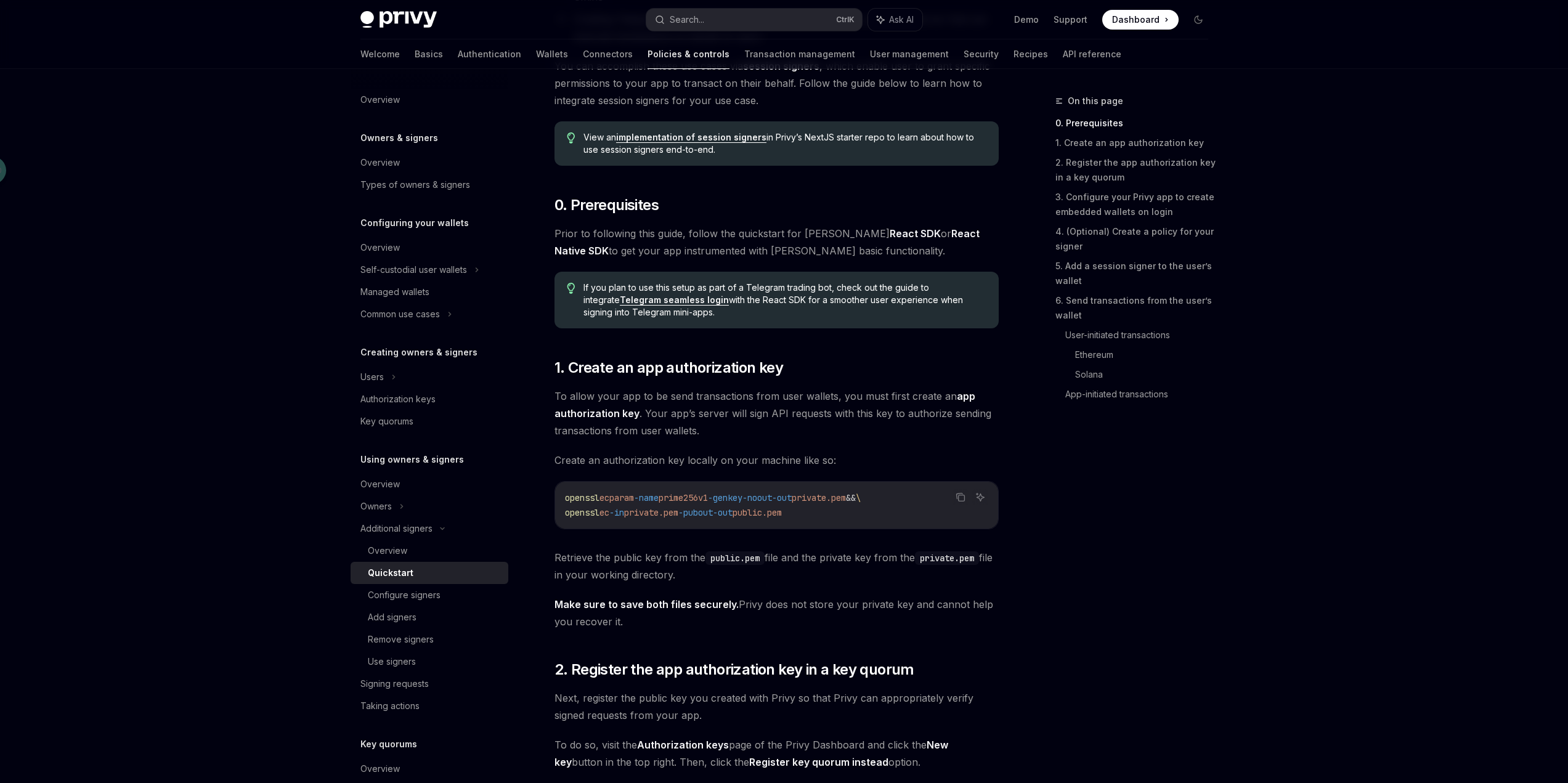
scroll to position [431, 0]
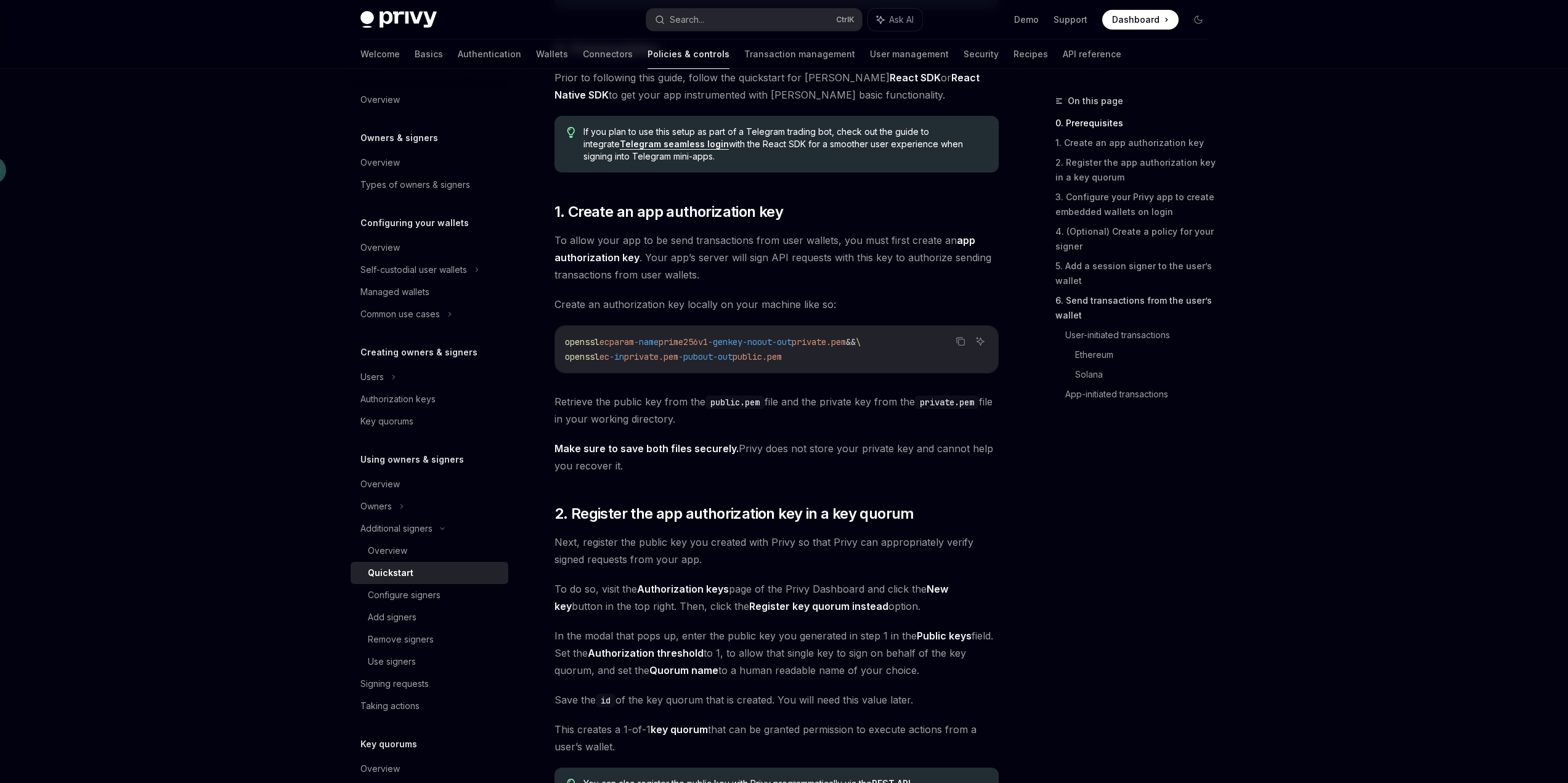
click at [1115, 303] on link "6. Send transactions from the user’s wallet" at bounding box center [1137, 308] width 163 height 34
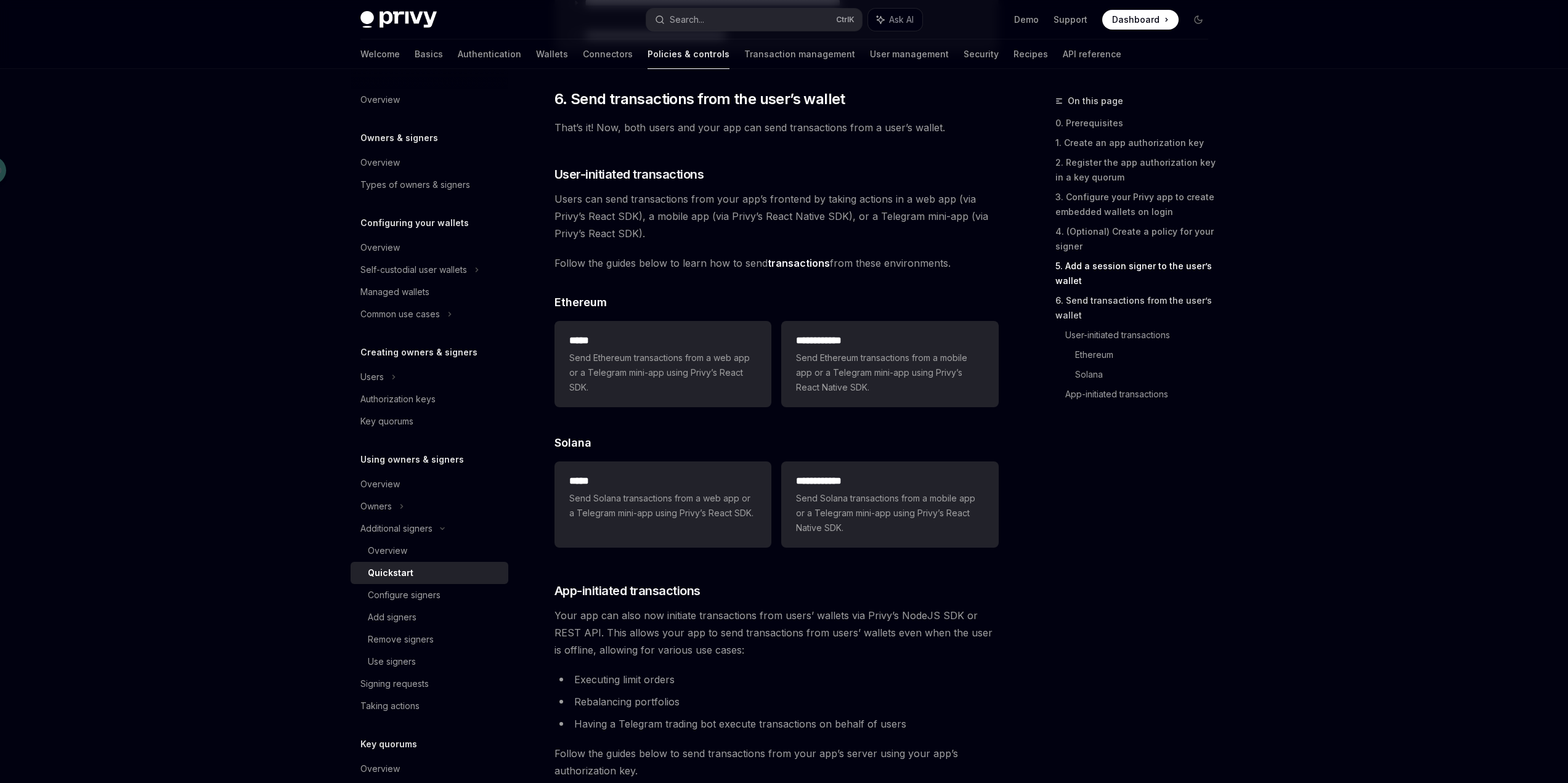
scroll to position [2430, 0]
click at [1154, 268] on link "5. Add a session signer to the user’s wallet" at bounding box center [1137, 273] width 163 height 34
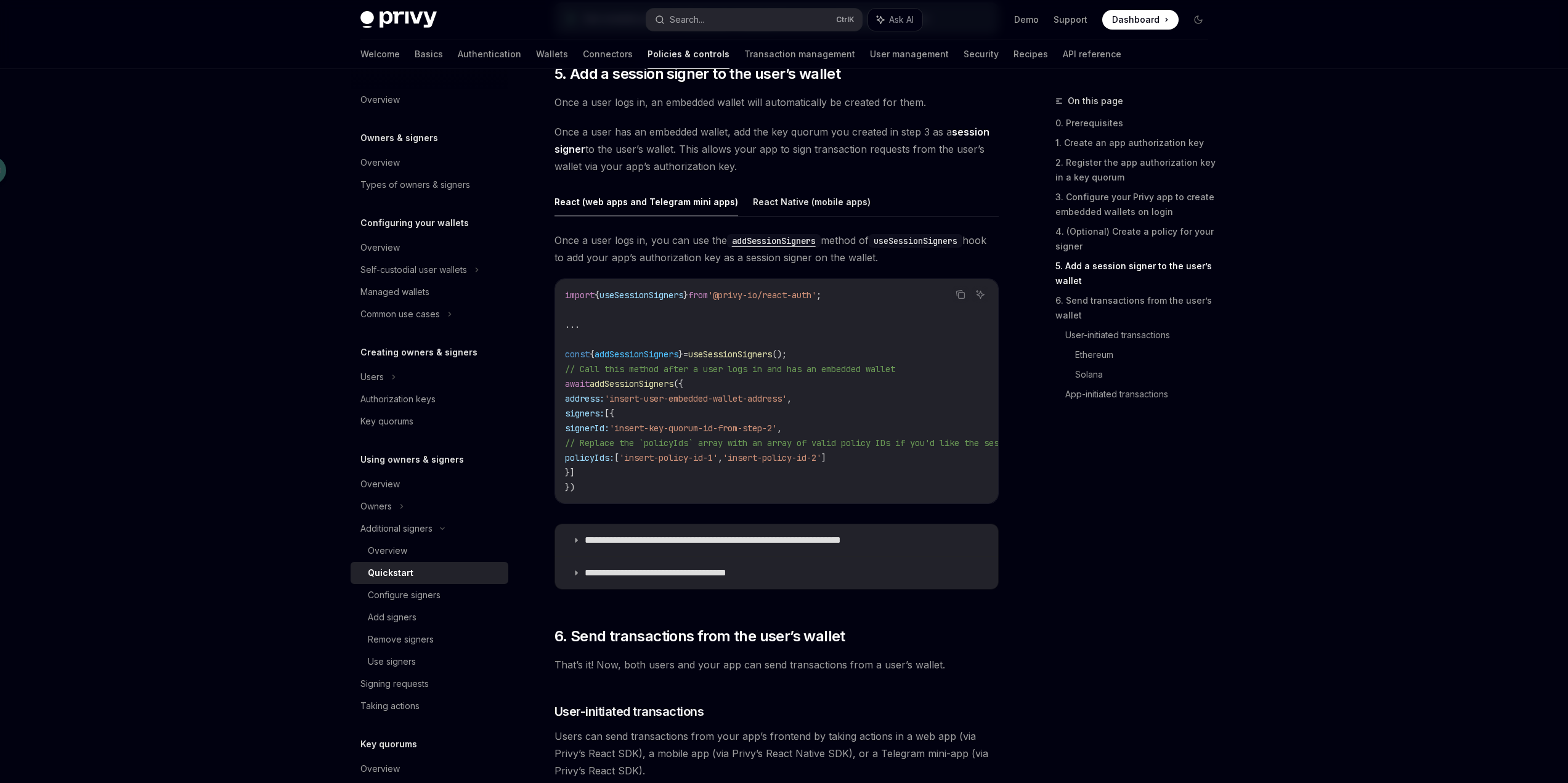
scroll to position [1862, 0]
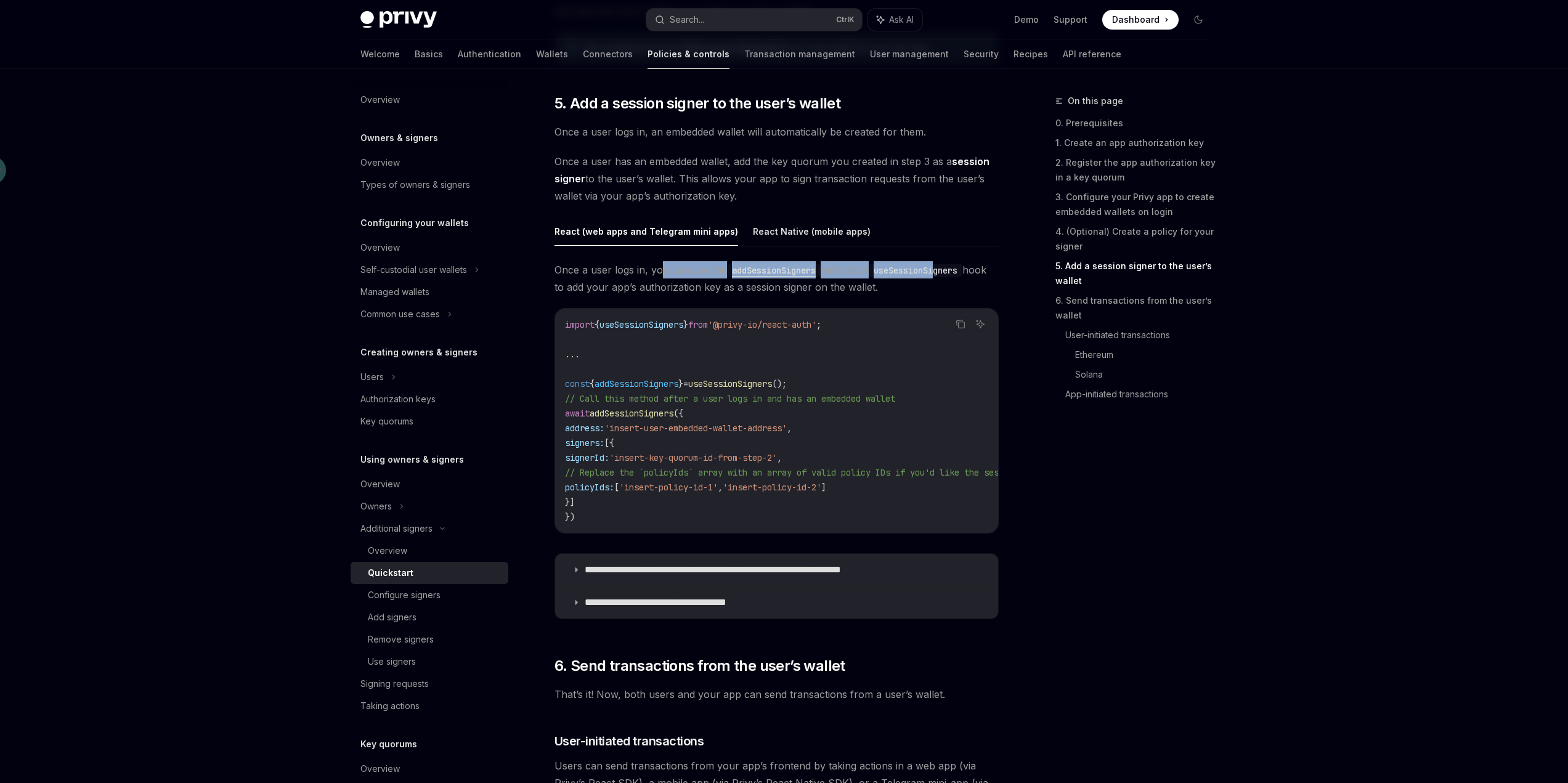
drag, startPoint x: 662, startPoint y: 268, endPoint x: 942, endPoint y: 269, distance: 280.0
click at [942, 269] on span "Once a user logs in, you can use the addSessionSigners method of useSessionSign…" at bounding box center [776, 278] width 444 height 34
click at [630, 268] on span "Once a user logs in, you can use the addSessionSigners method of useSessionSign…" at bounding box center [776, 278] width 444 height 34
drag, startPoint x: 648, startPoint y: 265, endPoint x: 708, endPoint y: 267, distance: 60.0
click at [708, 267] on span "Once a user logs in, you can use the addSessionSigners method of useSessionSign…" at bounding box center [776, 278] width 444 height 34
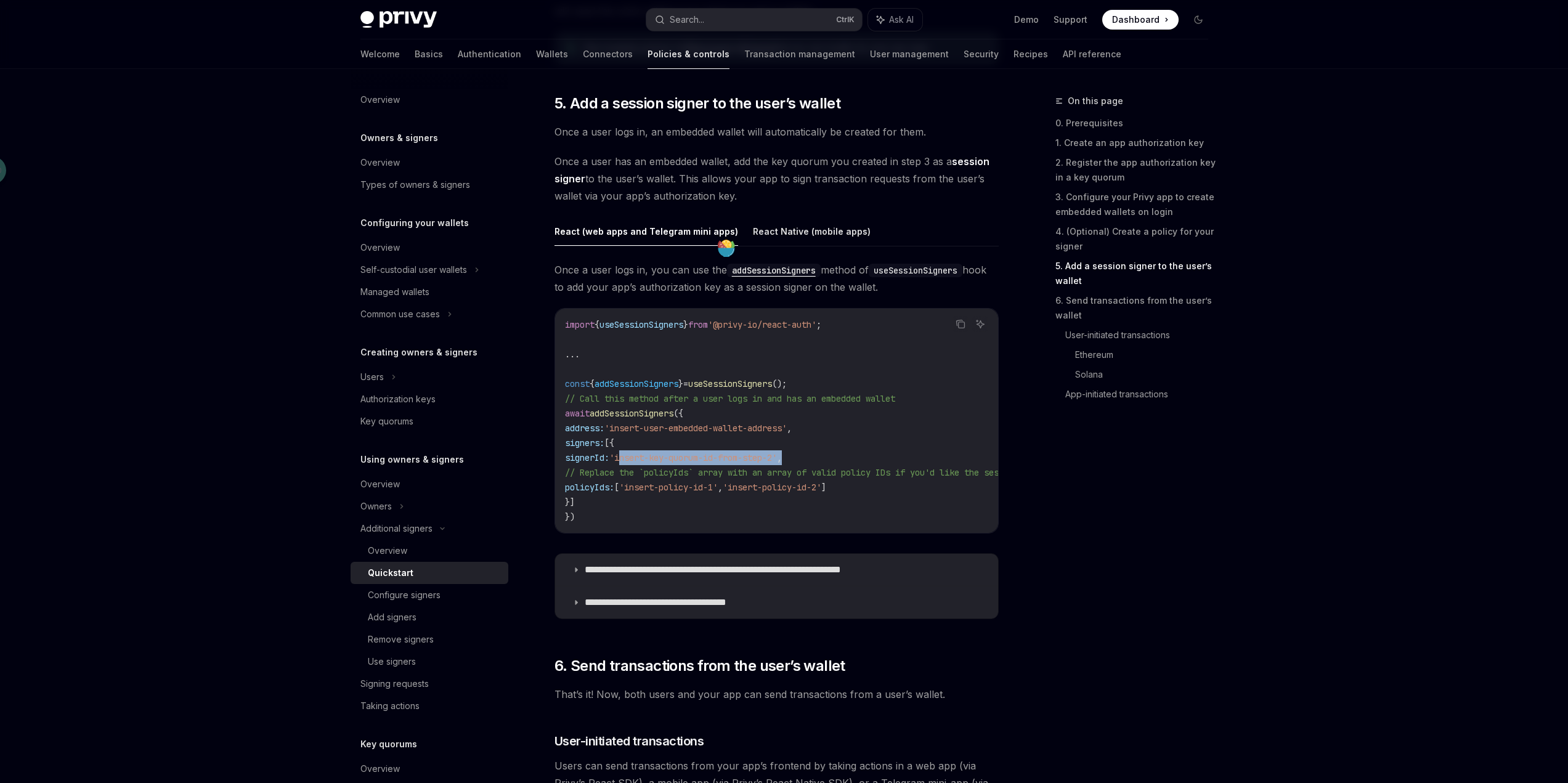
drag, startPoint x: 662, startPoint y: 454, endPoint x: 854, endPoint y: 456, distance: 192.0
click at [854, 456] on code "import { useSessionSigners } from '@privy-io/react-auth' ; ... const { addSessi…" at bounding box center [1220, 421] width 1311 height 207
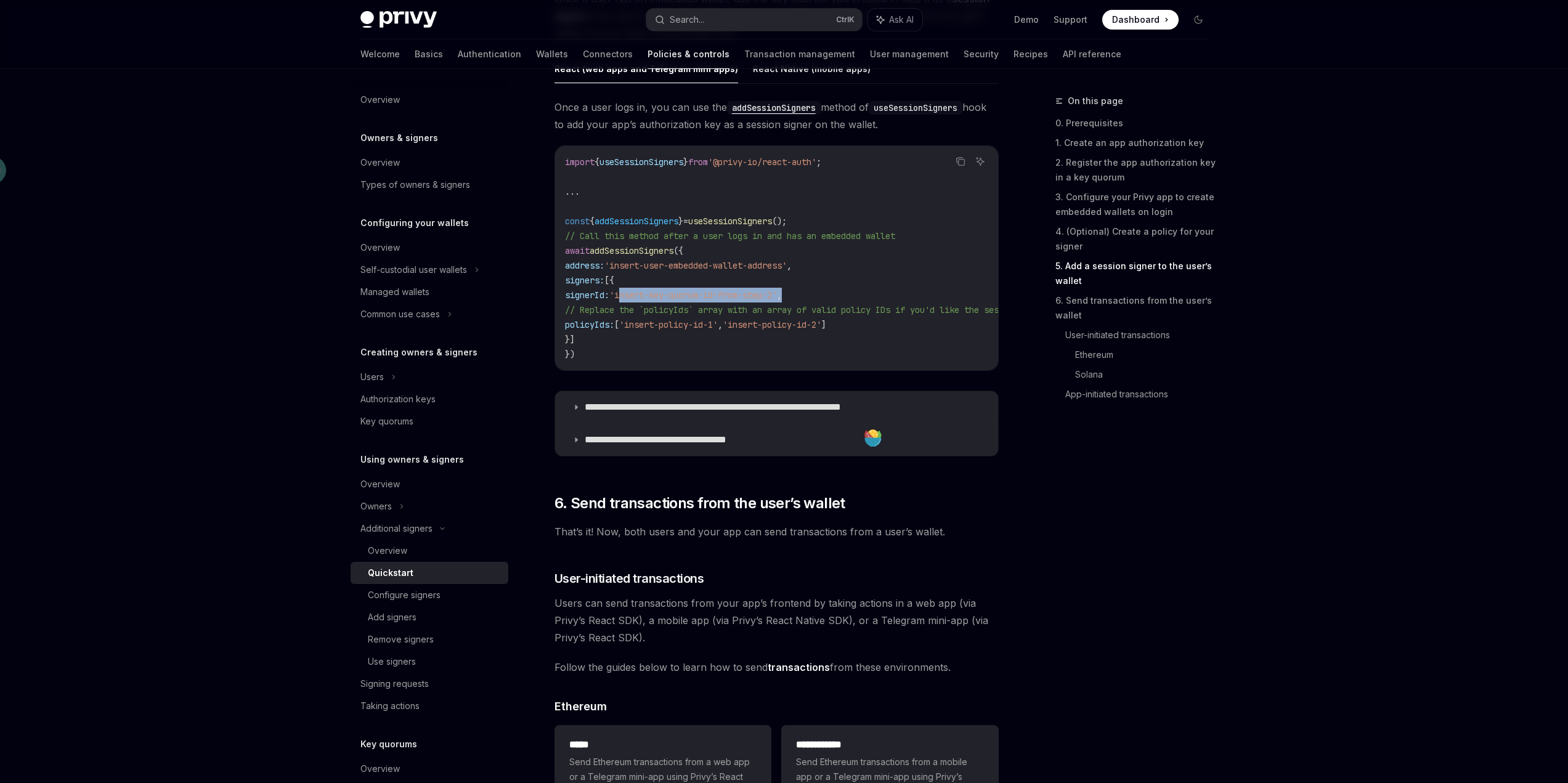
scroll to position [2047, 0]
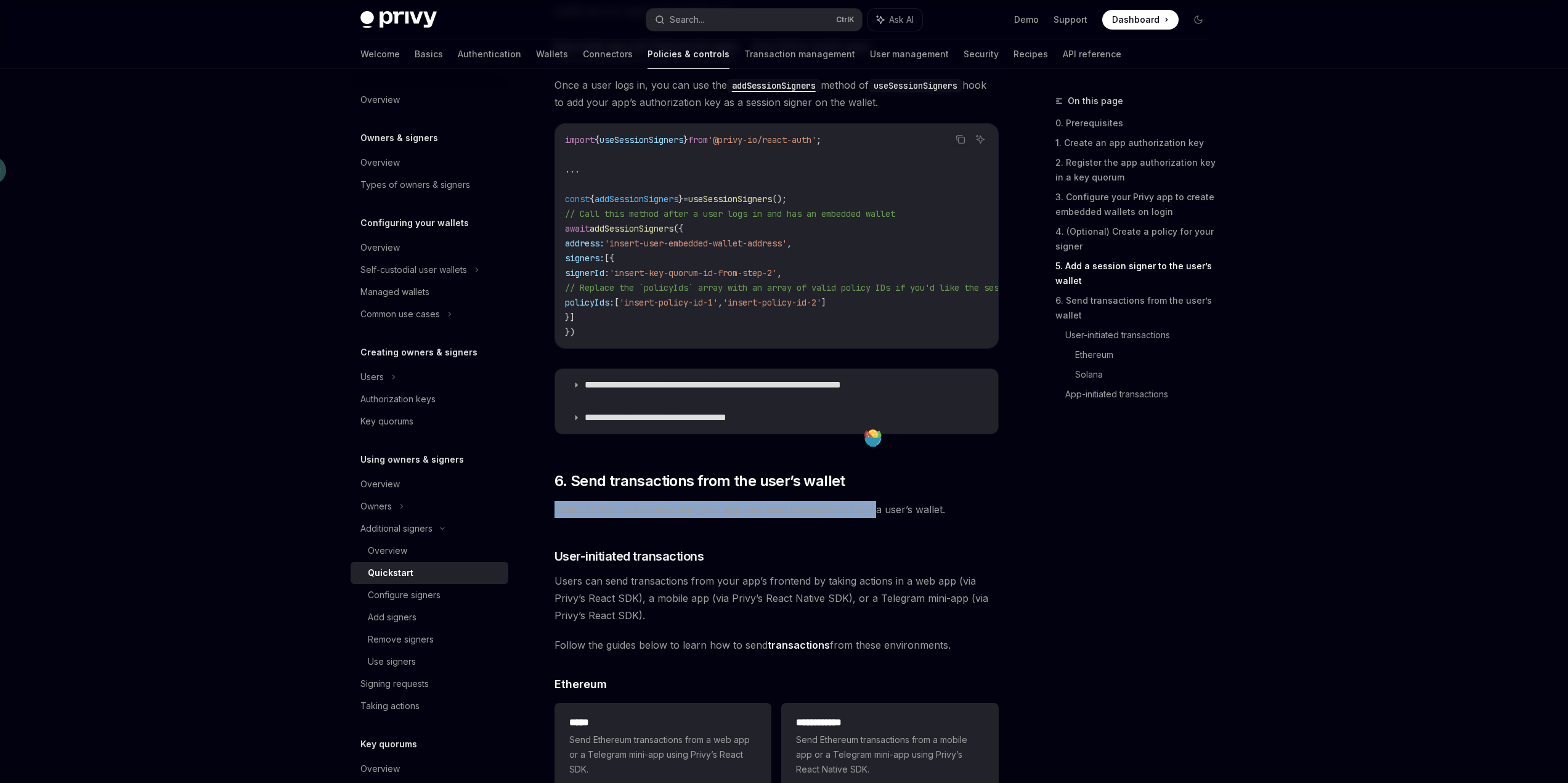
drag, startPoint x: 869, startPoint y: 516, endPoint x: 551, endPoint y: 513, distance: 318.0
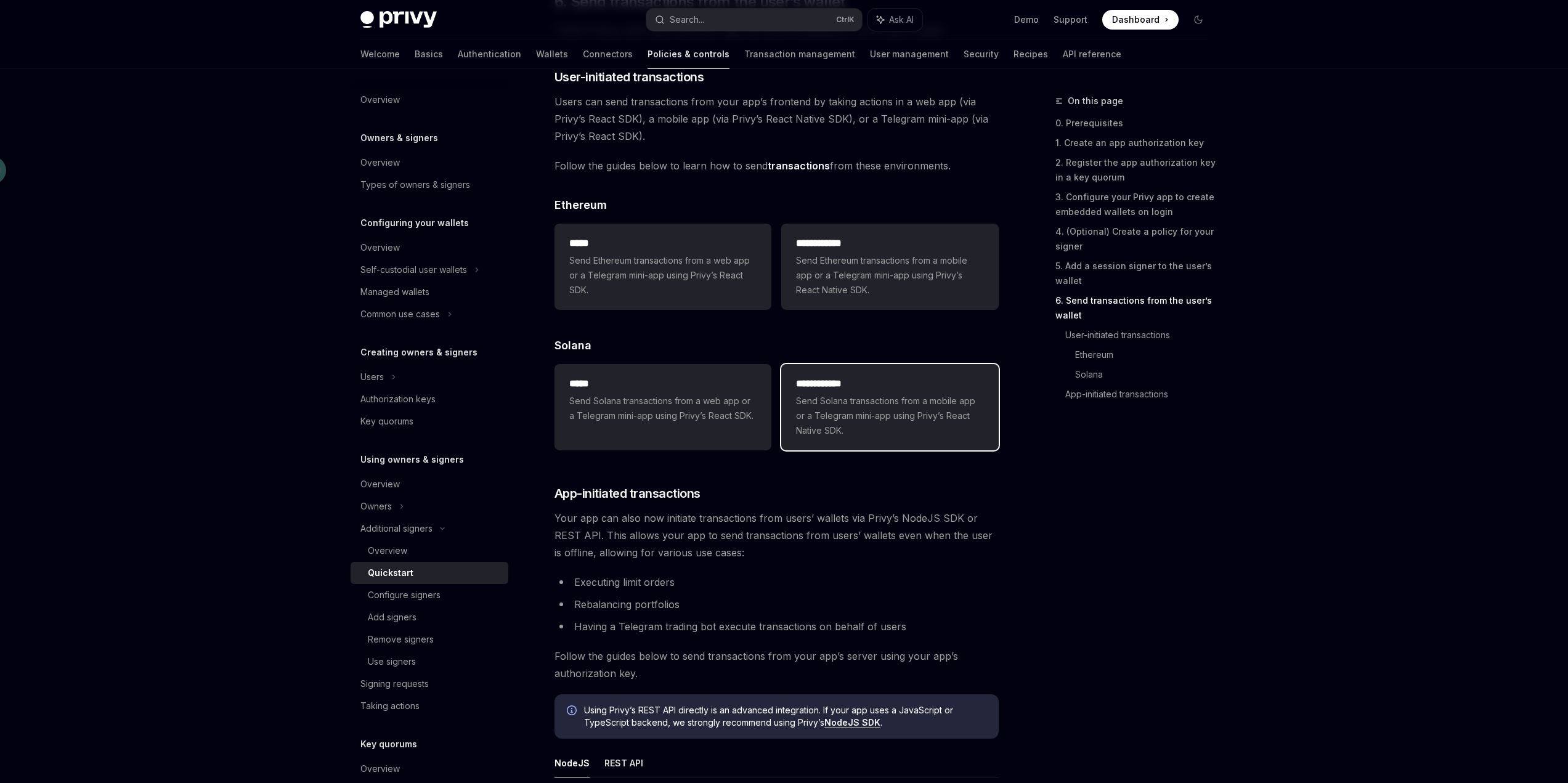
scroll to position [2601, 0]
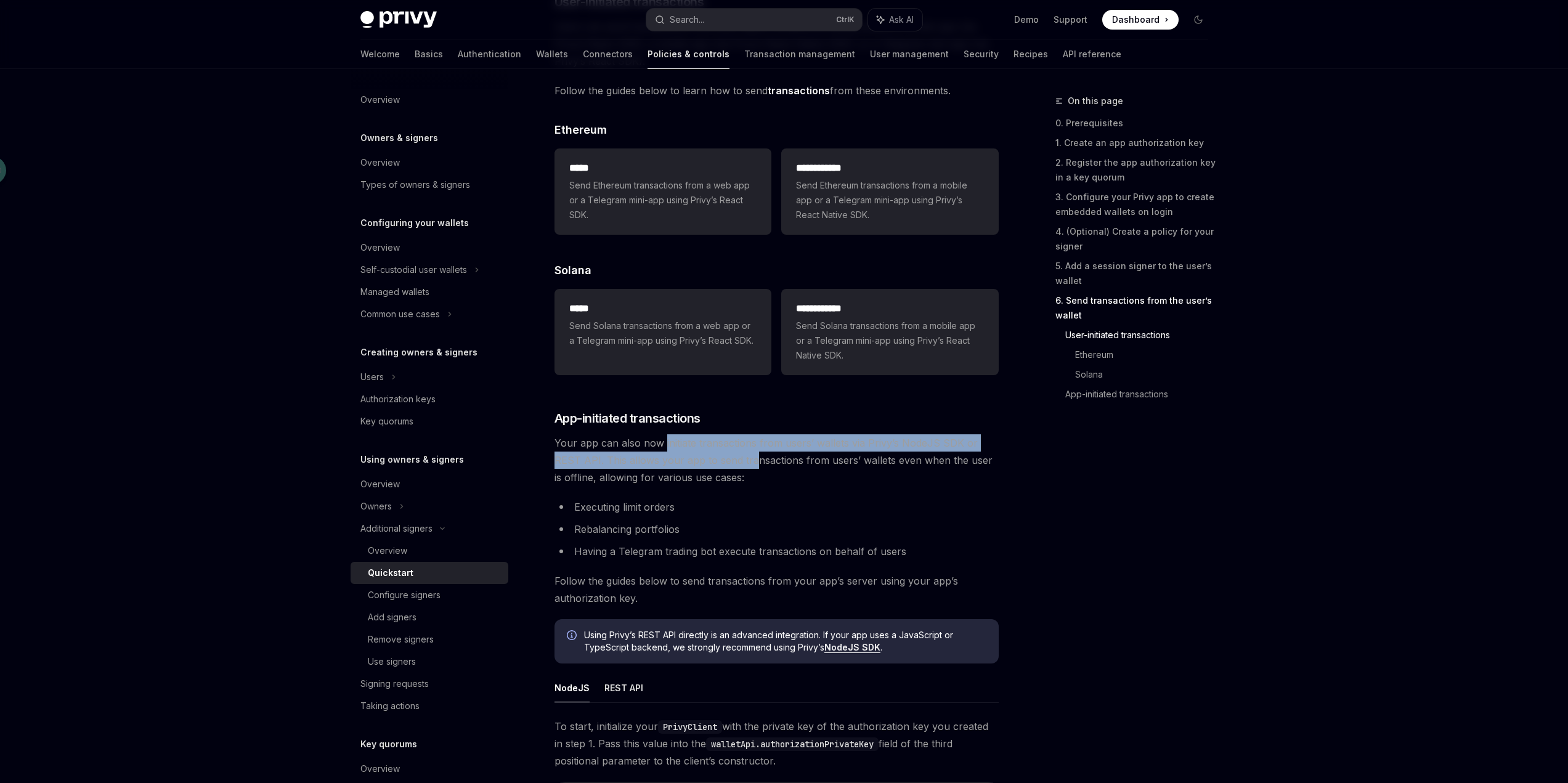
drag, startPoint x: 663, startPoint y: 449, endPoint x: 721, endPoint y: 468, distance: 61.0
click at [721, 468] on span "Your app can also now initiate transactions from users’ wallets via Privy’s Nod…" at bounding box center [776, 460] width 444 height 52
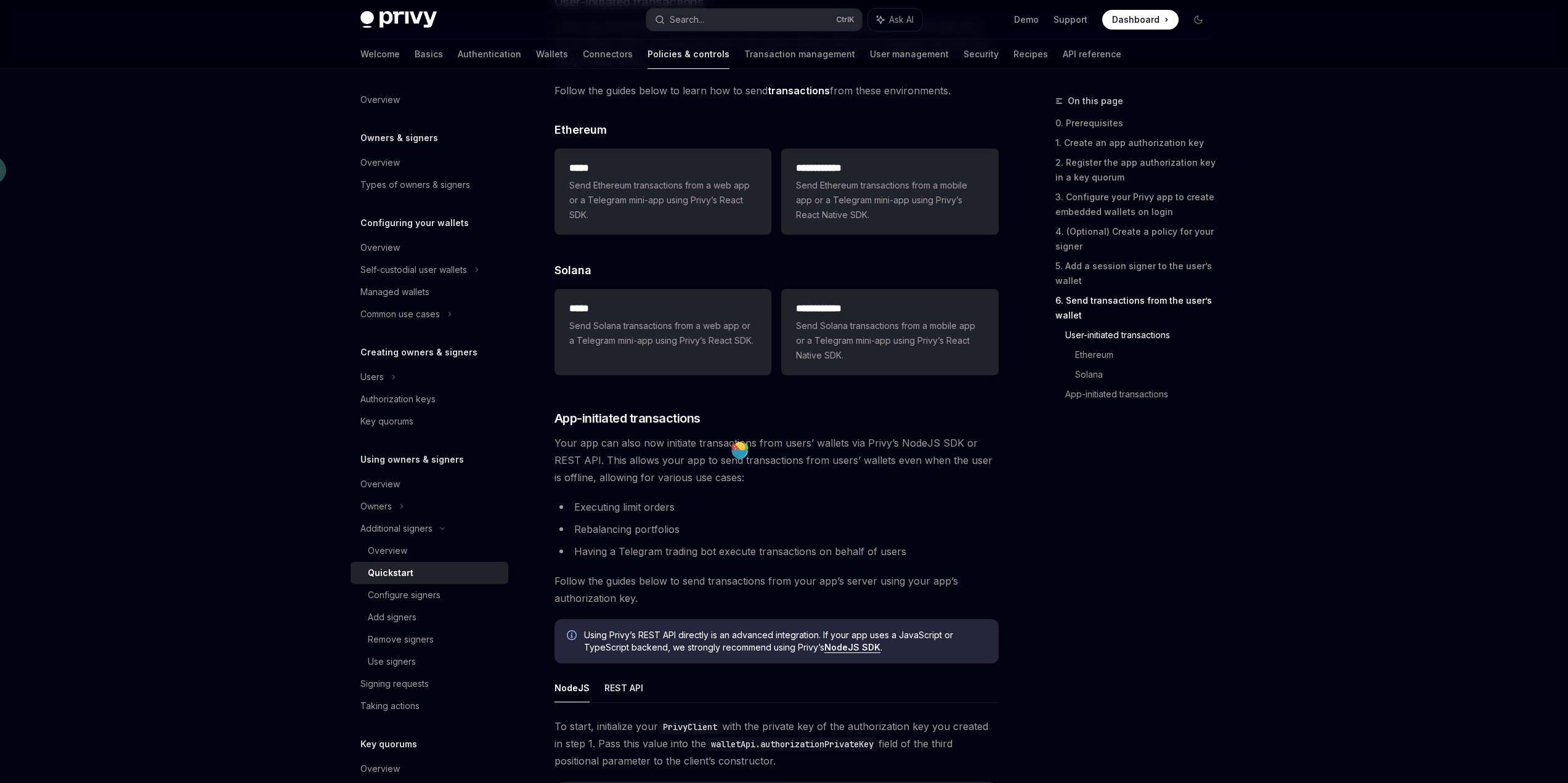
click at [738, 475] on span "Your app can also now initiate transactions from users’ wallets via Privy’s Nod…" at bounding box center [776, 460] width 444 height 52
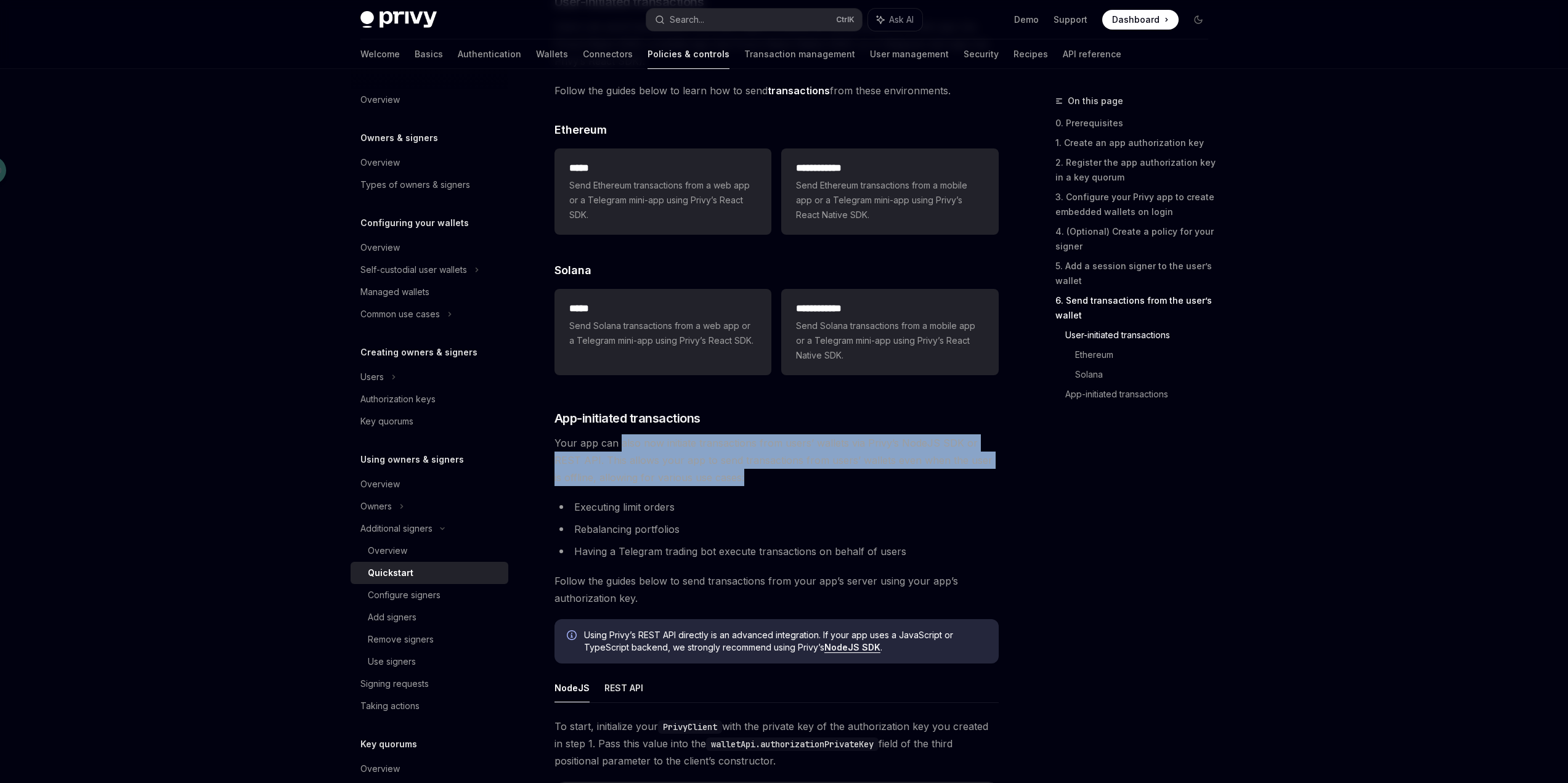
drag, startPoint x: 618, startPoint y: 447, endPoint x: 764, endPoint y: 478, distance: 149.3
click at [764, 478] on span "Your app can also now initiate transactions from users’ wallets via Privy’s Nod…" at bounding box center [776, 460] width 444 height 52
click at [767, 483] on span "Your app can also now initiate transactions from users’ wallets via Privy’s Nod…" at bounding box center [776, 460] width 444 height 52
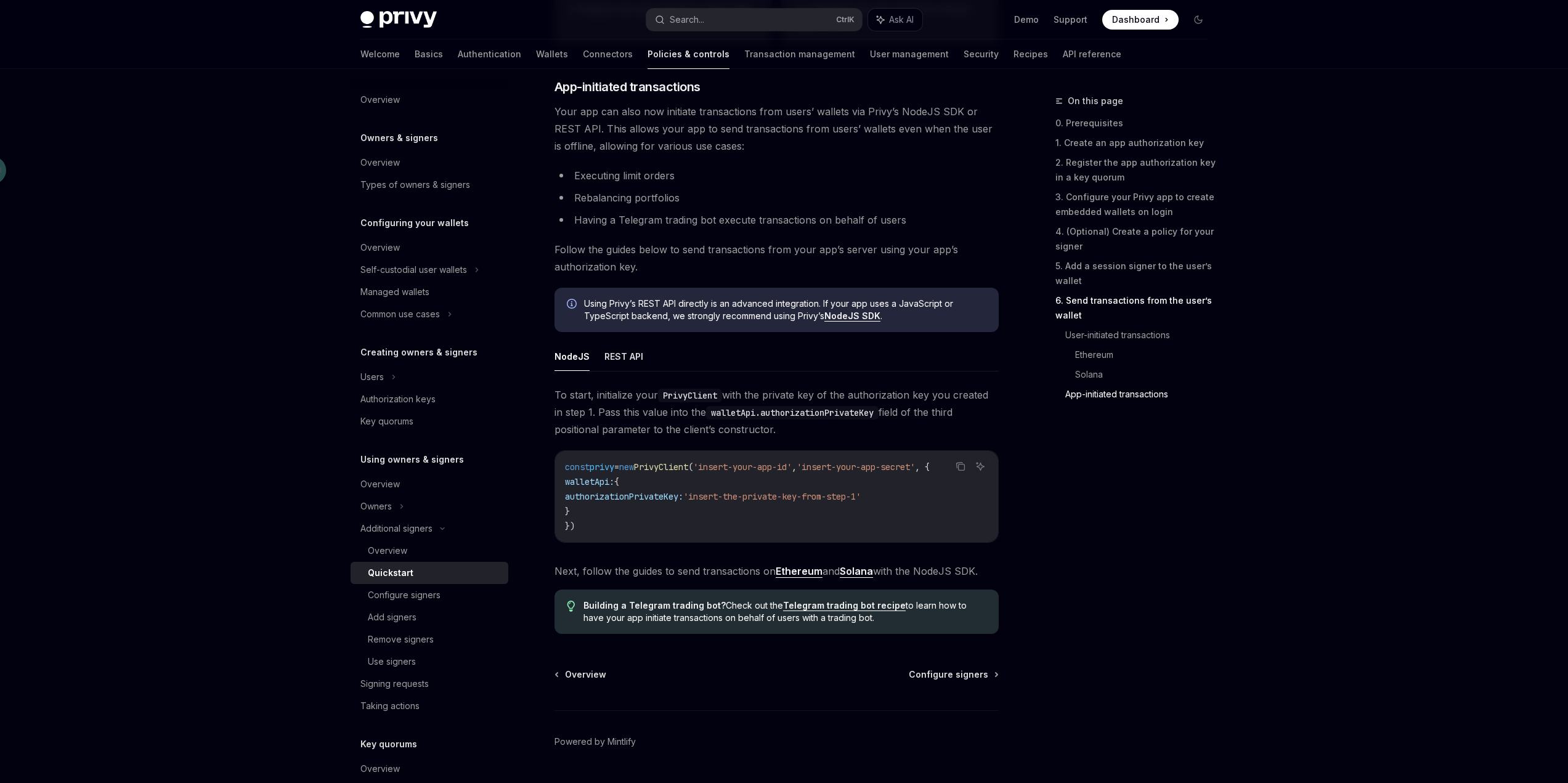
scroll to position [2976, 0]
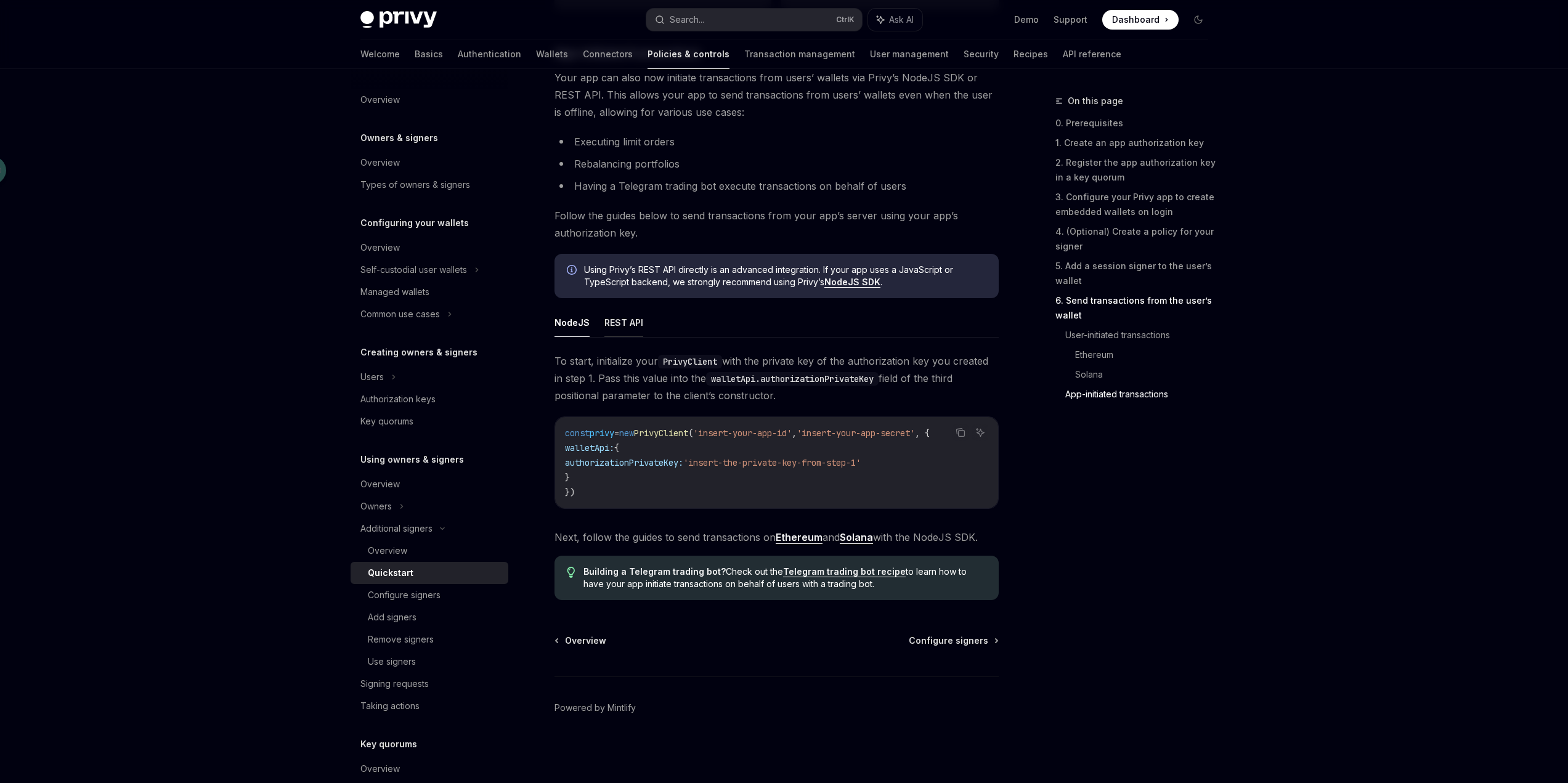
click at [622, 324] on button "REST API" at bounding box center [623, 322] width 39 height 29
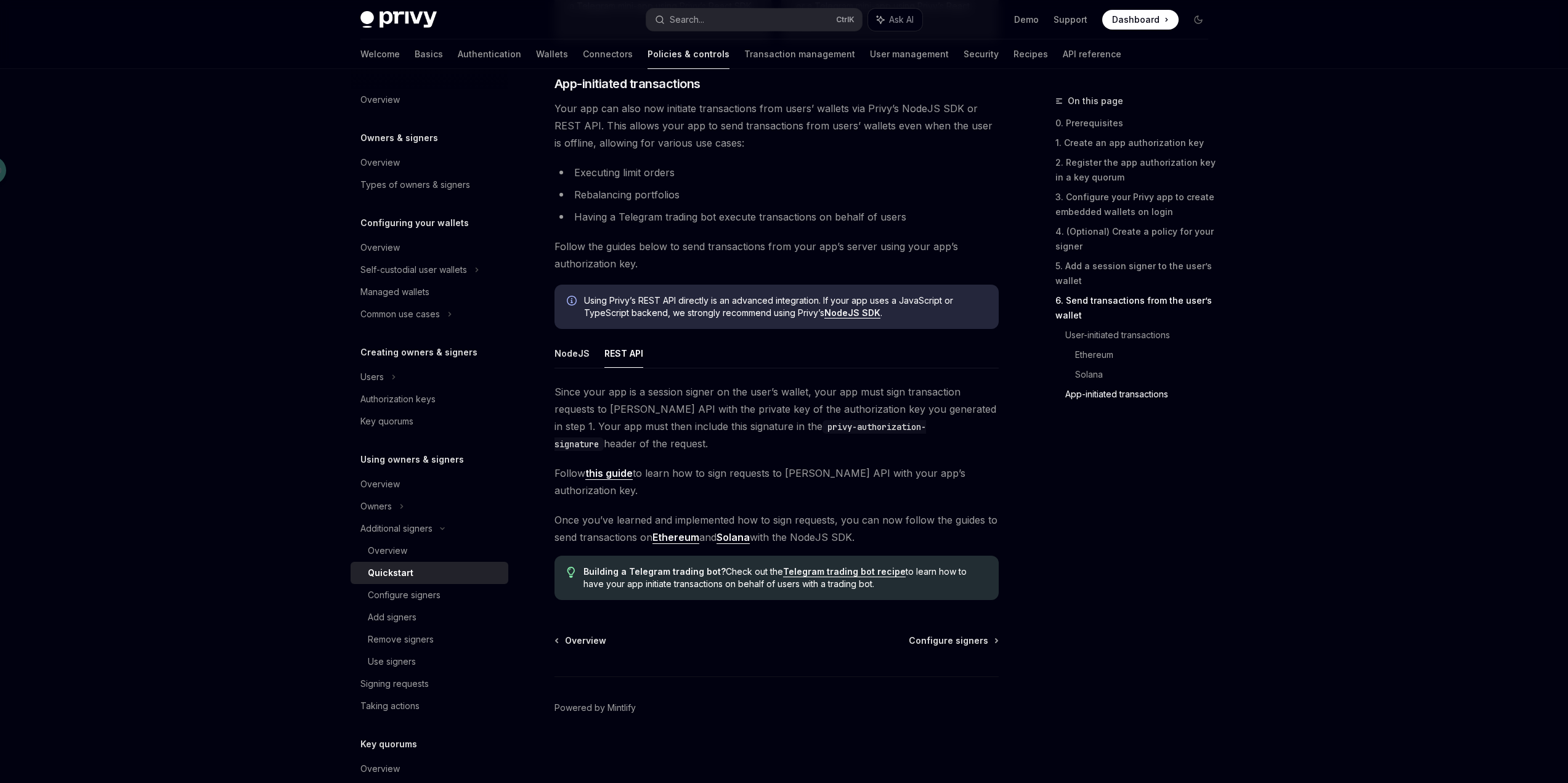
scroll to position [2923, 0]
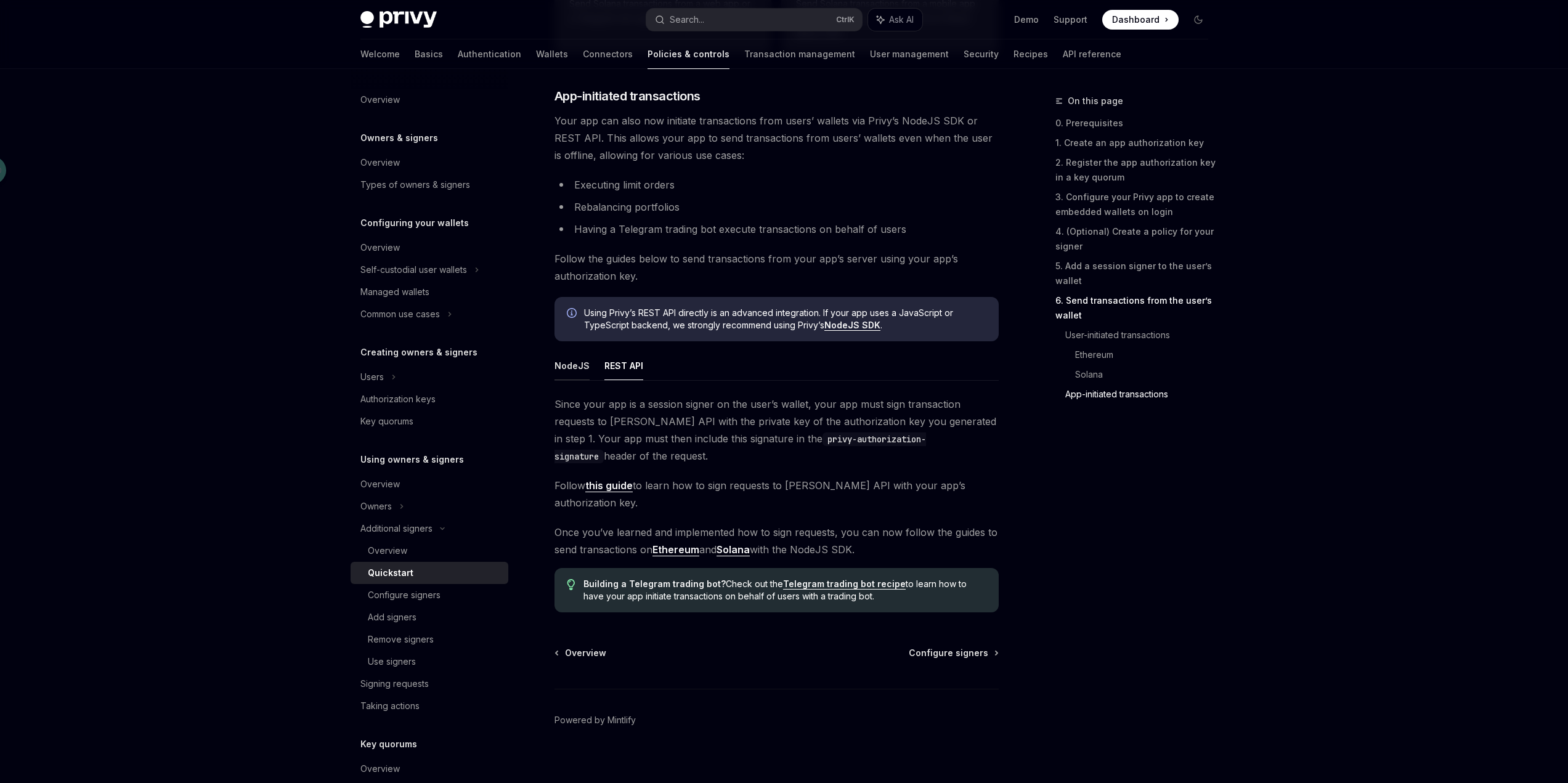
click at [573, 369] on button "NodeJS" at bounding box center [572, 365] width 35 height 29
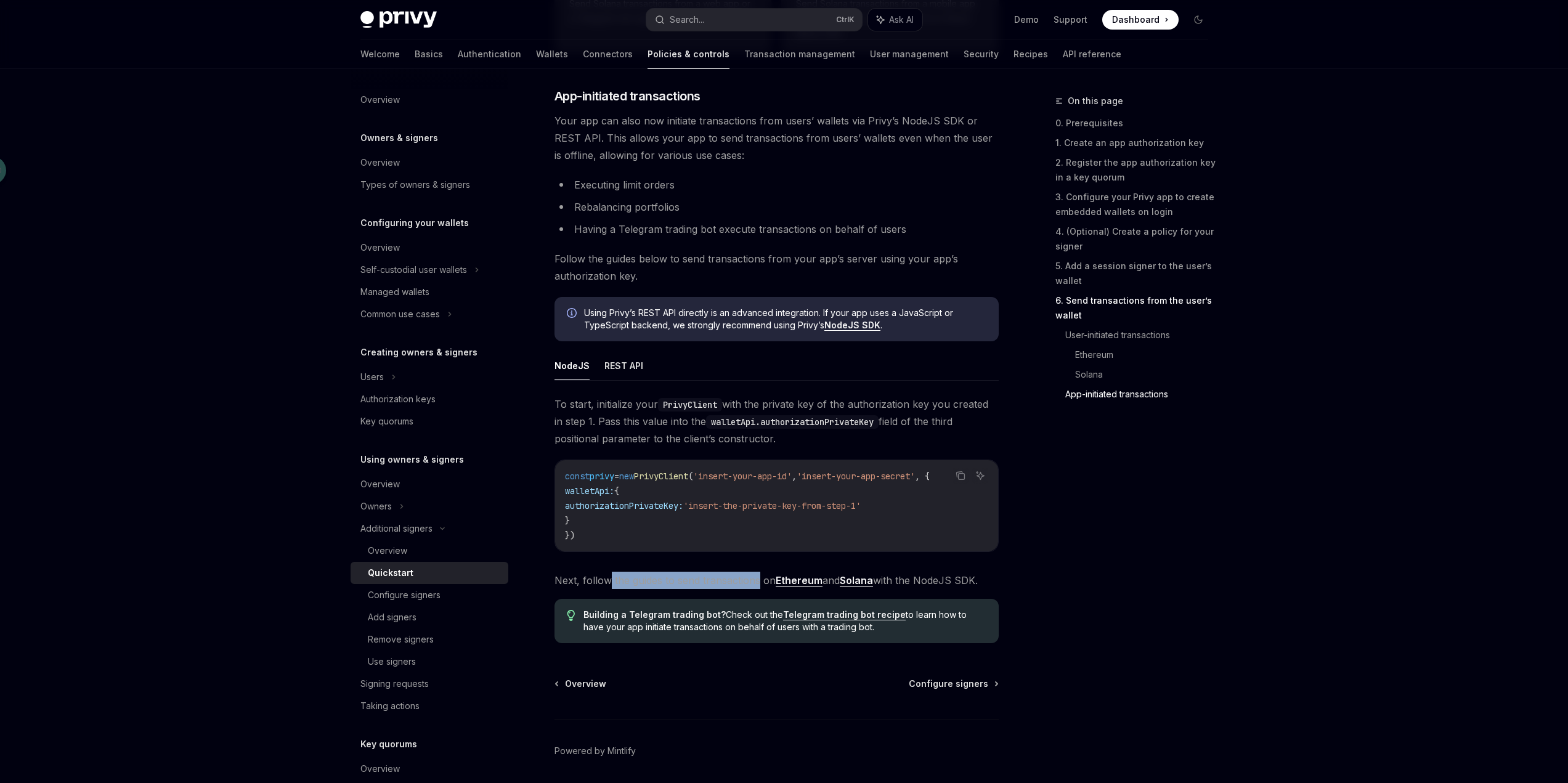
drag, startPoint x: 610, startPoint y: 590, endPoint x: 759, endPoint y: 588, distance: 149.0
click at [759, 588] on span "Next, follow the guides to send transactions on Ethereum and [PERSON_NAME] with…" at bounding box center [776, 580] width 444 height 18
click at [941, 585] on span "Next, follow the guides to send transactions on Ethereum and [PERSON_NAME] with…" at bounding box center [776, 580] width 444 height 18
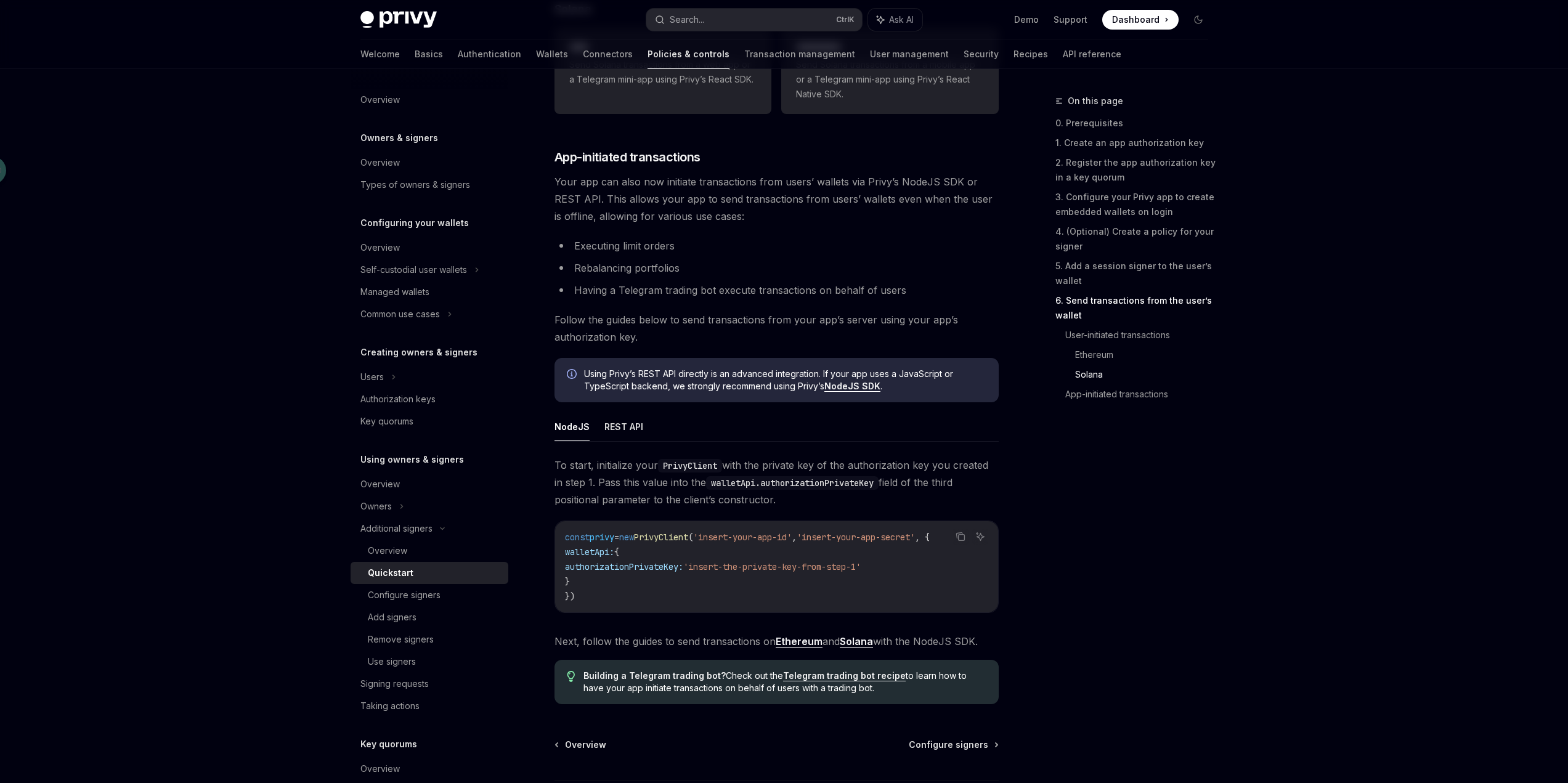
scroll to position [2853, 0]
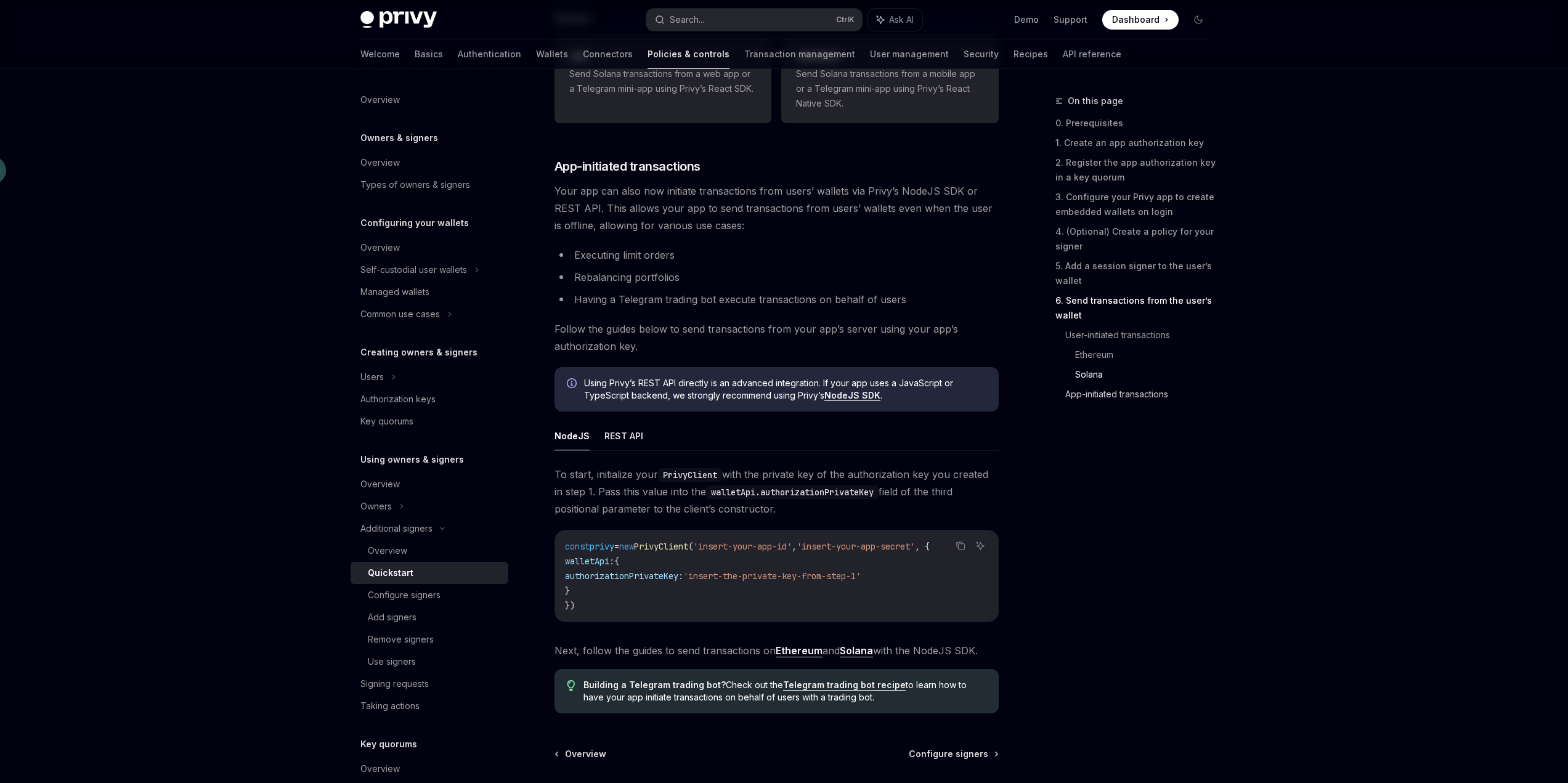
click at [1121, 395] on link "App-initiated transactions" at bounding box center [1141, 394] width 152 height 20
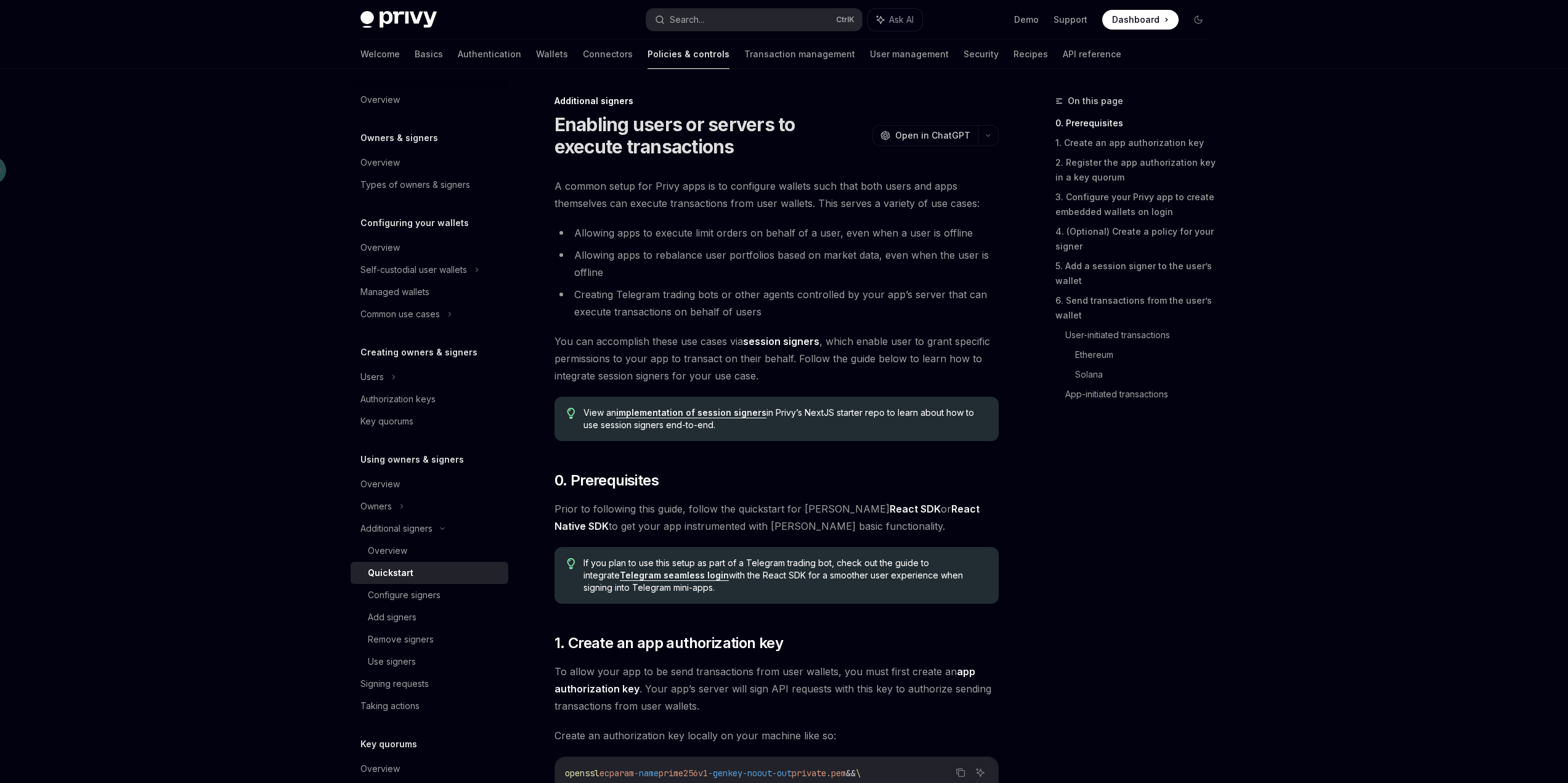
click at [1091, 121] on link "0. Prerequisites" at bounding box center [1137, 123] width 163 height 20
click at [413, 568] on div "Quickstart" at bounding box center [434, 572] width 133 height 15
click at [1128, 141] on link "1. Create an app authorization key" at bounding box center [1137, 143] width 163 height 20
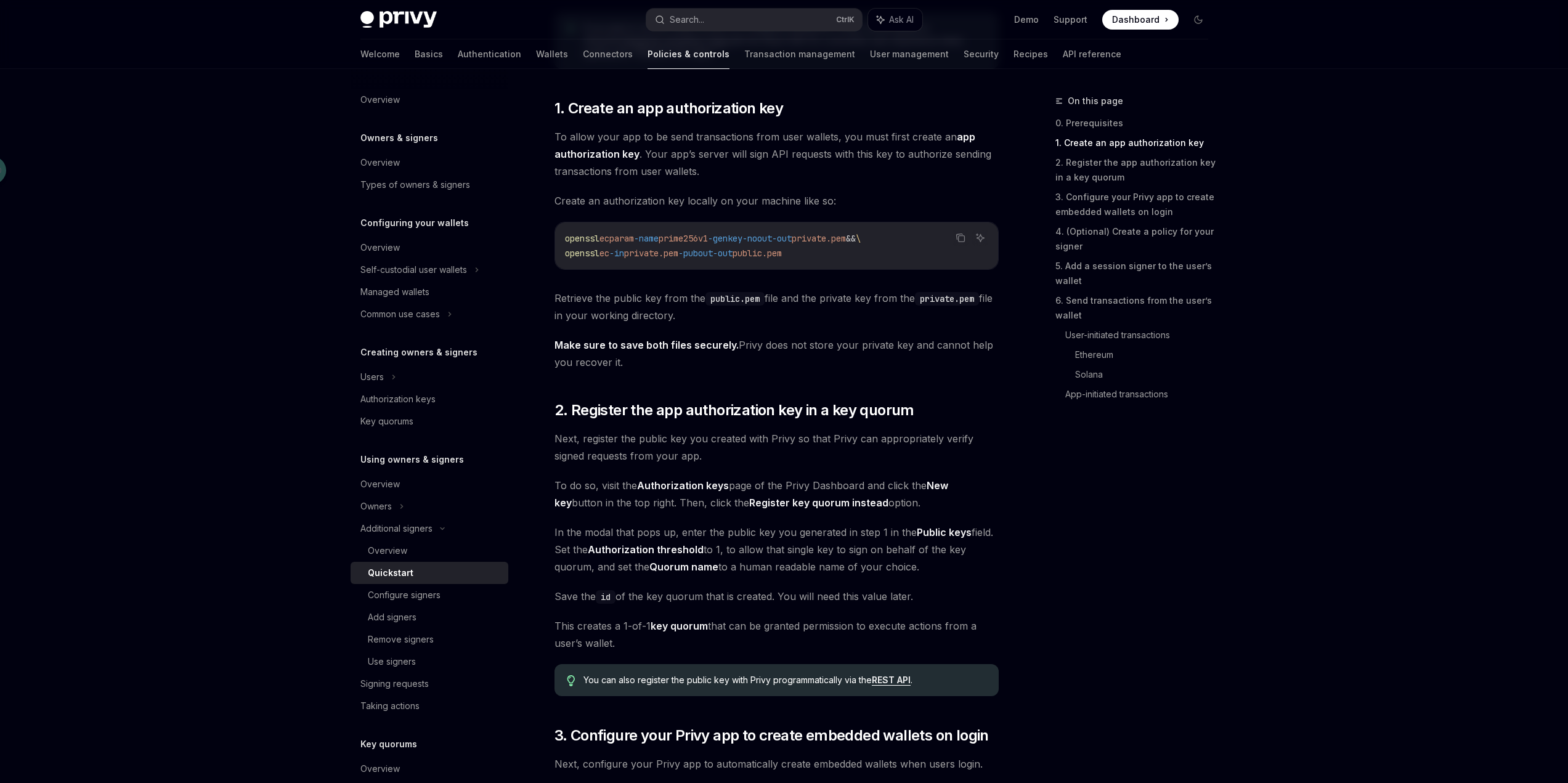
scroll to position [539, 0]
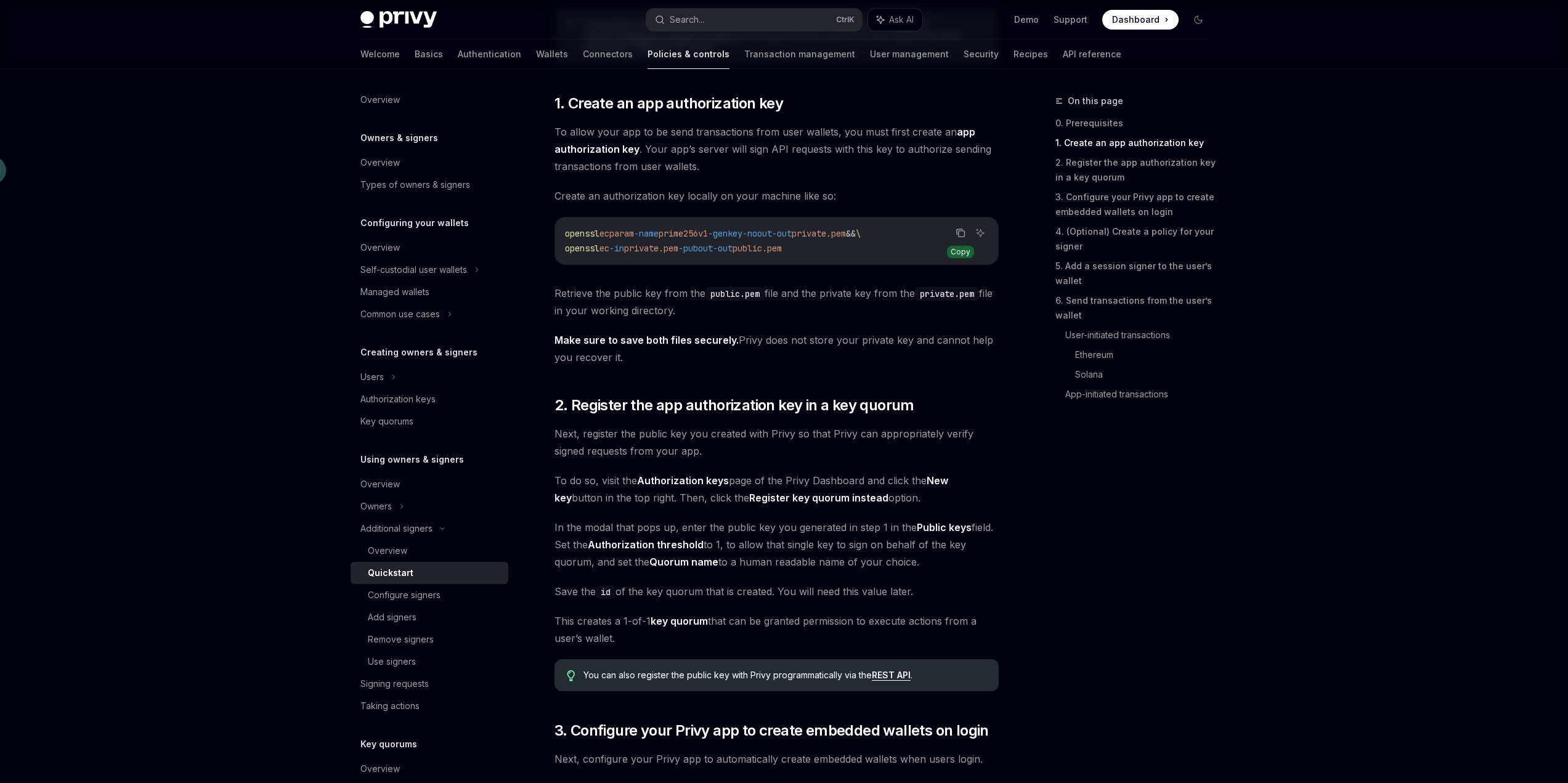
click at [959, 232] on icon "Copy the contents from the code block" at bounding box center [960, 232] width 10 height 10
drag, startPoint x: 787, startPoint y: 103, endPoint x: 669, endPoint y: 101, distance: 118.0
click at [669, 101] on h2 "​ 1. Create an app authorization key" at bounding box center [776, 103] width 444 height 20
copy span "authorization key"
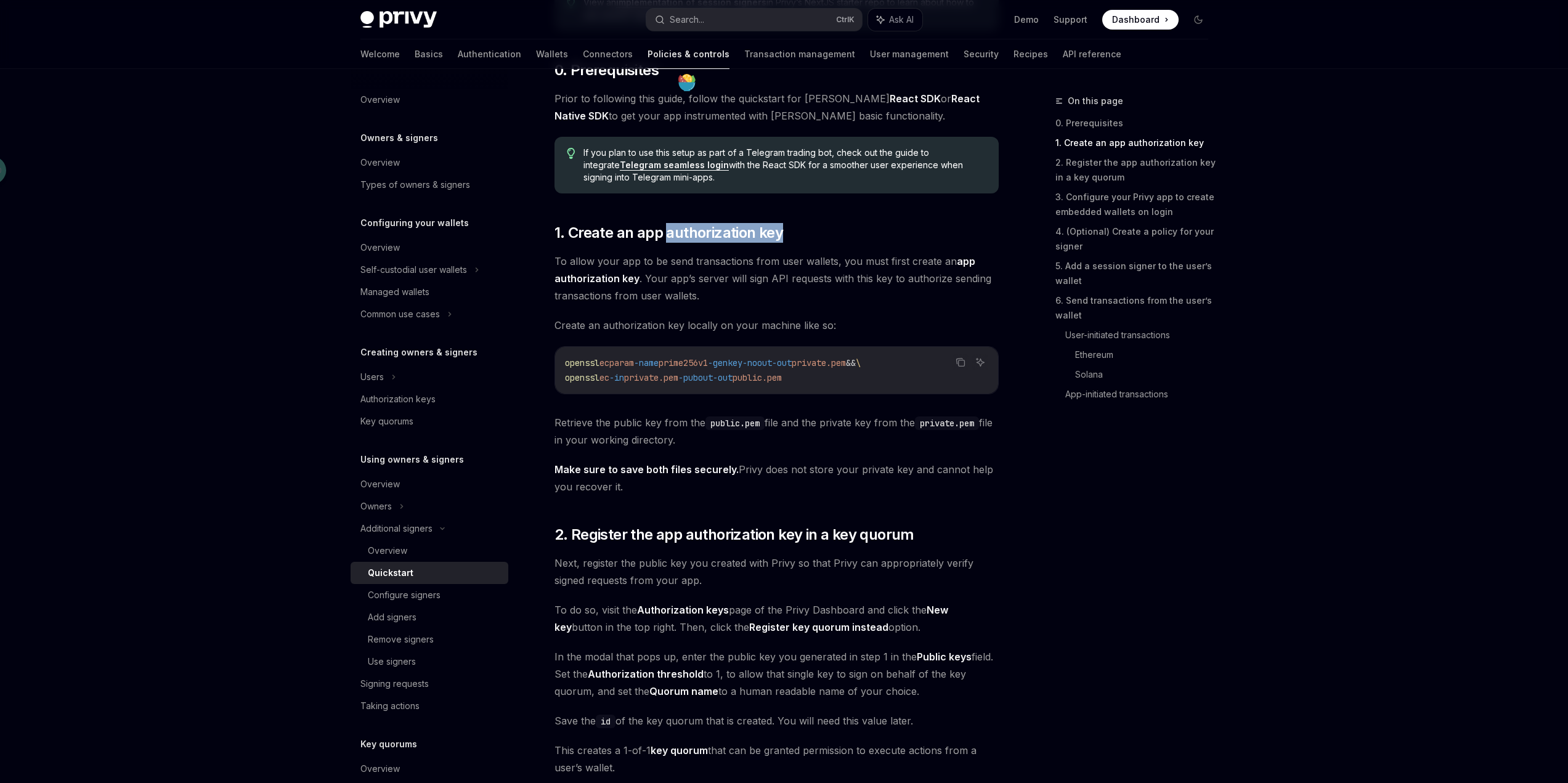
scroll to position [170, 0]
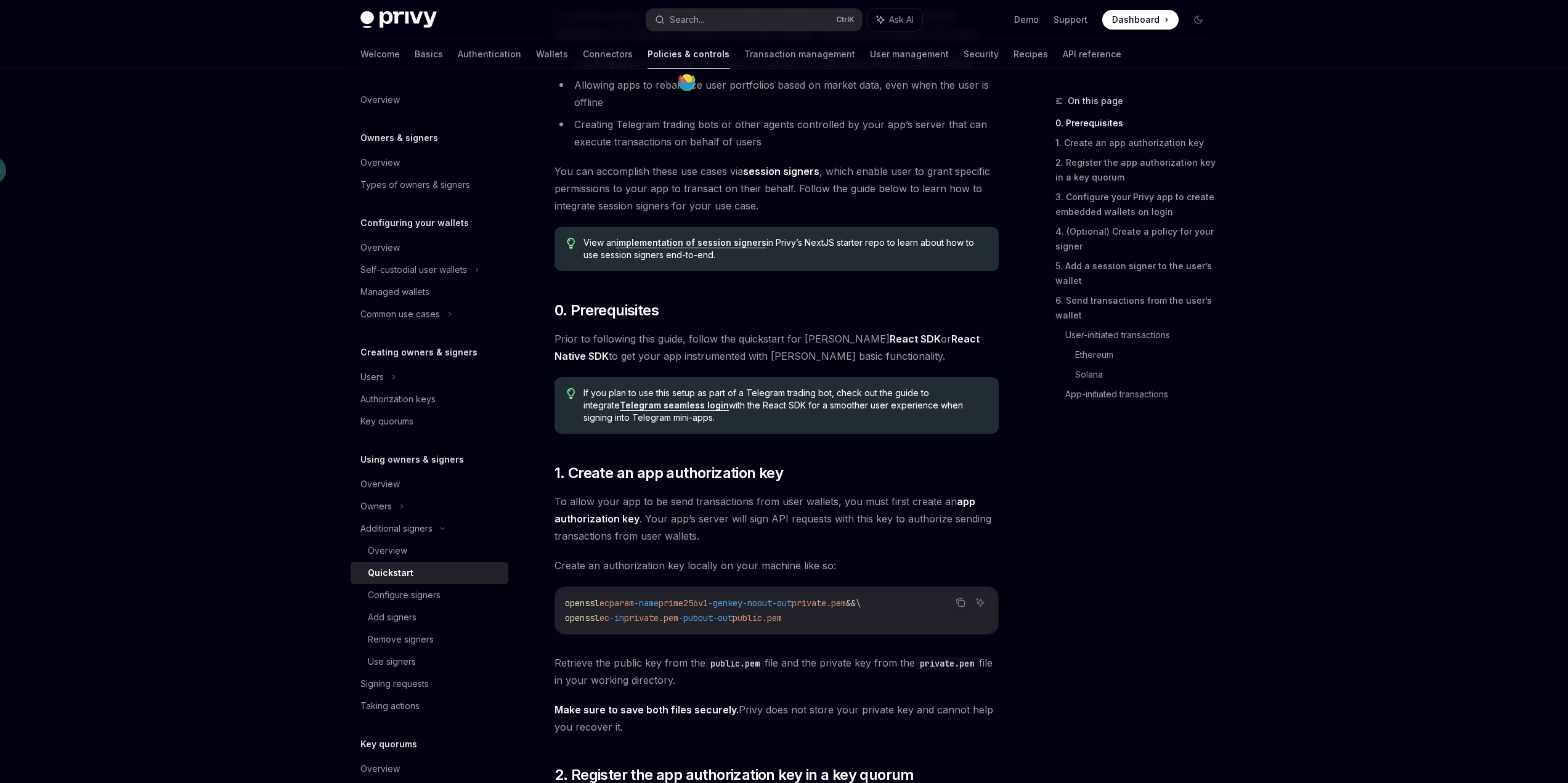
click at [961, 403] on span "If you plan to use this setup as part of a Telegram trading bot, check out the …" at bounding box center [784, 405] width 403 height 37
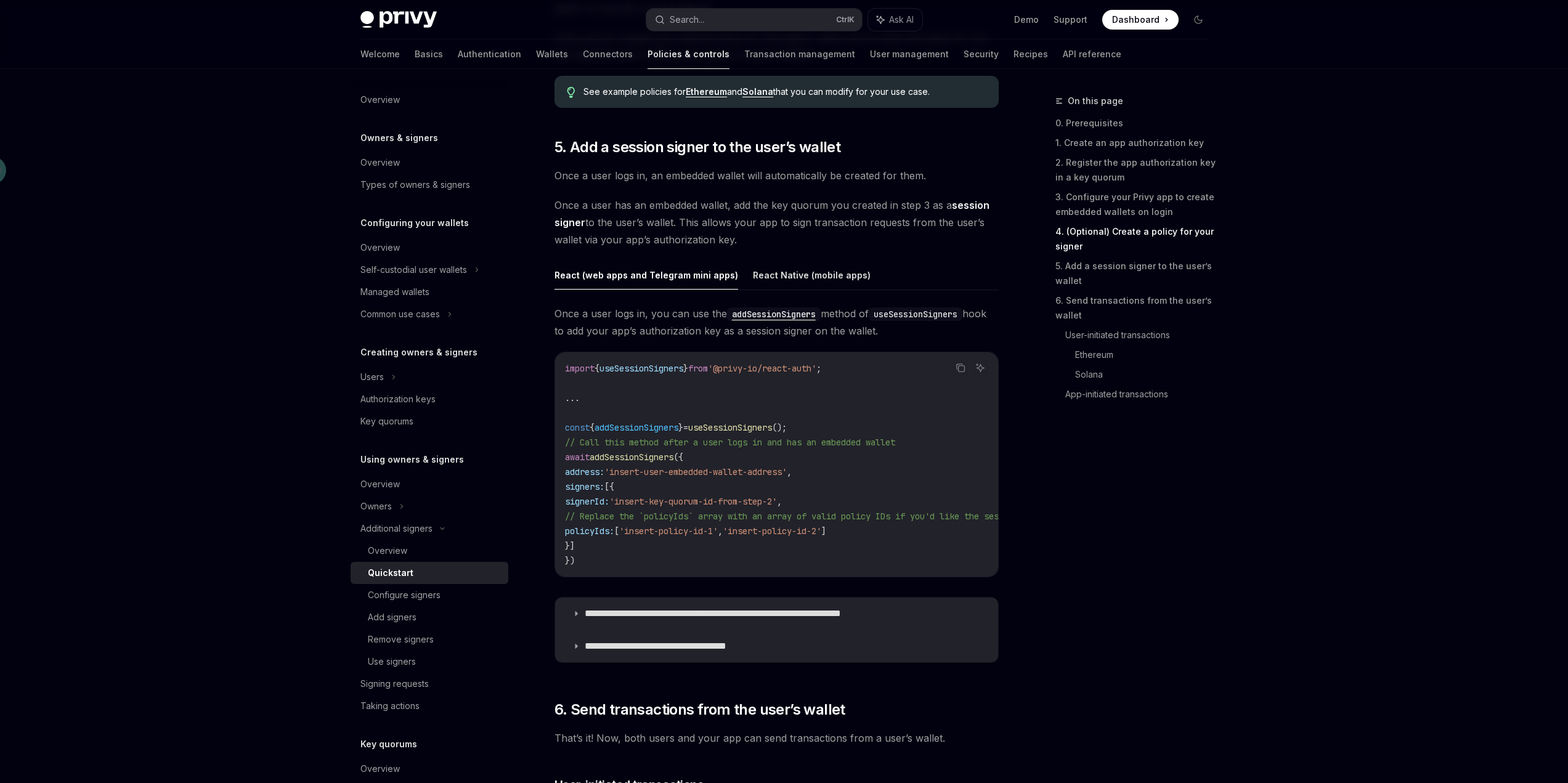
scroll to position [1820, 0]
click at [897, 468] on code "import { useSessionSigners } from '@privy-io/react-auth' ; ... const { addSessi…" at bounding box center [1220, 462] width 1311 height 207
drag, startPoint x: 1378, startPoint y: 258, endPoint x: 1364, endPoint y: 232, distance: 29.5
click at [1364, 240] on div "Privy Docs home page Search... Ctrl K Ask AI Demo Support Dashboard Dashboard S…" at bounding box center [784, 54] width 1568 height 3749
click at [1142, 164] on link "2. Register the app authorization key in a key quorum" at bounding box center [1137, 169] width 163 height 34
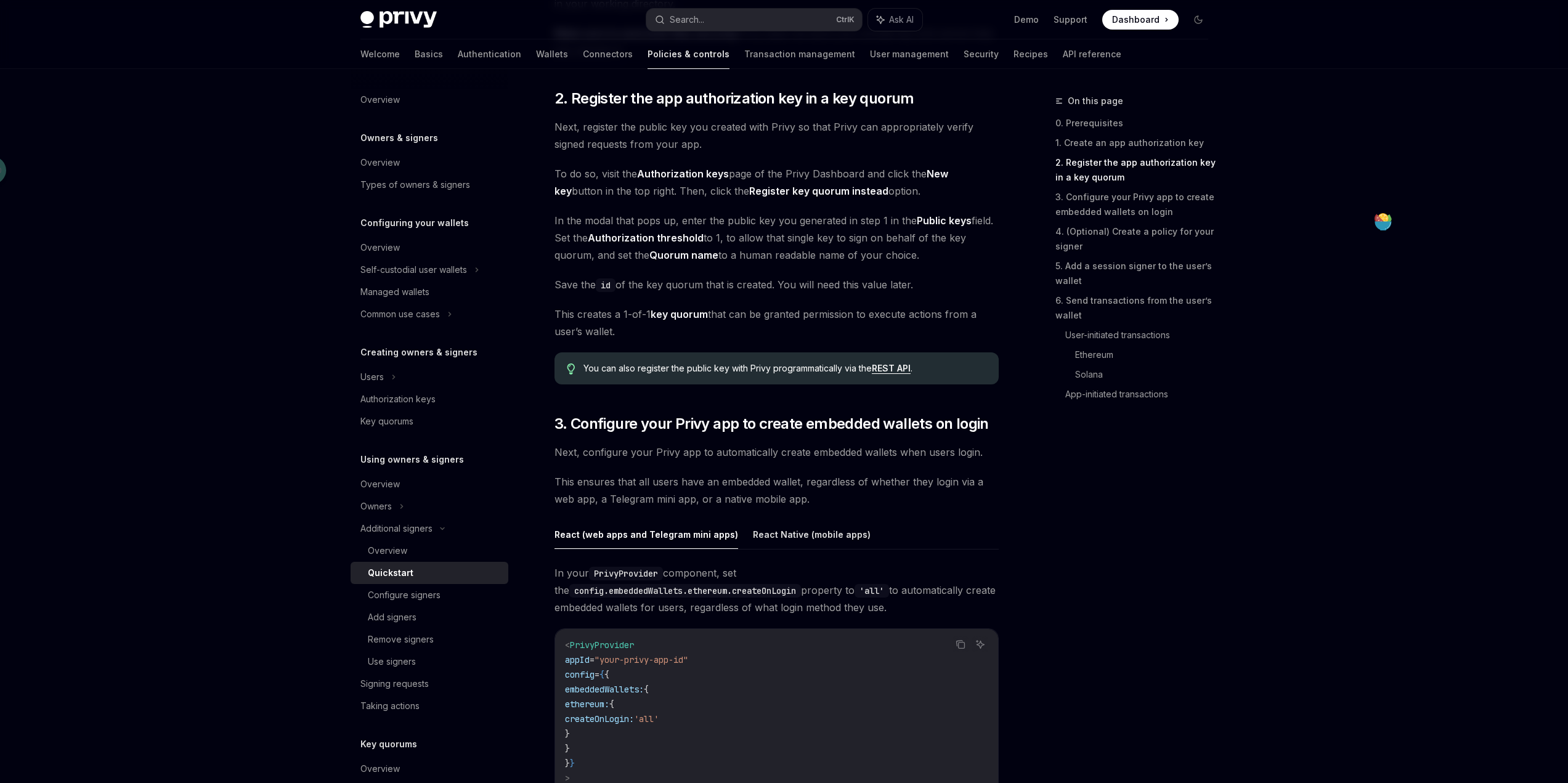
scroll to position [841, 0]
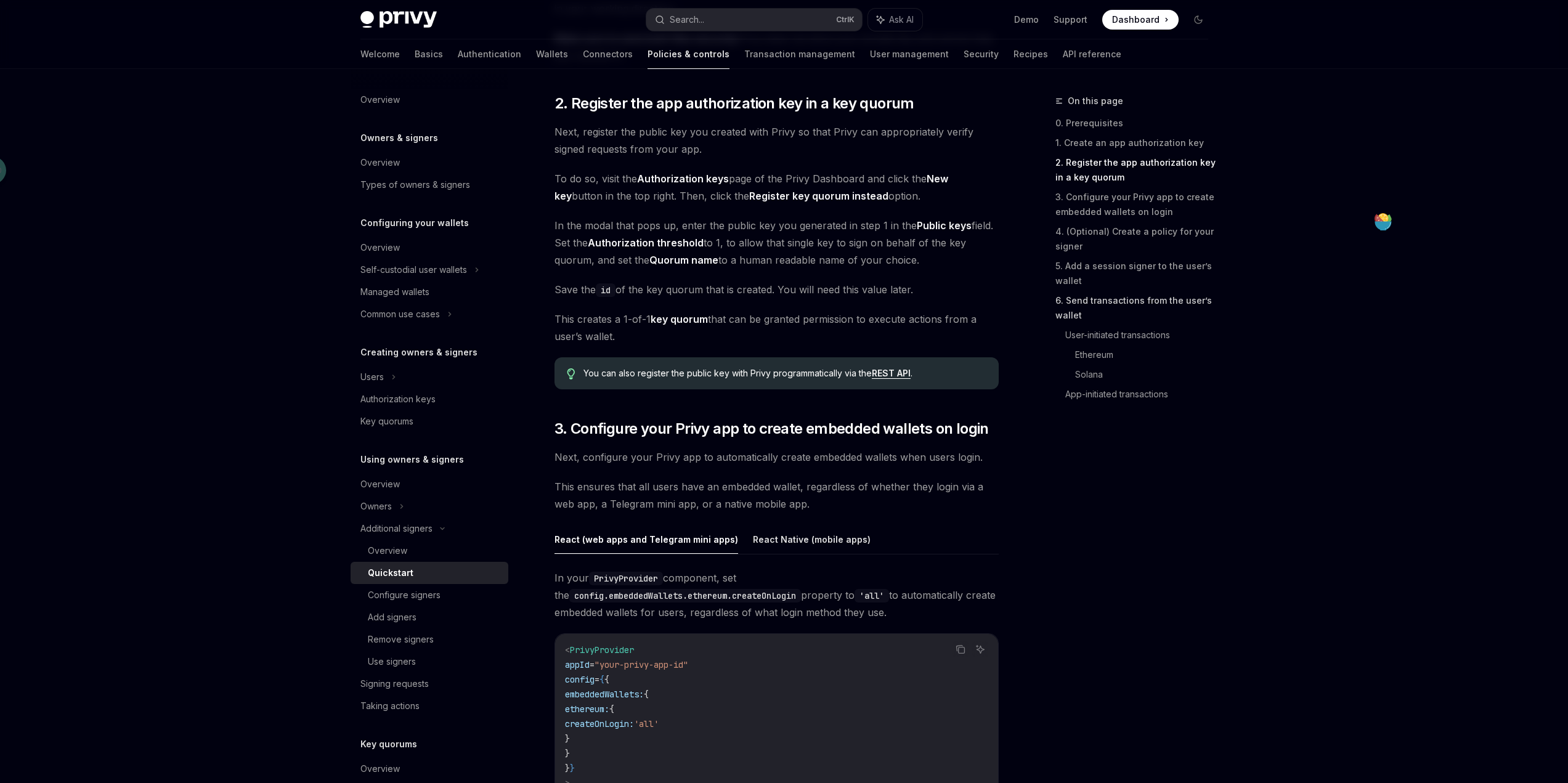
click at [1139, 306] on link "6. Send transactions from the user’s wallet" at bounding box center [1137, 308] width 163 height 34
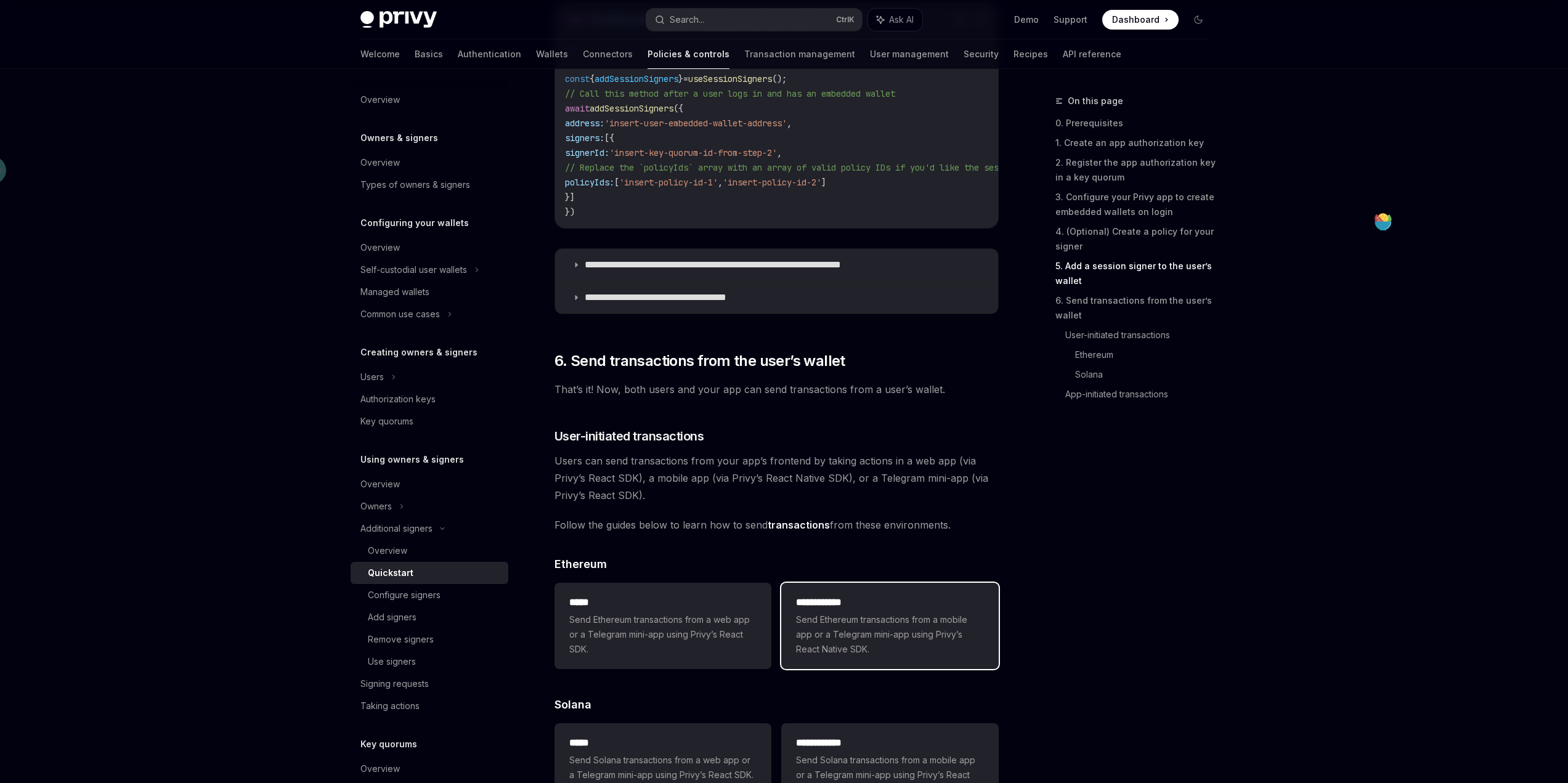
scroll to position [1999, 0]
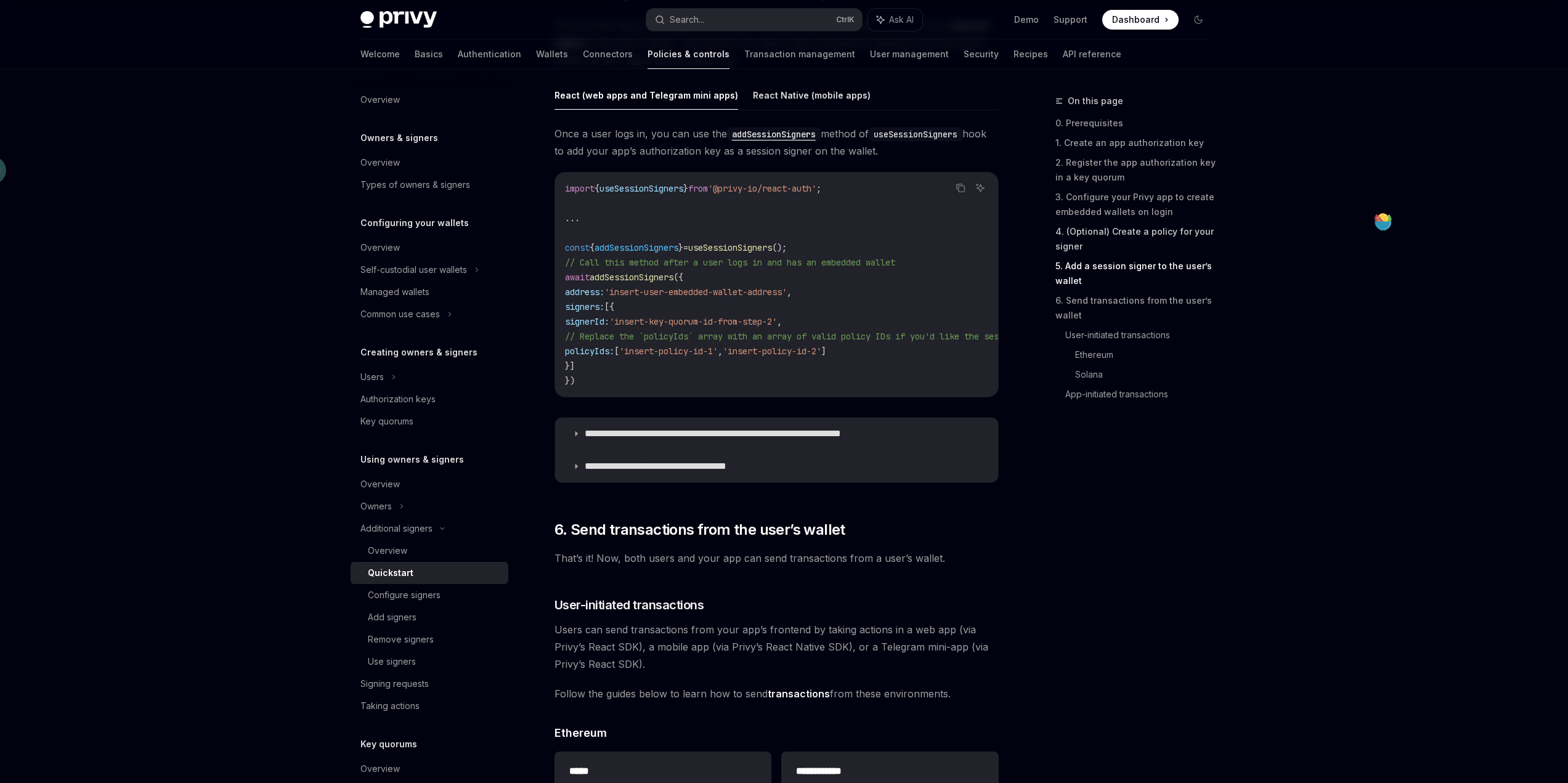
click at [1139, 235] on link "4. (Optional) Create a policy for your signer" at bounding box center [1137, 239] width 163 height 34
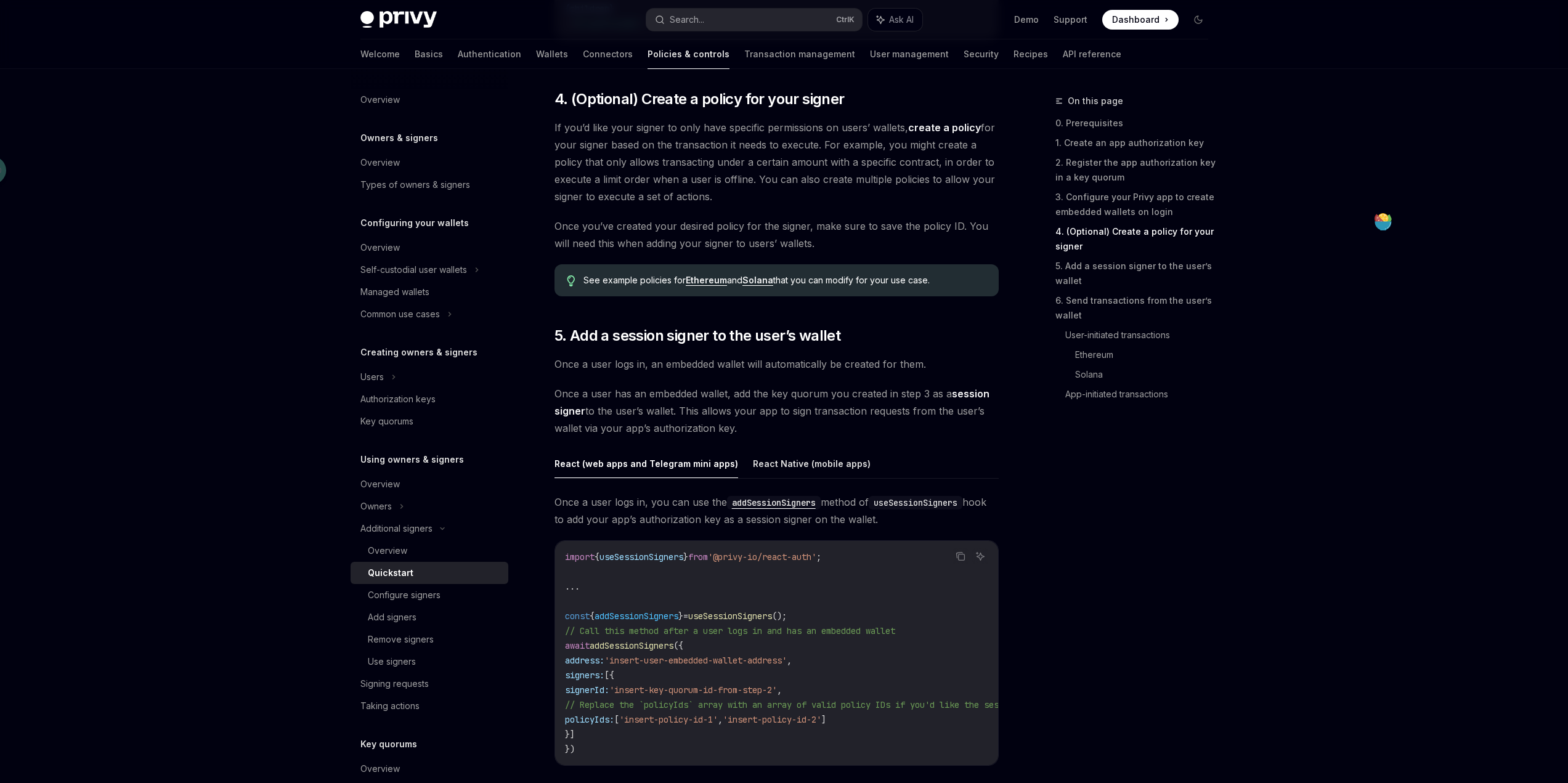
scroll to position [1626, 0]
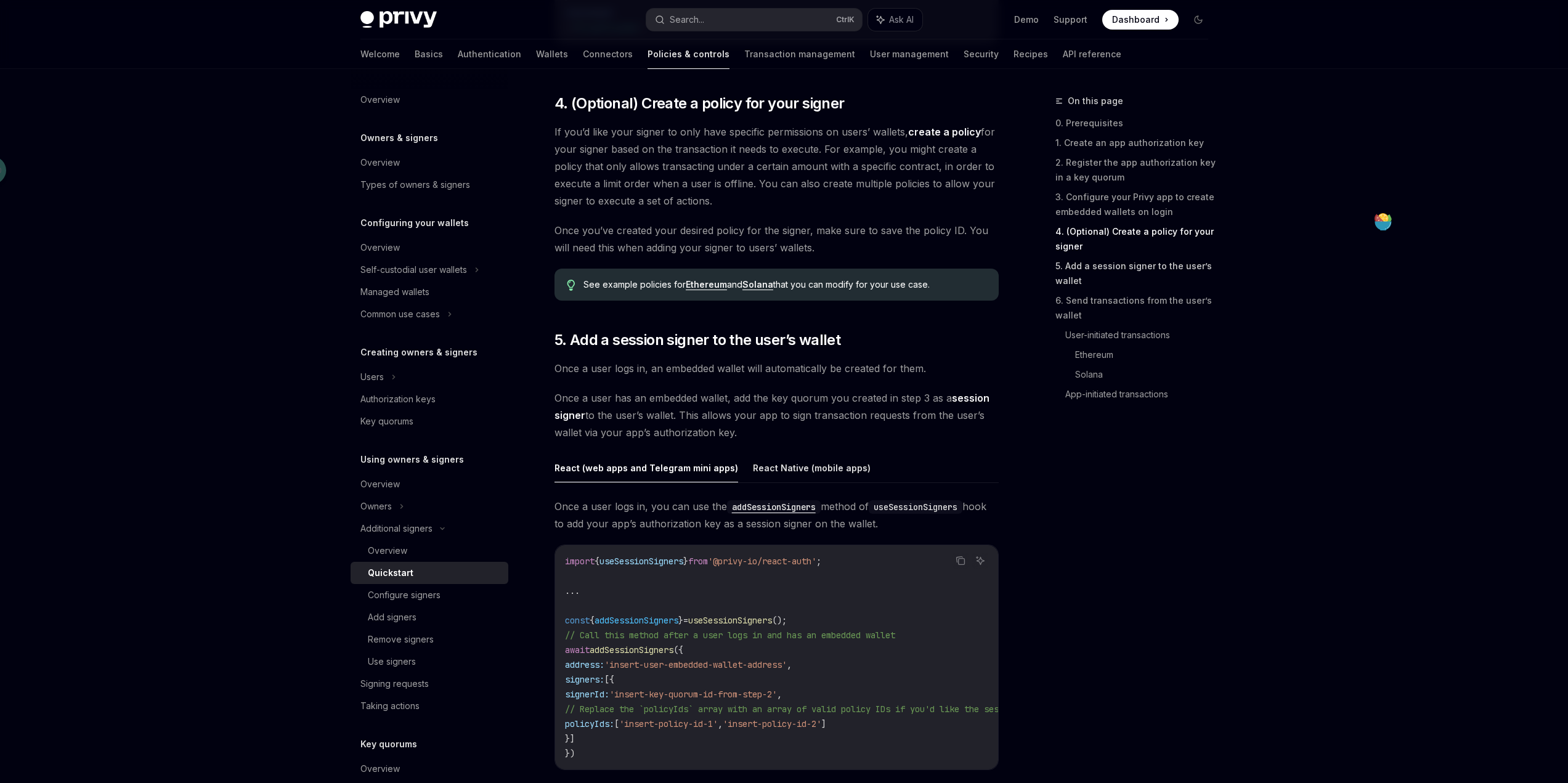
click at [1131, 266] on link "5. Add a session signer to the user’s wallet" at bounding box center [1137, 273] width 163 height 34
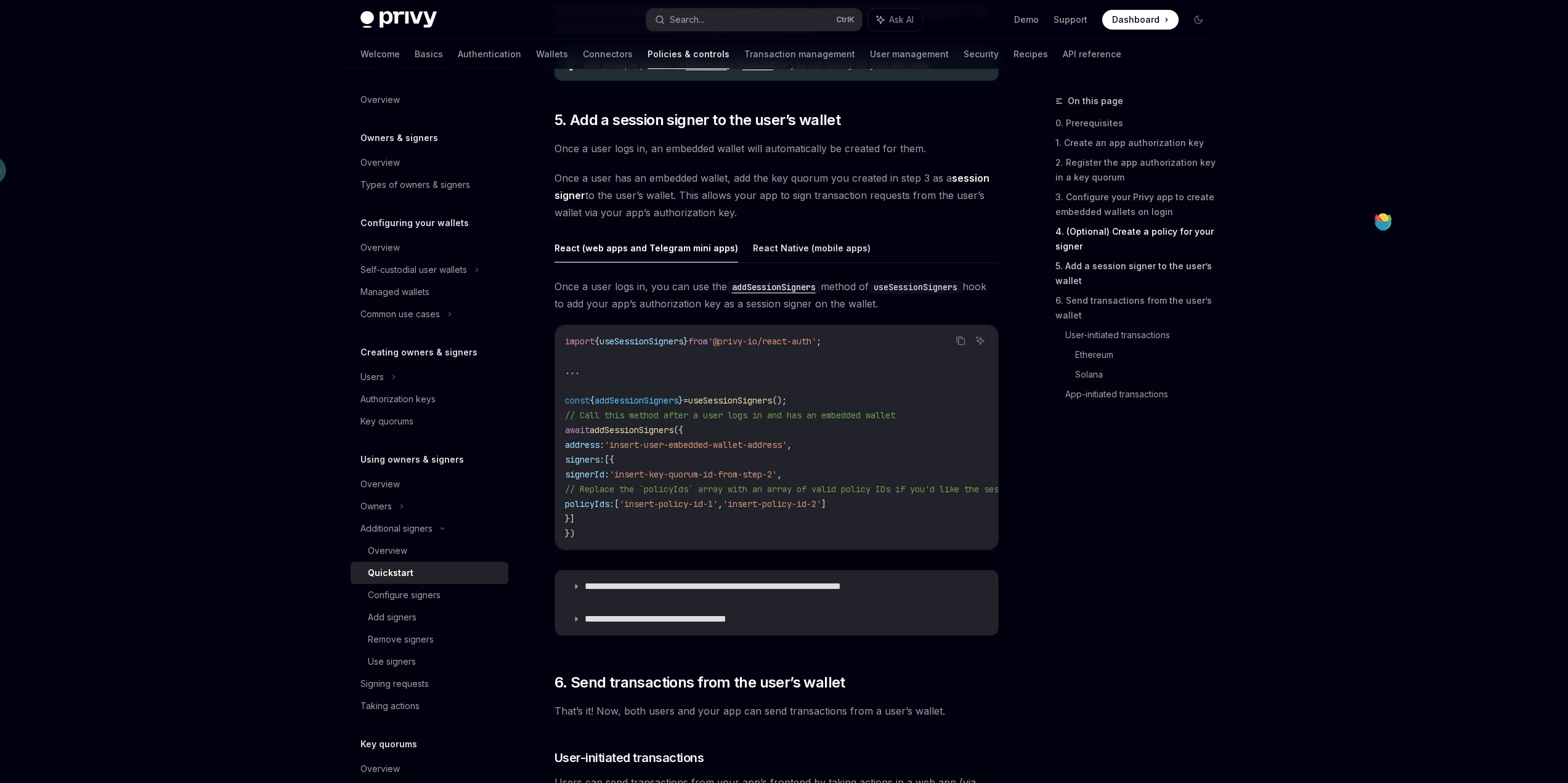
scroll to position [1862, 0]
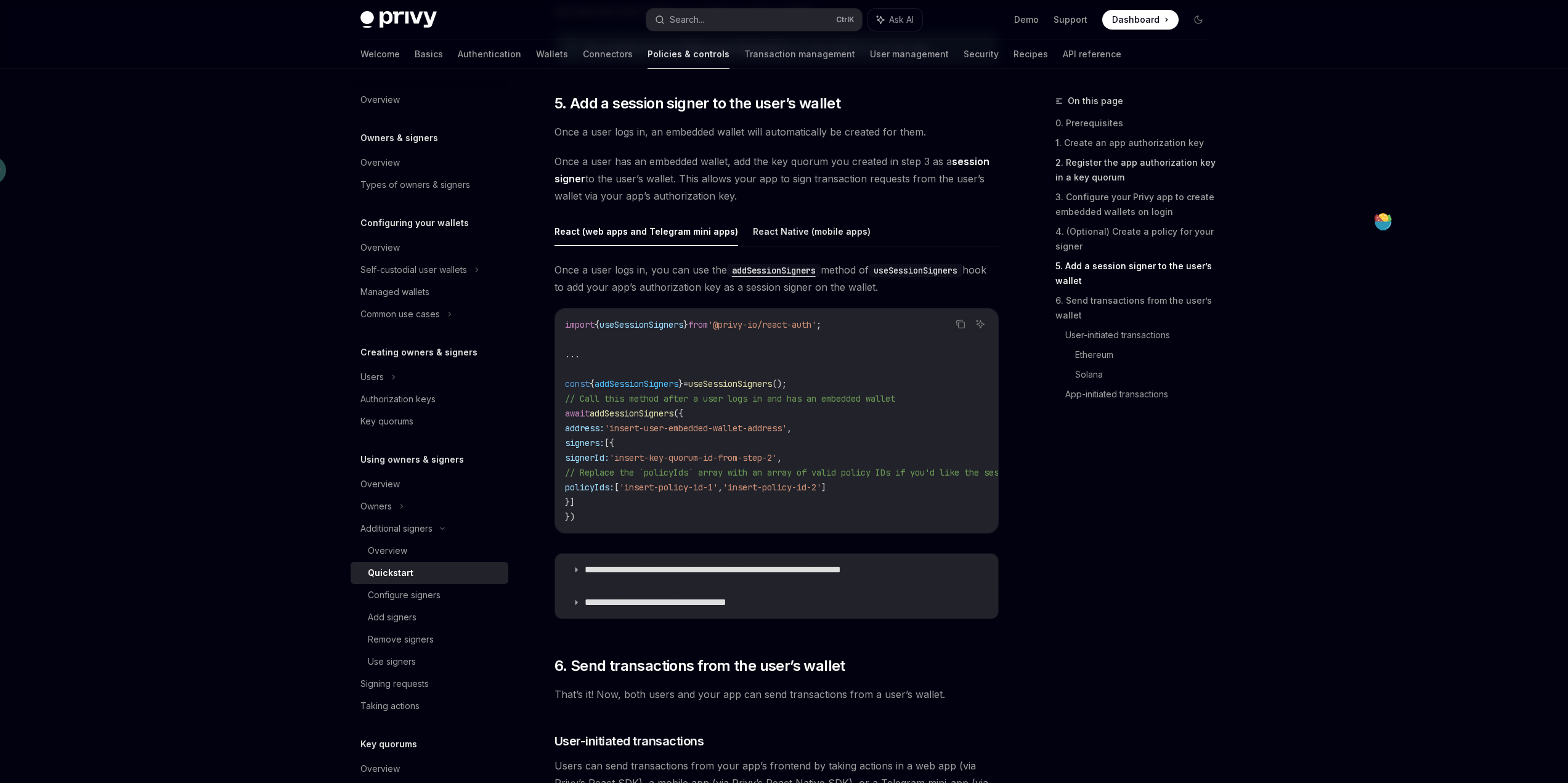
click at [1144, 162] on link "2. Register the app authorization key in a key quorum" at bounding box center [1137, 169] width 163 height 34
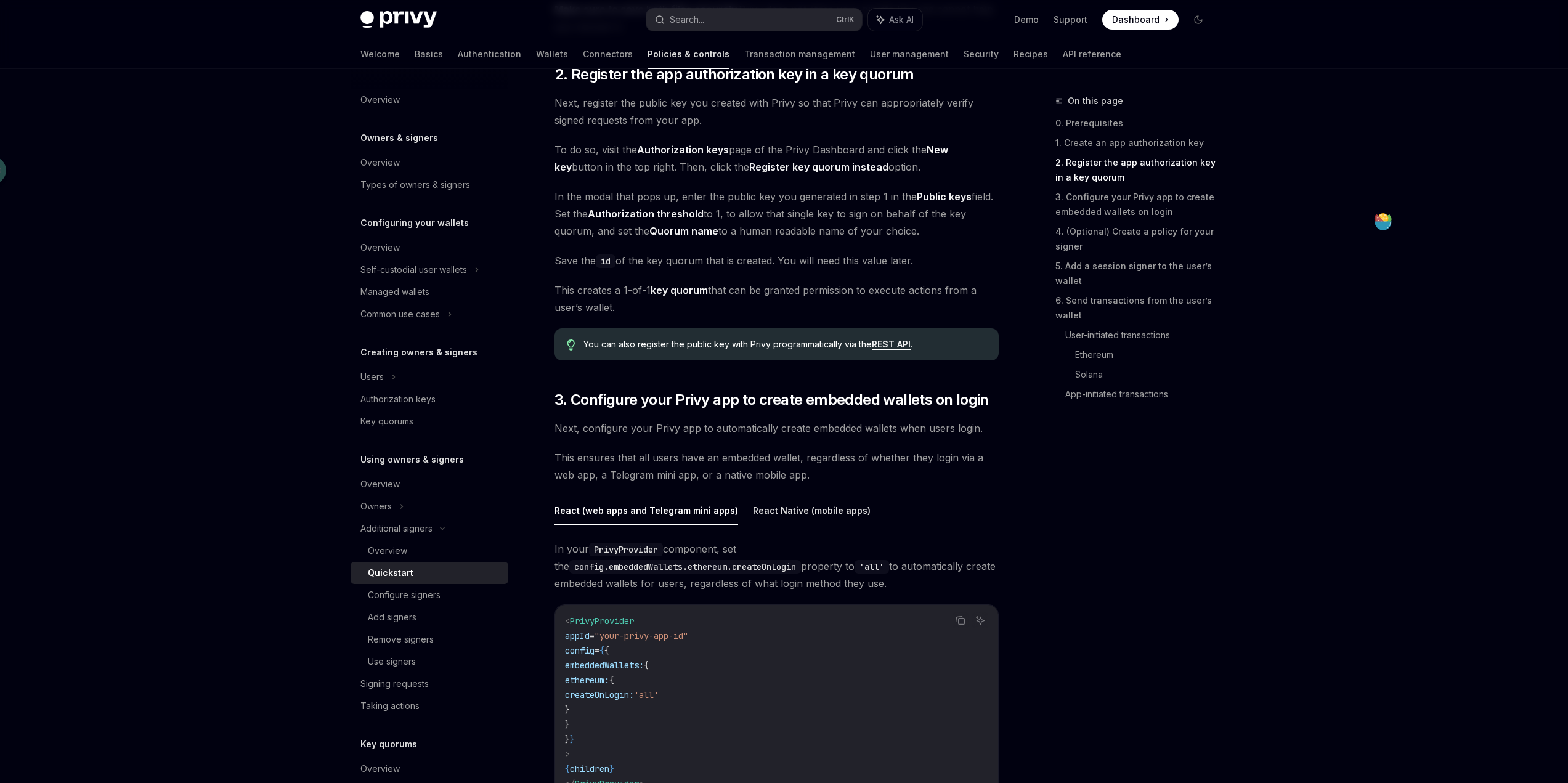
scroll to position [841, 0]
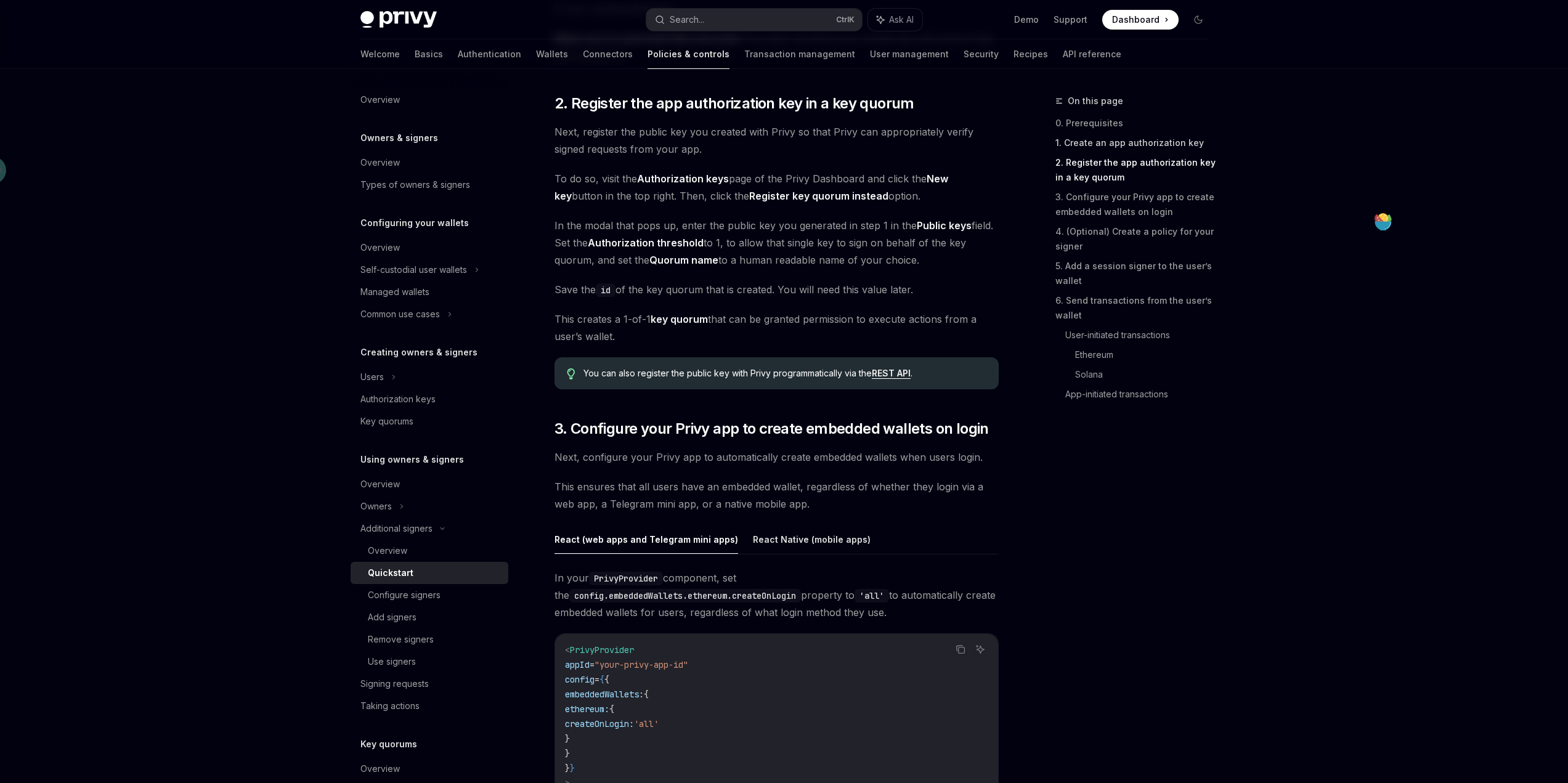
click at [1113, 151] on link "1. Create an app authorization key" at bounding box center [1137, 143] width 163 height 20
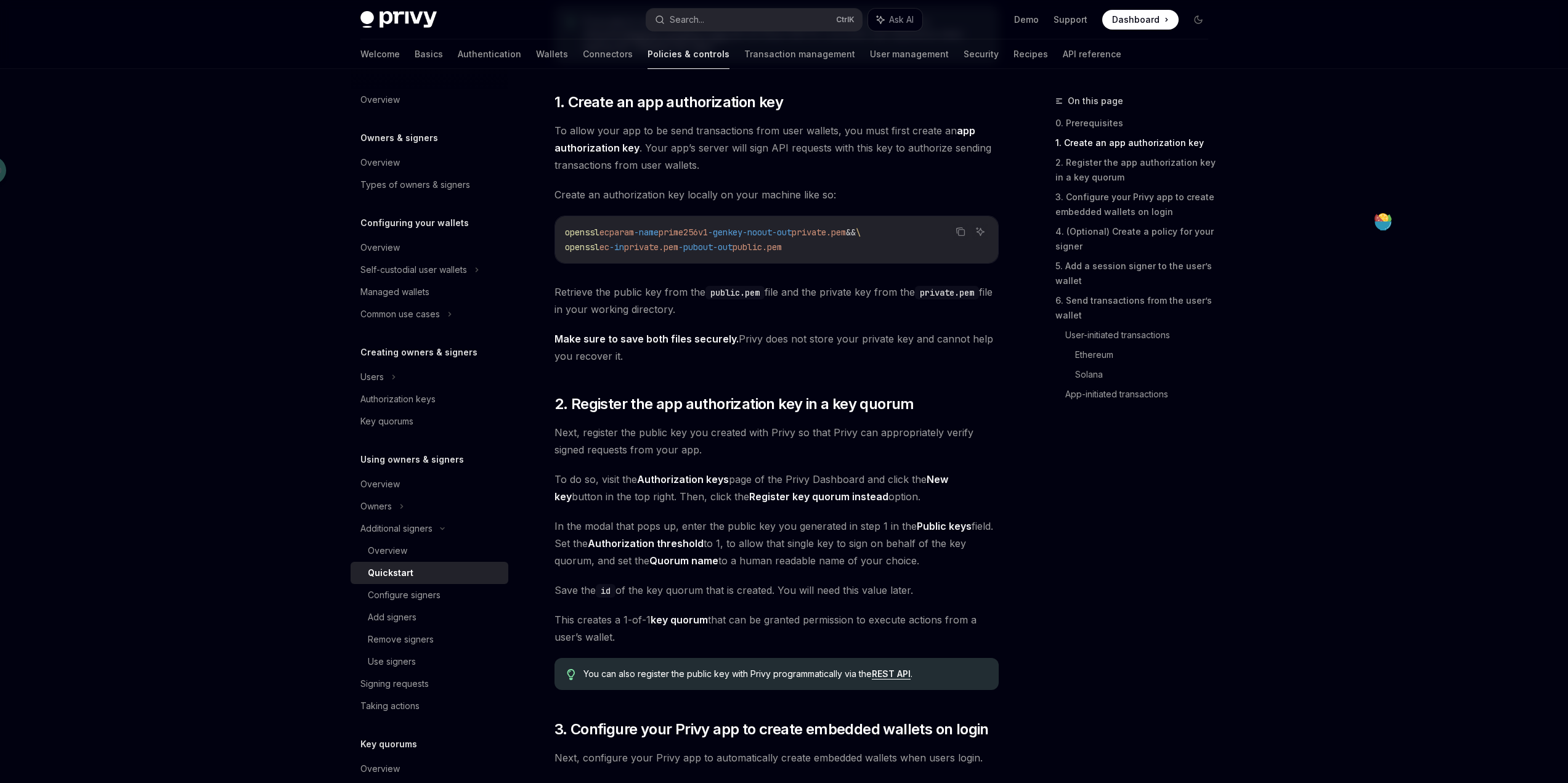
scroll to position [539, 0]
drag, startPoint x: 795, startPoint y: 99, endPoint x: 665, endPoint y: 102, distance: 130.0
click at [665, 102] on h2 "​ 1. Create an app authorization key" at bounding box center [776, 103] width 444 height 20
copy span "authorization key"
click at [1121, 275] on link "5. Add a session signer to the user’s wallet" at bounding box center [1137, 273] width 163 height 34
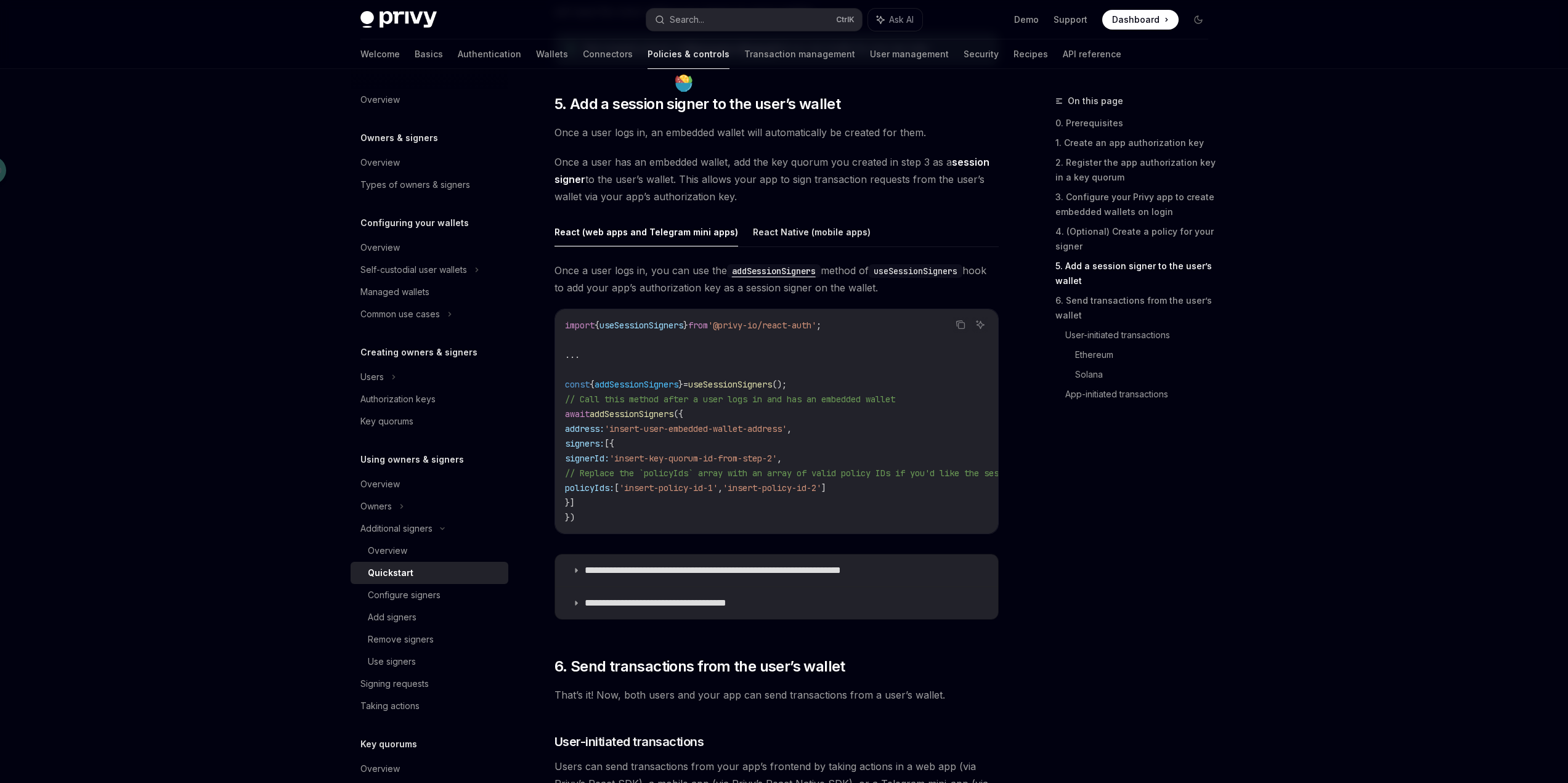
scroll to position [1862, 0]
click at [929, 390] on code "import { useSessionSigners } from '@privy-io/react-auth' ; ... const { addSessi…" at bounding box center [1220, 421] width 1311 height 207
click at [1136, 268] on link "5. Add a session signer to the user’s wallet" at bounding box center [1137, 273] width 163 height 34
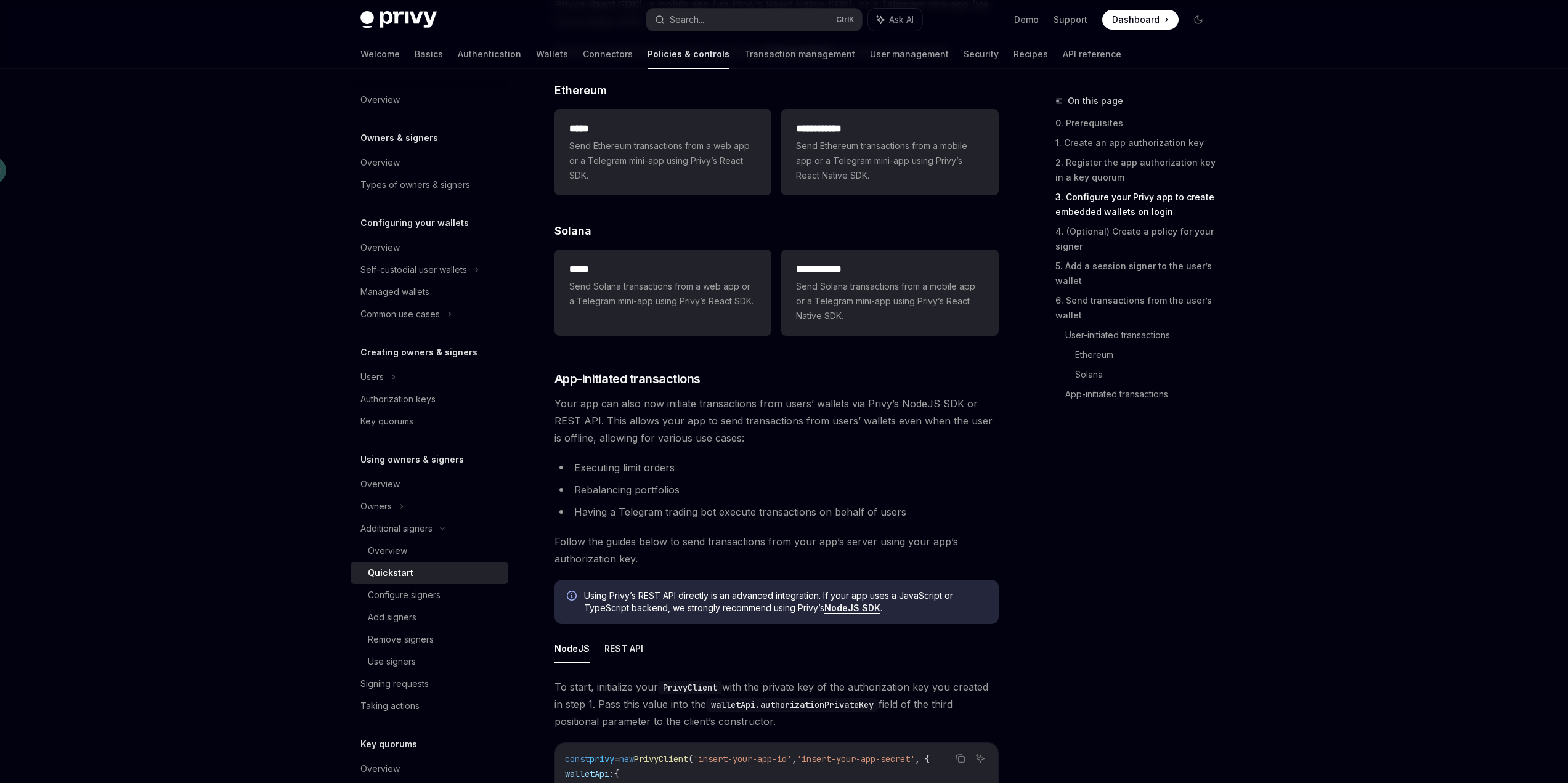
scroll to position [2848, 0]
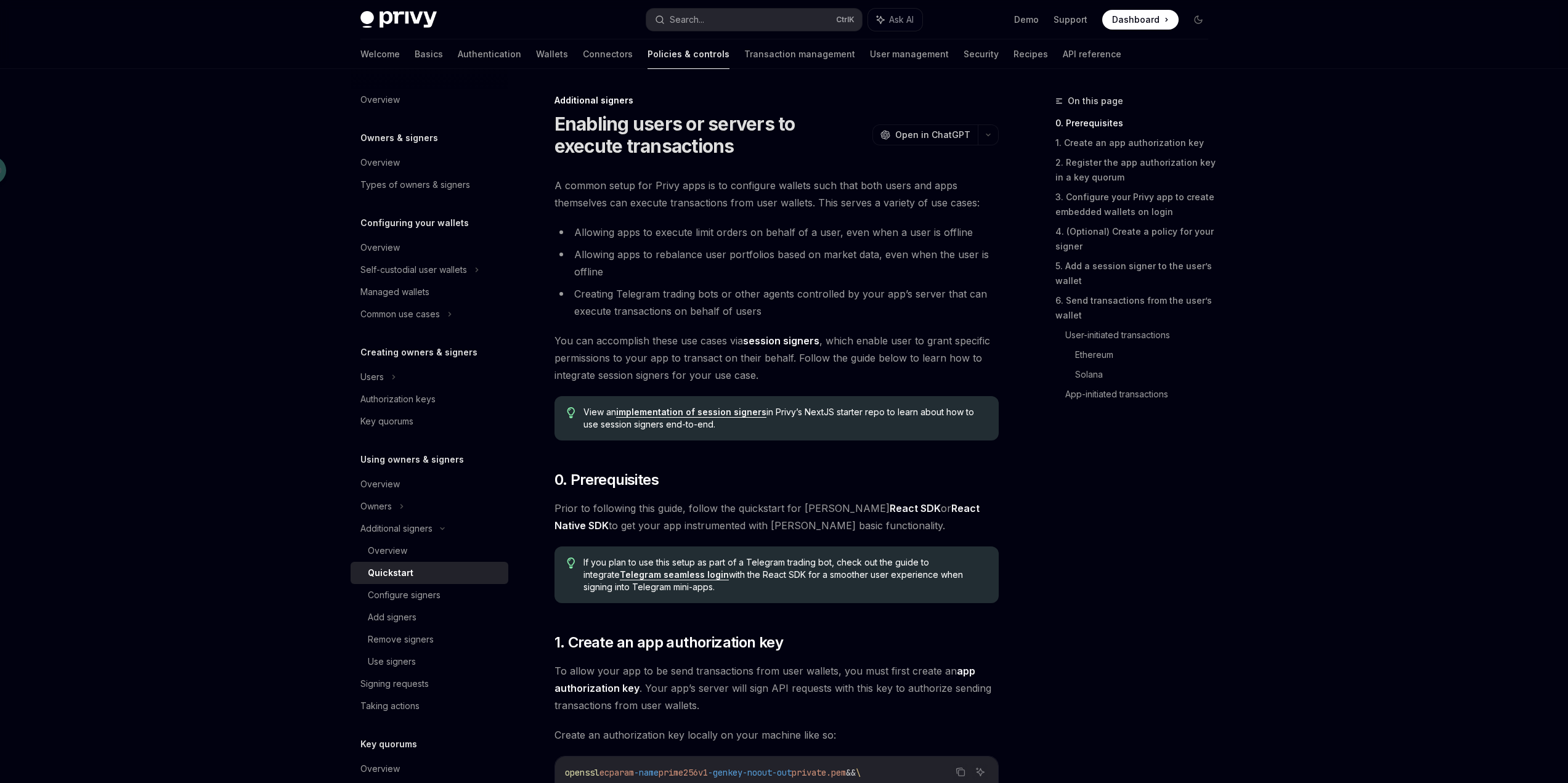
scroll to position [0, 0]
click at [1096, 268] on link "5. Add a session signer to the user’s wallet" at bounding box center [1137, 273] width 163 height 34
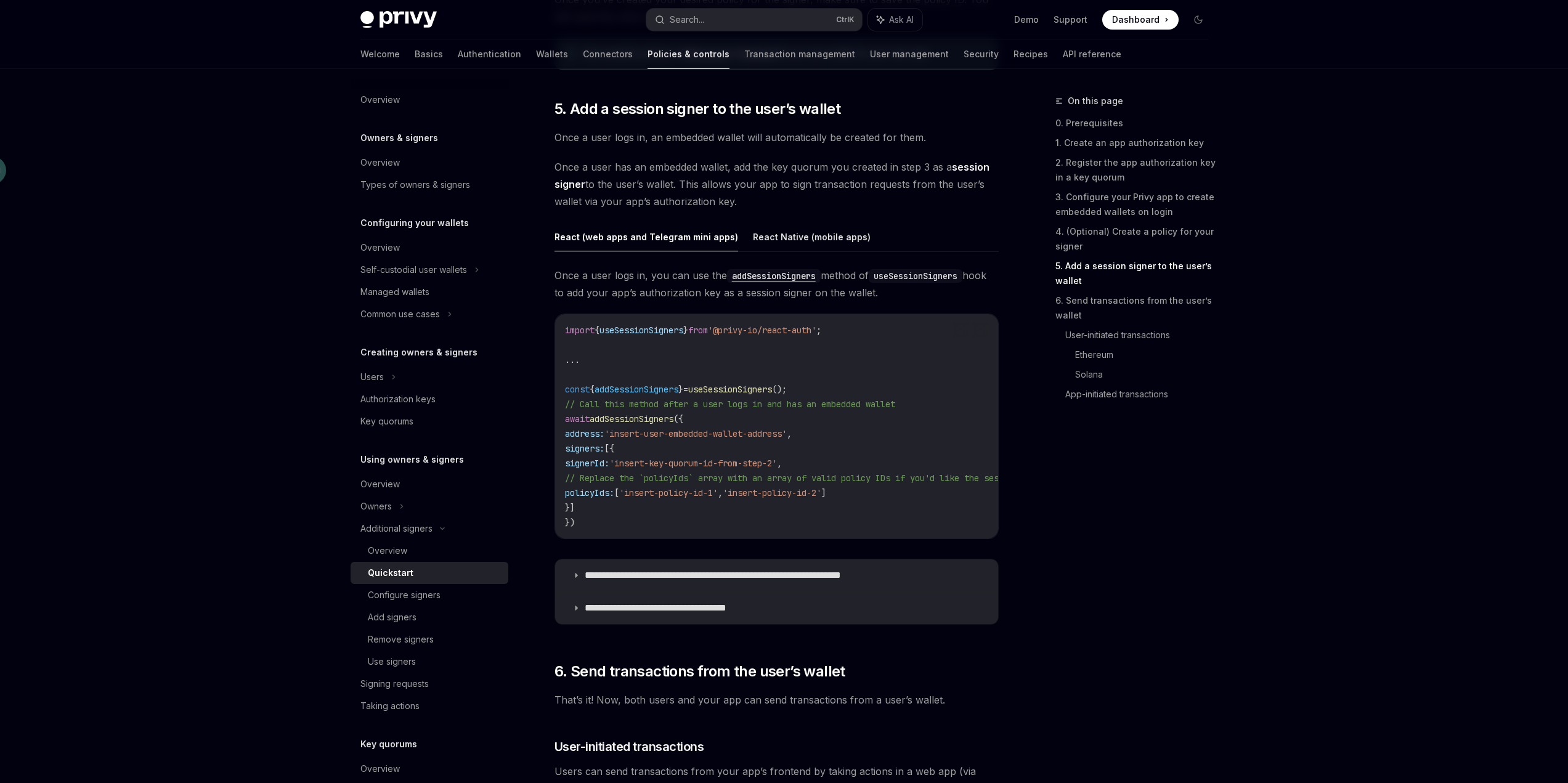
scroll to position [1862, 0]
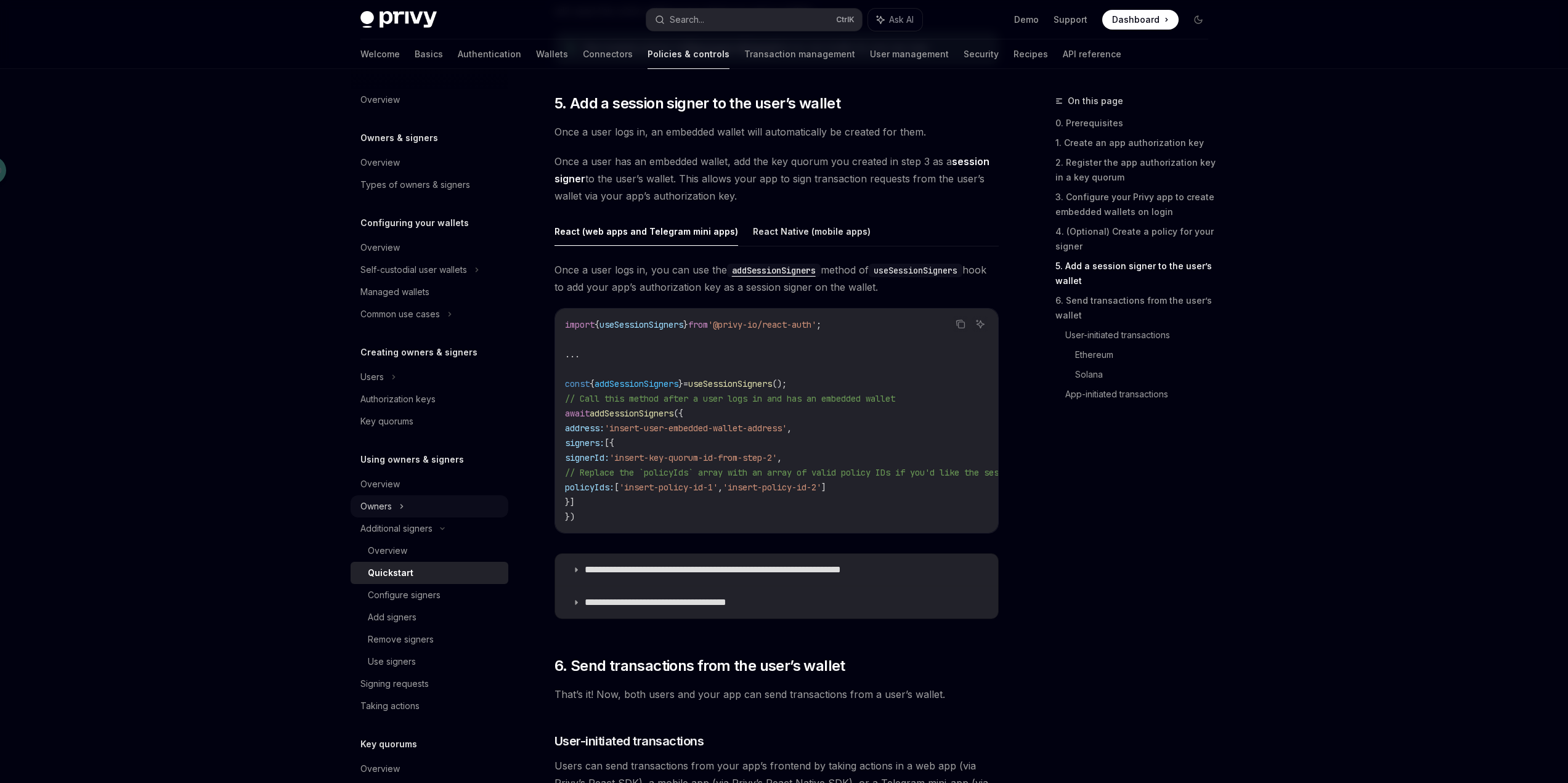
click at [410, 281] on div "Owners" at bounding box center [429, 270] width 158 height 22
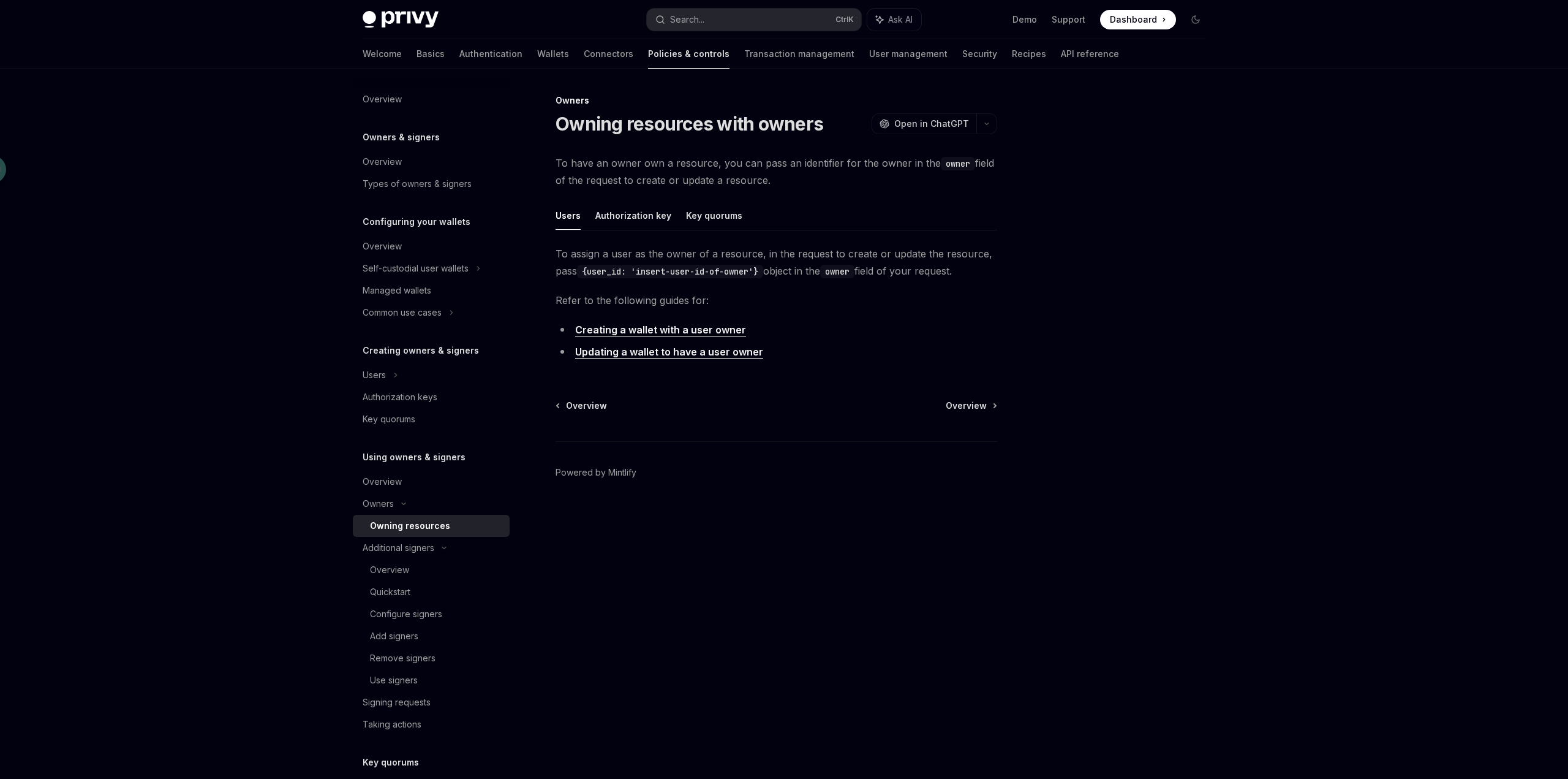
drag, startPoint x: 642, startPoint y: 164, endPoint x: 822, endPoint y: 180, distance: 180.7
click at [822, 180] on span "To have an owner own a resource, you can pass an identifier for the owner in th…" at bounding box center [776, 171] width 441 height 34
click at [824, 196] on div "To have an owner own a resource, you can pass an identifier for the owner in th…" at bounding box center [776, 260] width 441 height 211
click at [381, 483] on div "Overview" at bounding box center [382, 481] width 39 height 15
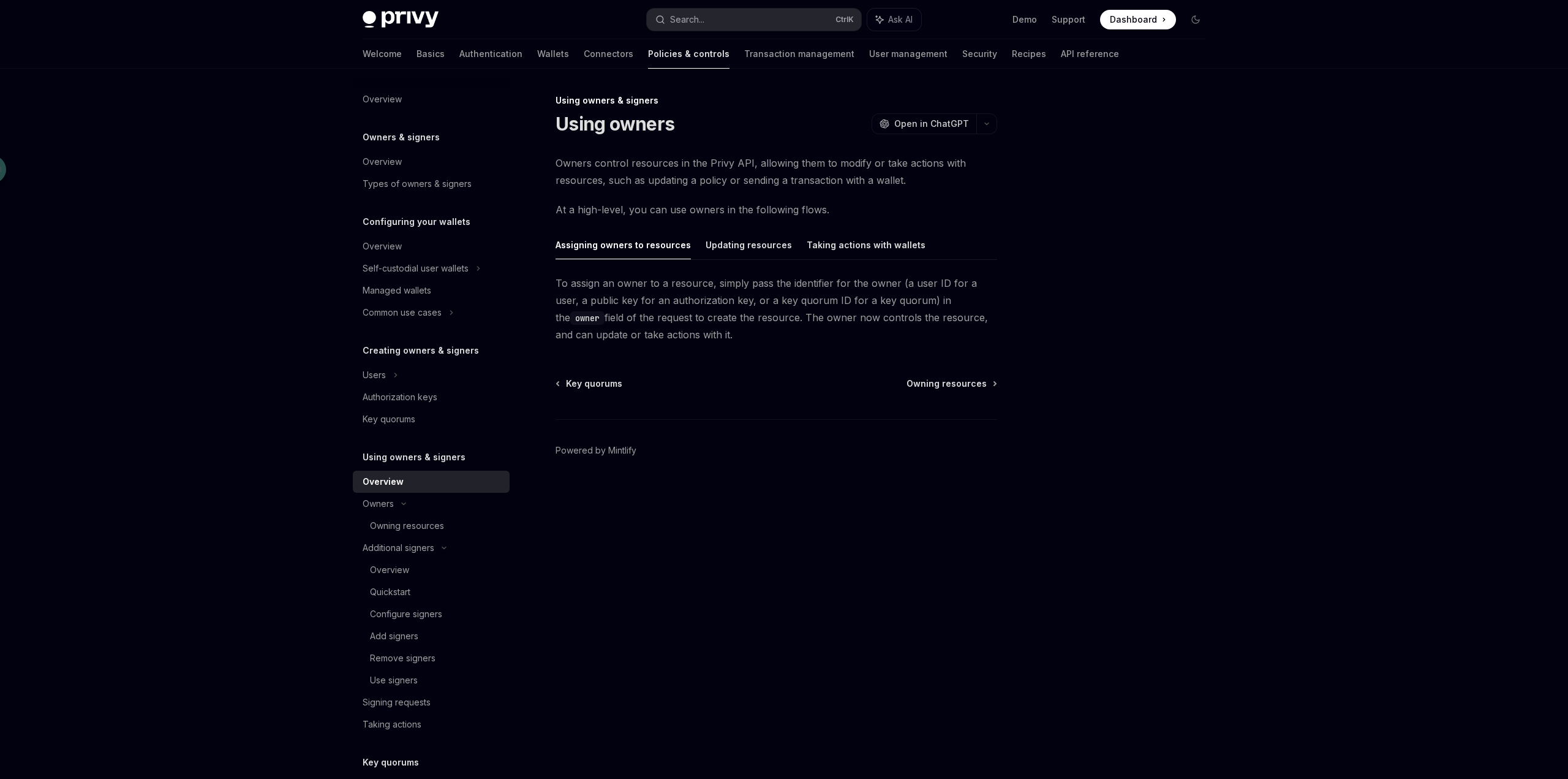
click at [420, 477] on div "Overview" at bounding box center [432, 481] width 140 height 15
click at [406, 376] on div "Users" at bounding box center [431, 375] width 157 height 22
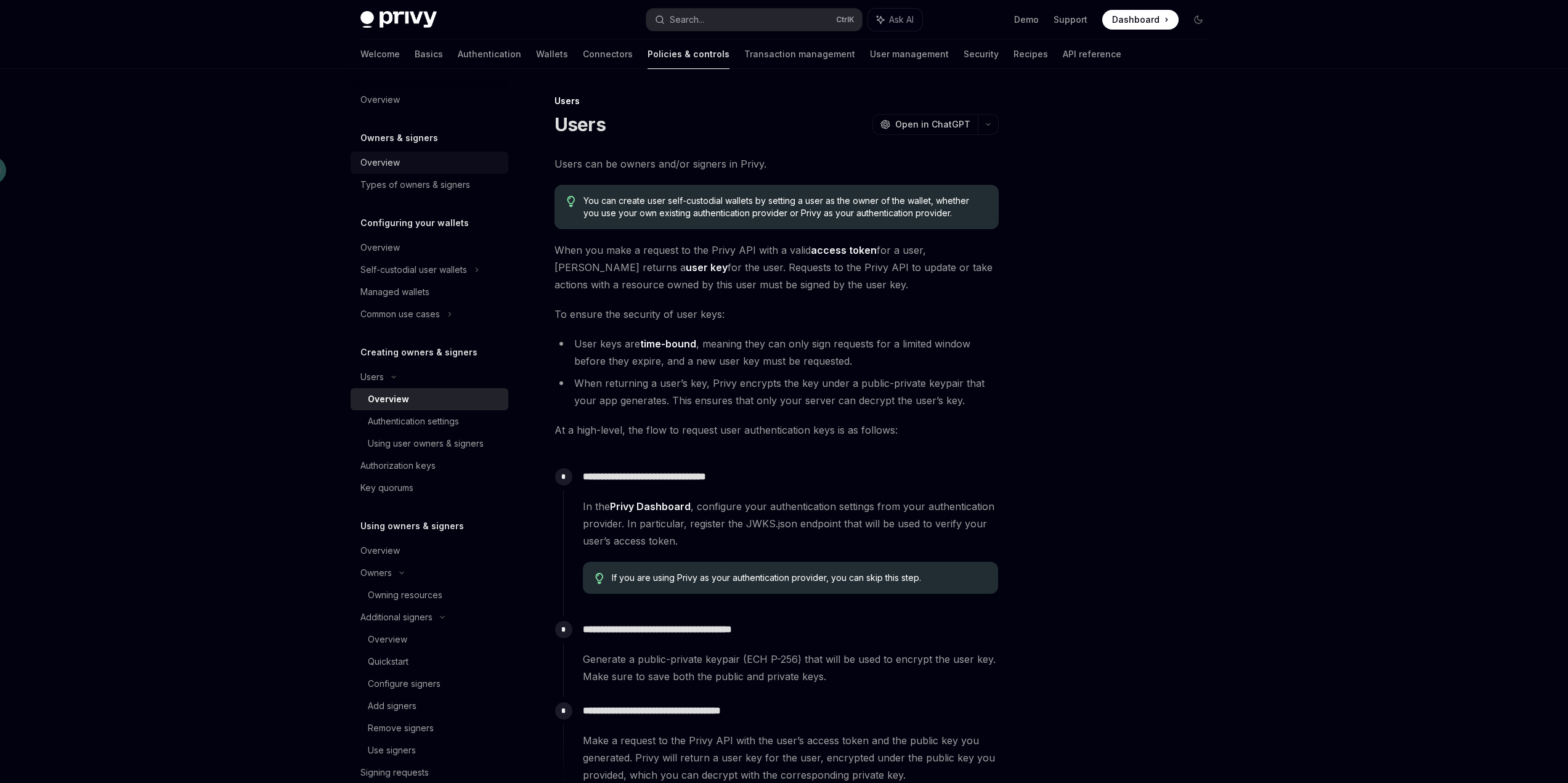
click at [388, 162] on div "Overview" at bounding box center [380, 162] width 39 height 15
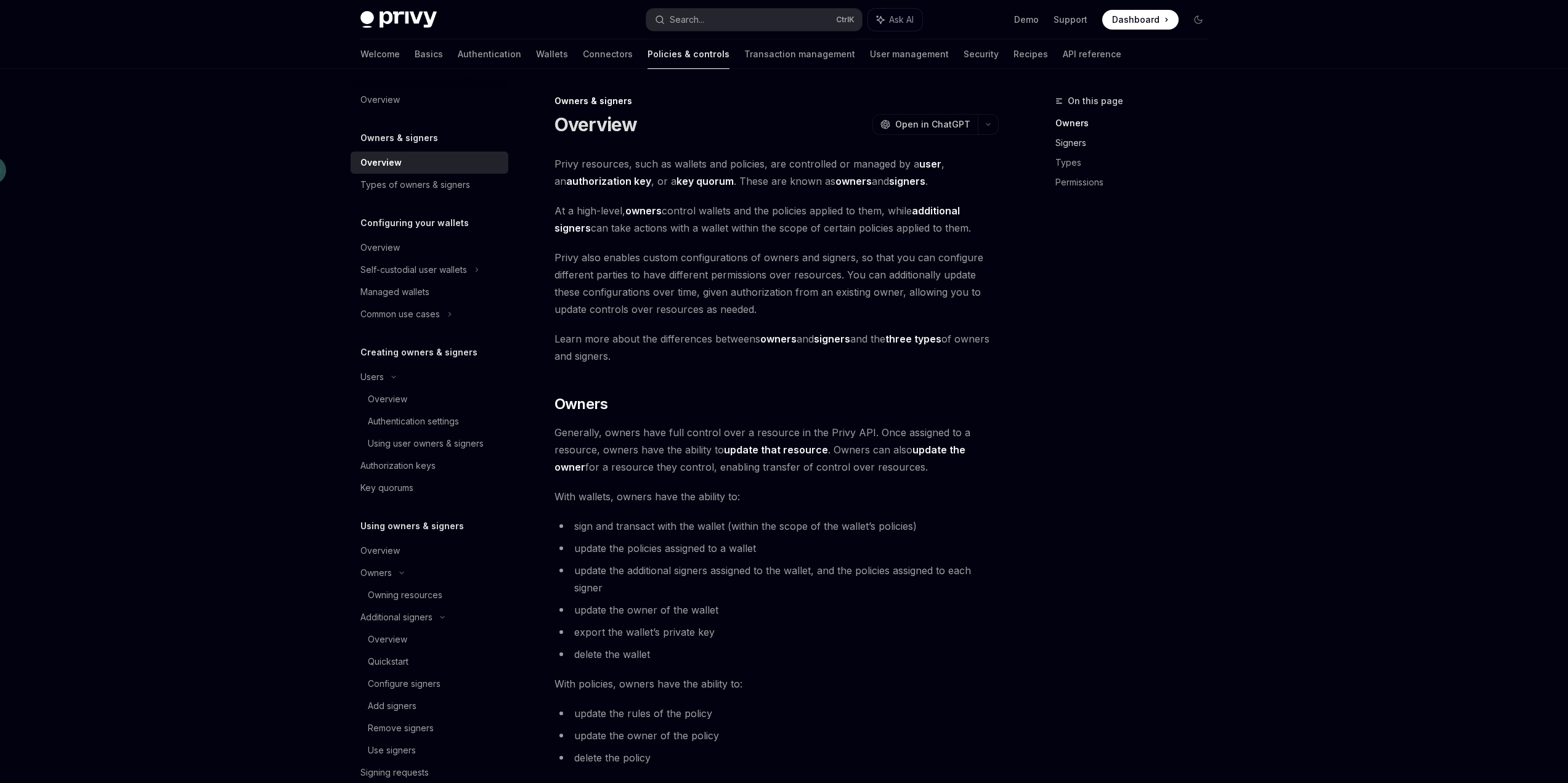
click at [1081, 138] on link "Signers" at bounding box center [1137, 143] width 163 height 20
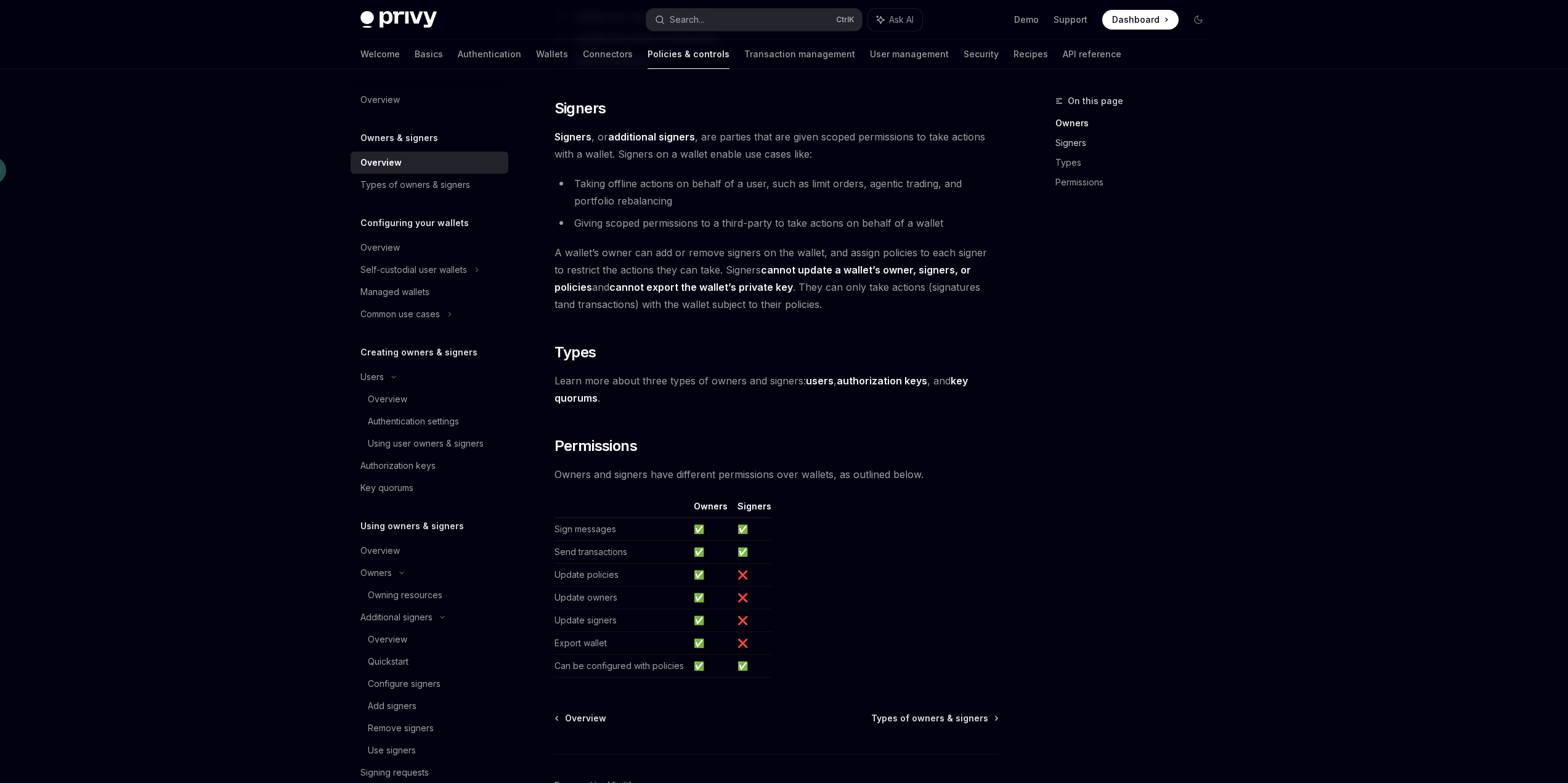
scroll to position [702, 0]
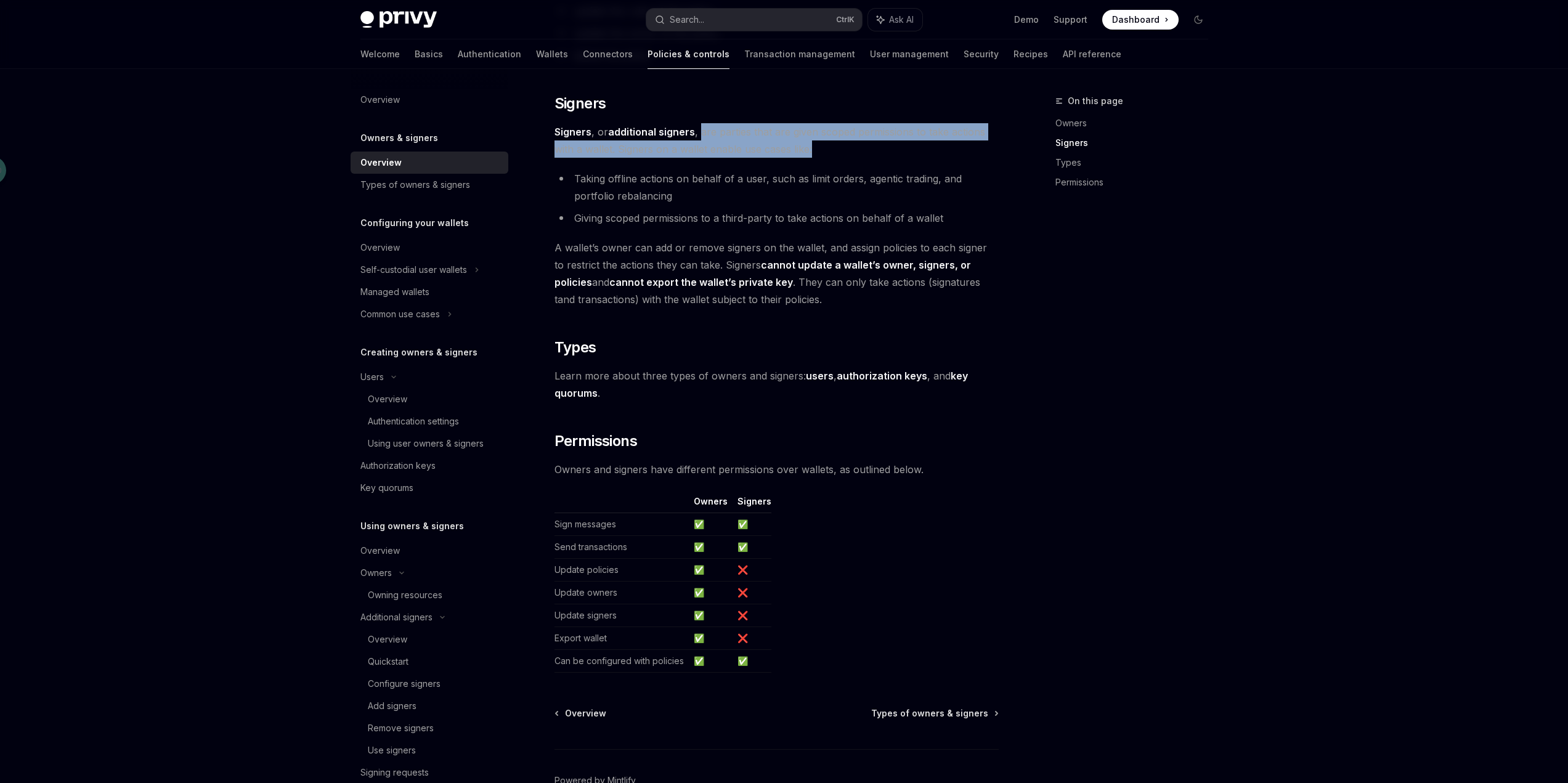
drag, startPoint x: 702, startPoint y: 130, endPoint x: 870, endPoint y: 143, distance: 168.5
click at [870, 143] on span "Signers , or additional signers , are parties that are given scoped permissions…" at bounding box center [776, 140] width 444 height 34
click at [783, 161] on div "Privy resources, such as wallets and policies, are controlled or managed by a u…" at bounding box center [776, 62] width 444 height 1219
drag, startPoint x: 749, startPoint y: 129, endPoint x: 835, endPoint y: 144, distance: 87.3
click at [835, 144] on span "Signers , or additional signers , are parties that are given scoped permissions…" at bounding box center [776, 140] width 444 height 34
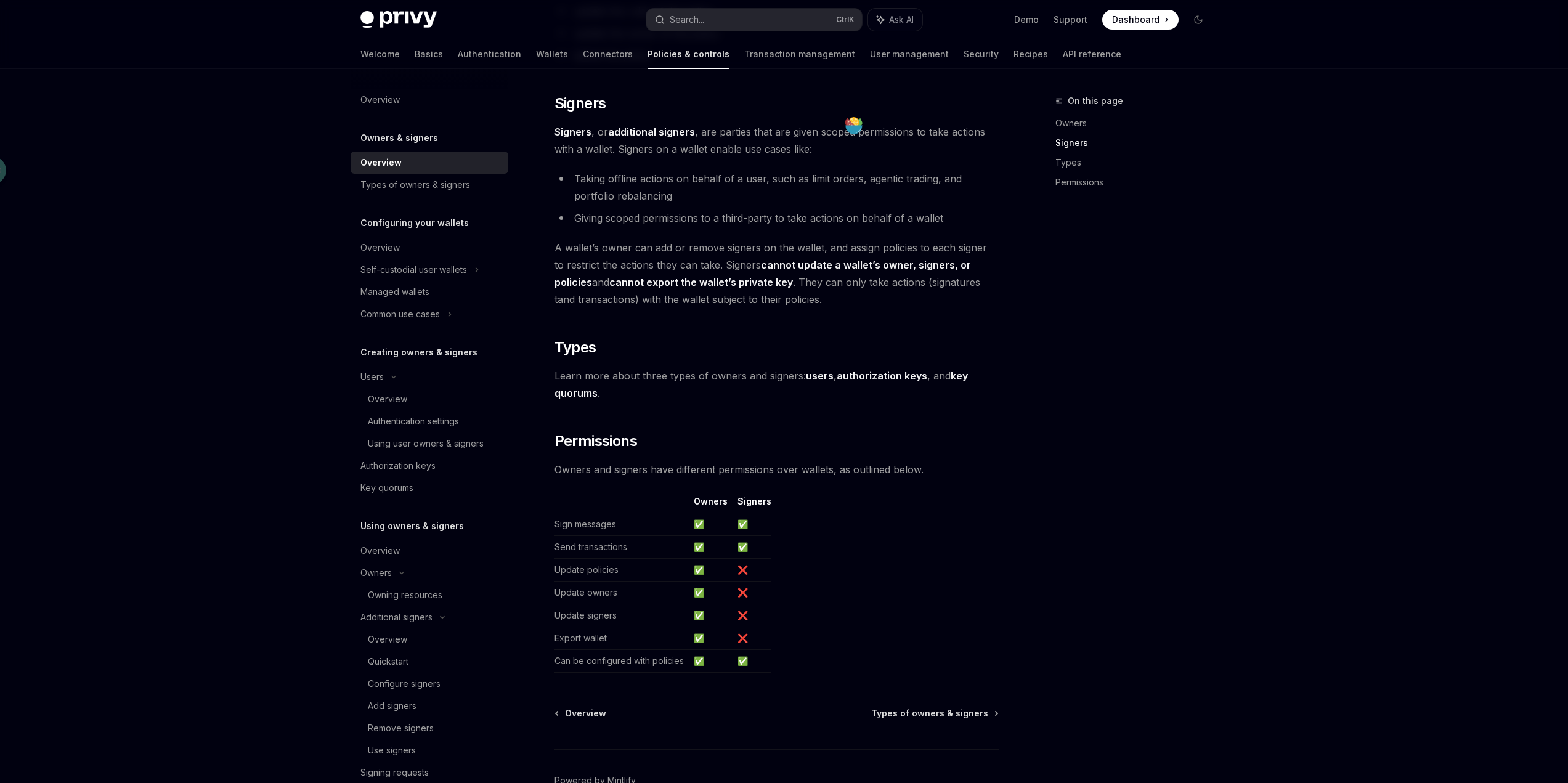
click at [972, 177] on li "Taking offline actions on behalf of a user, such as limit orders, agentic tradi…" at bounding box center [776, 187] width 444 height 34
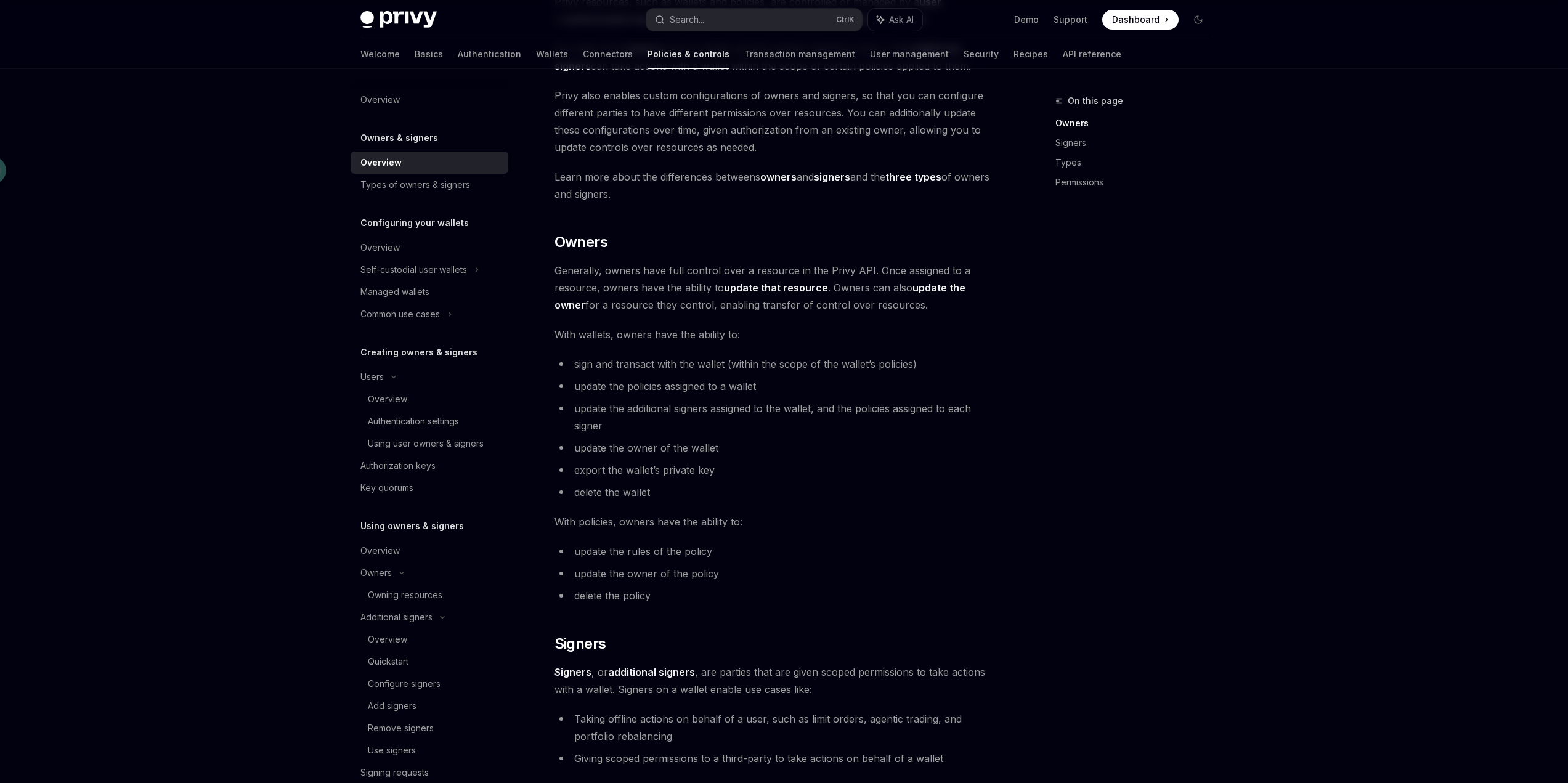
scroll to position [0, 0]
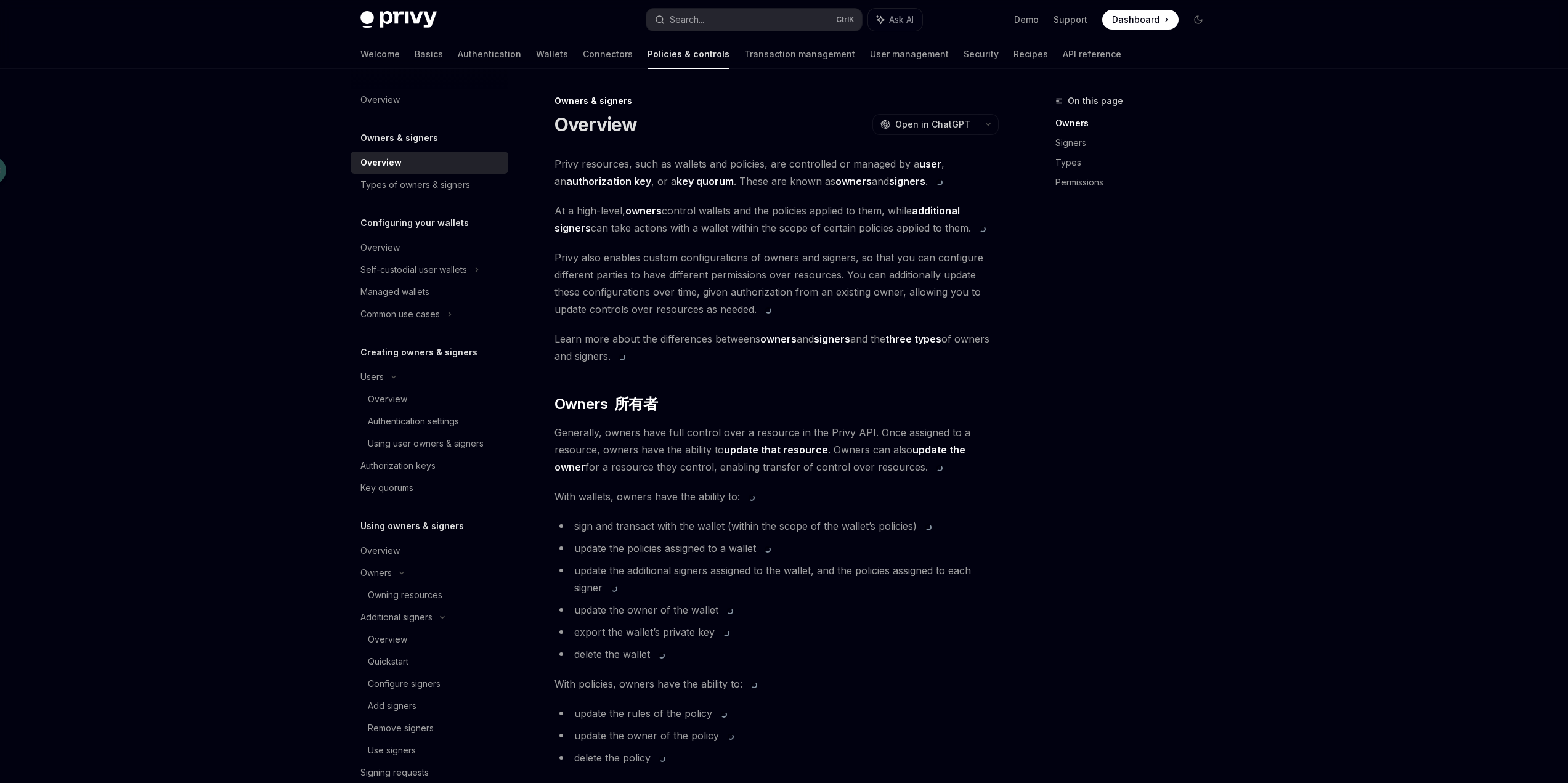
click at [915, 433] on span "Generally, owners have full control over a resource in the Privy API. Once assi…" at bounding box center [776, 449] width 444 height 52
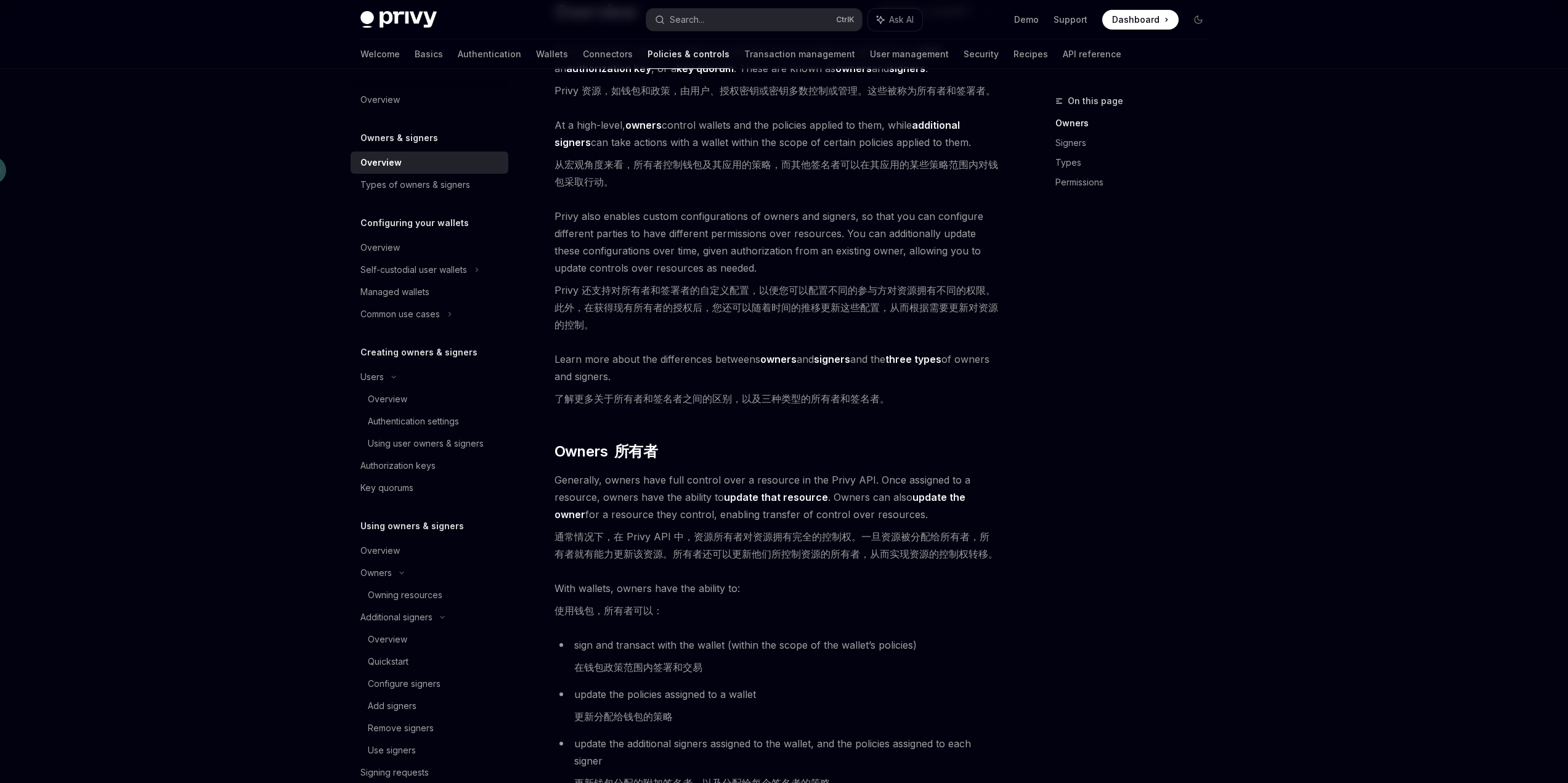
scroll to position [123, 0]
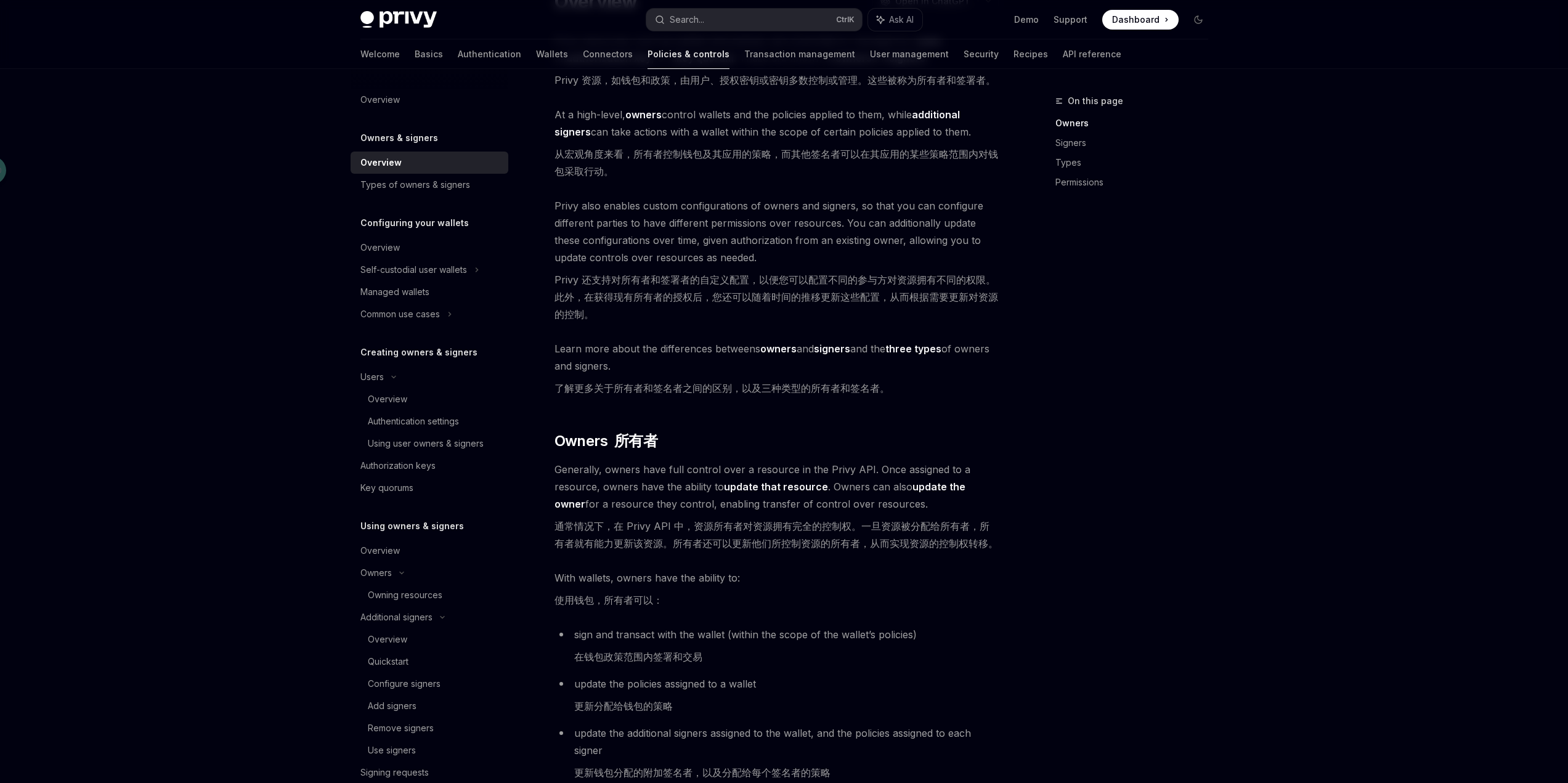
click at [1072, 297] on div "On this page Owners Signers Types Permissions" at bounding box center [1124, 437] width 188 height 689
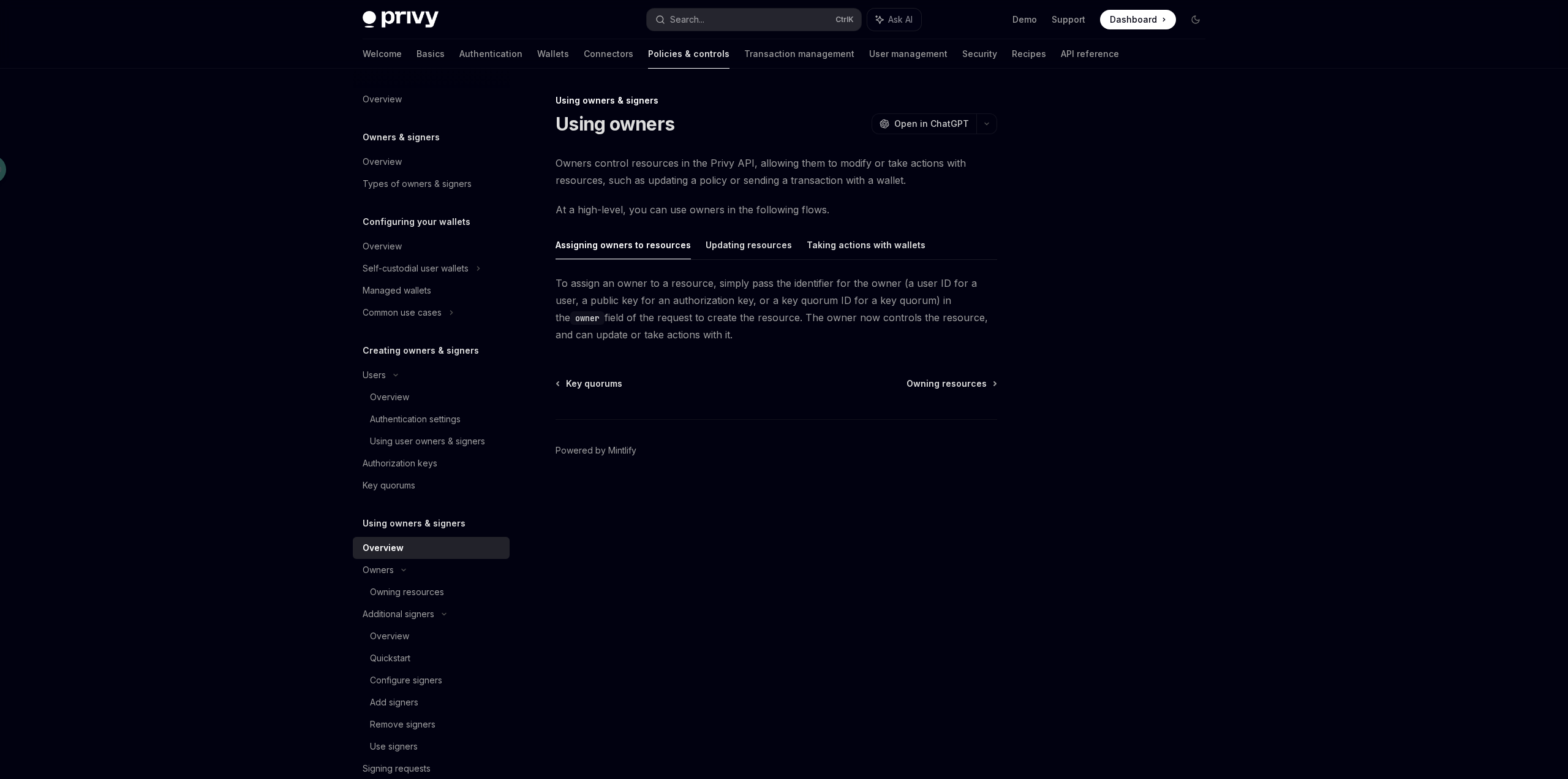
type textarea "*"
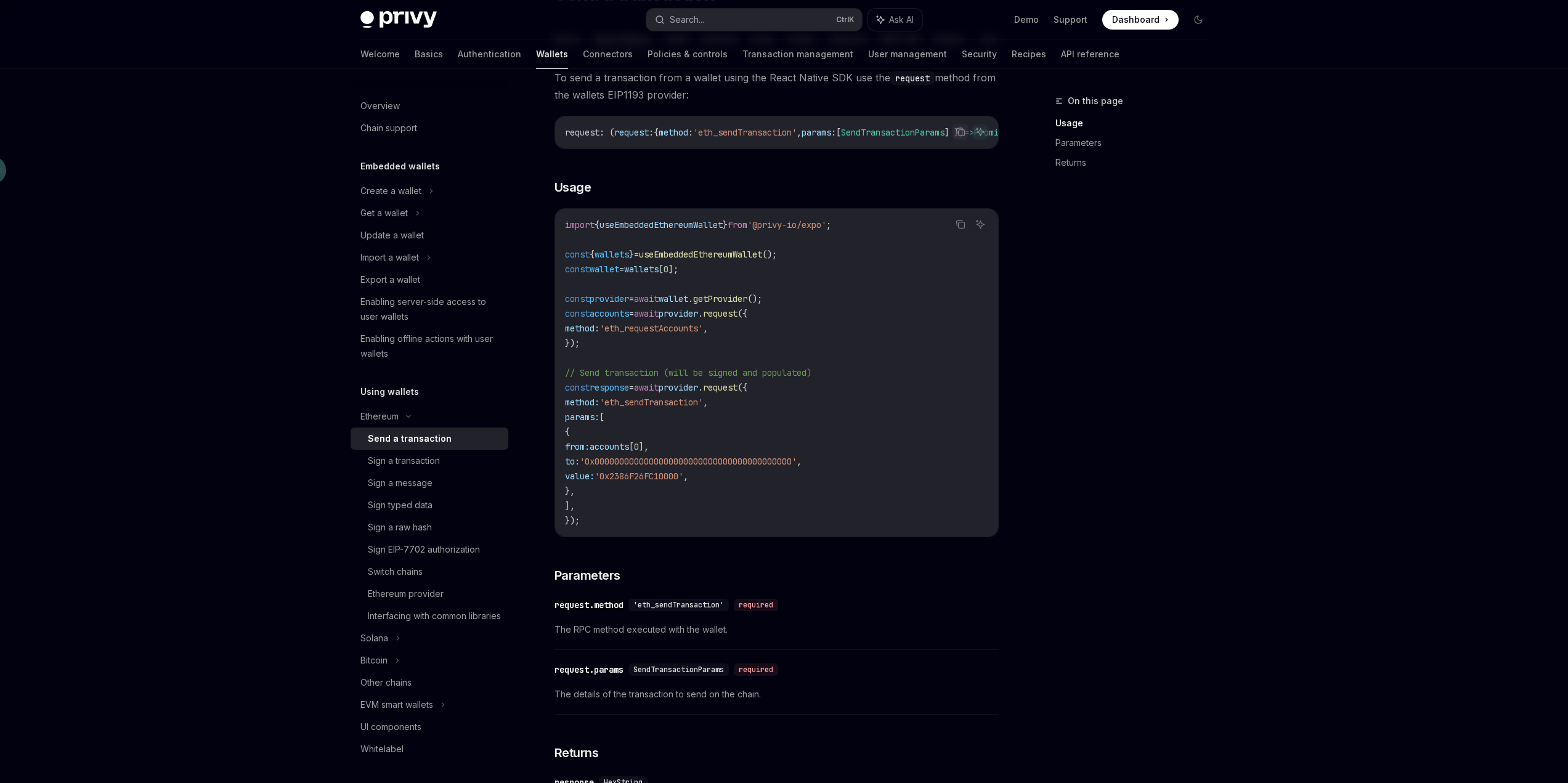
scroll to position [61, 0]
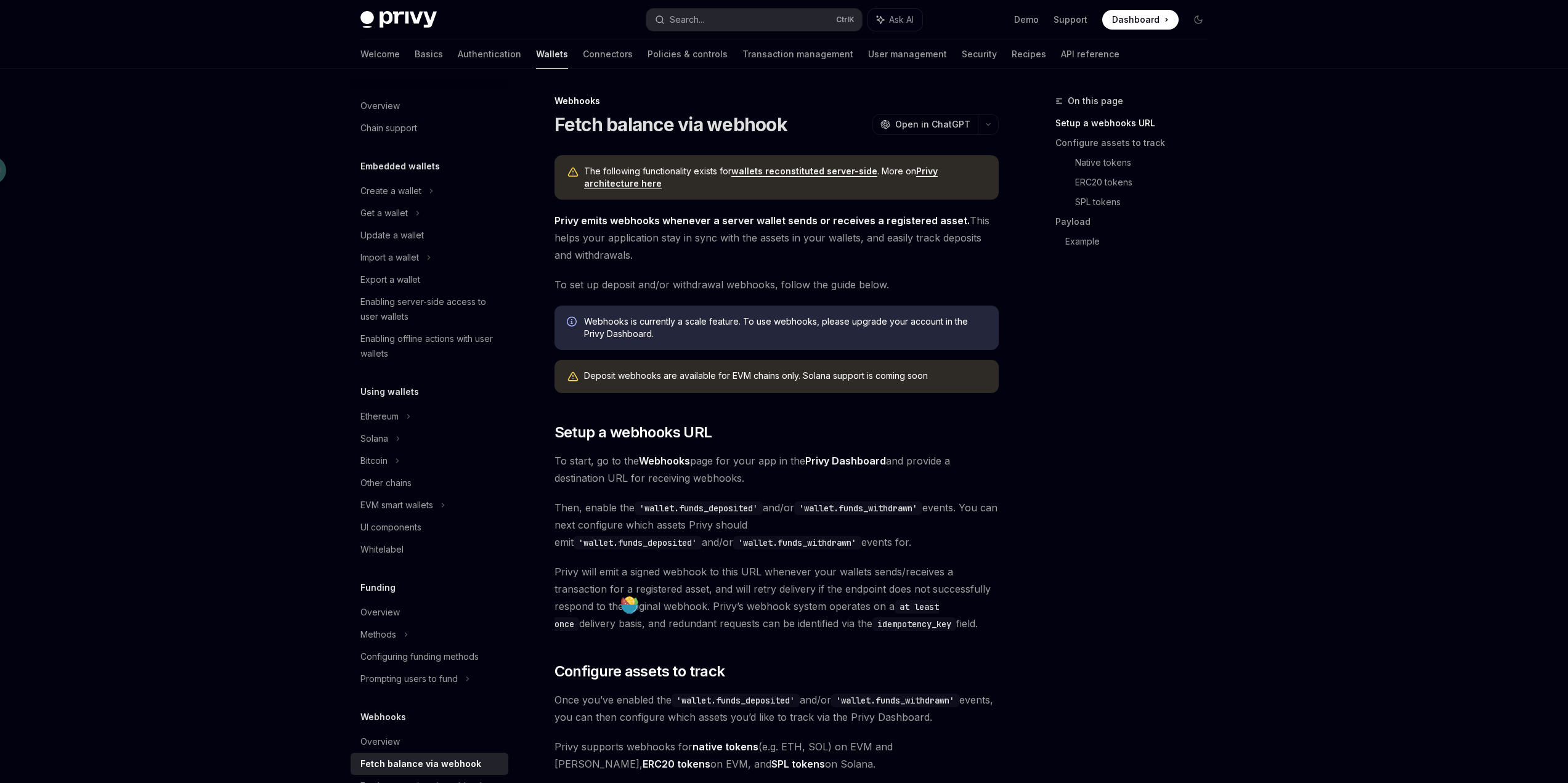
scroll to position [62, 0]
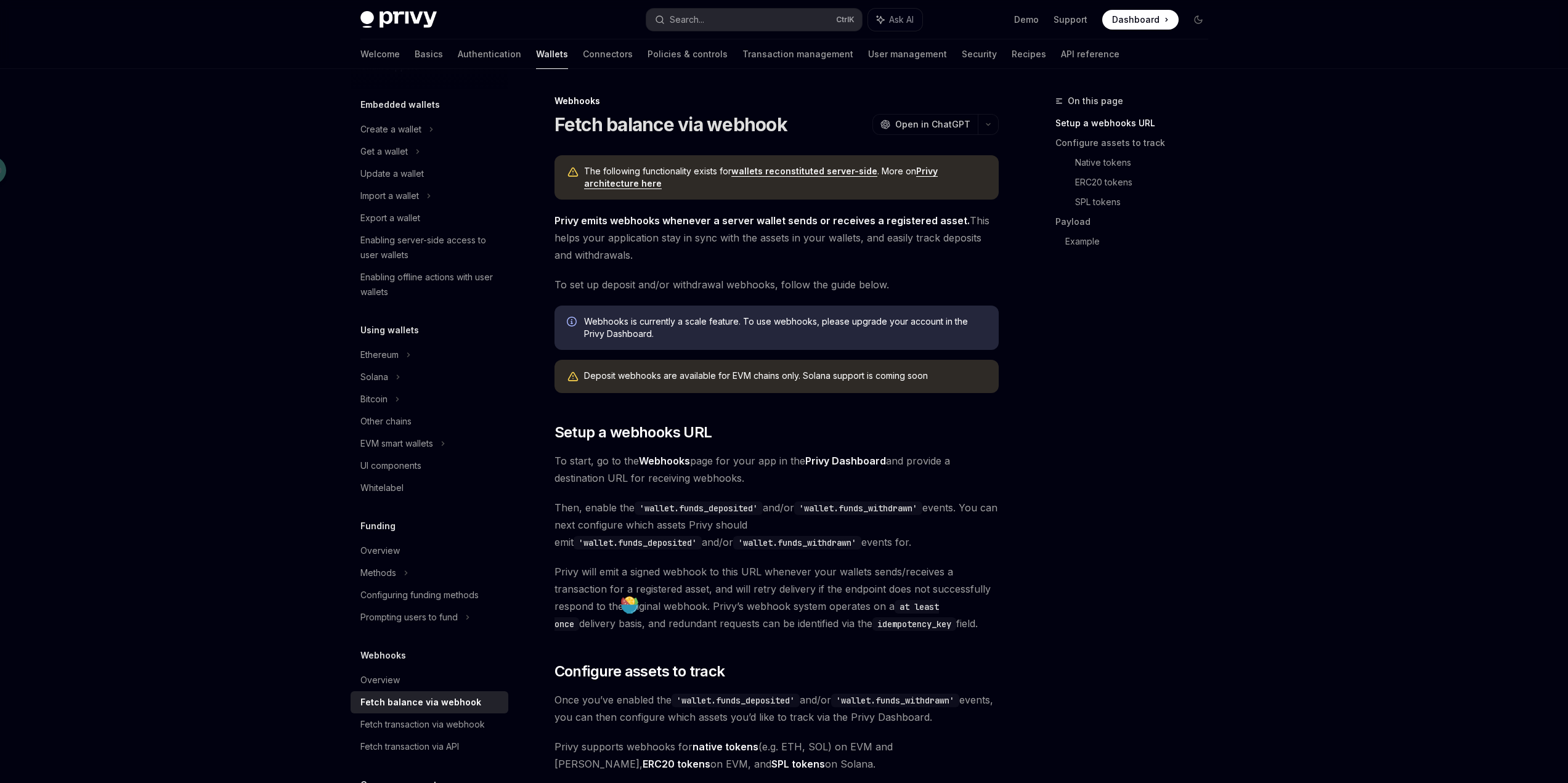
click at [1089, 353] on div "On this page Setup a webhooks URL Configure assets to track Native tokens ERC20…" at bounding box center [1124, 437] width 188 height 689
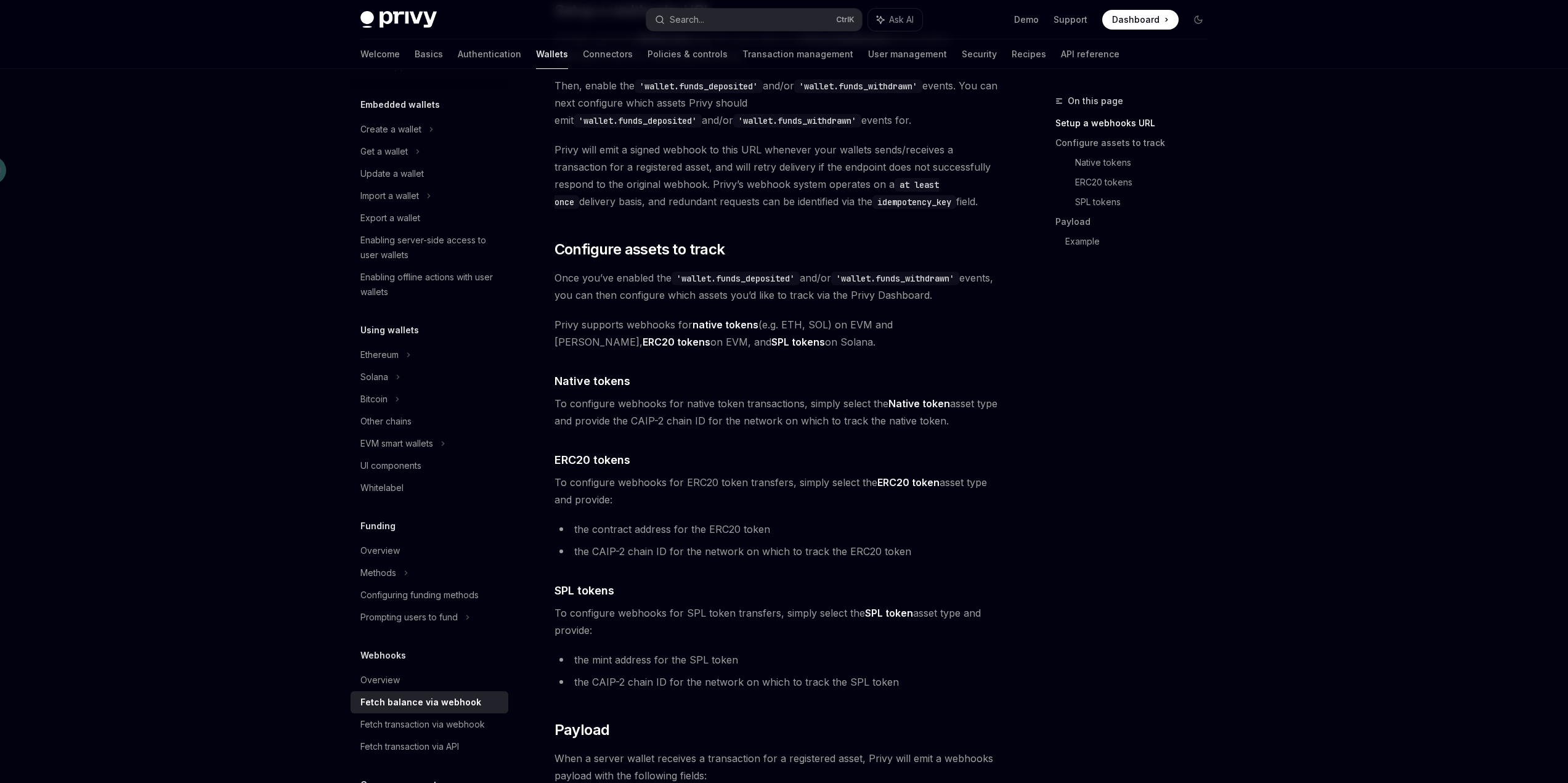
scroll to position [431, 0]
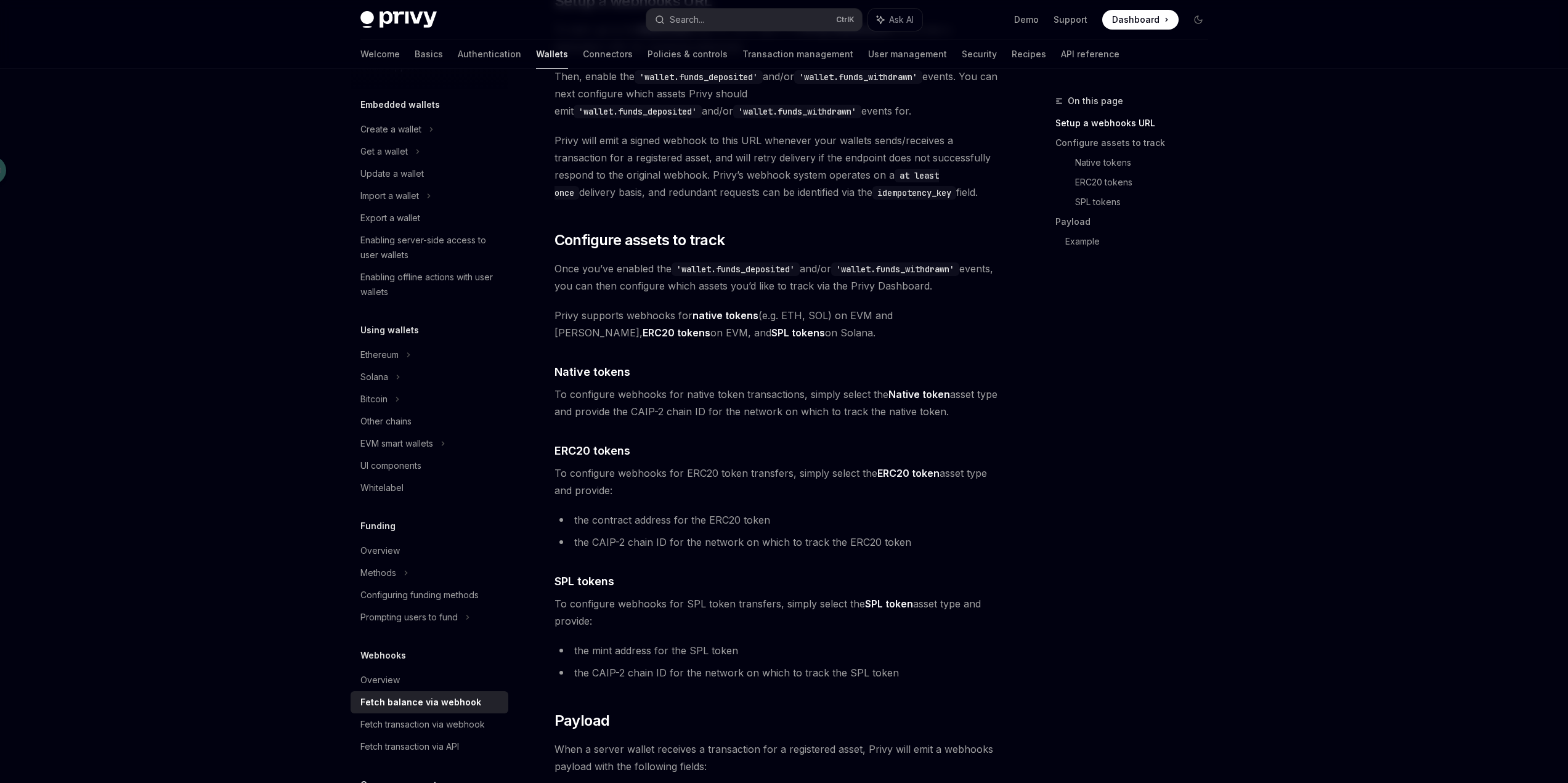
click at [745, 271] on code "'wallet.funds_deposited'" at bounding box center [736, 269] width 128 height 13
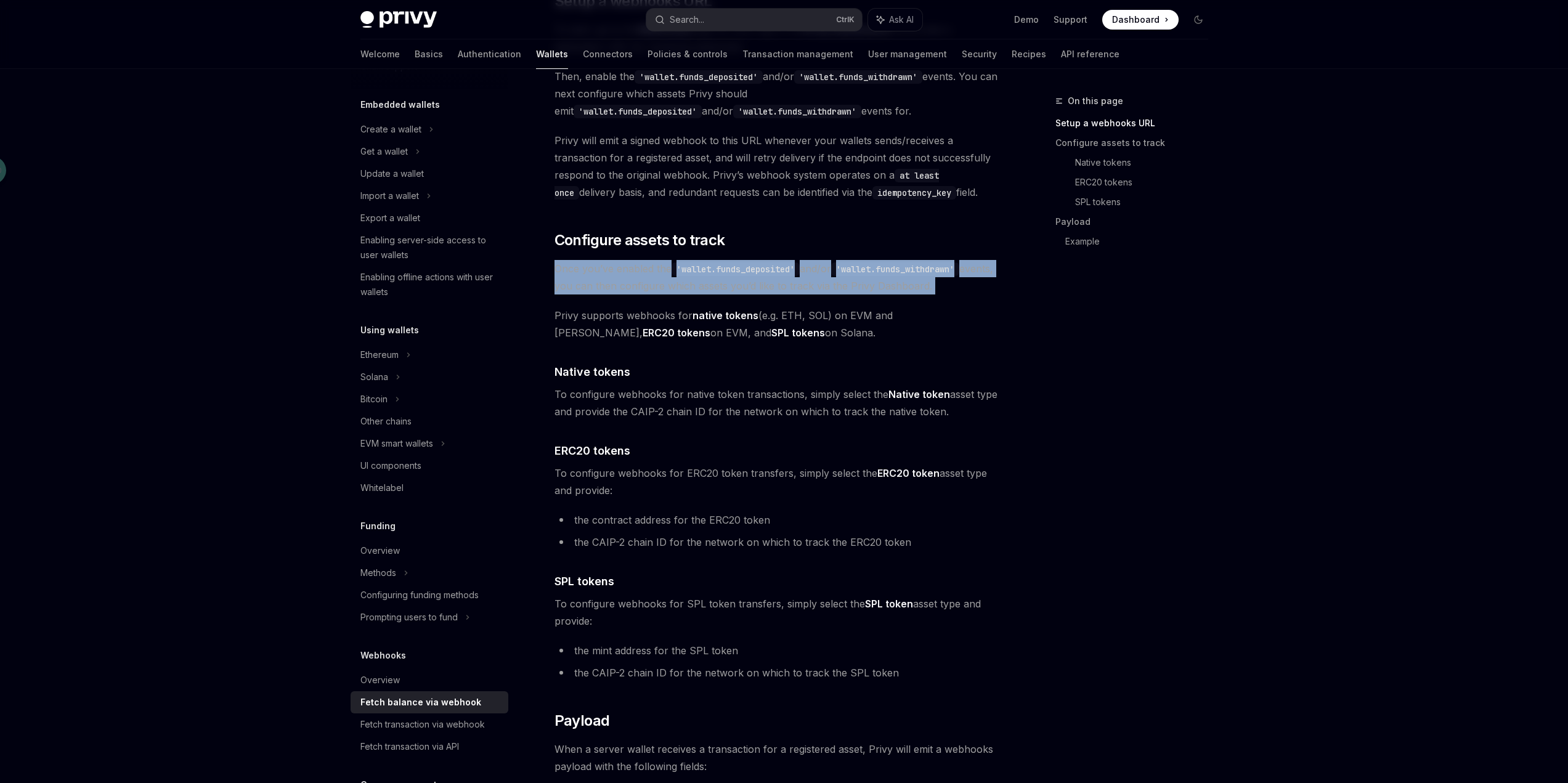
click at [745, 271] on code "'wallet.funds_deposited'" at bounding box center [736, 269] width 128 height 13
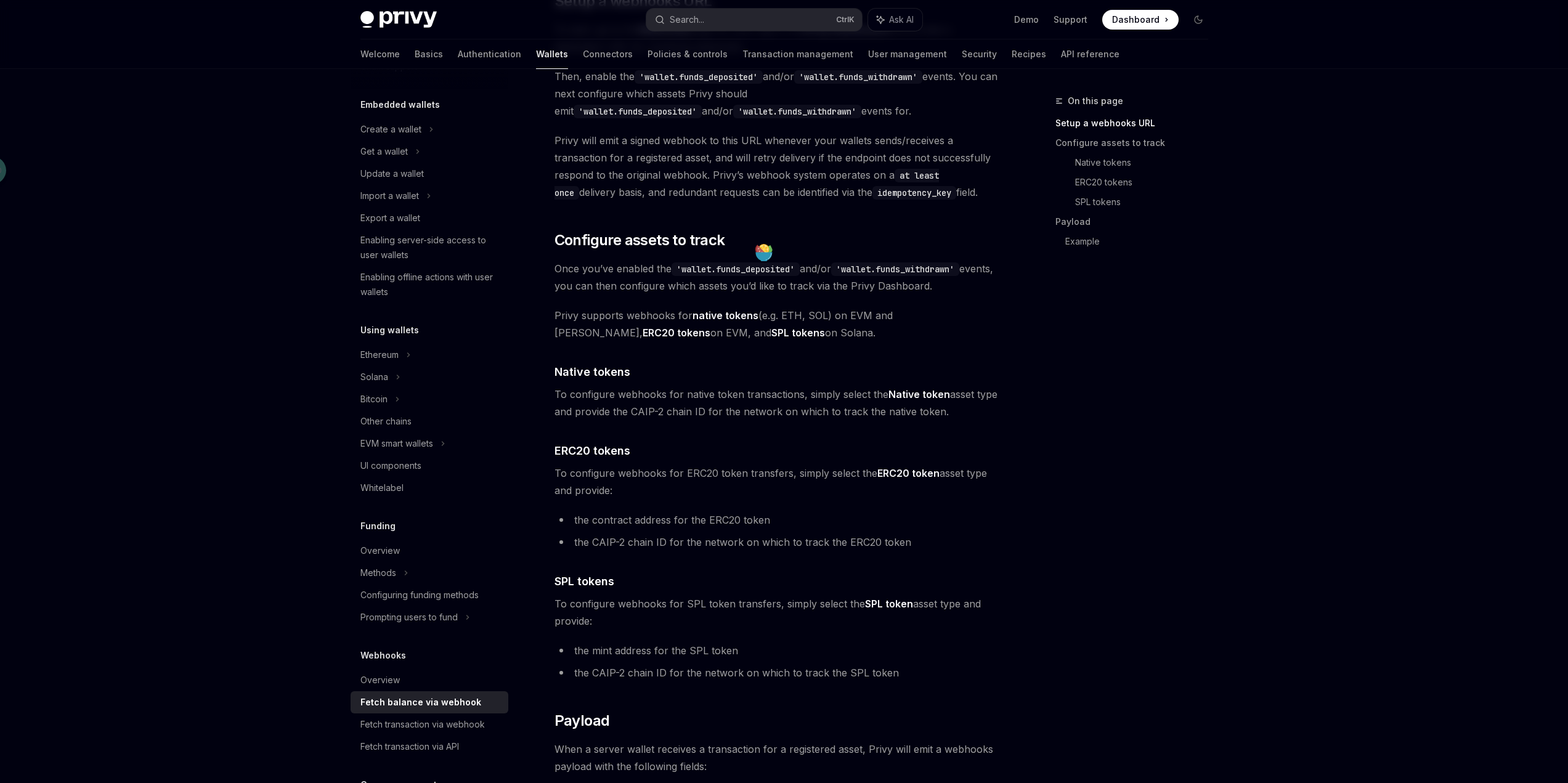
click at [1129, 149] on link "Configure assets to track" at bounding box center [1137, 143] width 163 height 20
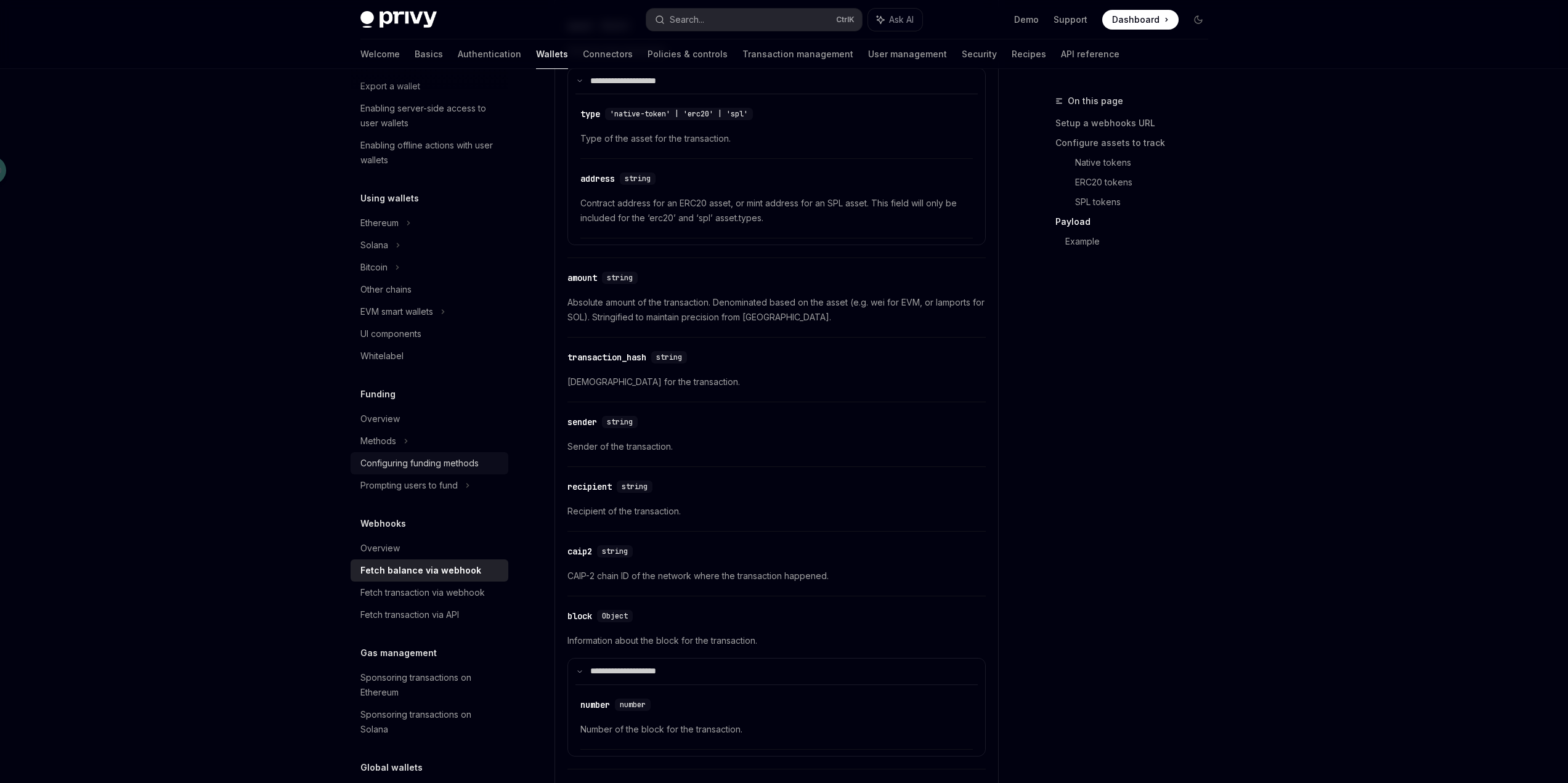
scroll to position [246, 0]
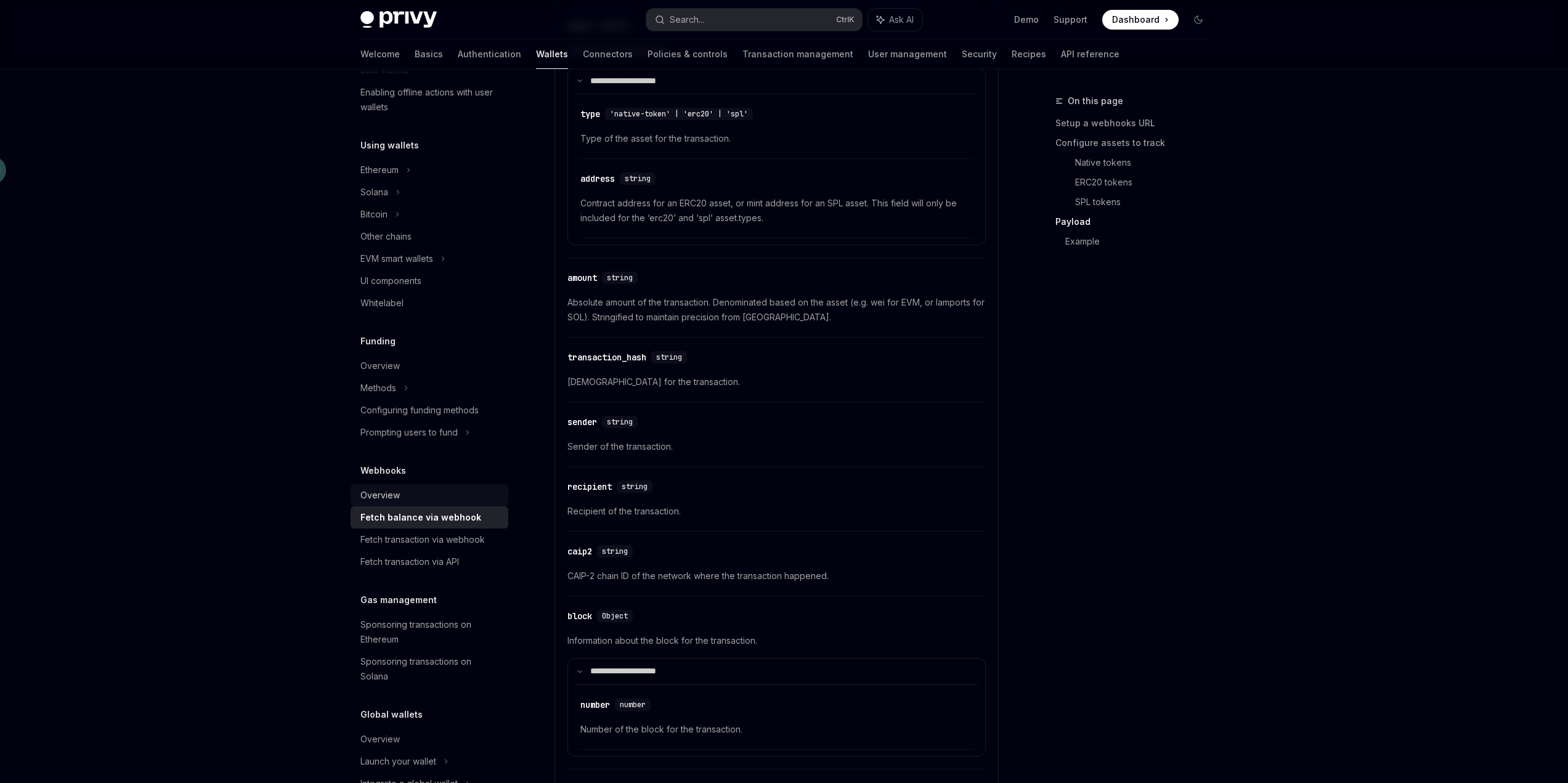
click at [405, 501] on div "Overview" at bounding box center [431, 495] width 141 height 15
type textarea "*"
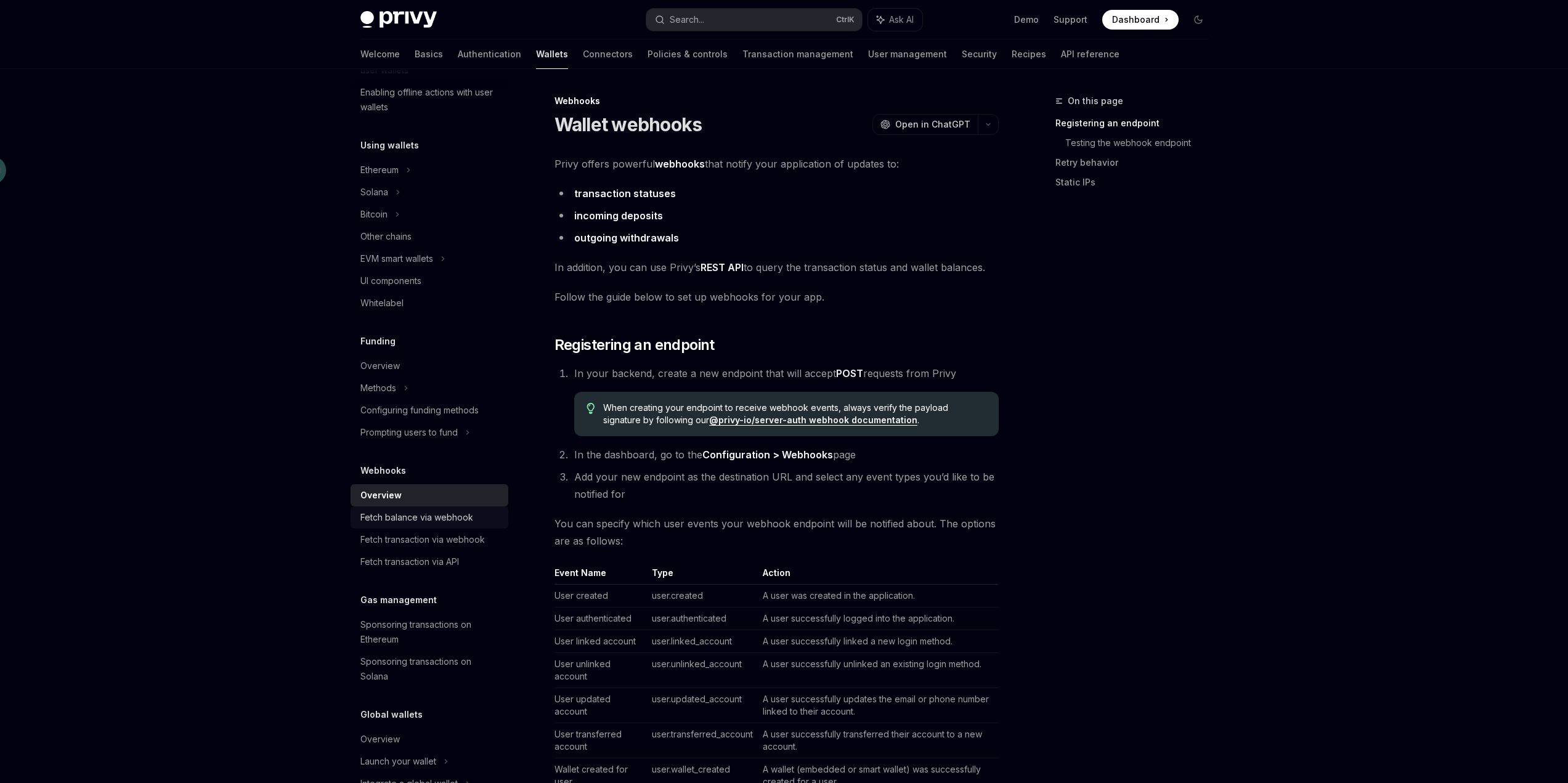
click at [408, 513] on div "Fetch balance via webhook" at bounding box center [417, 517] width 112 height 15
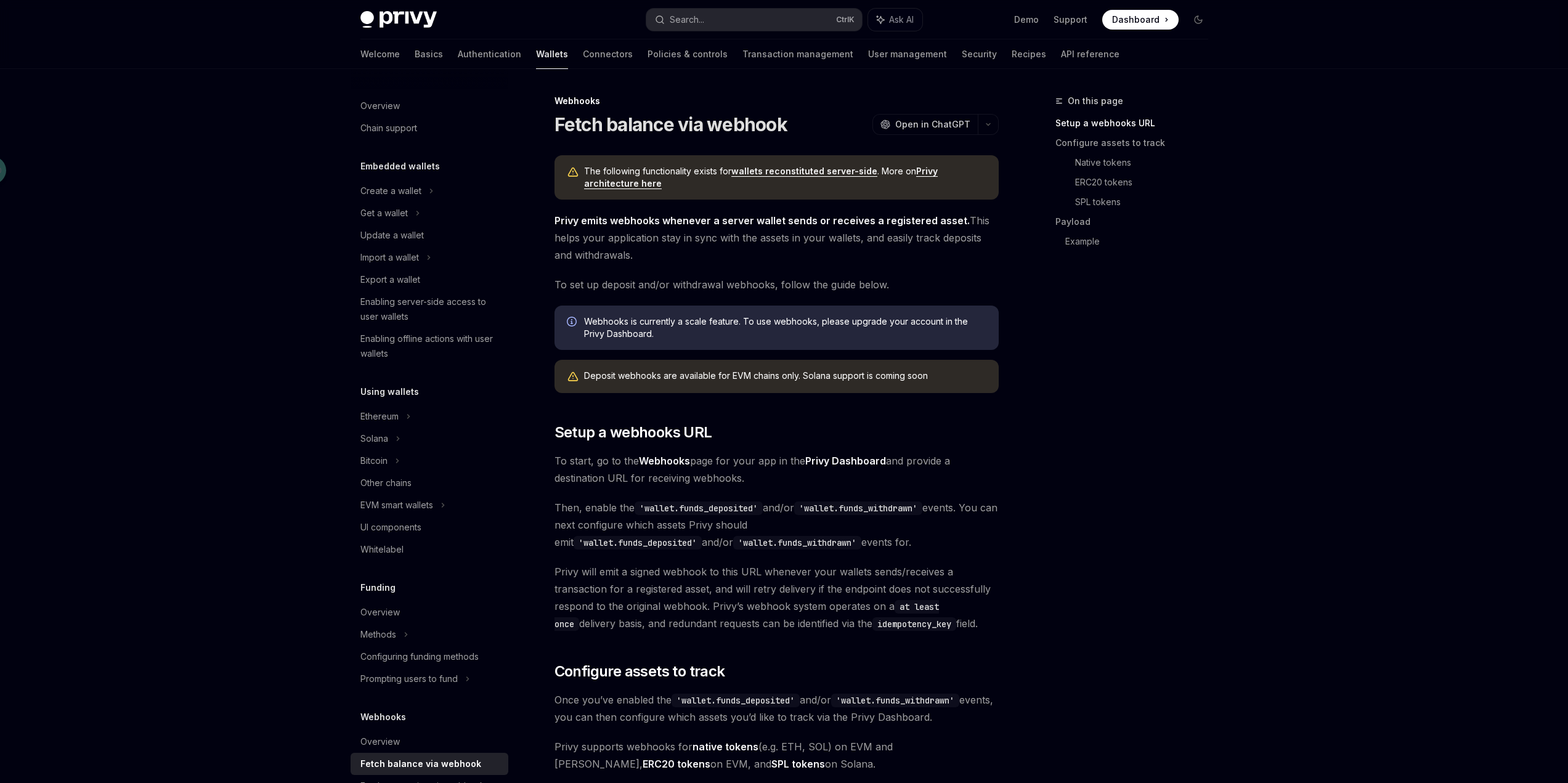
click at [875, 322] on span "Webhooks is currently a scale feature. To use webhooks, please upgrade your acc…" at bounding box center [785, 327] width 403 height 25
click at [882, 333] on span "Webhooks is currently a scale feature. To use webhooks, please upgrade your acc…" at bounding box center [785, 327] width 403 height 25
click at [847, 373] on div "Deposit webhooks are available for EVM chains only. Solana support is coming so…" at bounding box center [785, 376] width 403 height 13
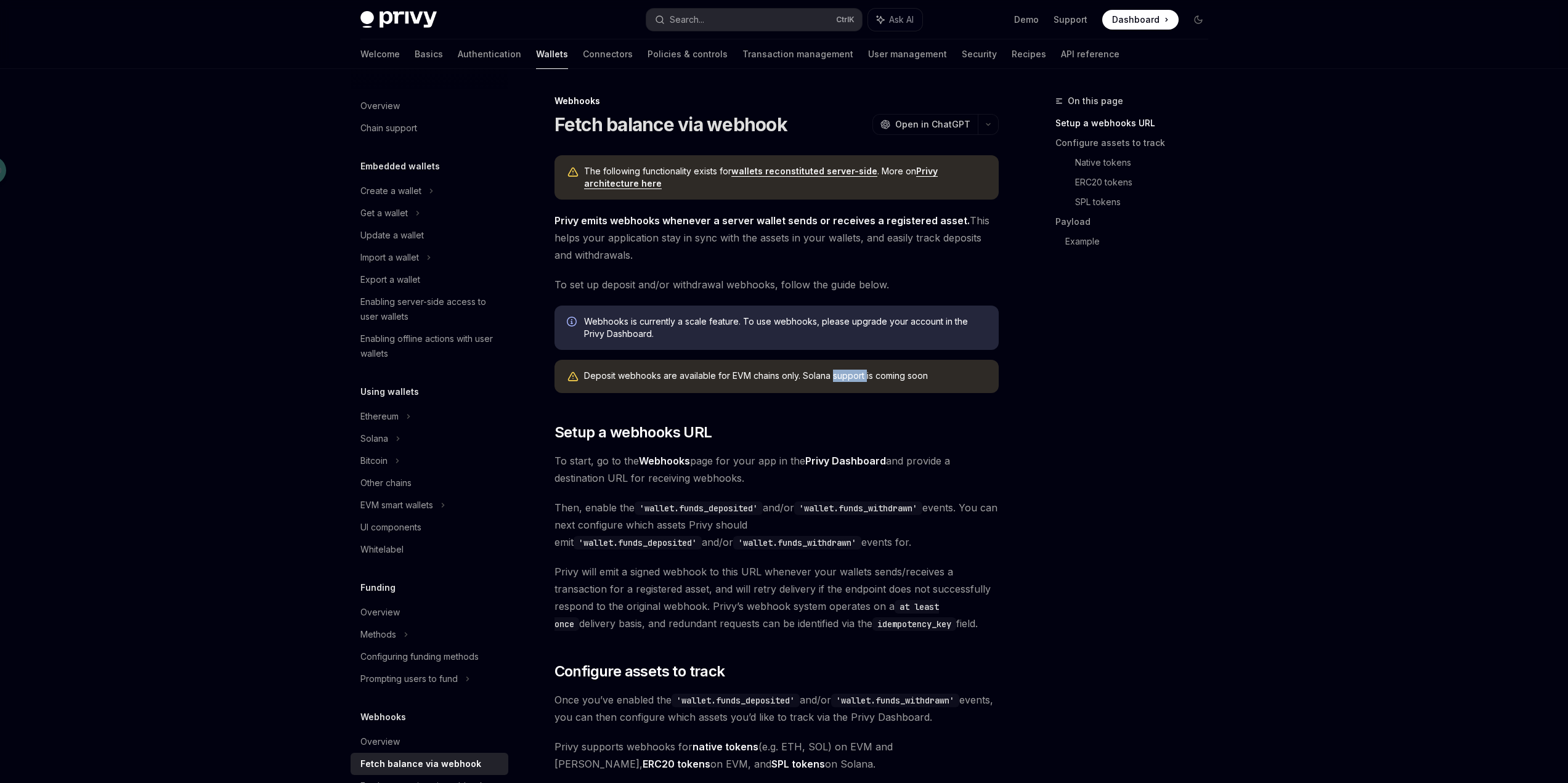
click at [847, 373] on div "Deposit webhooks are available for EVM chains only. Solana support is coming so…" at bounding box center [785, 376] width 403 height 13
click at [844, 323] on span "Webhooks is currently a scale feature. To use webhooks, please upgrade your acc…" at bounding box center [785, 327] width 403 height 25
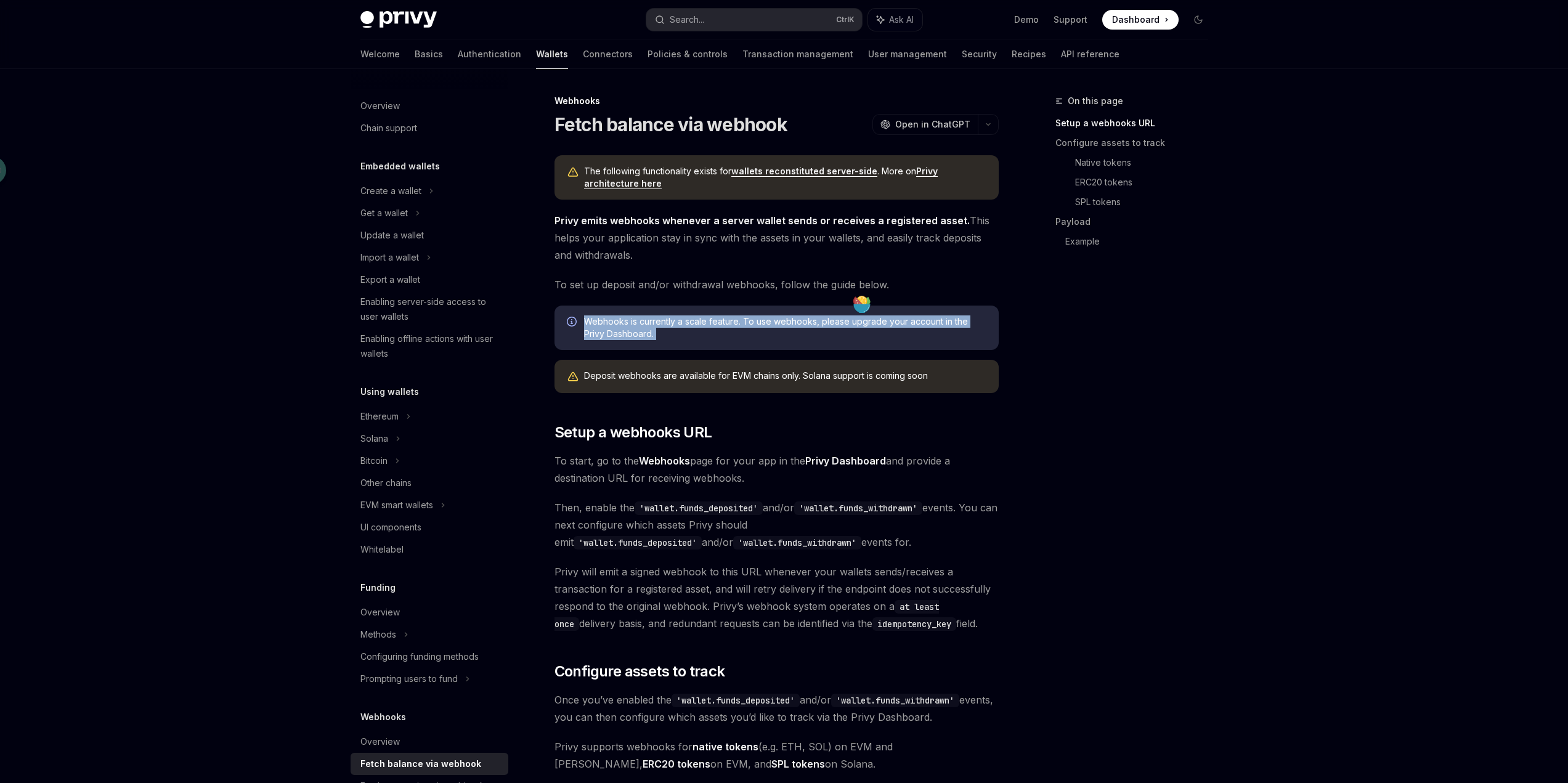
click at [831, 333] on span "Webhooks is currently a scale feature. To use webhooks, please upgrade your acc…" at bounding box center [785, 327] width 403 height 25
click at [831, 334] on span "Webhooks is currently a scale feature. To use webhooks, please upgrade your acc…" at bounding box center [785, 327] width 403 height 25
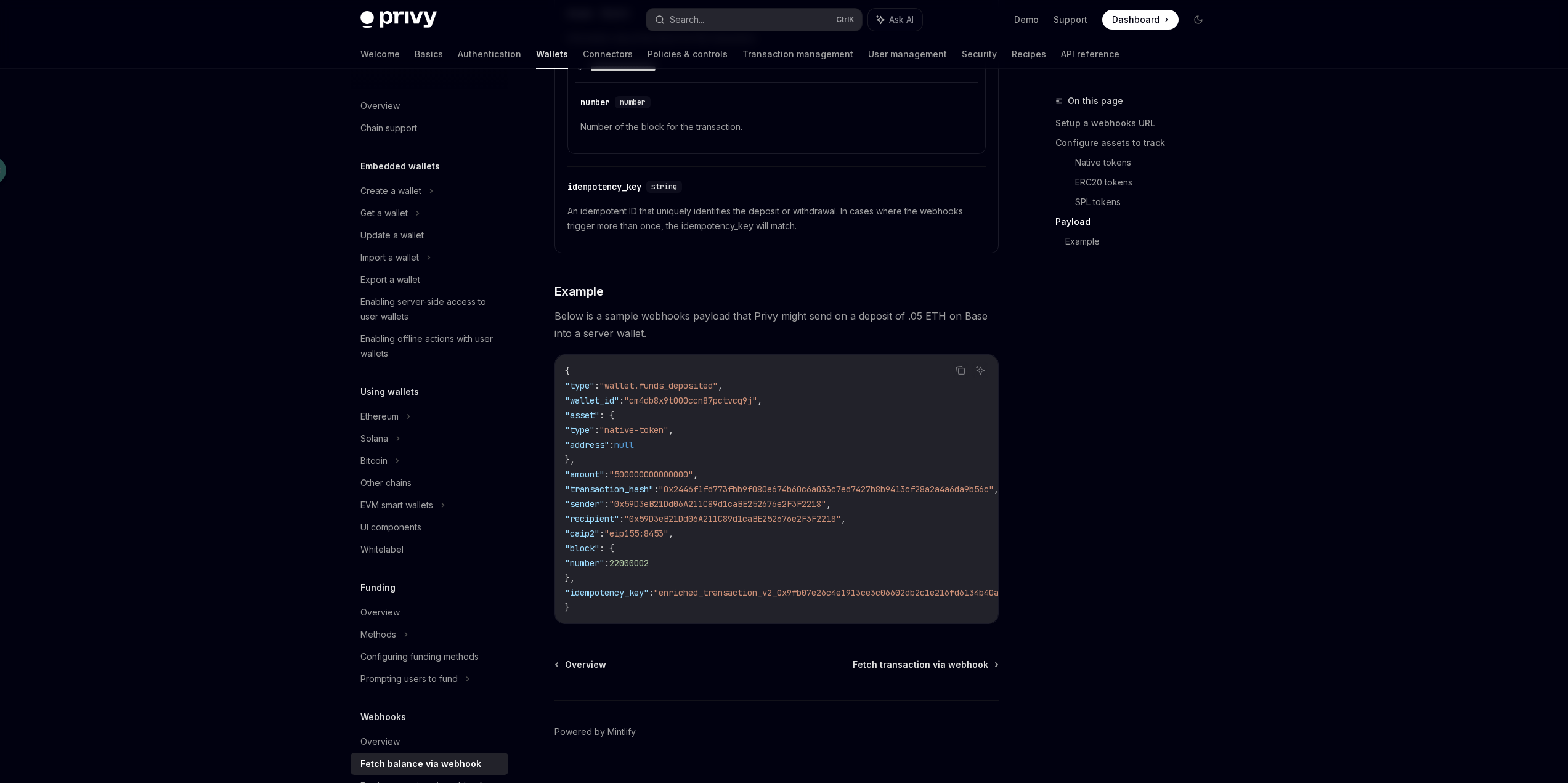
click at [646, 594] on span ""idempotency_key"" at bounding box center [606, 593] width 84 height 11
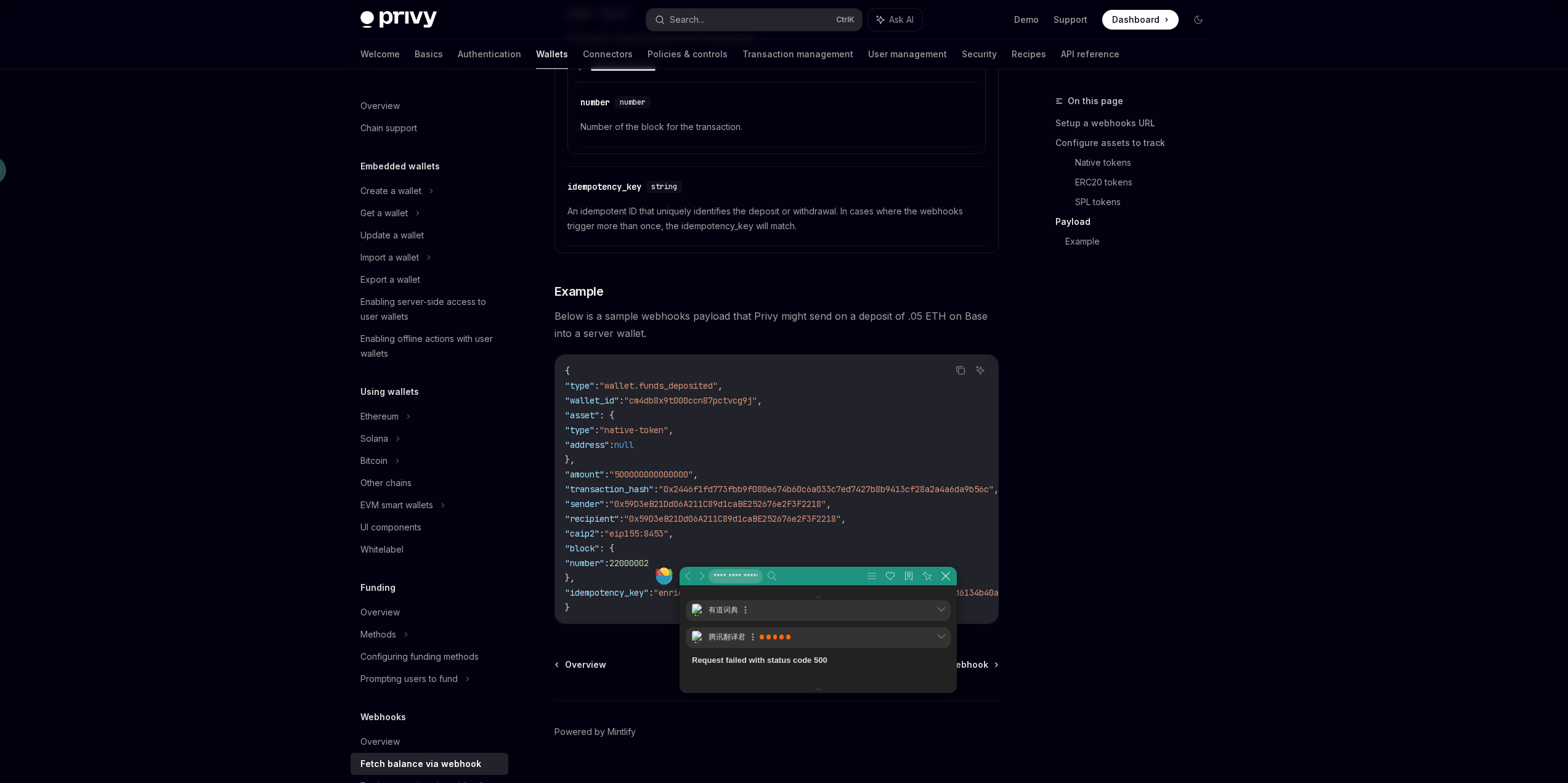
scroll to position [37, 372]
click at [1174, 436] on div "On this page Setup a webhooks URL Configure assets to track Native tokens ERC20…" at bounding box center [1124, 437] width 188 height 689
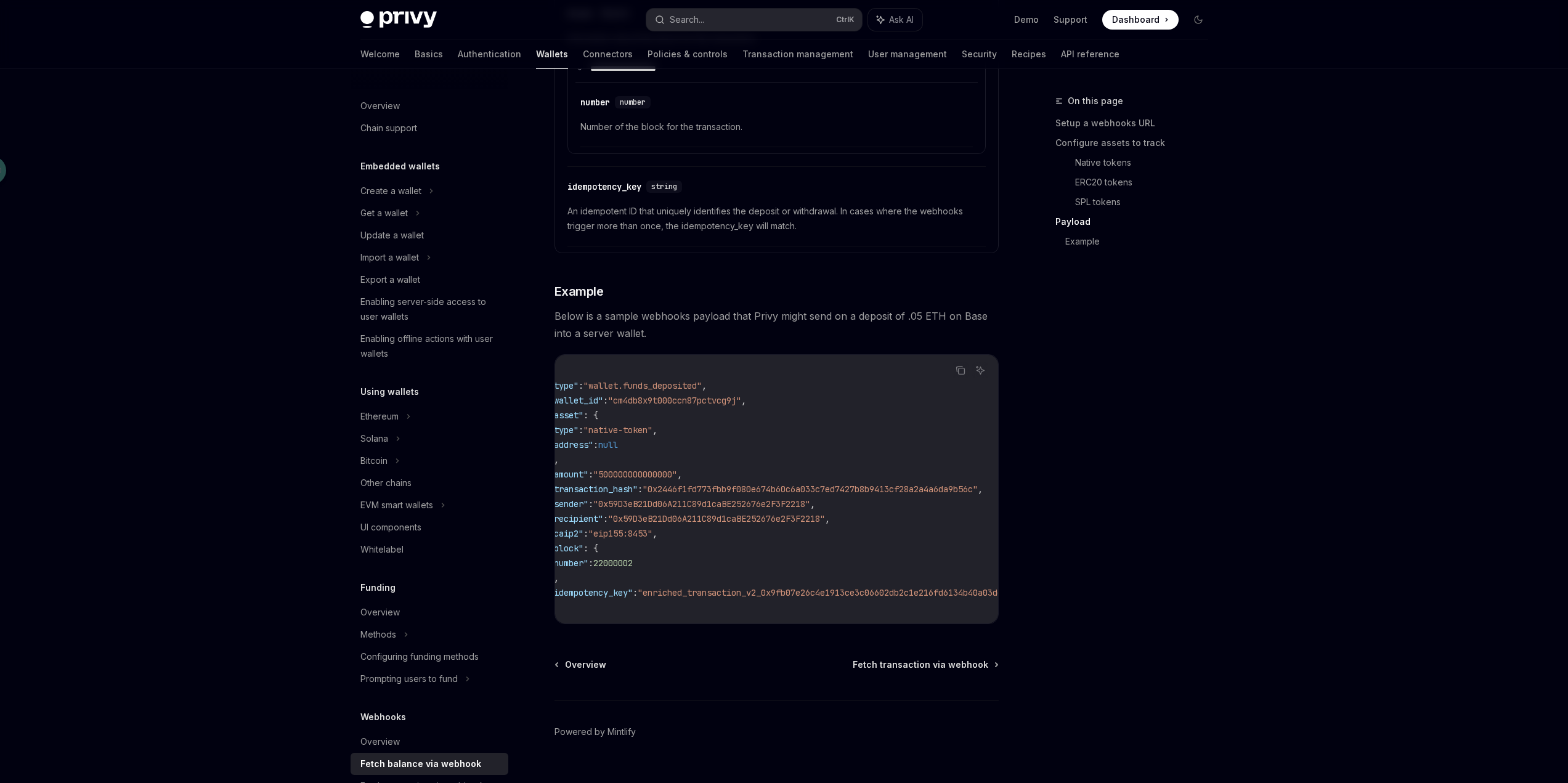
scroll to position [0, 0]
click at [1147, 525] on div "On this page Setup a webhooks URL Configure assets to track Native tokens ERC20…" at bounding box center [1124, 437] width 188 height 689
drag, startPoint x: 580, startPoint y: 591, endPoint x: 636, endPoint y: 591, distance: 56.0
click at [636, 591] on span ""idempotency_key"" at bounding box center [606, 593] width 84 height 11
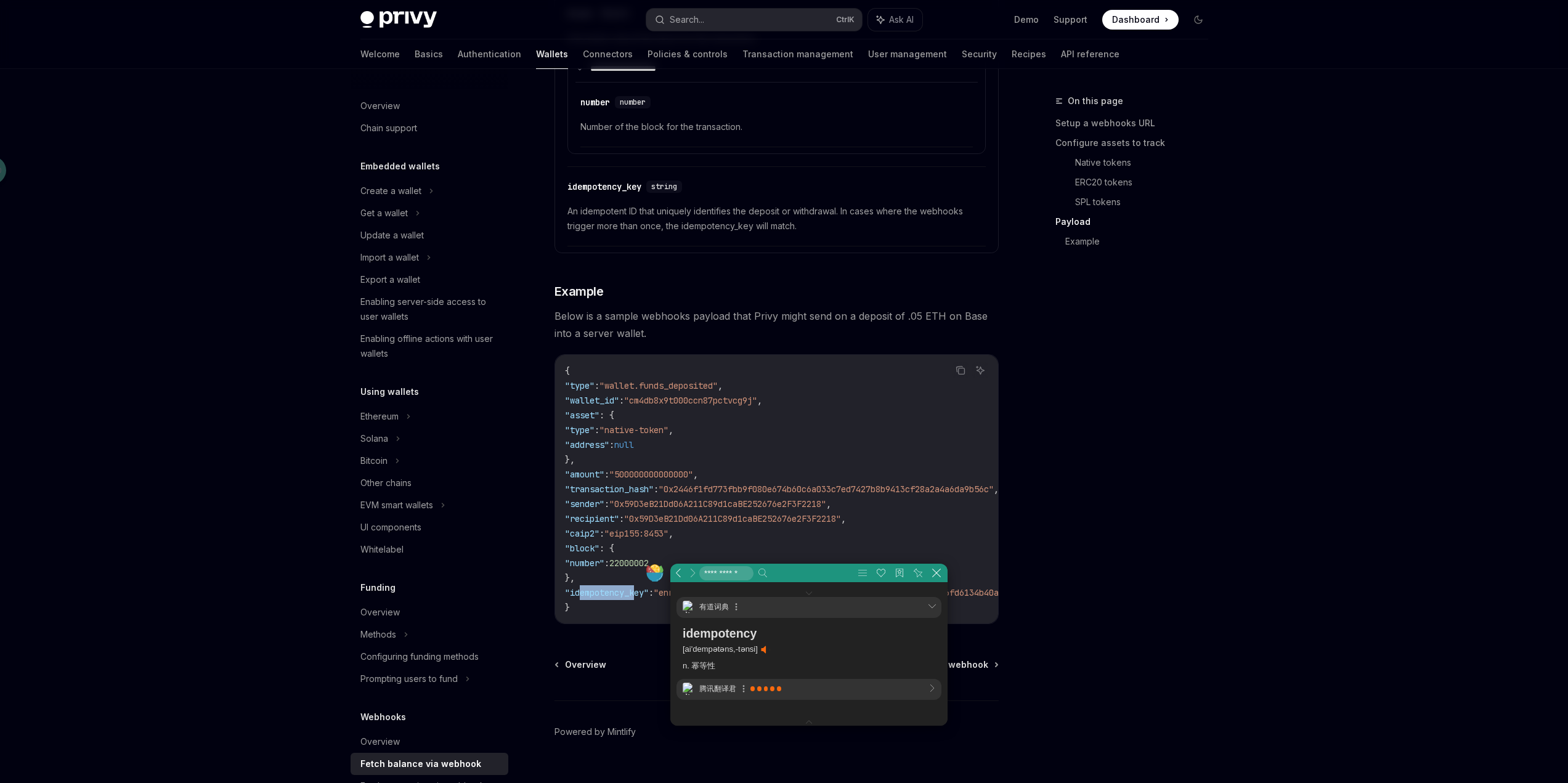
scroll to position [37, 372]
click at [1205, 504] on div "On this page Setup a webhooks URL Configure assets to track Native tokens ERC20…" at bounding box center [1124, 437] width 188 height 689
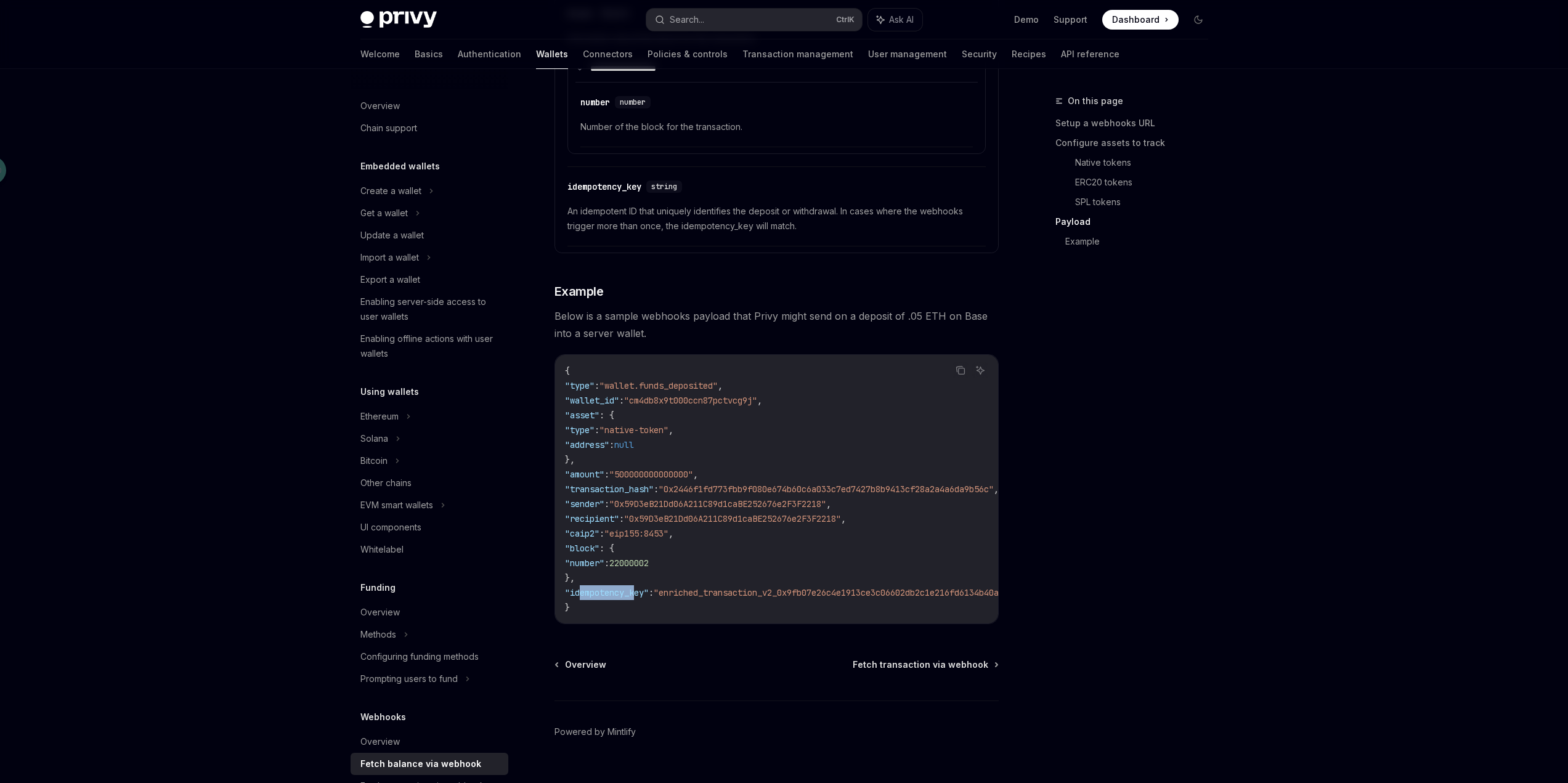
drag, startPoint x: 580, startPoint y: 592, endPoint x: 635, endPoint y: 597, distance: 55.2
click at [635, 597] on span ""idempotency_key"" at bounding box center [606, 593] width 84 height 11
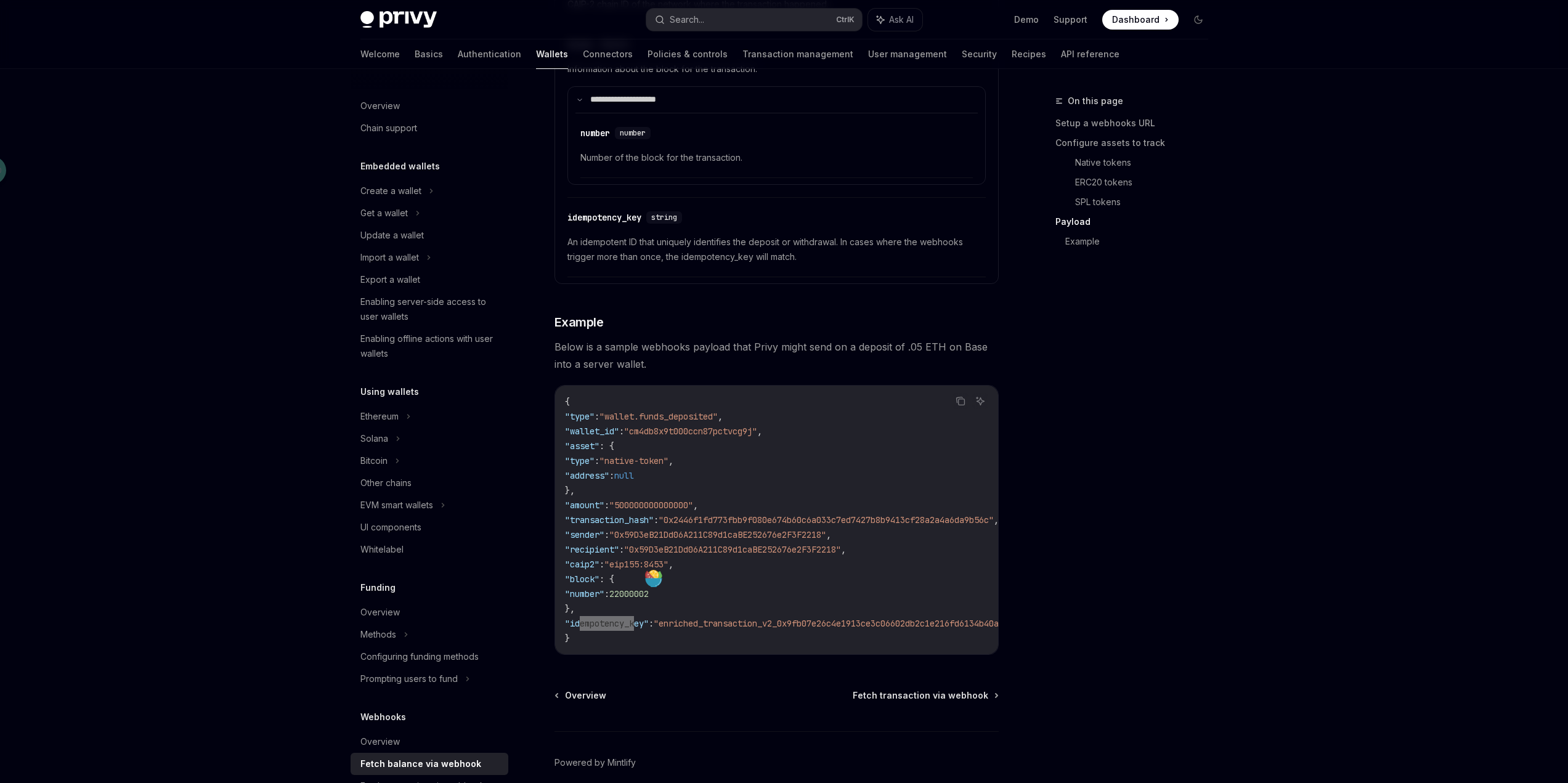
scroll to position [1909, 0]
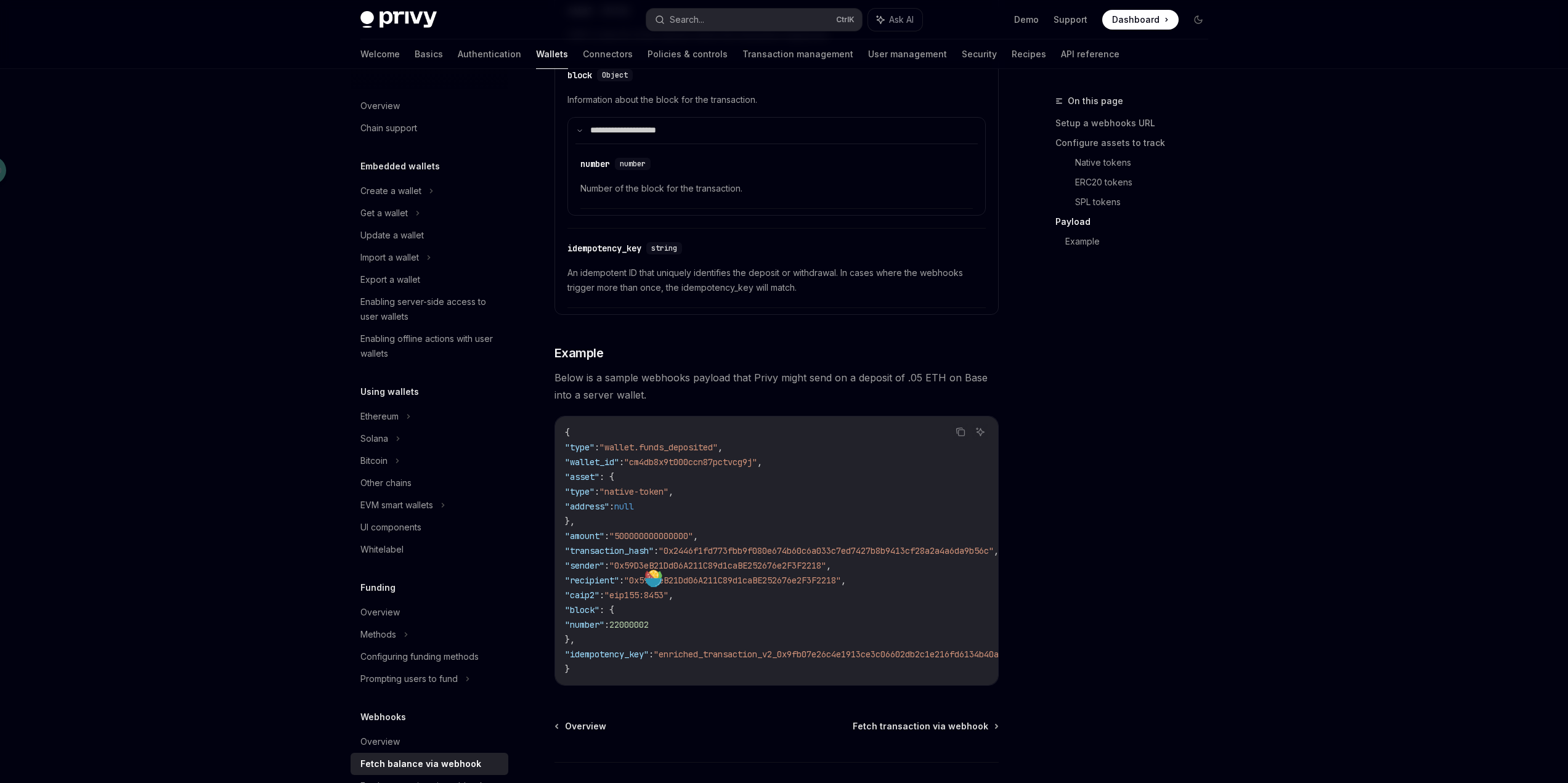
click at [780, 289] on span "An idempotent ID that uniquely identifies the deposit or withdrawal. In cases w…" at bounding box center [776, 280] width 418 height 29
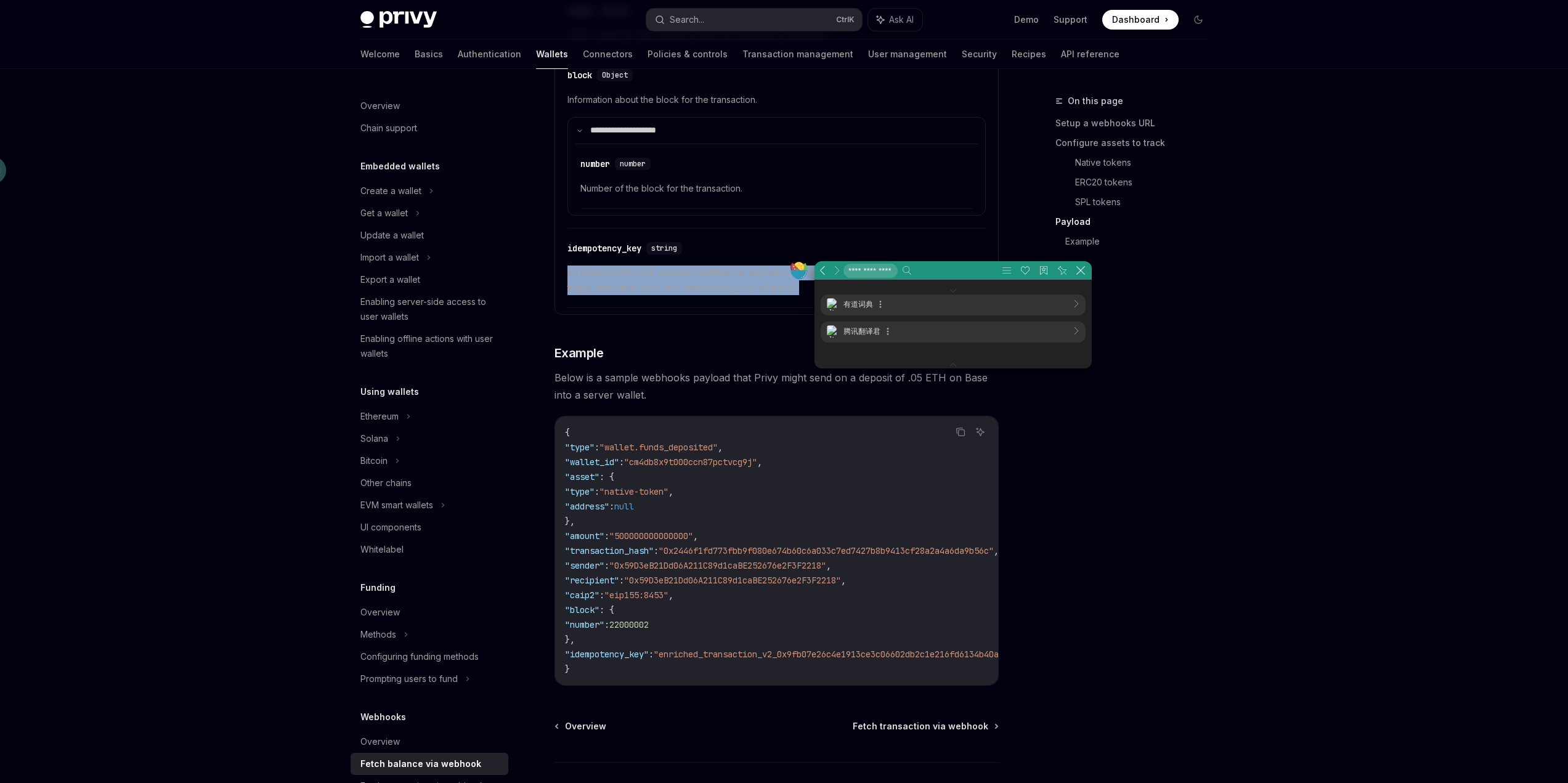
scroll to position [9, 372]
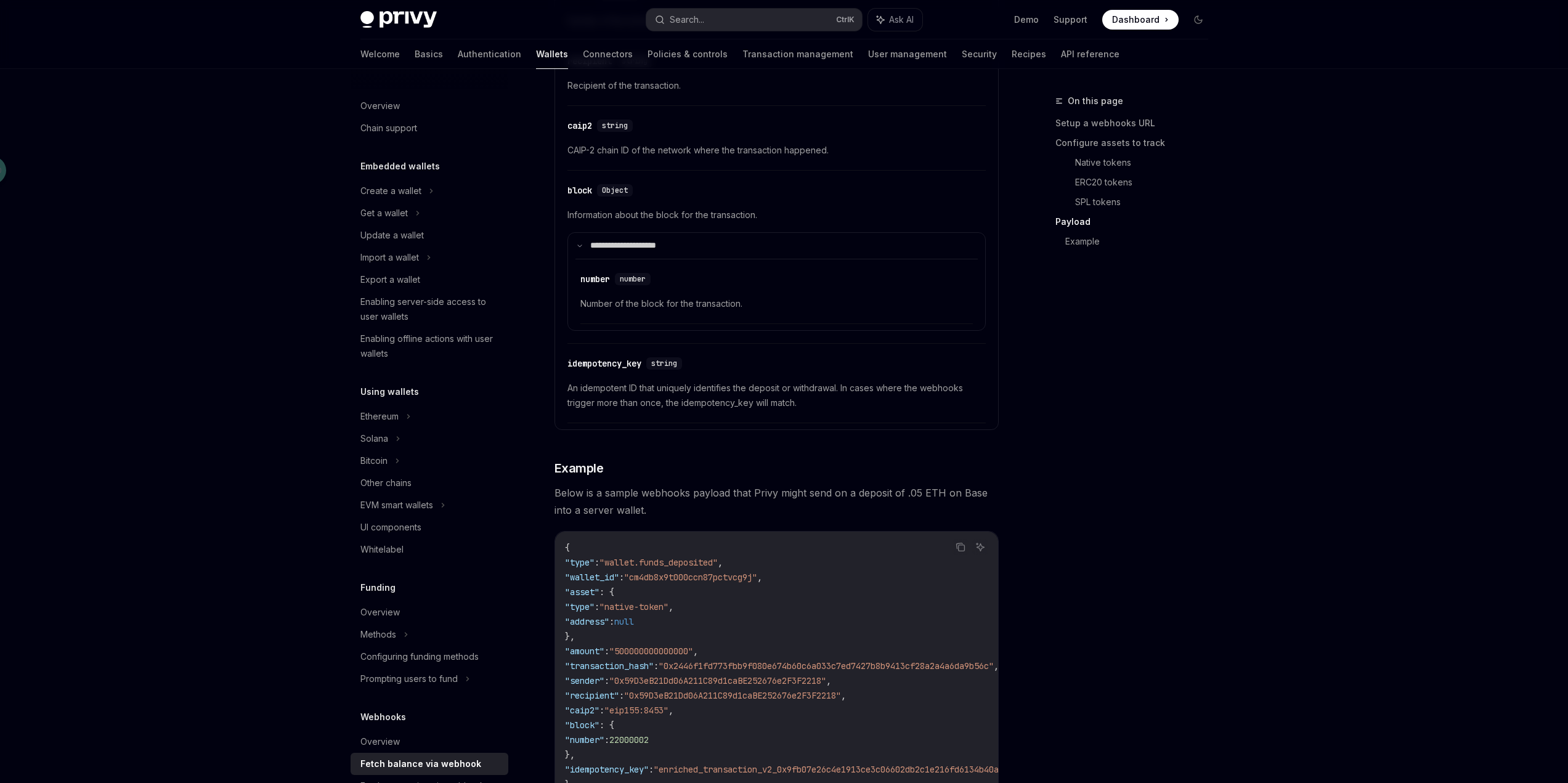
scroll to position [1909, 0]
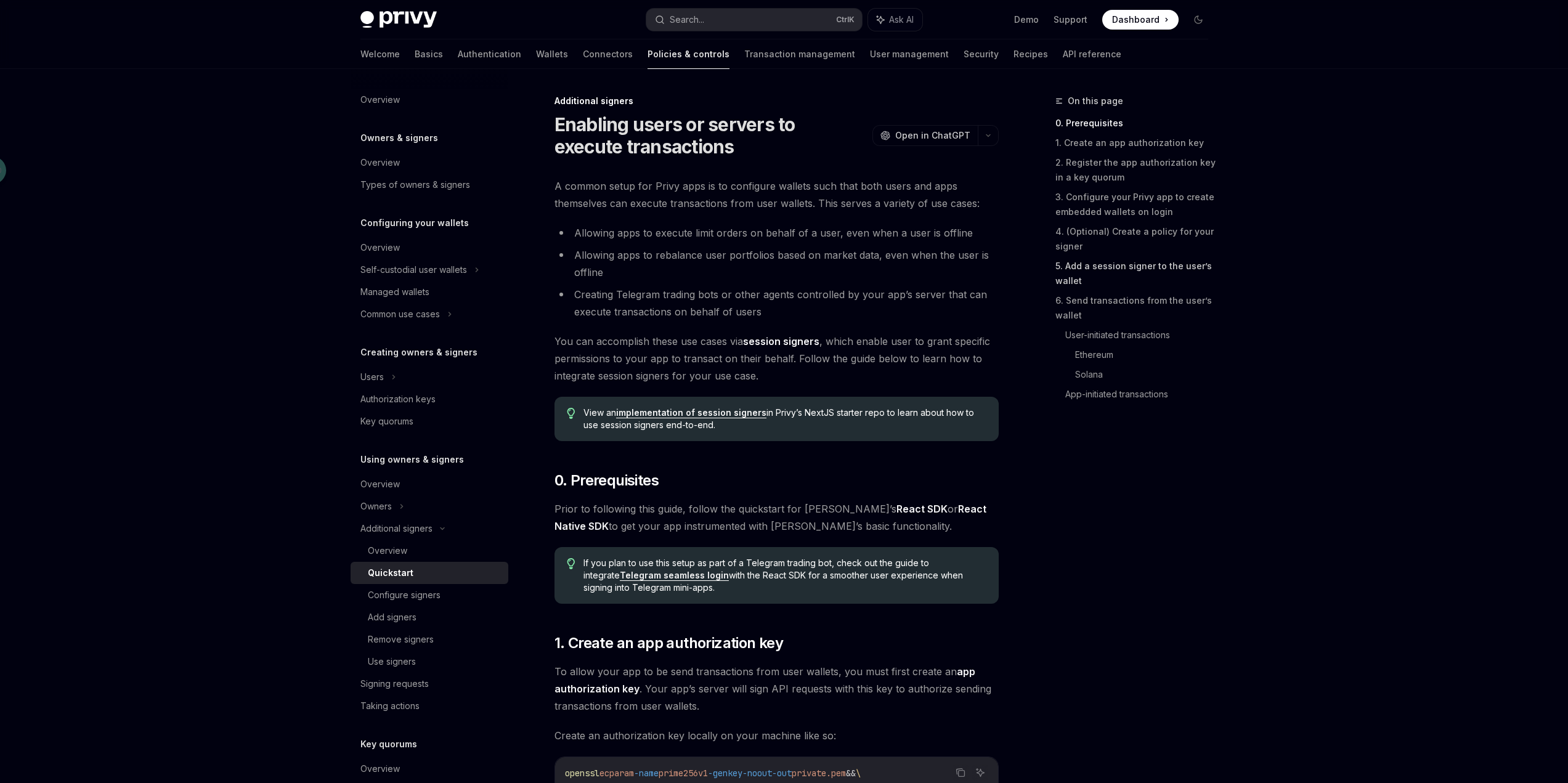
click at [1115, 263] on link "5. Add a session signer to the user’s wallet" at bounding box center [1137, 273] width 163 height 34
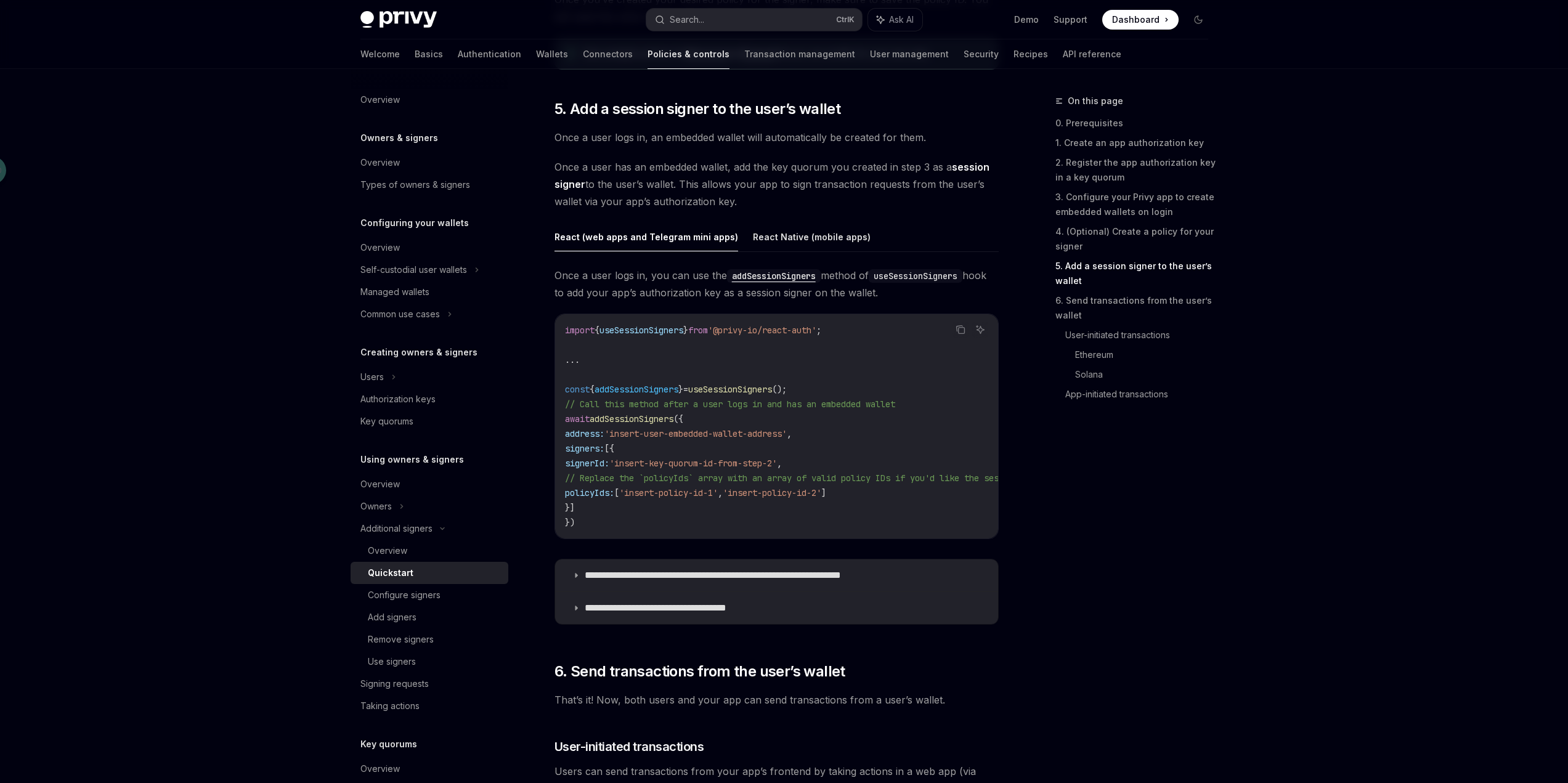
scroll to position [1862, 0]
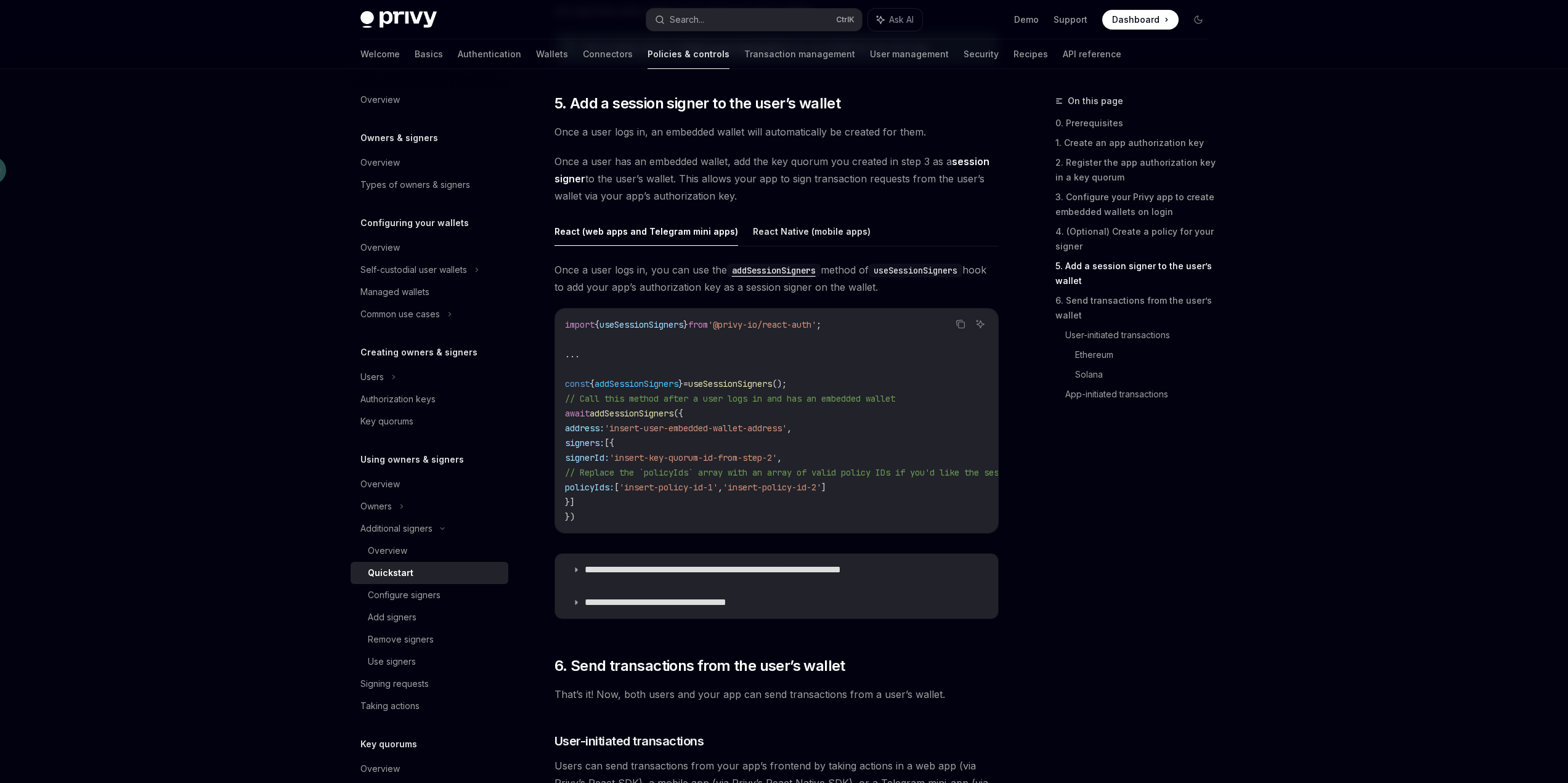
drag, startPoint x: 648, startPoint y: 456, endPoint x: 605, endPoint y: 458, distance: 43.0
click at [605, 458] on span "signerId:" at bounding box center [587, 458] width 44 height 11
click at [831, 496] on code "import { useSessionSigners } from '@privy-io/react-auth' ; ... const { addSessi…" at bounding box center [1220, 421] width 1311 height 207
click at [1137, 168] on link "2. Register the app authorization key in a key quorum" at bounding box center [1137, 169] width 163 height 34
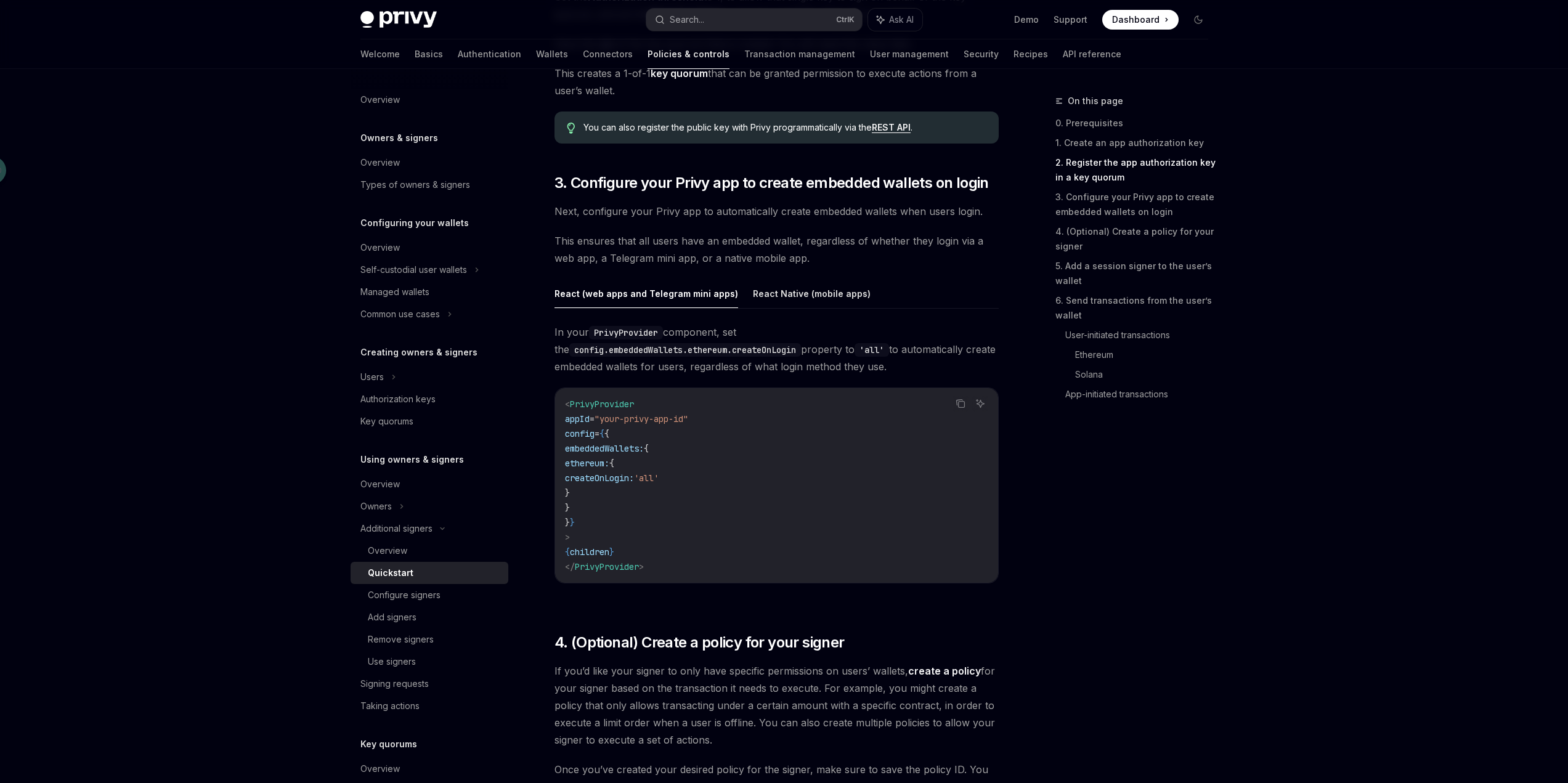
scroll to position [1088, 0]
click at [1116, 267] on link "5. Add a session signer to the user’s wallet" at bounding box center [1137, 273] width 163 height 34
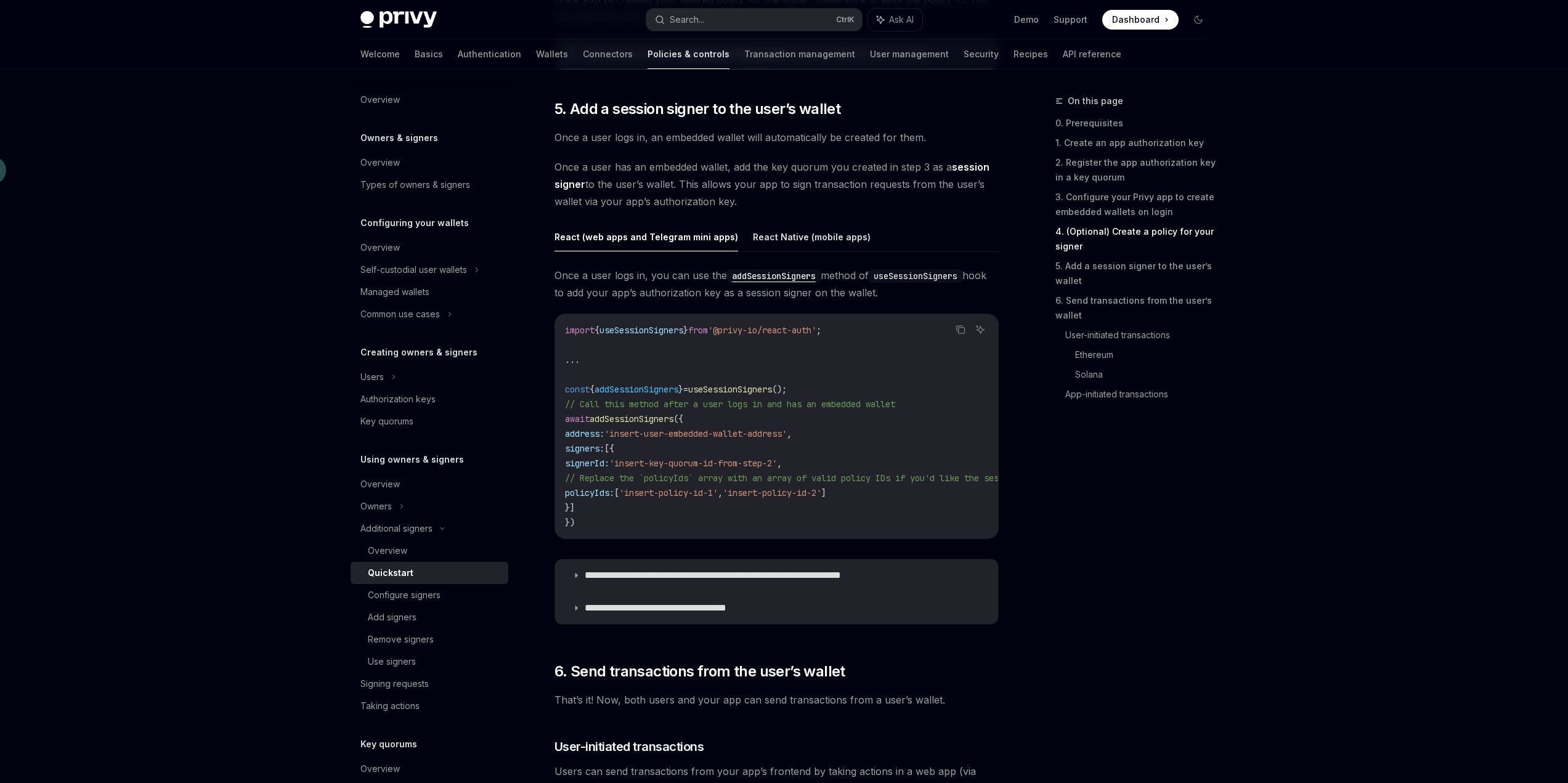
scroll to position [1862, 0]
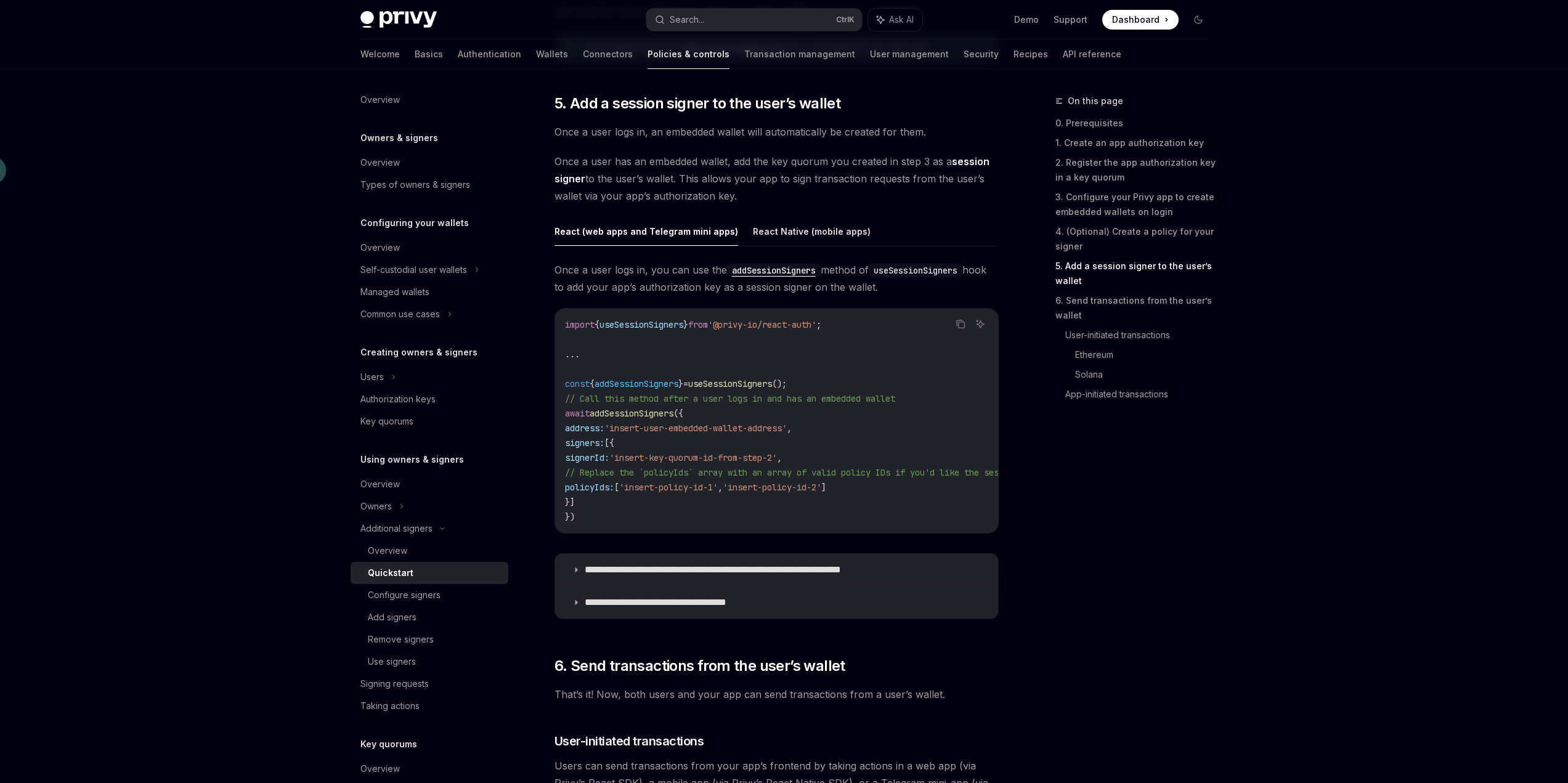
click at [655, 408] on span "addSessionSigners" at bounding box center [631, 414] width 84 height 11
copy span "addSessionSigners"
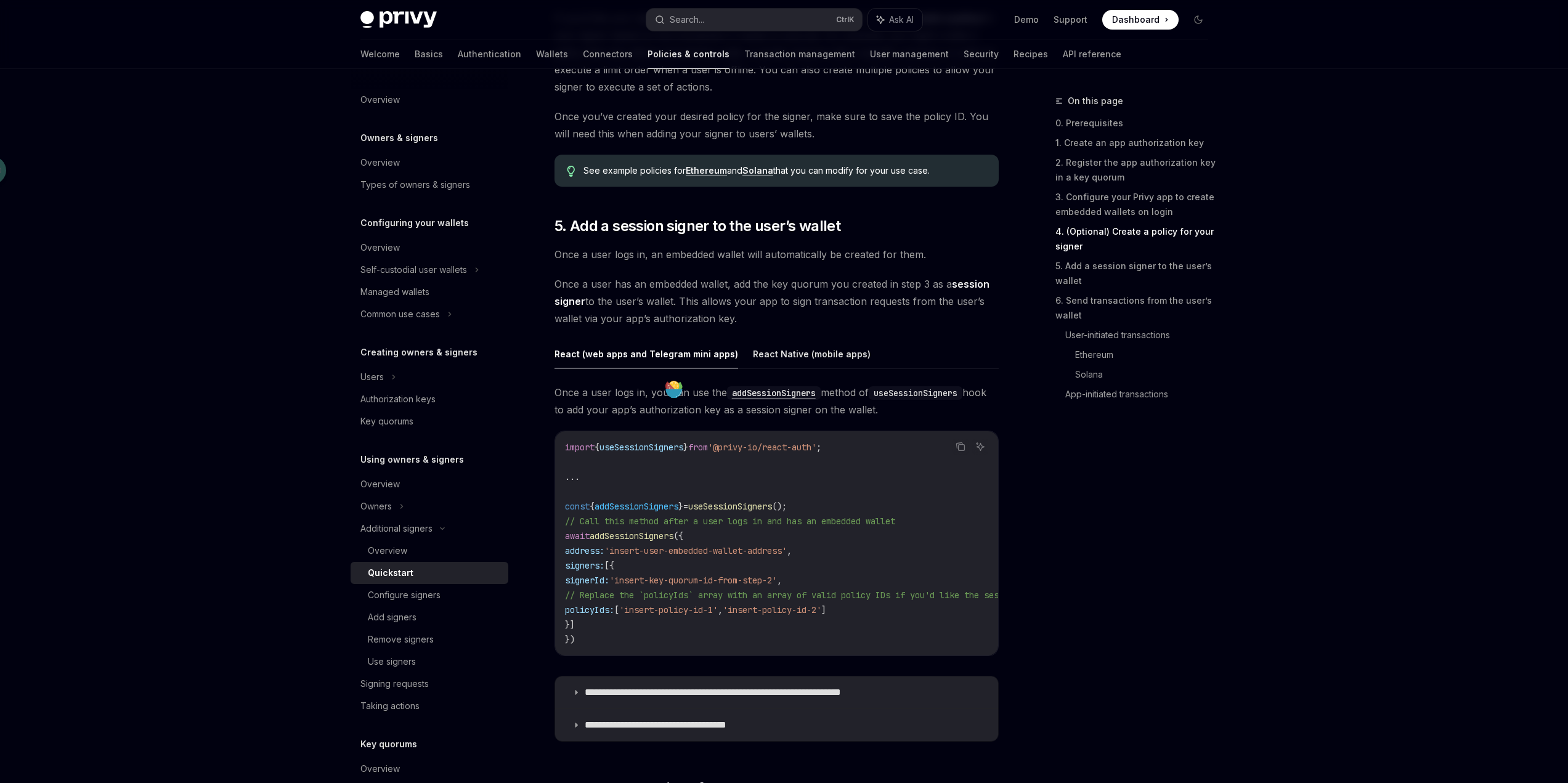
scroll to position [1739, 0]
